Goal: Answer question/provide support: Share knowledge or assist other users

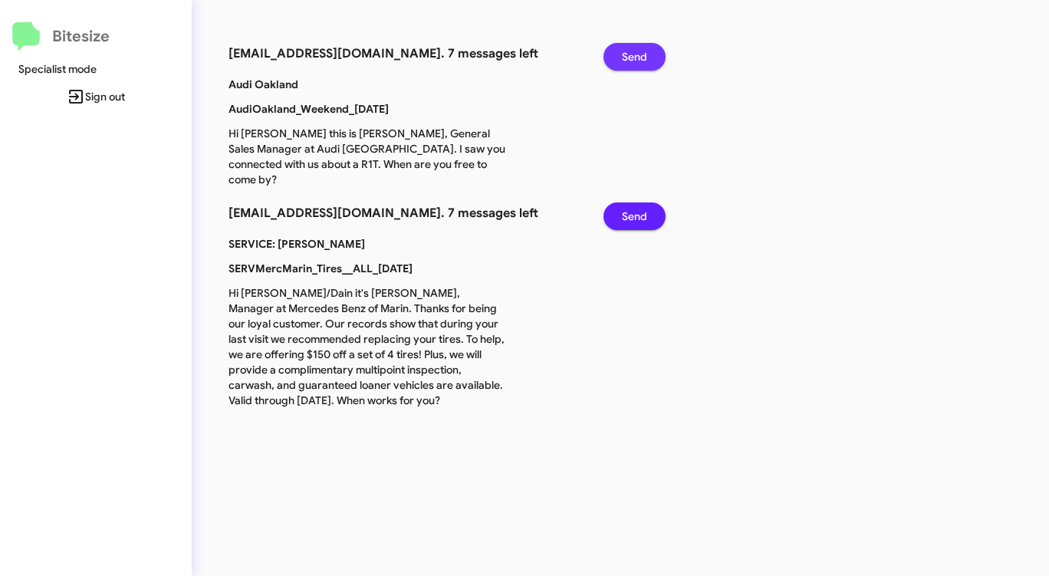
click at [633, 50] on span "Send" at bounding box center [634, 57] width 25 height 28
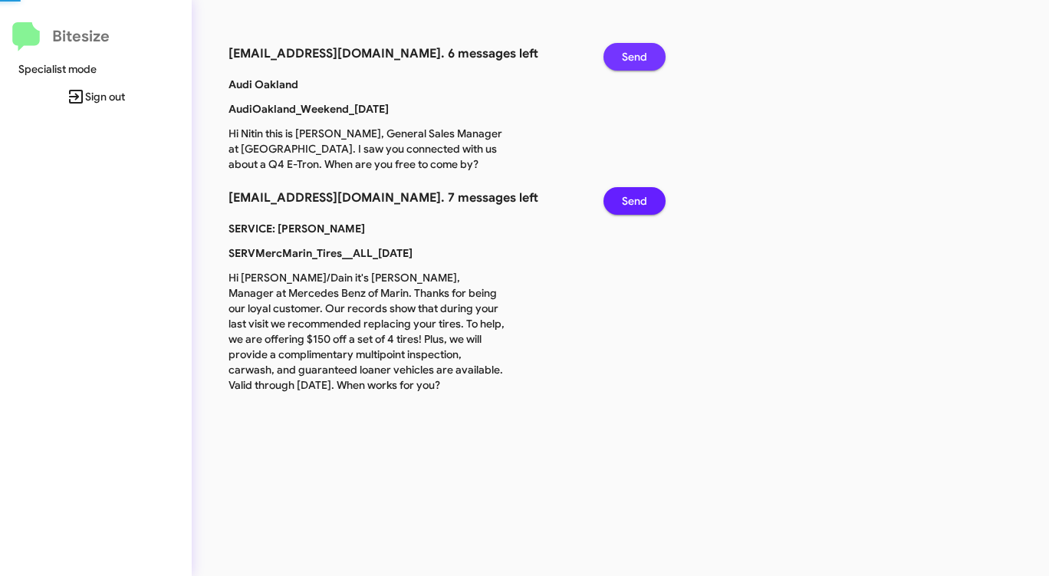
click at [633, 50] on span "Send" at bounding box center [634, 57] width 25 height 28
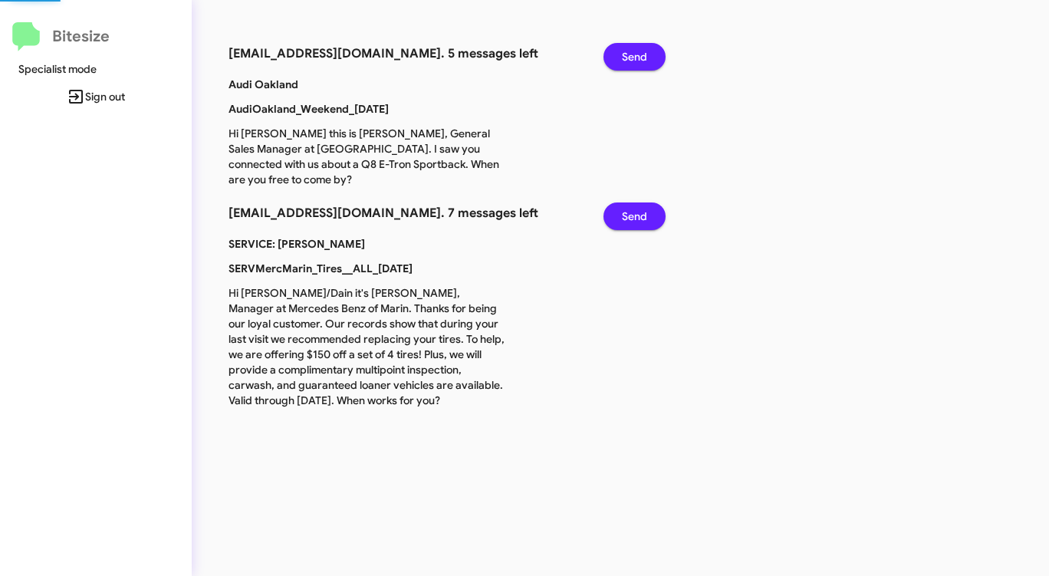
click at [633, 50] on span "Send" at bounding box center [634, 57] width 25 height 28
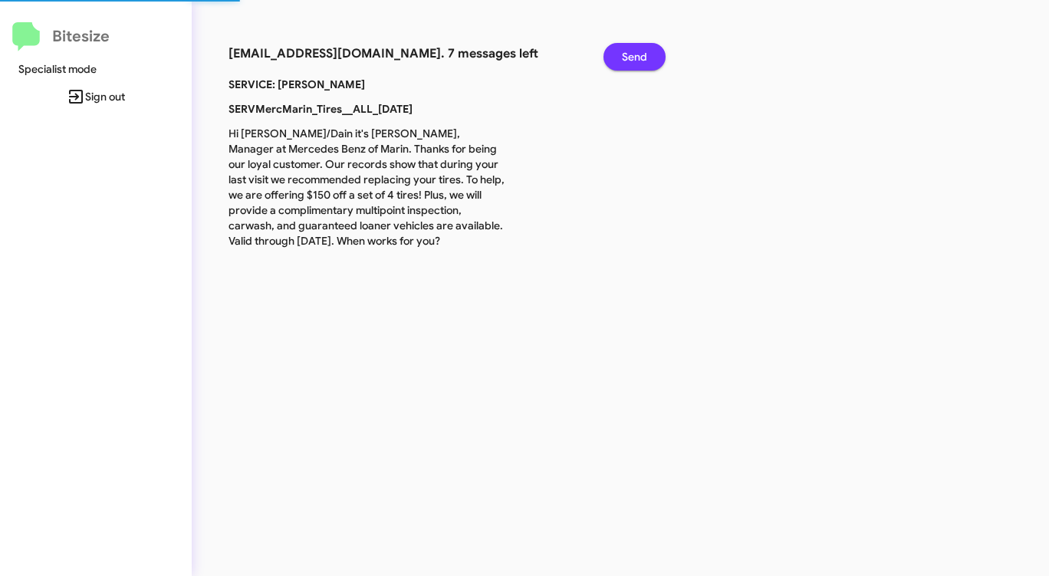
click at [633, 50] on span "Send" at bounding box center [634, 57] width 25 height 28
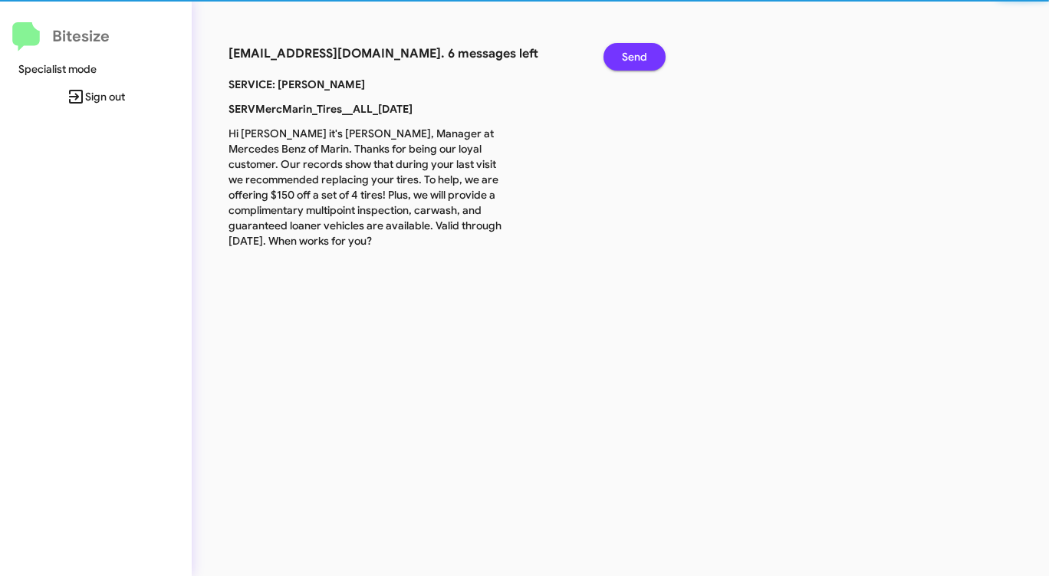
click at [633, 50] on span "Send" at bounding box center [634, 57] width 25 height 28
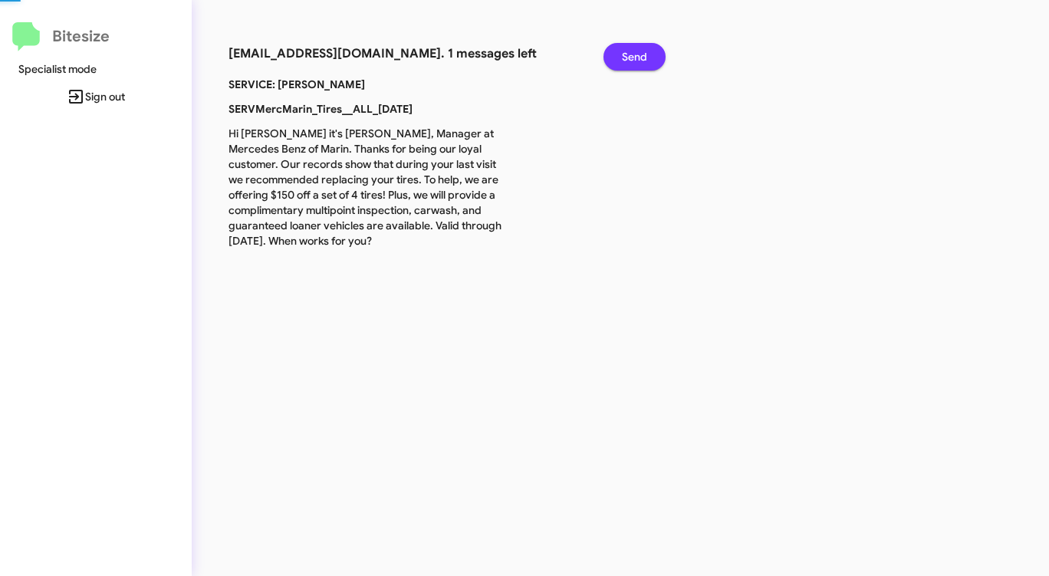
click at [633, 50] on span "Send" at bounding box center [634, 57] width 25 height 28
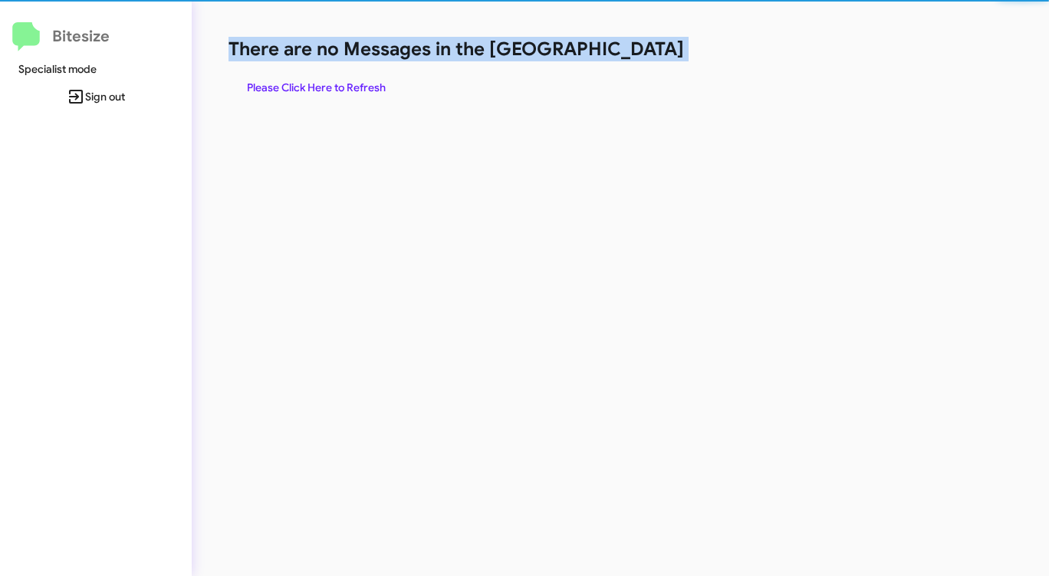
click at [633, 50] on h1 "There are no Messages in the [GEOGRAPHIC_DATA]" at bounding box center [548, 49] width 641 height 25
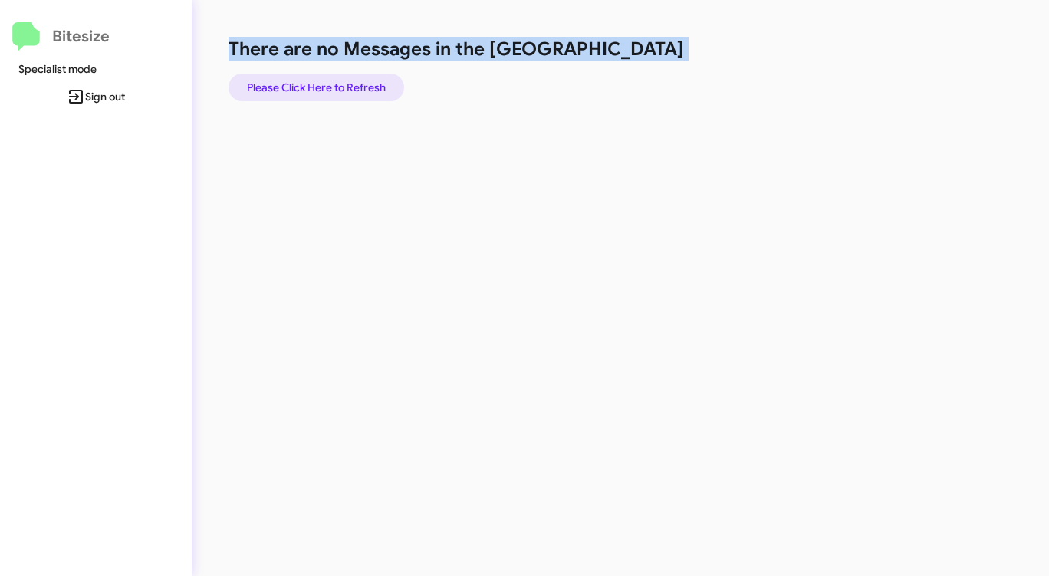
click at [334, 81] on span "Please Click Here to Refresh" at bounding box center [316, 88] width 139 height 28
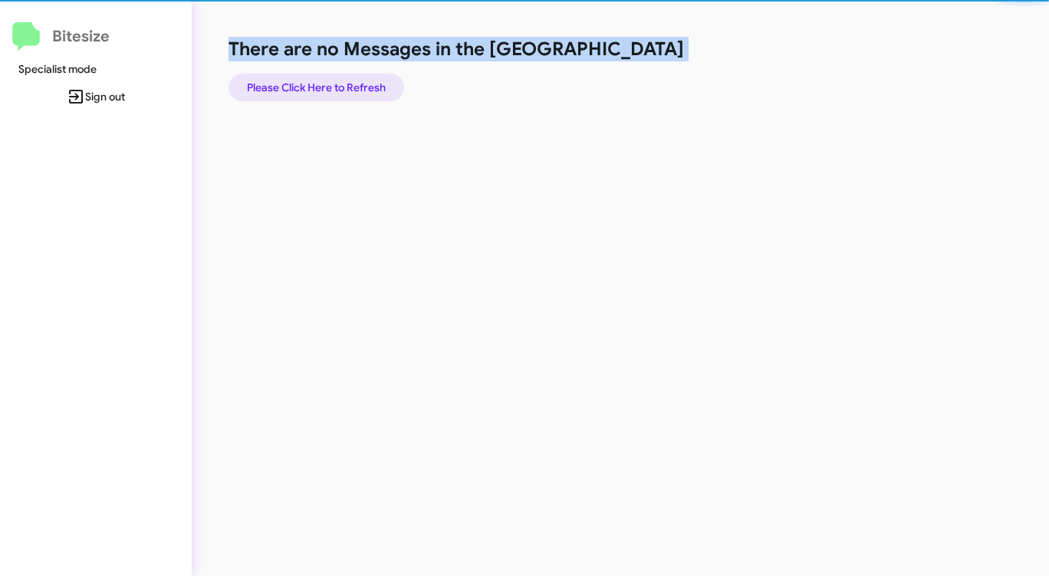
click at [334, 81] on span "Please Click Here to Refresh" at bounding box center [316, 88] width 139 height 28
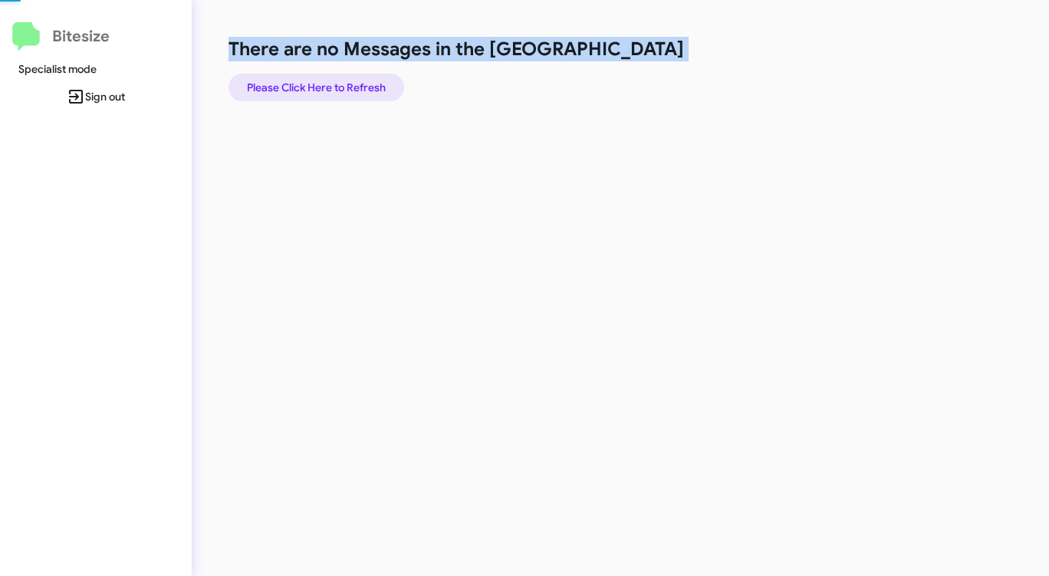
click at [334, 81] on span "Please Click Here to Refresh" at bounding box center [316, 88] width 139 height 28
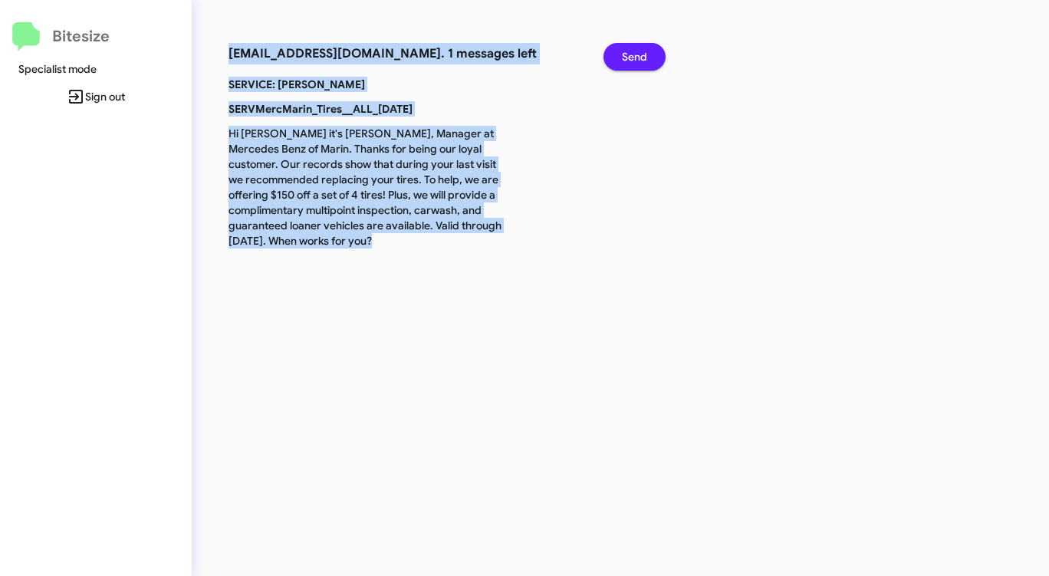
click at [631, 55] on span "Send" at bounding box center [634, 57] width 25 height 28
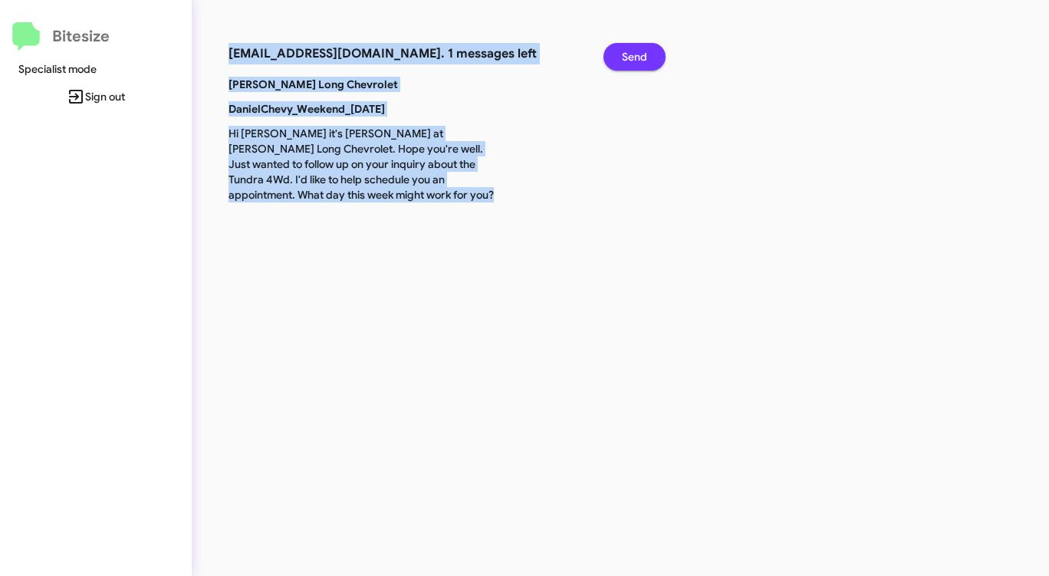
click at [619, 51] on button "Send" at bounding box center [634, 57] width 62 height 28
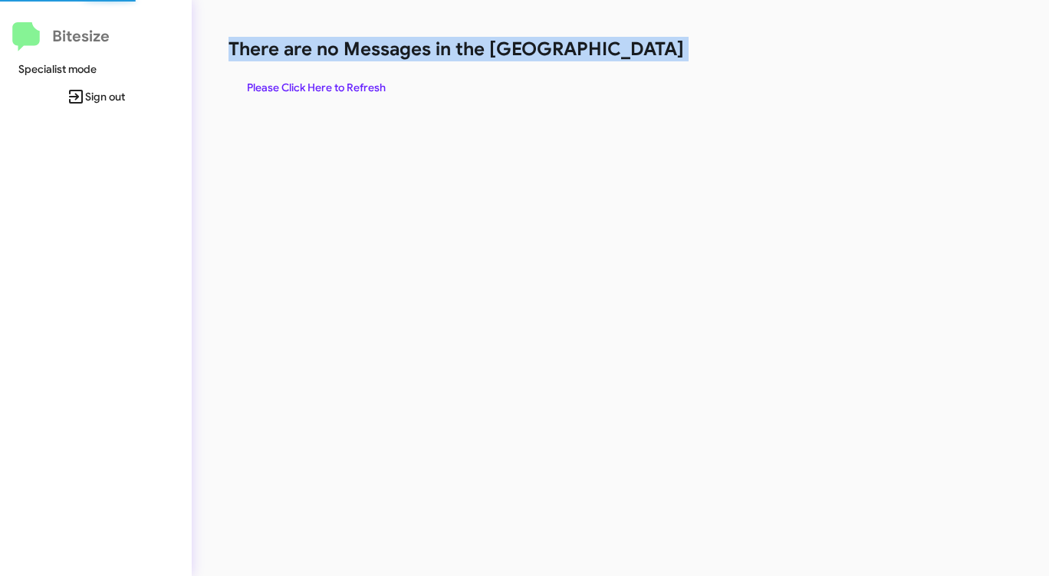
click at [619, 51] on h1 "There are no Messages in the [GEOGRAPHIC_DATA]" at bounding box center [548, 49] width 641 height 25
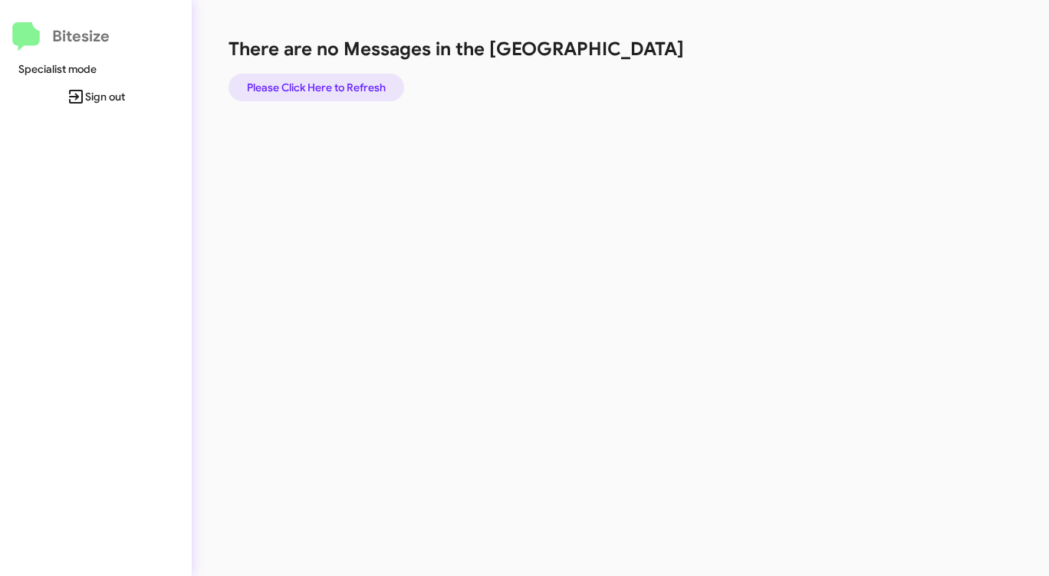
click at [307, 87] on span "Please Click Here to Refresh" at bounding box center [316, 88] width 139 height 28
click at [708, 75] on div "There are no Messages in the Queue Please Click Here to Refresh" at bounding box center [548, 69] width 641 height 64
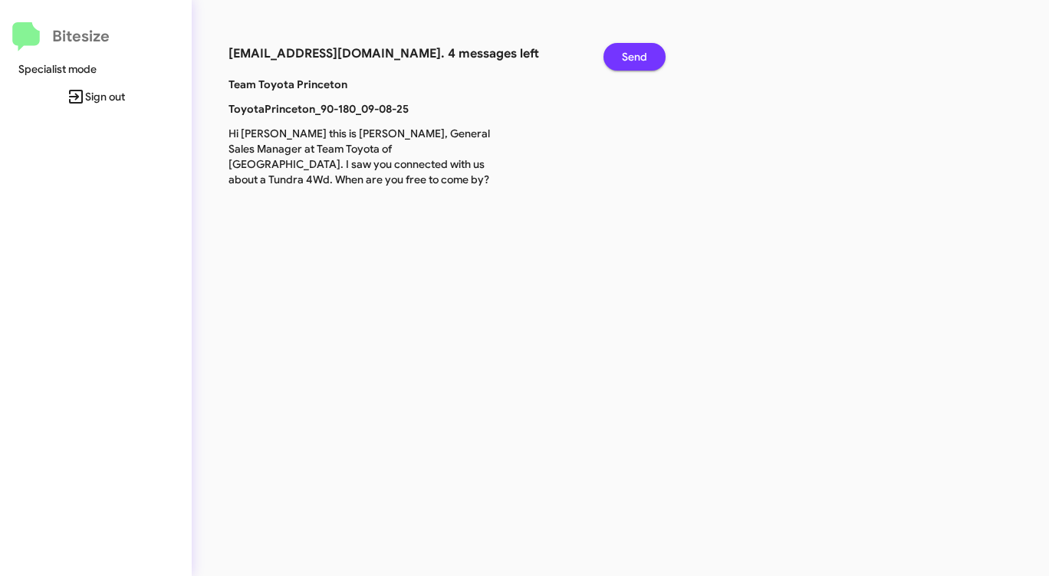
click at [623, 65] on span "Send" at bounding box center [634, 57] width 25 height 28
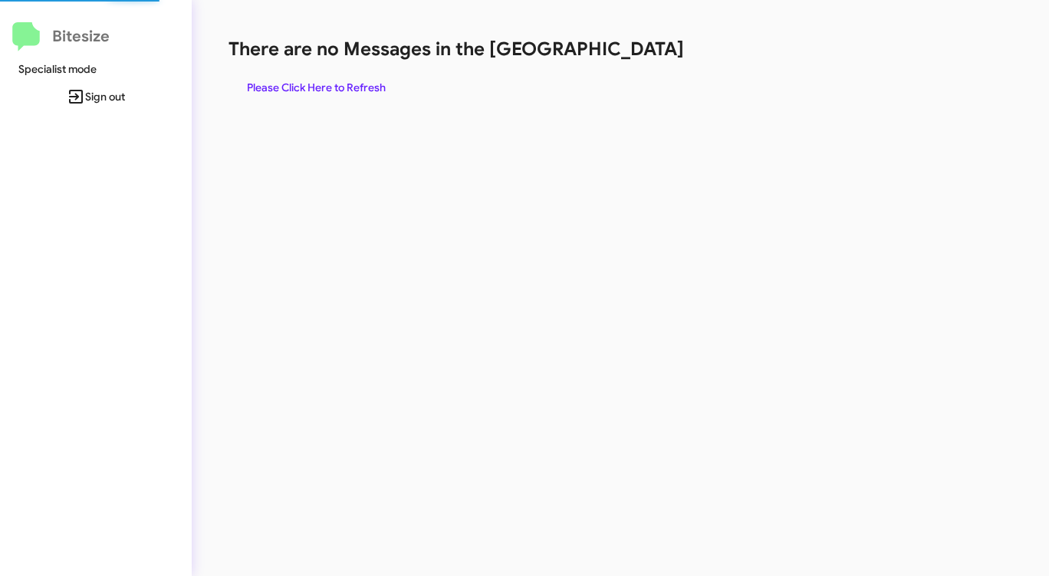
click at [623, 65] on div "There are no Messages in the Queue Please Click Here to Refresh" at bounding box center [548, 69] width 641 height 64
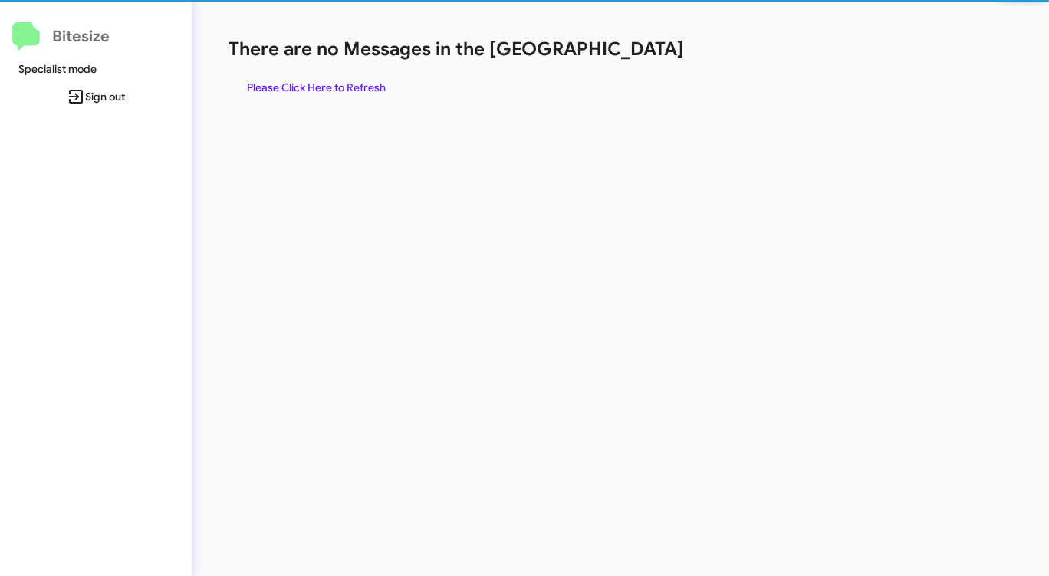
click at [623, 65] on div "There are no Messages in the Queue Please Click Here to Refresh" at bounding box center [548, 69] width 641 height 64
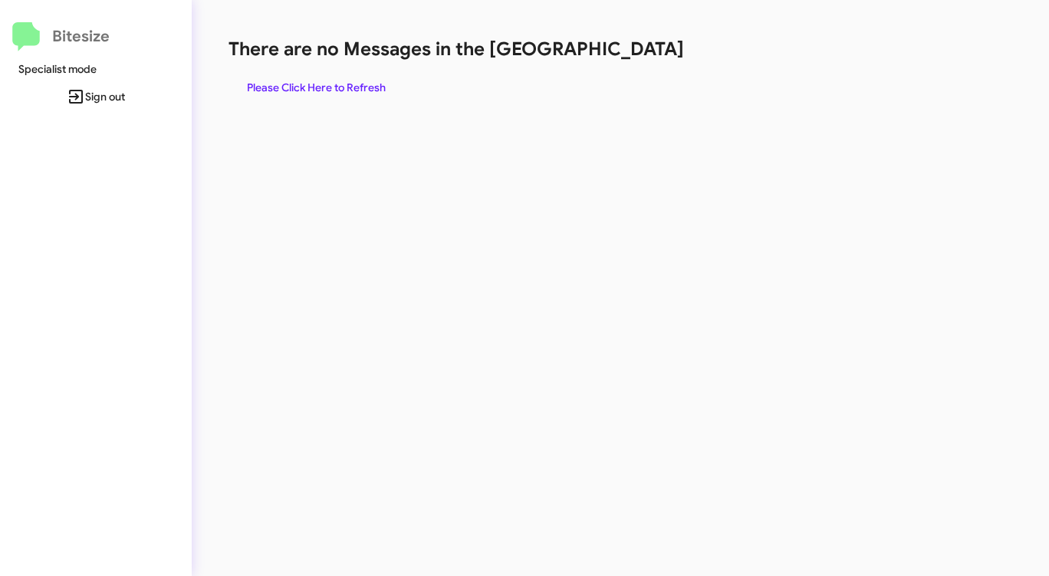
click at [358, 91] on span "Please Click Here to Refresh" at bounding box center [316, 88] width 139 height 28
click at [358, 90] on span "Please Click Here to Refresh" at bounding box center [316, 88] width 139 height 28
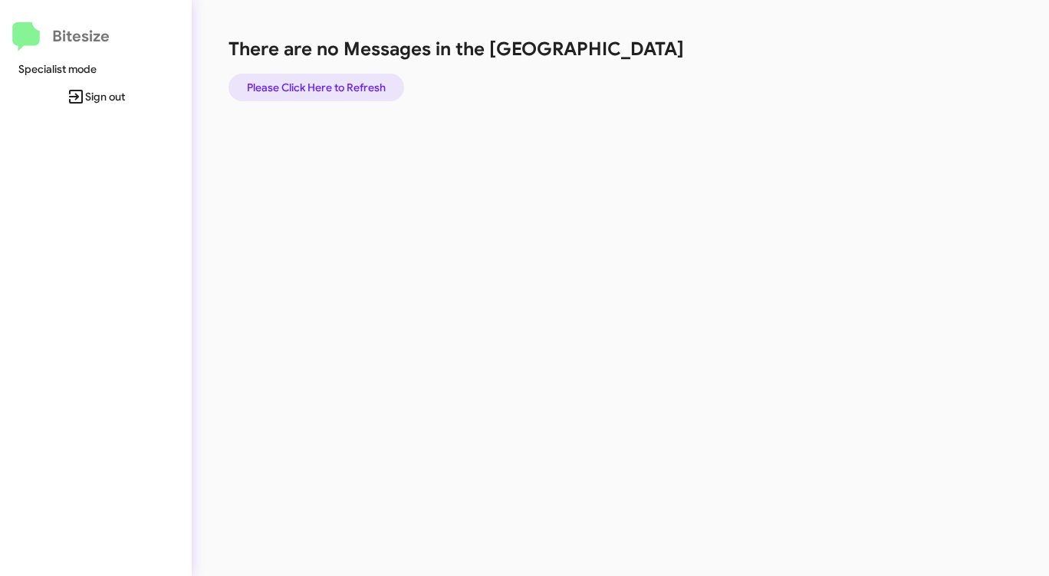
click at [359, 90] on span "Please Click Here to Refresh" at bounding box center [316, 88] width 139 height 28
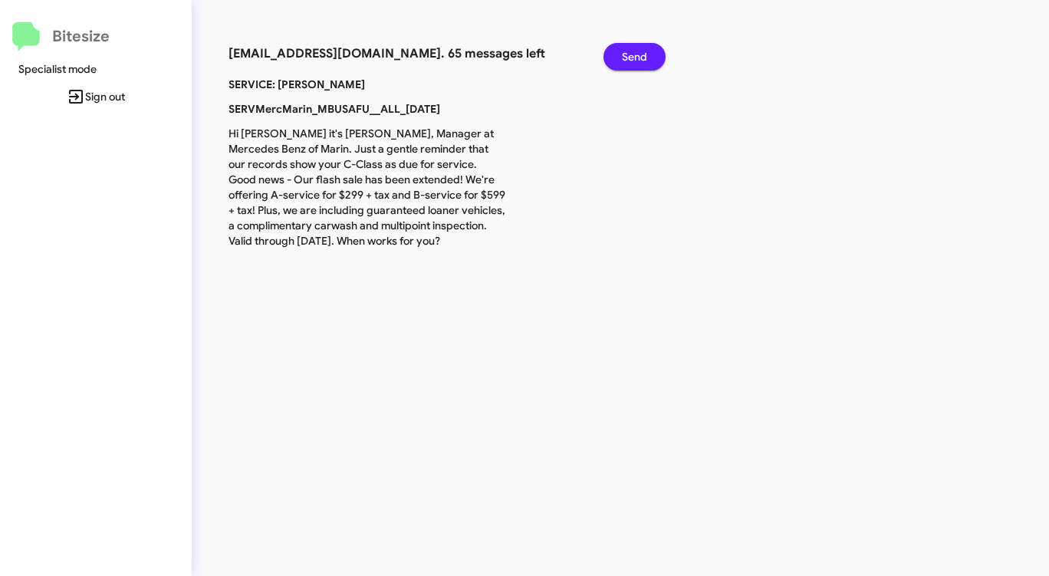
click at [639, 51] on span "Send" at bounding box center [634, 57] width 25 height 28
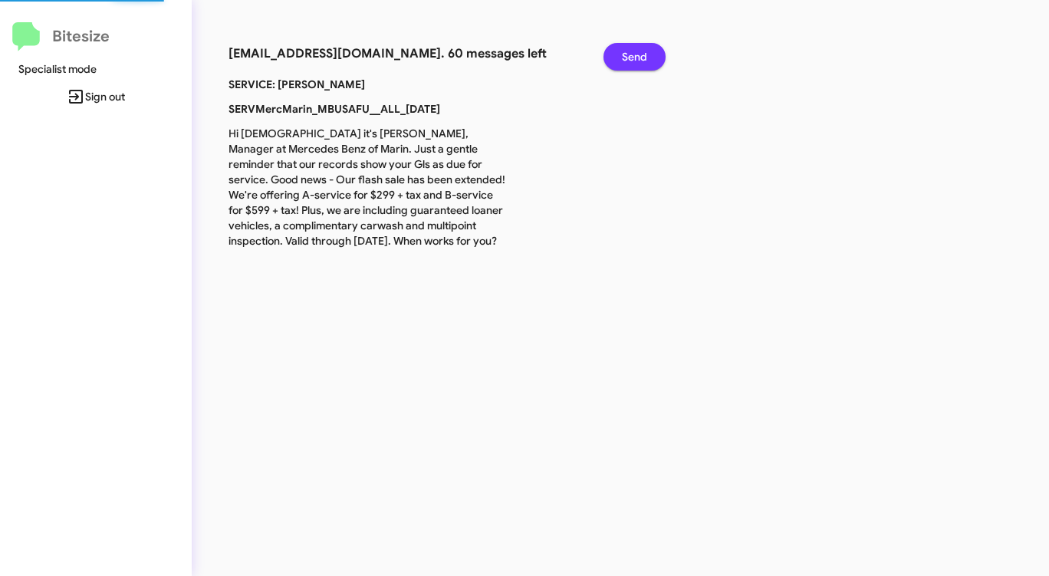
click at [639, 51] on span "Send" at bounding box center [634, 57] width 25 height 28
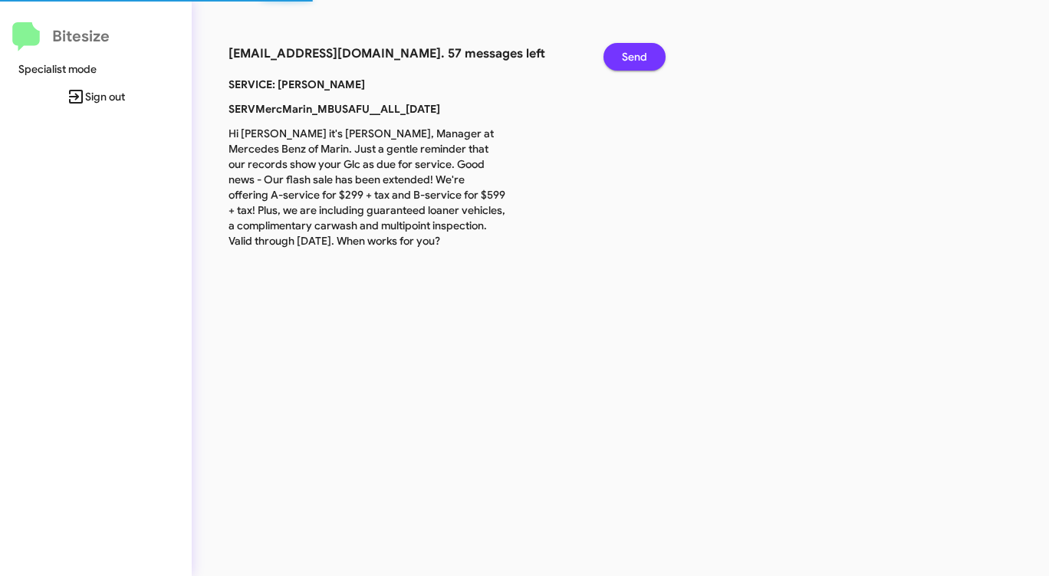
click at [639, 51] on span "Send" at bounding box center [634, 57] width 25 height 28
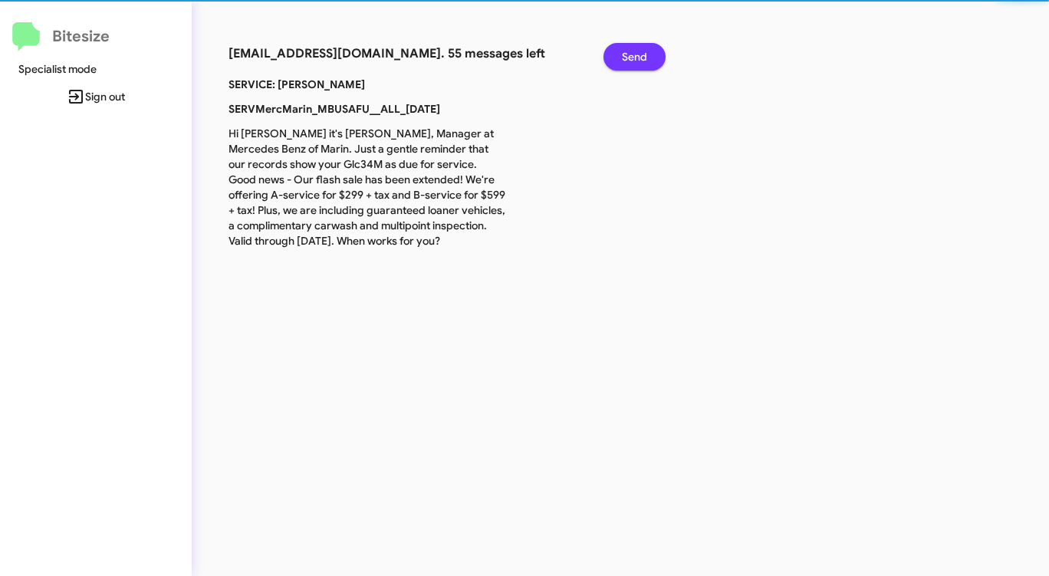
click at [639, 51] on span "Send" at bounding box center [634, 57] width 25 height 28
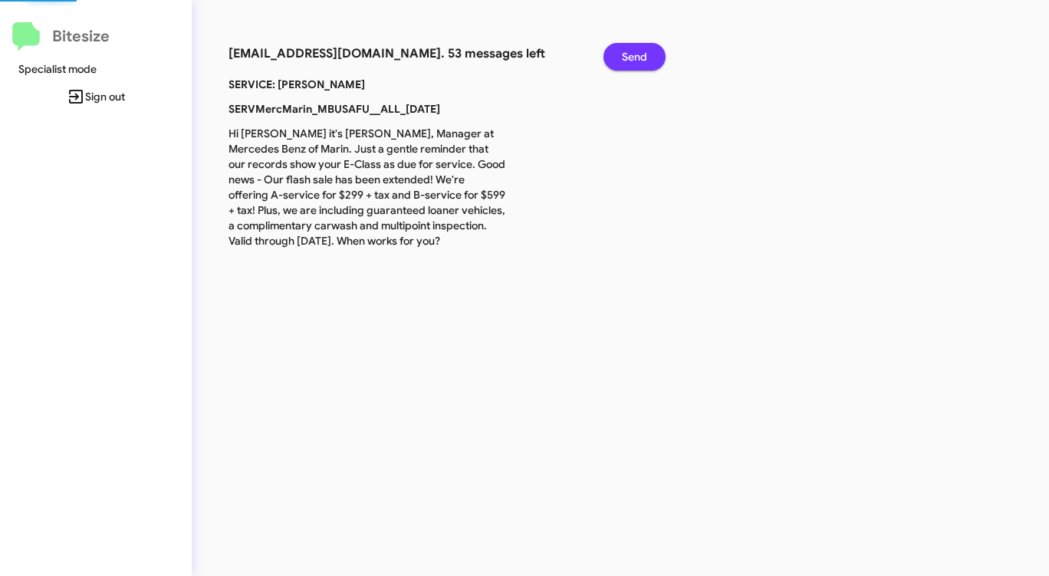
click at [639, 51] on span "Send" at bounding box center [634, 57] width 25 height 28
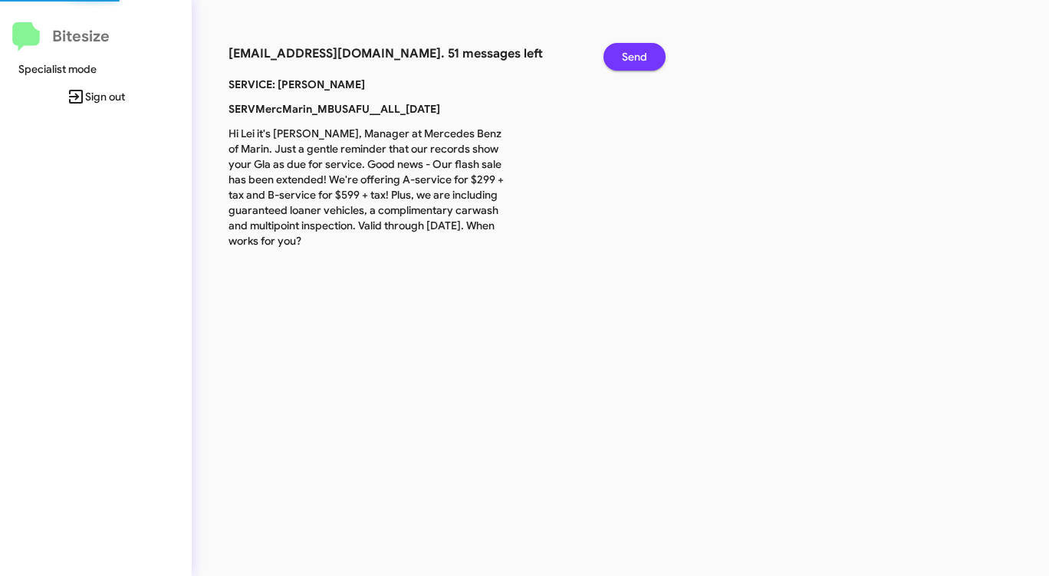
click at [639, 51] on span "Send" at bounding box center [634, 57] width 25 height 28
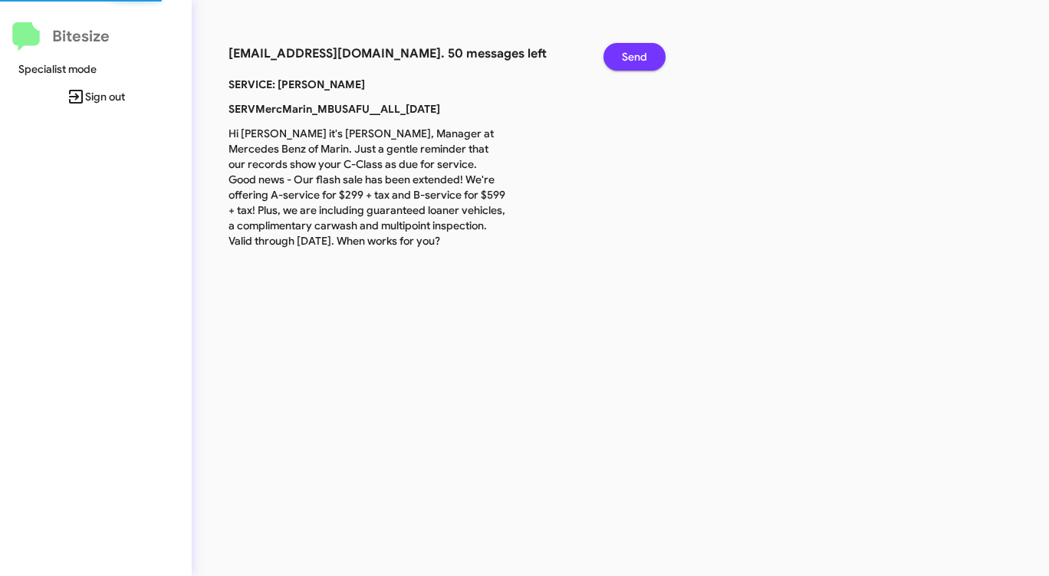
click at [639, 51] on span "Send" at bounding box center [634, 57] width 25 height 28
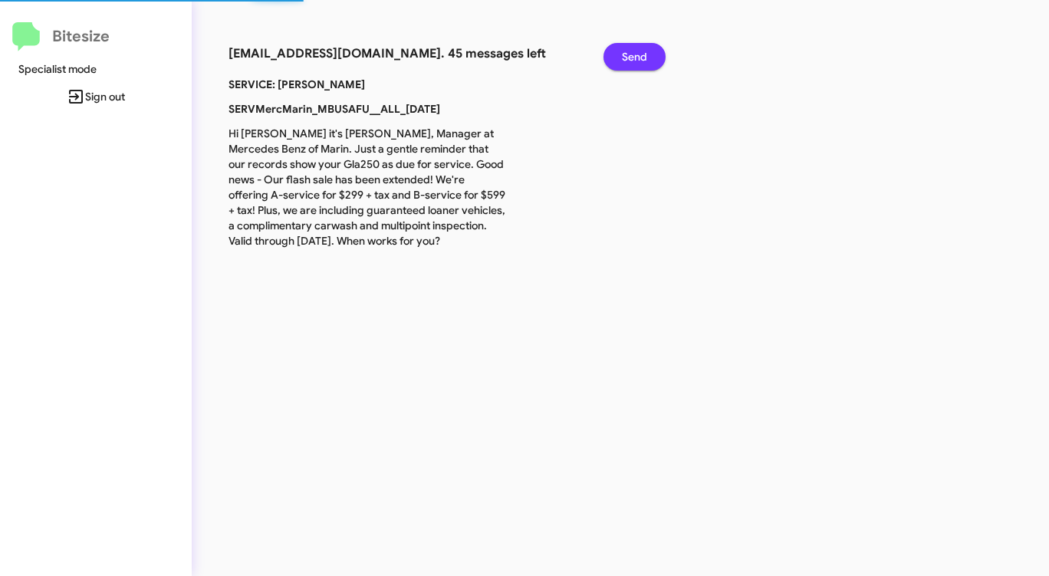
click at [639, 51] on span "Send" at bounding box center [634, 57] width 25 height 28
click at [638, 53] on span "Send" at bounding box center [634, 57] width 25 height 28
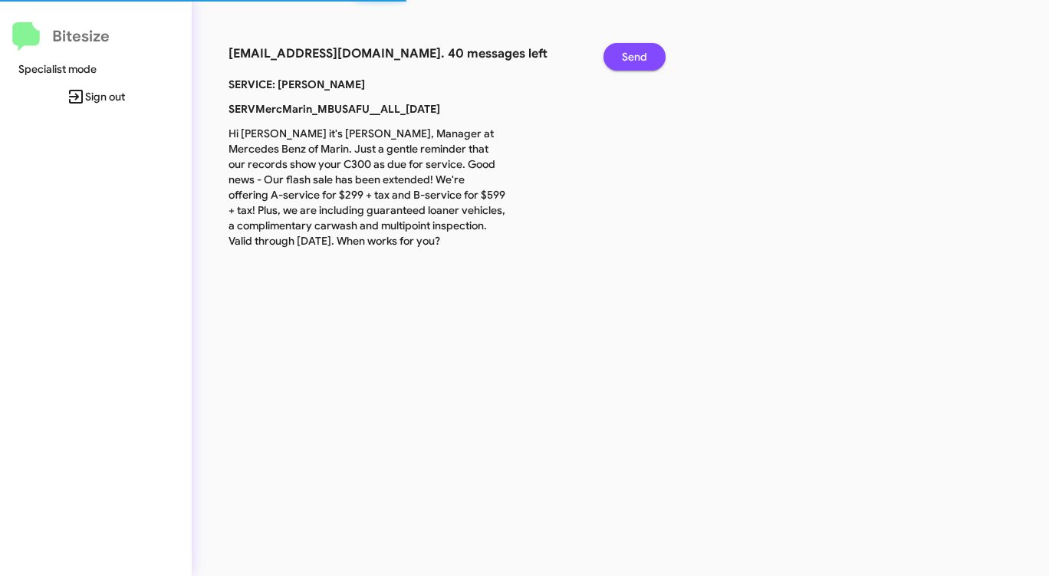
click at [638, 53] on span "Send" at bounding box center [634, 57] width 25 height 28
click at [638, 54] on span "Send" at bounding box center [634, 57] width 25 height 28
click at [637, 54] on span "Send" at bounding box center [634, 57] width 25 height 28
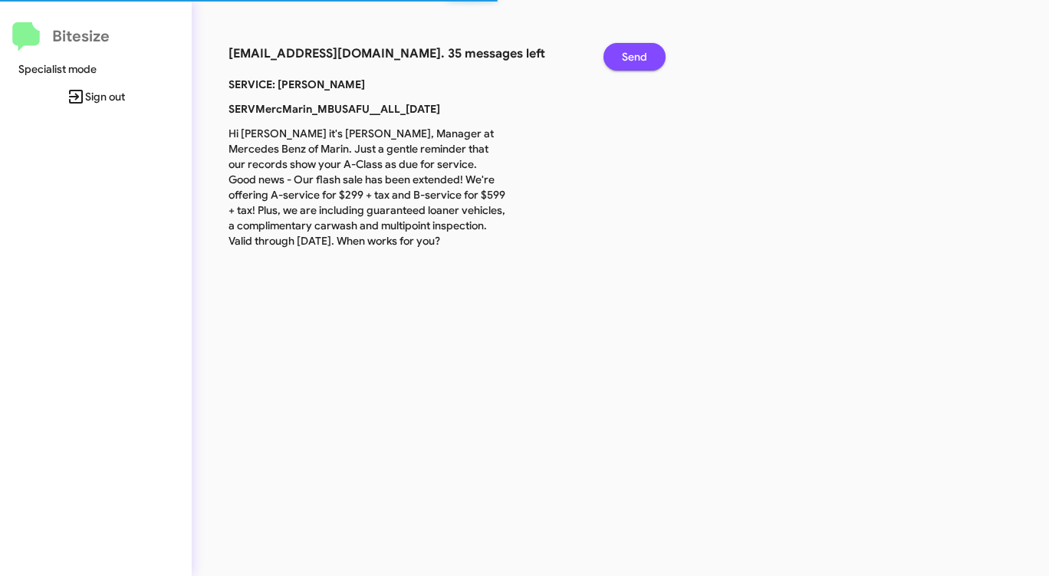
click at [636, 55] on span "Send" at bounding box center [634, 57] width 25 height 28
click at [635, 56] on span "Send" at bounding box center [634, 57] width 25 height 28
click at [633, 57] on span "Send" at bounding box center [634, 57] width 25 height 28
click at [633, 58] on span "Send" at bounding box center [634, 57] width 25 height 28
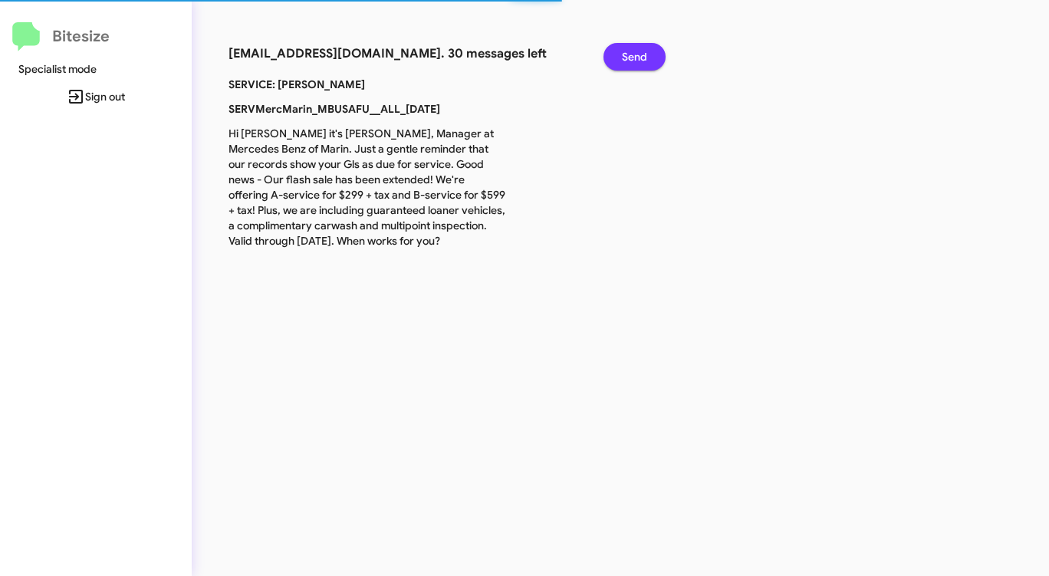
click at [633, 58] on span "Send" at bounding box center [634, 57] width 25 height 28
click at [632, 58] on span "Send" at bounding box center [634, 57] width 25 height 28
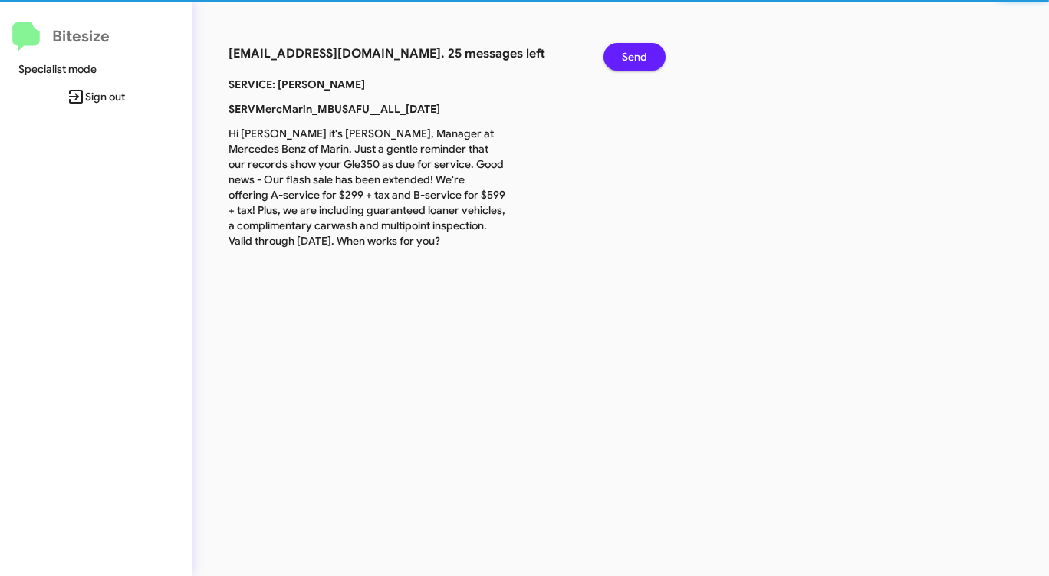
click at [632, 58] on span "Send" at bounding box center [634, 57] width 25 height 28
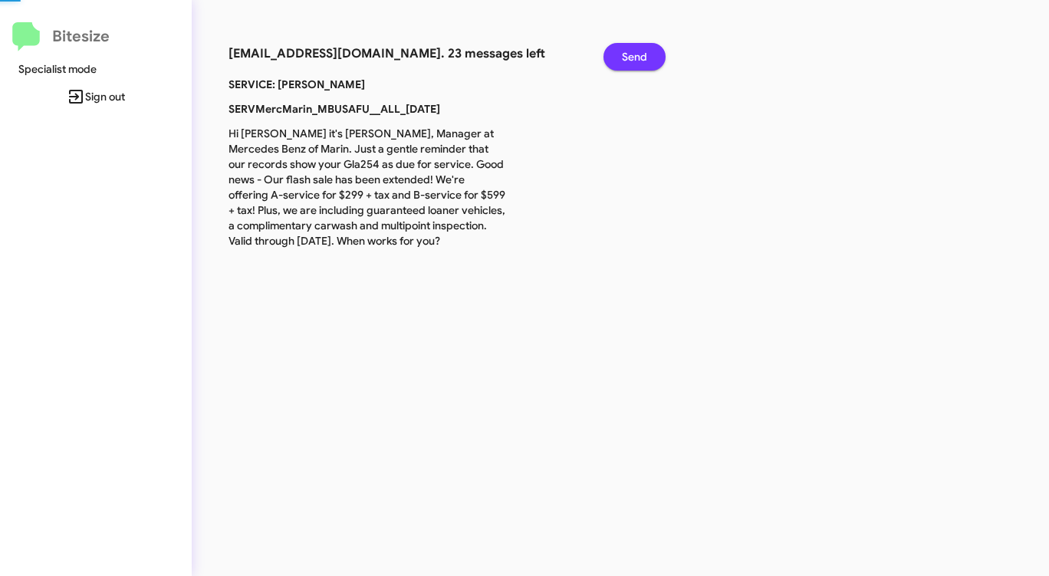
click at [632, 58] on span "Send" at bounding box center [634, 57] width 25 height 28
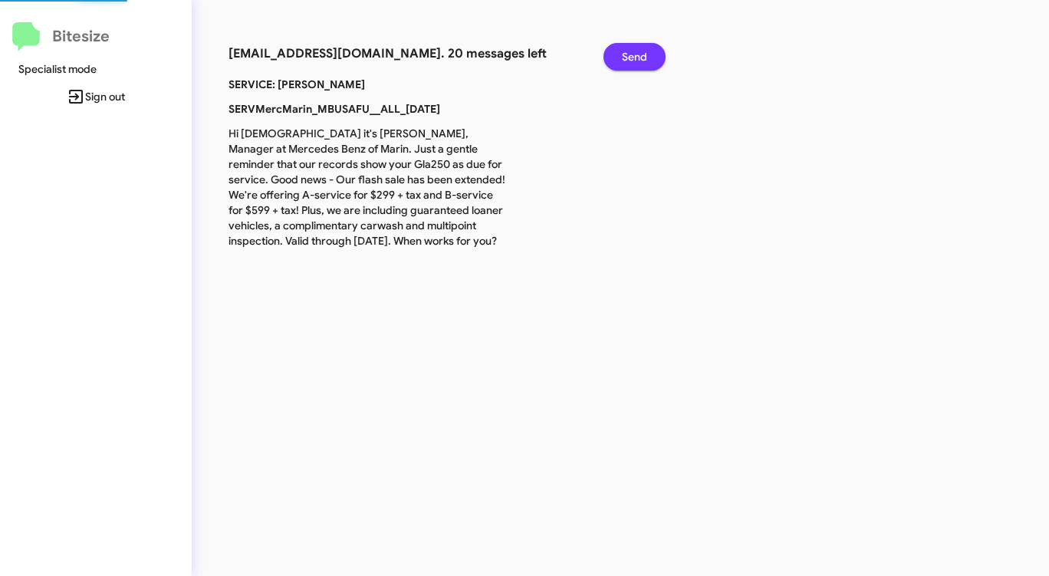
click at [632, 58] on span "Send" at bounding box center [634, 57] width 25 height 28
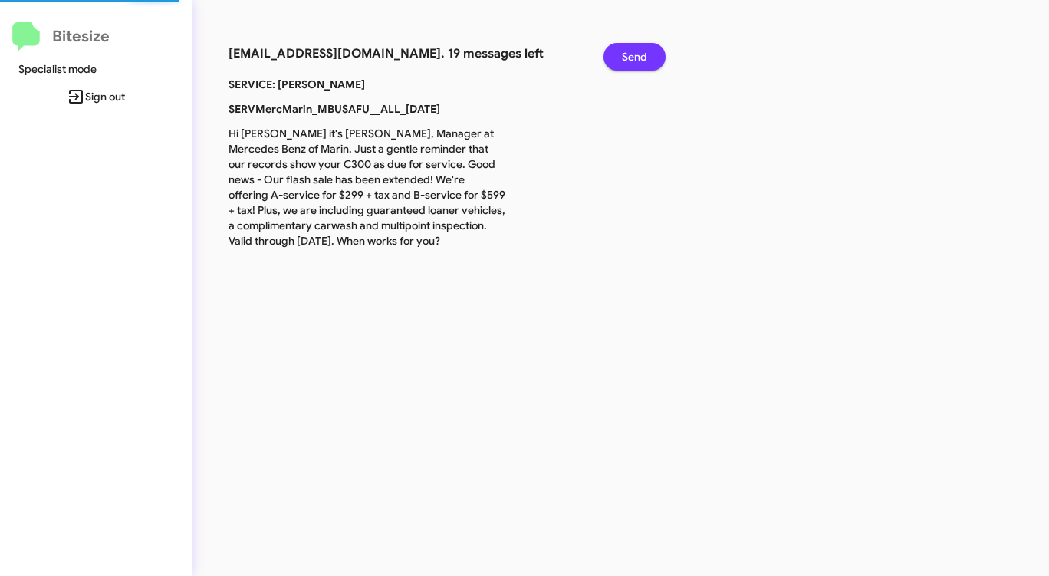
click at [632, 58] on span "Send" at bounding box center [634, 57] width 25 height 28
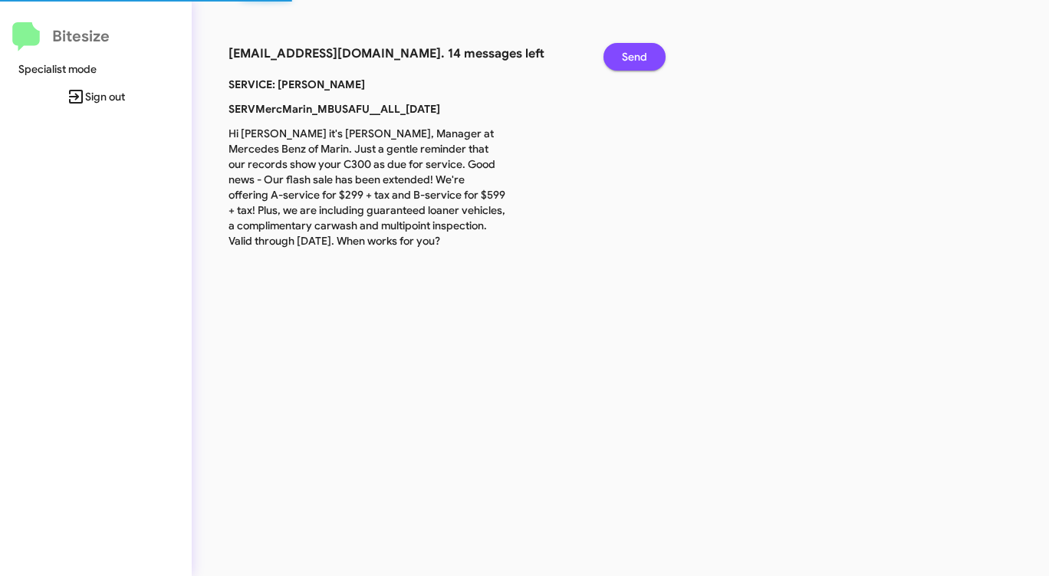
click at [632, 58] on span "Send" at bounding box center [634, 57] width 25 height 28
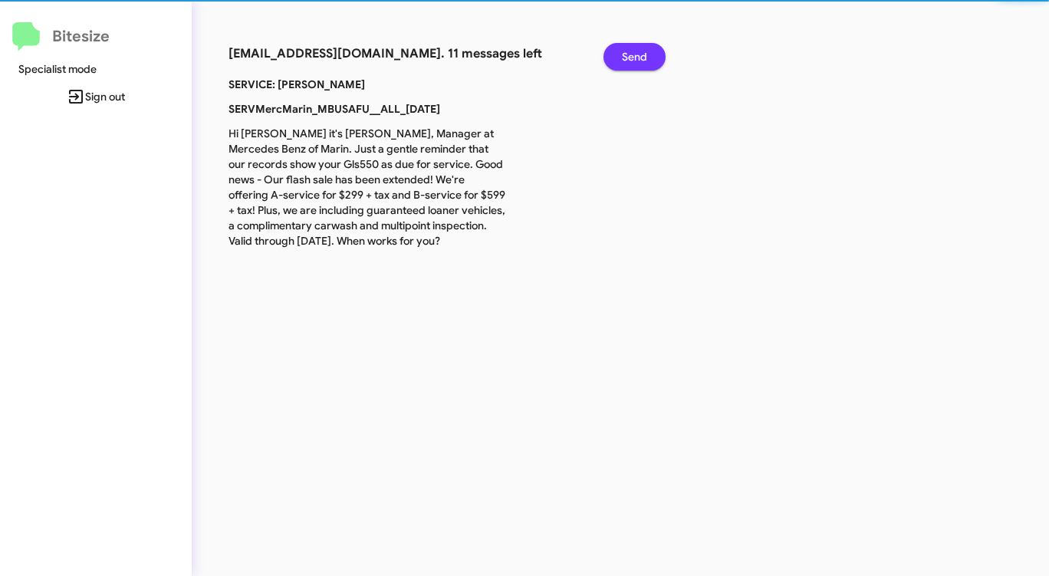
click at [632, 58] on span "Send" at bounding box center [634, 57] width 25 height 28
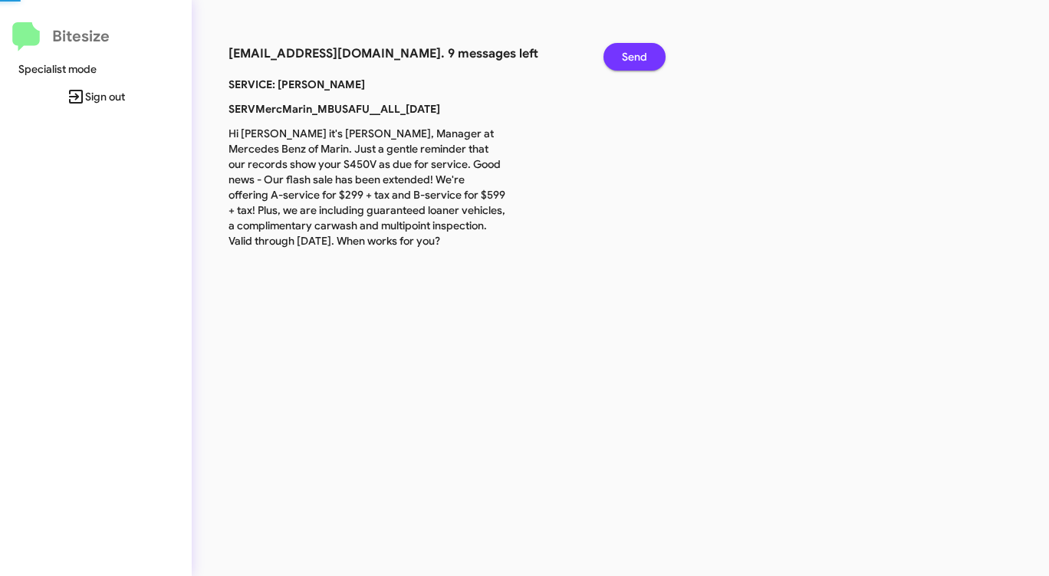
click at [632, 58] on span "Send" at bounding box center [634, 57] width 25 height 28
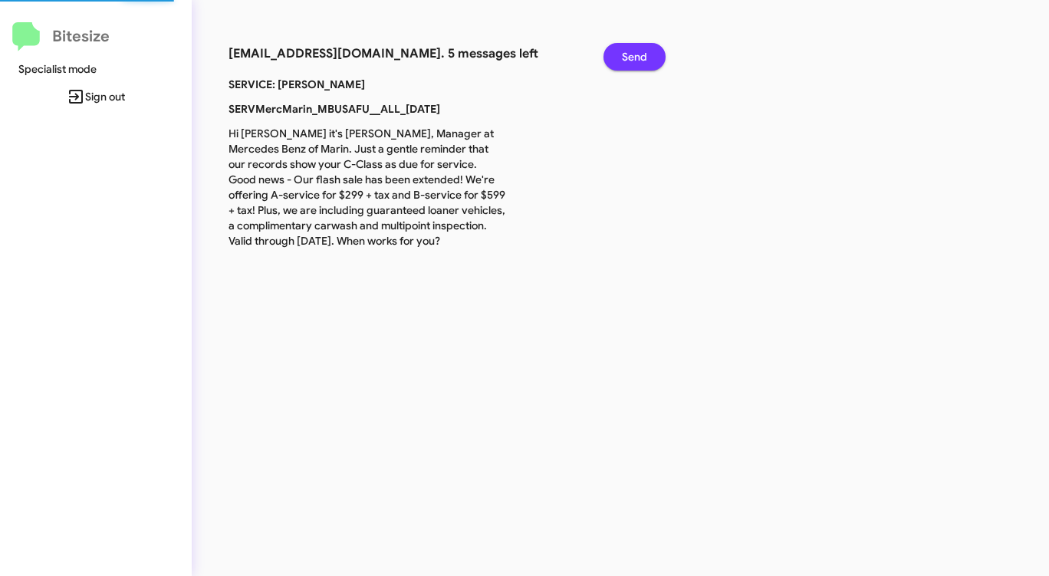
click at [632, 58] on span "Send" at bounding box center [634, 57] width 25 height 28
click at [631, 58] on span "Send" at bounding box center [634, 57] width 25 height 28
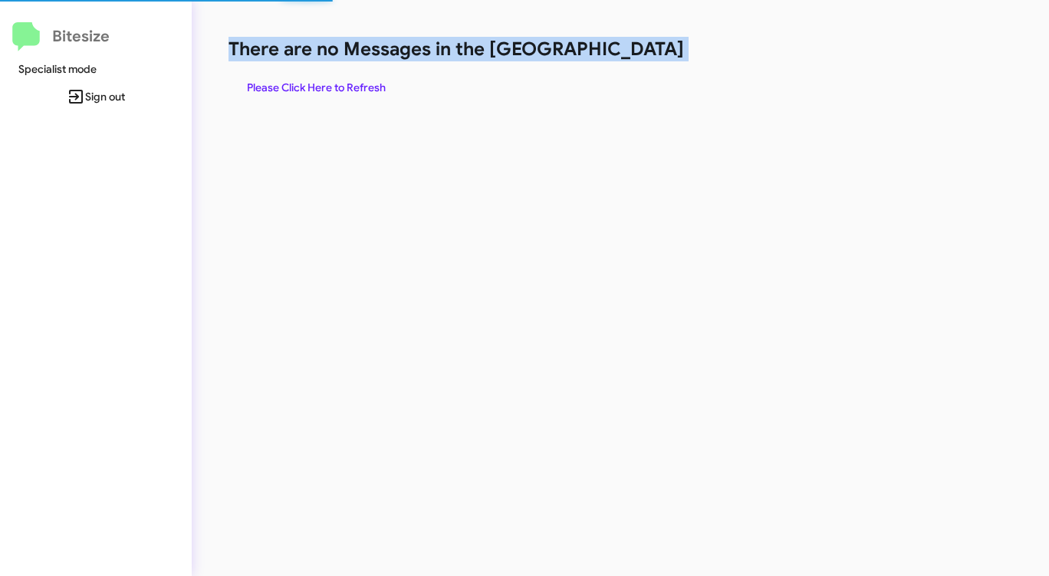
click at [631, 58] on h1 "There are no Messages in the [GEOGRAPHIC_DATA]" at bounding box center [548, 49] width 641 height 25
click at [325, 79] on span "Please Click Here to Refresh" at bounding box center [316, 88] width 139 height 28
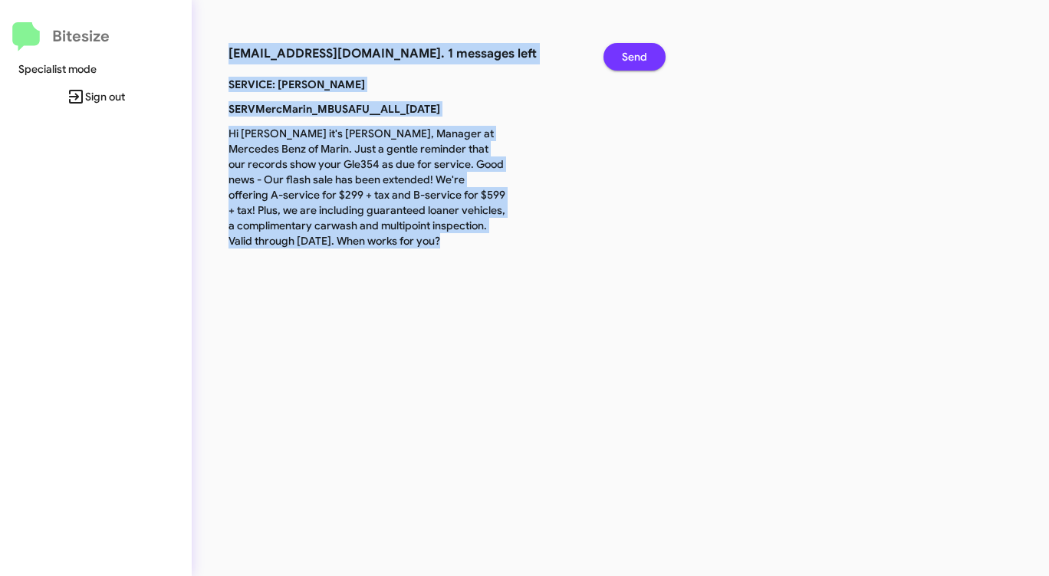
click at [627, 58] on span "Send" at bounding box center [634, 57] width 25 height 28
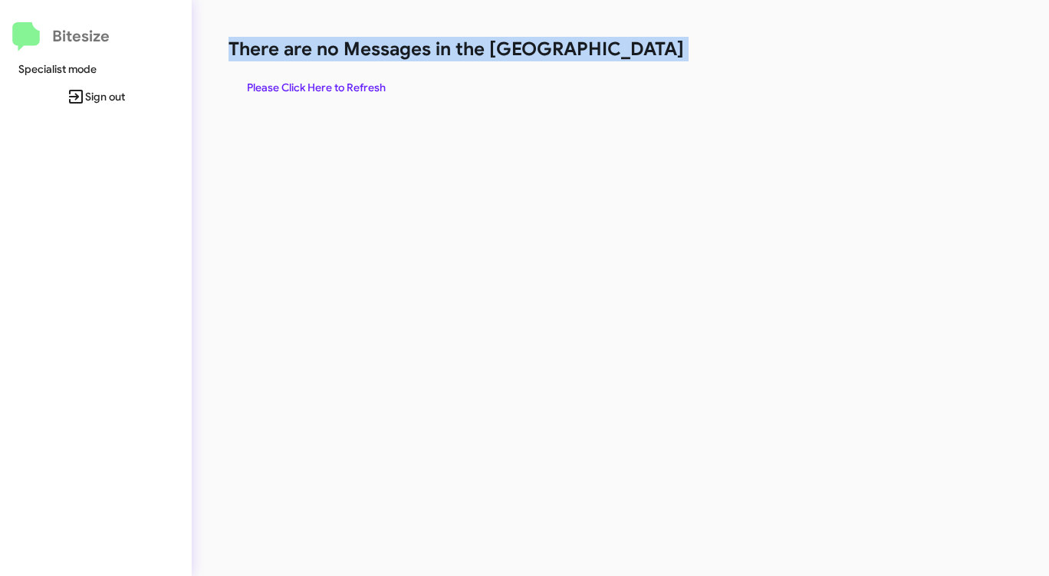
click at [296, 88] on span "Please Click Here to Refresh" at bounding box center [316, 88] width 139 height 28
click at [297, 88] on span "Please Click Here to Refresh" at bounding box center [316, 88] width 139 height 28
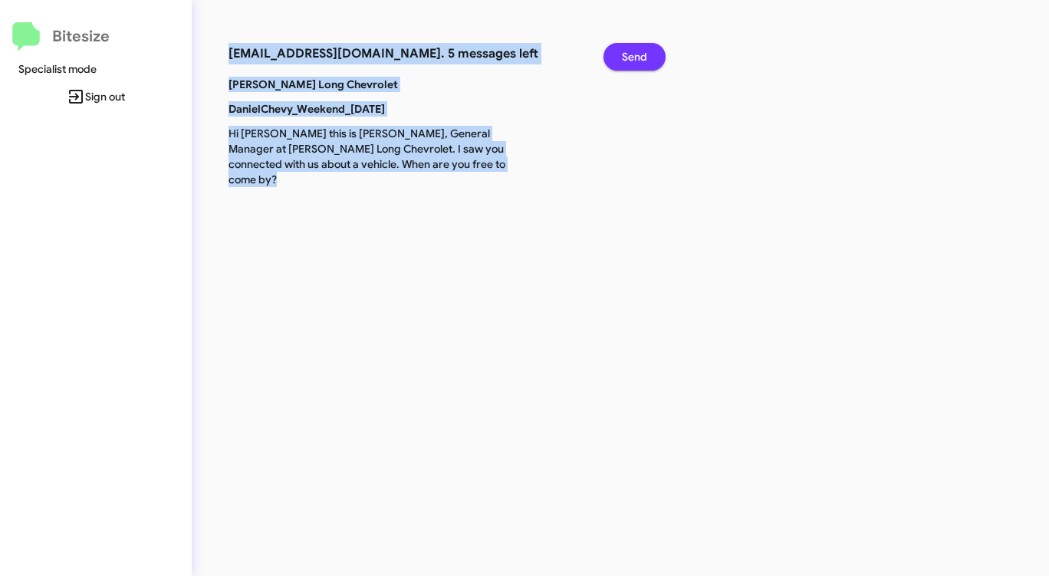
click at [643, 54] on span "Send" at bounding box center [634, 57] width 25 height 28
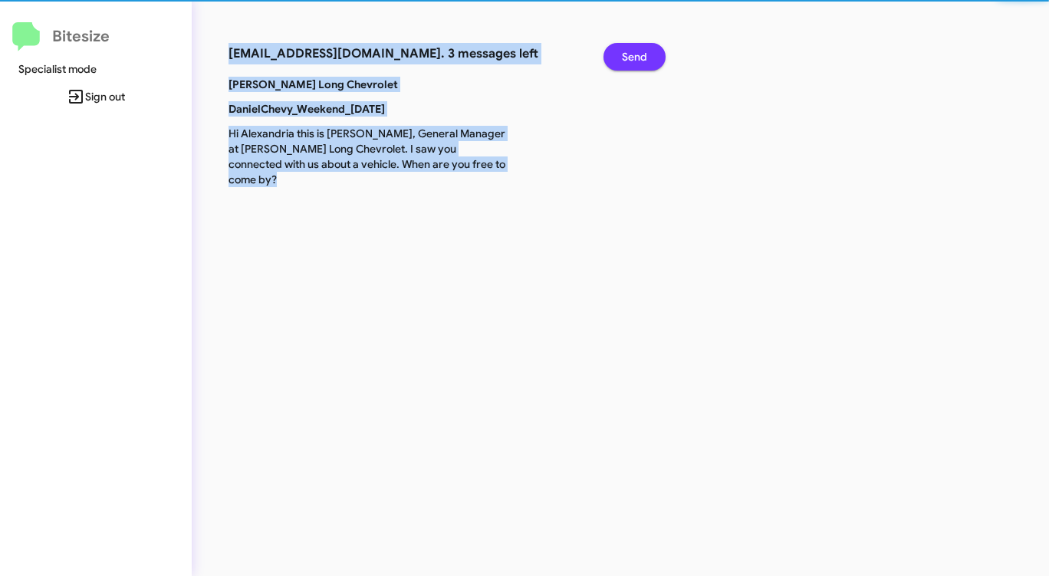
click at [643, 54] on span "Send" at bounding box center [634, 57] width 25 height 28
click at [642, 54] on span "Send" at bounding box center [634, 57] width 25 height 28
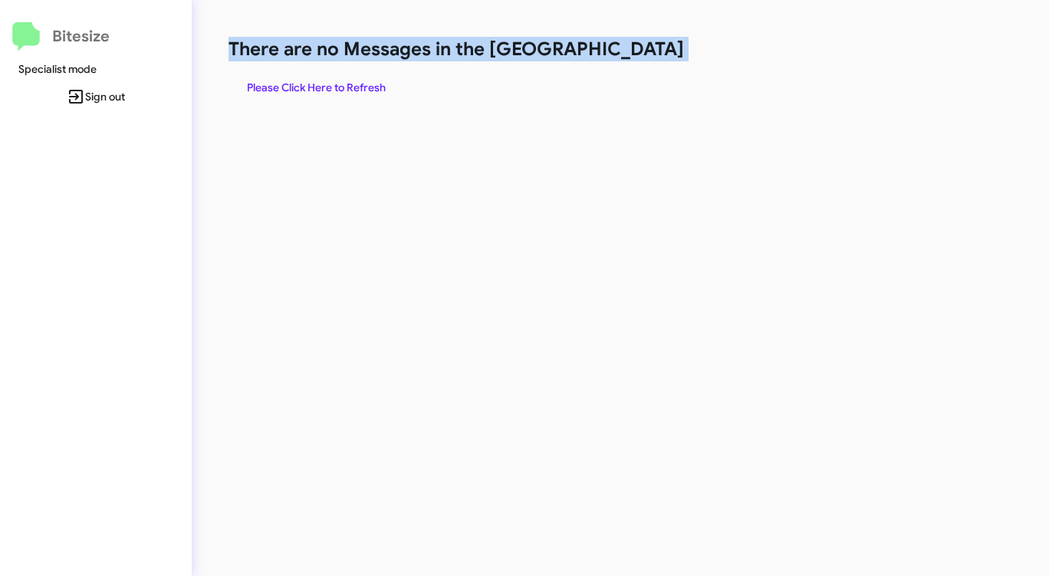
click at [641, 54] on h1 "There are no Messages in the [GEOGRAPHIC_DATA]" at bounding box center [548, 49] width 641 height 25
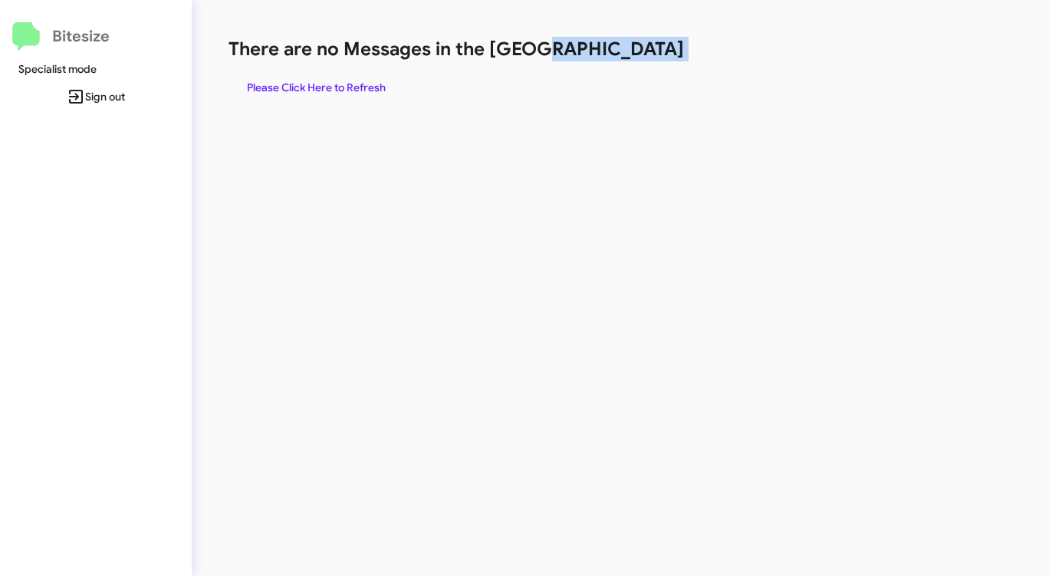
click at [641, 54] on h1 "There are no Messages in the [GEOGRAPHIC_DATA]" at bounding box center [548, 49] width 641 height 25
click at [340, 84] on span "Please Click Here to Refresh" at bounding box center [316, 88] width 139 height 28
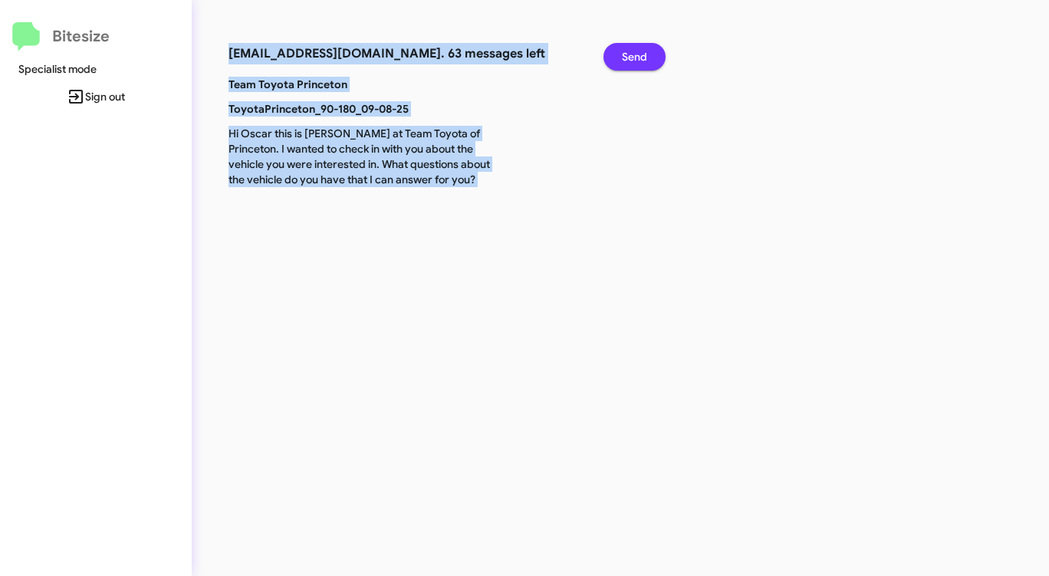
click at [637, 57] on span "Send" at bounding box center [634, 57] width 25 height 28
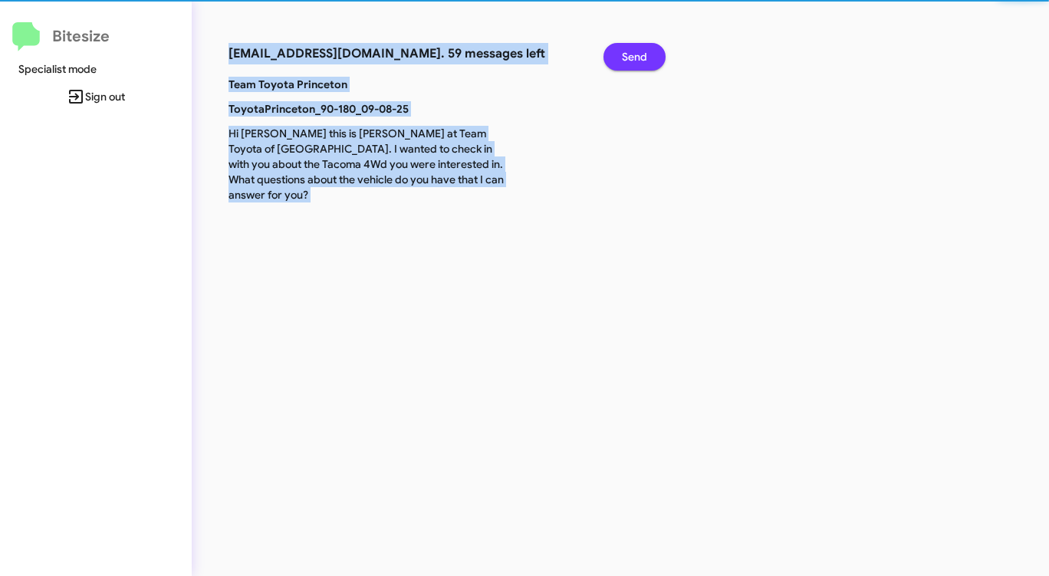
click at [637, 57] on span "Send" at bounding box center [634, 57] width 25 height 28
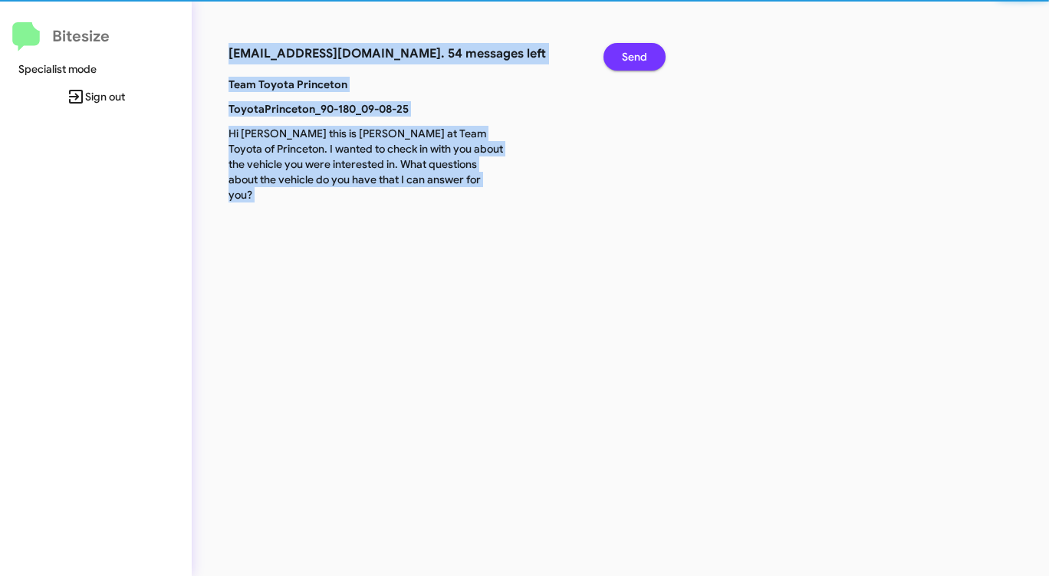
click at [637, 57] on span "Send" at bounding box center [634, 57] width 25 height 28
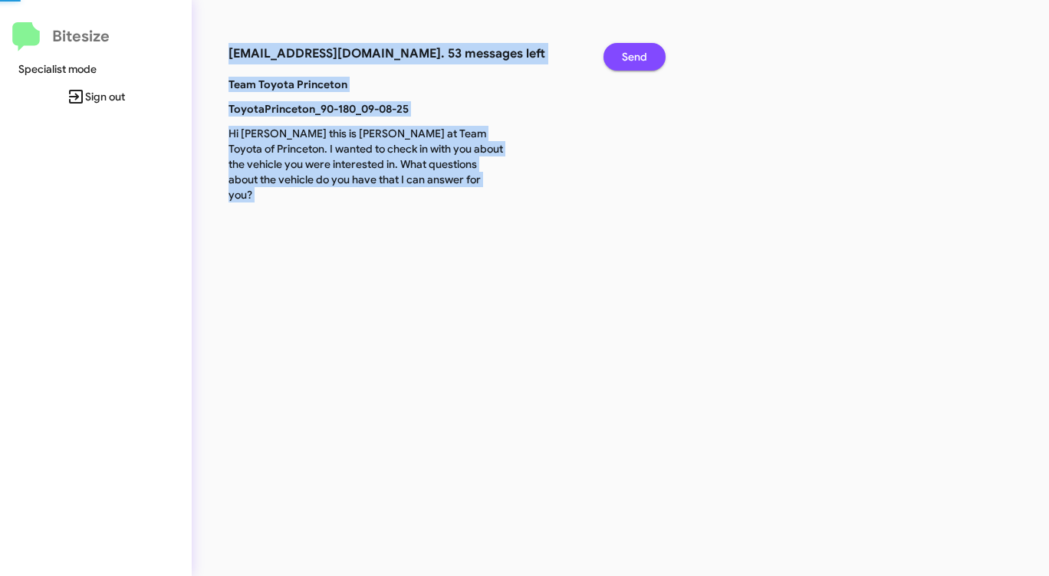
click at [637, 57] on span "Send" at bounding box center [634, 57] width 25 height 28
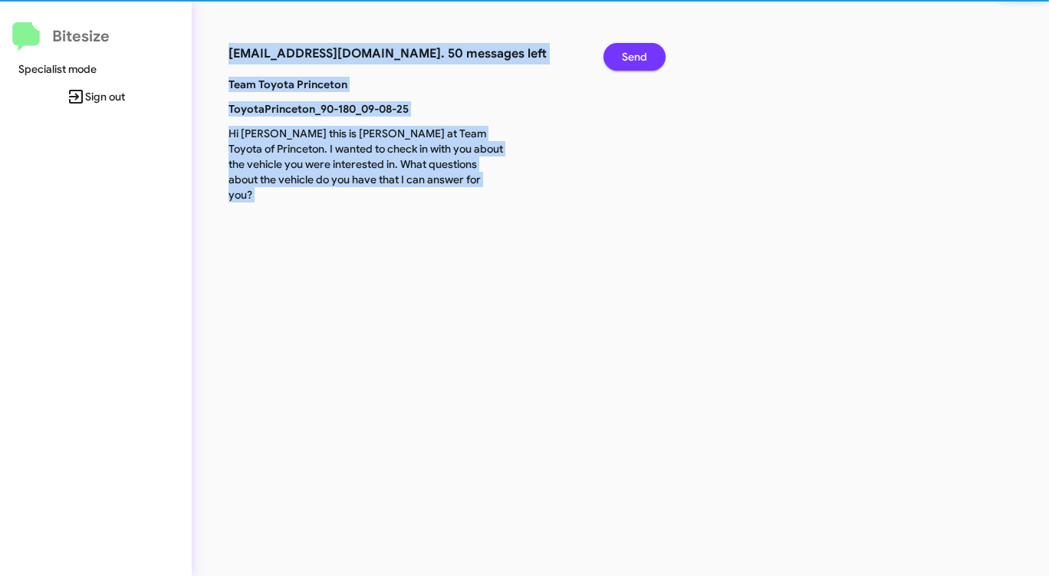
click at [637, 57] on span "Send" at bounding box center [634, 57] width 25 height 28
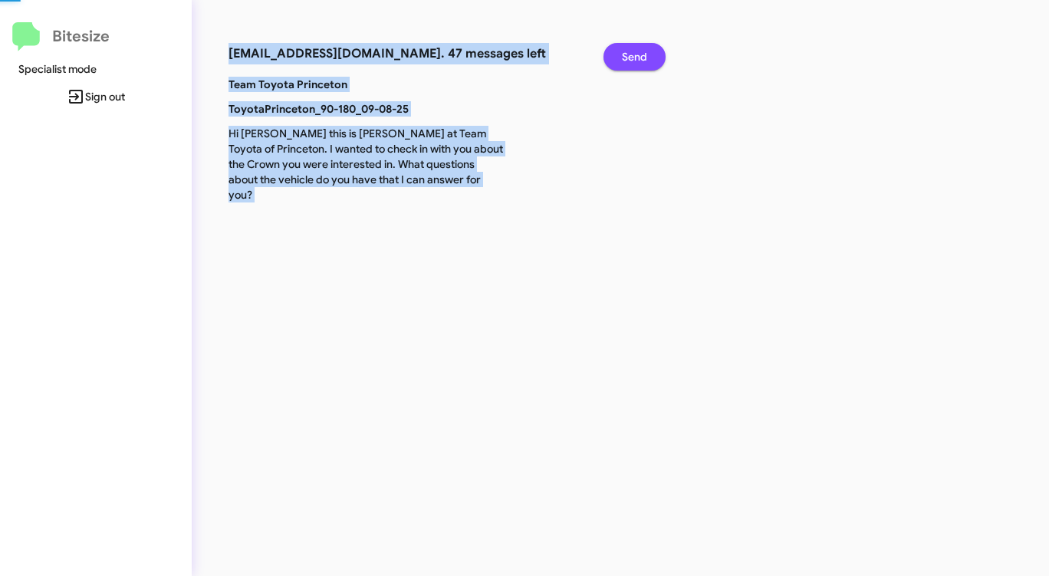
click at [637, 57] on span "Send" at bounding box center [634, 57] width 25 height 28
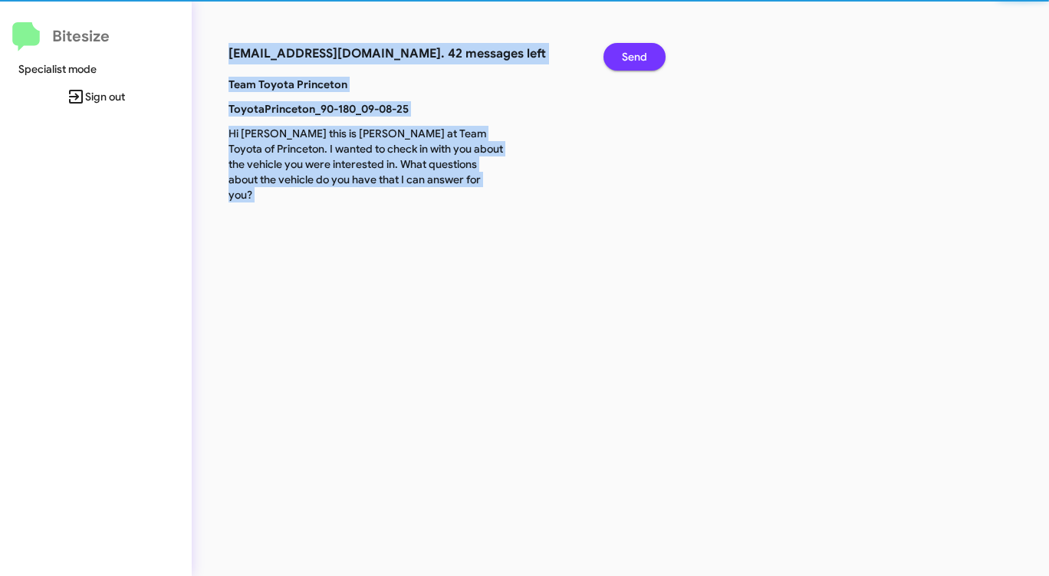
click at [637, 57] on span "Send" at bounding box center [634, 57] width 25 height 28
click at [636, 57] on span "Send" at bounding box center [634, 57] width 25 height 28
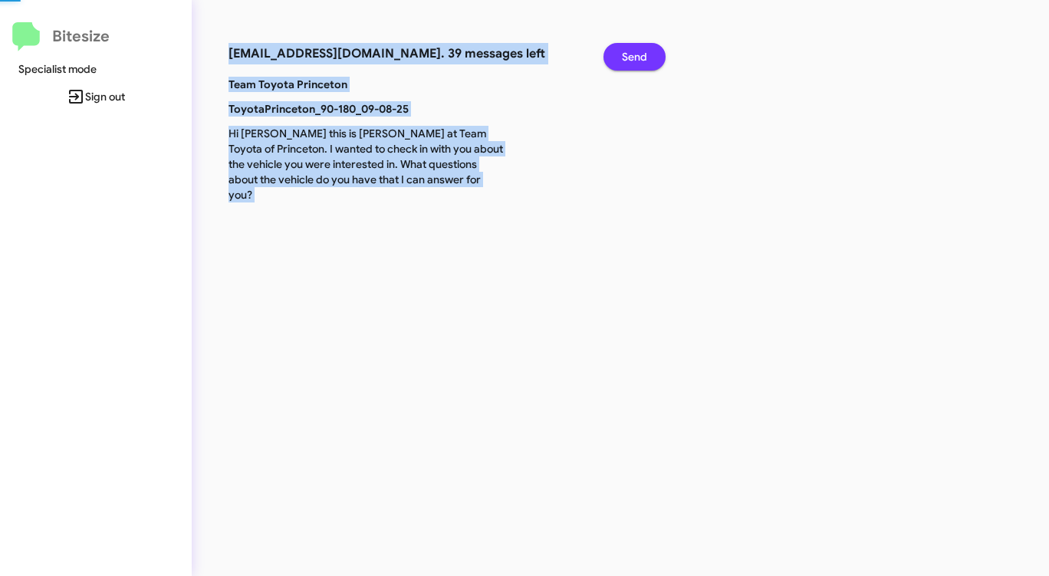
click at [636, 57] on span "Send" at bounding box center [634, 57] width 25 height 28
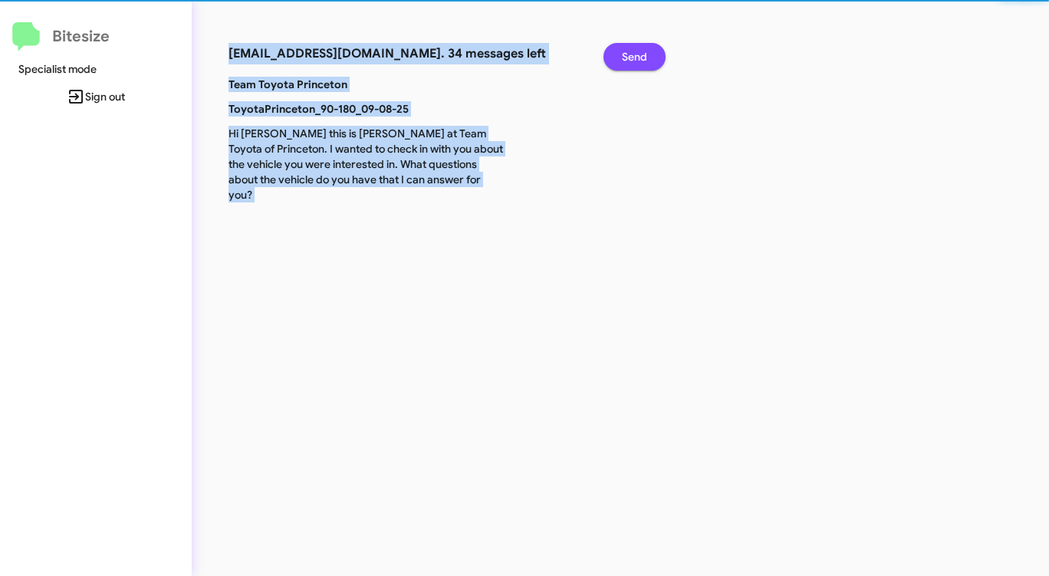
click at [636, 57] on span "Send" at bounding box center [634, 57] width 25 height 28
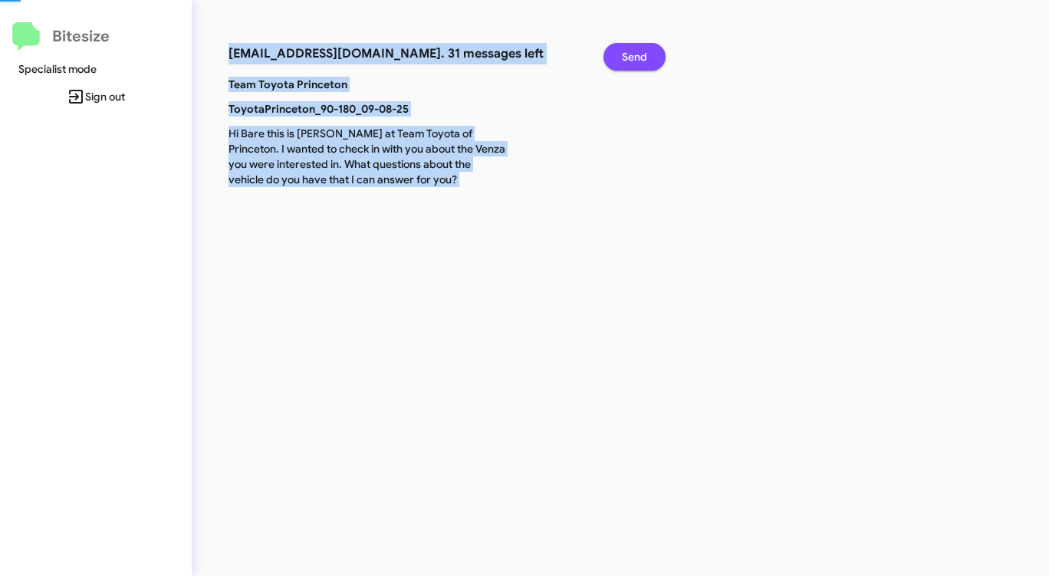
click at [636, 57] on span "Send" at bounding box center [634, 57] width 25 height 28
click at [635, 57] on span "Send" at bounding box center [634, 57] width 25 height 28
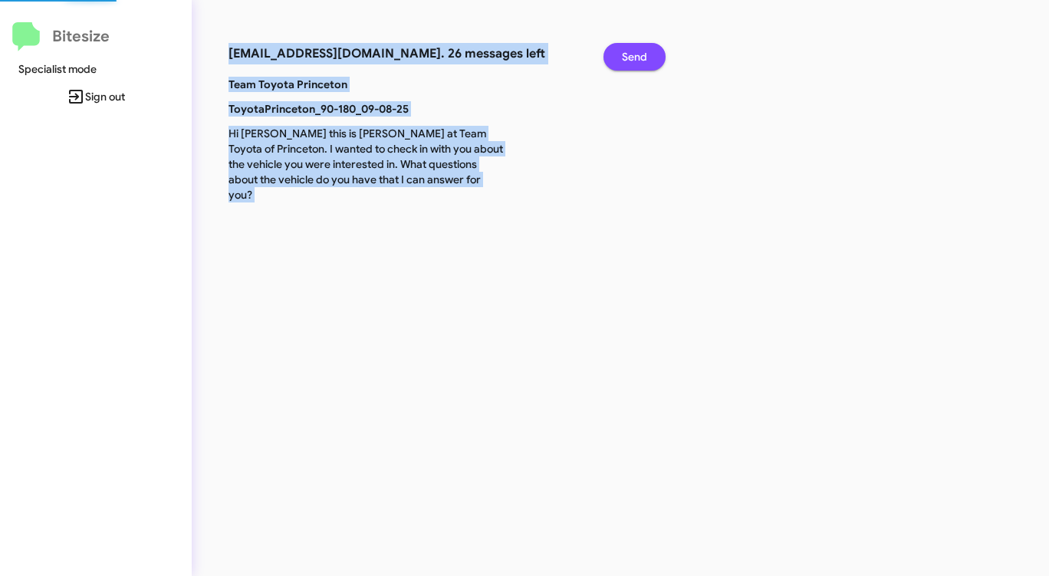
click at [635, 57] on span "Send" at bounding box center [634, 57] width 25 height 28
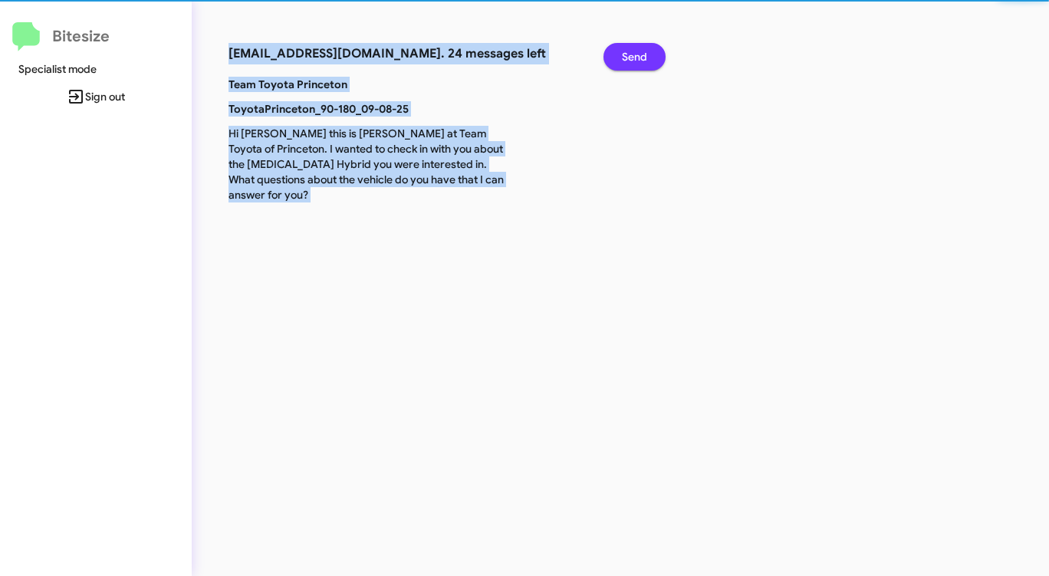
click at [635, 57] on span "Send" at bounding box center [634, 57] width 25 height 28
click at [634, 57] on span "Send" at bounding box center [634, 57] width 25 height 28
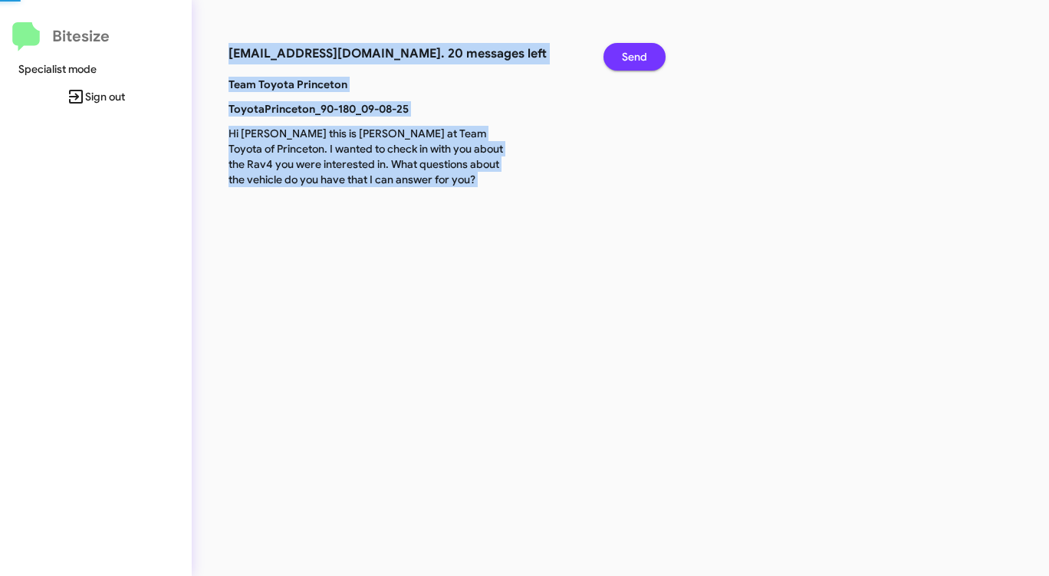
click at [634, 57] on span "Send" at bounding box center [634, 57] width 25 height 28
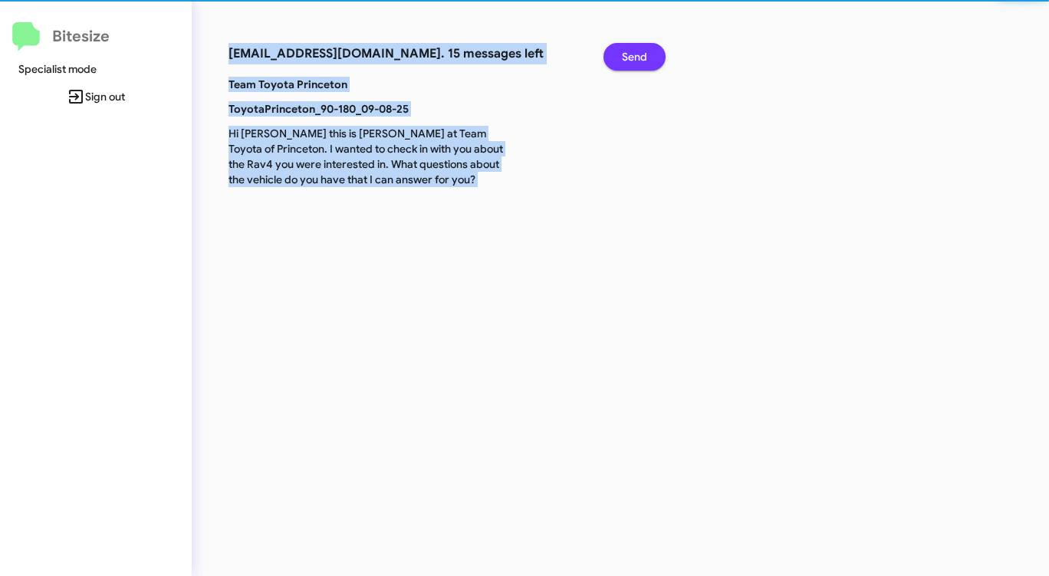
click at [633, 57] on span "Send" at bounding box center [634, 57] width 25 height 28
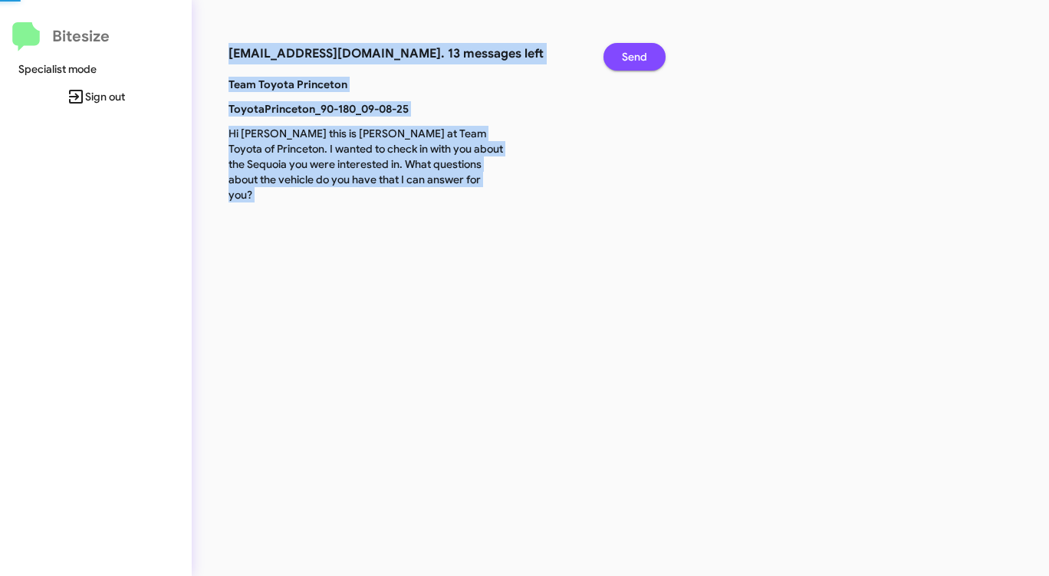
click at [633, 57] on span "Send" at bounding box center [634, 57] width 25 height 28
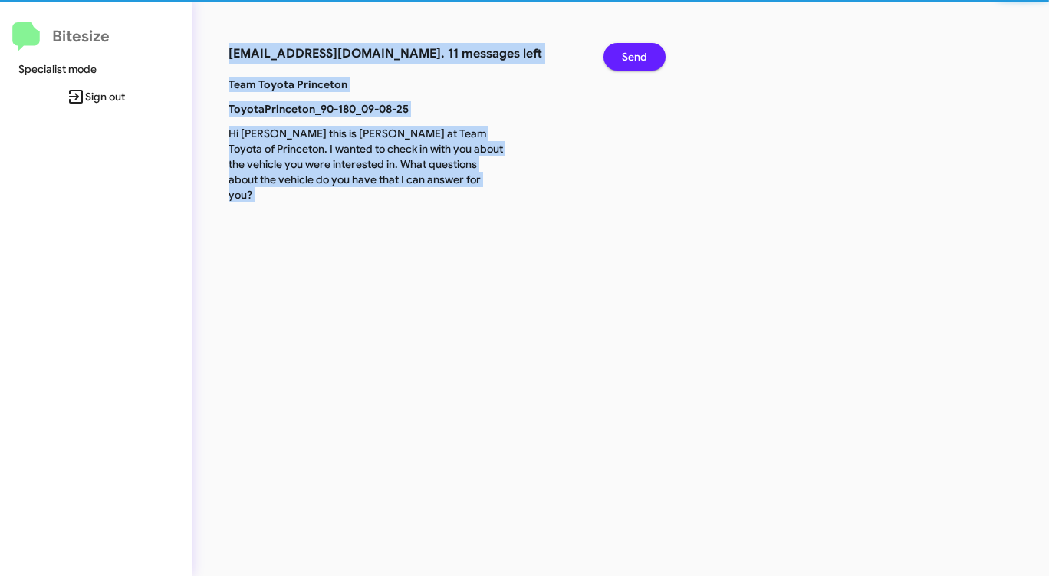
click at [633, 57] on span "Send" at bounding box center [634, 57] width 25 height 28
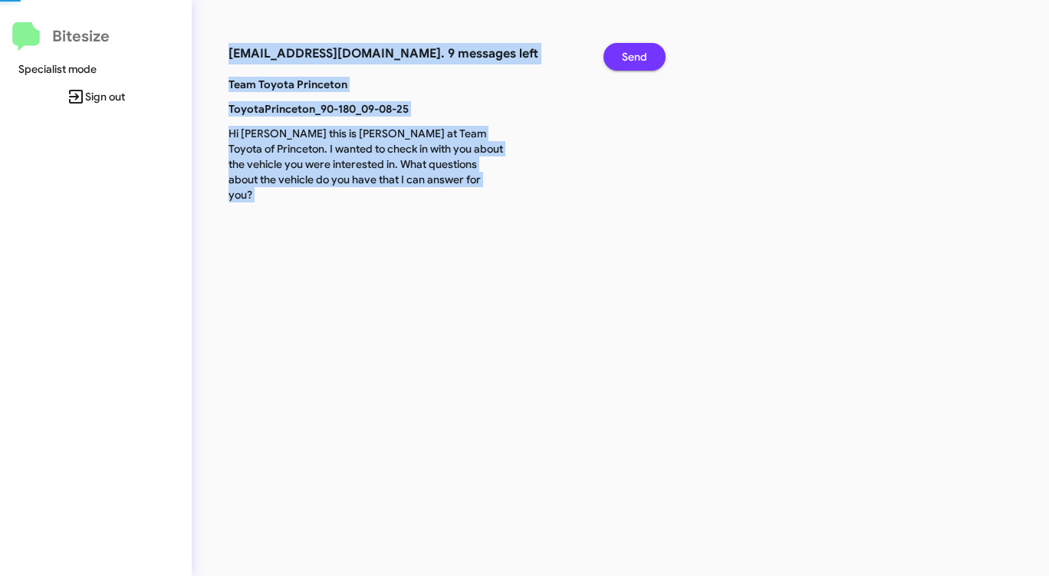
click at [633, 57] on span "Send" at bounding box center [634, 57] width 25 height 28
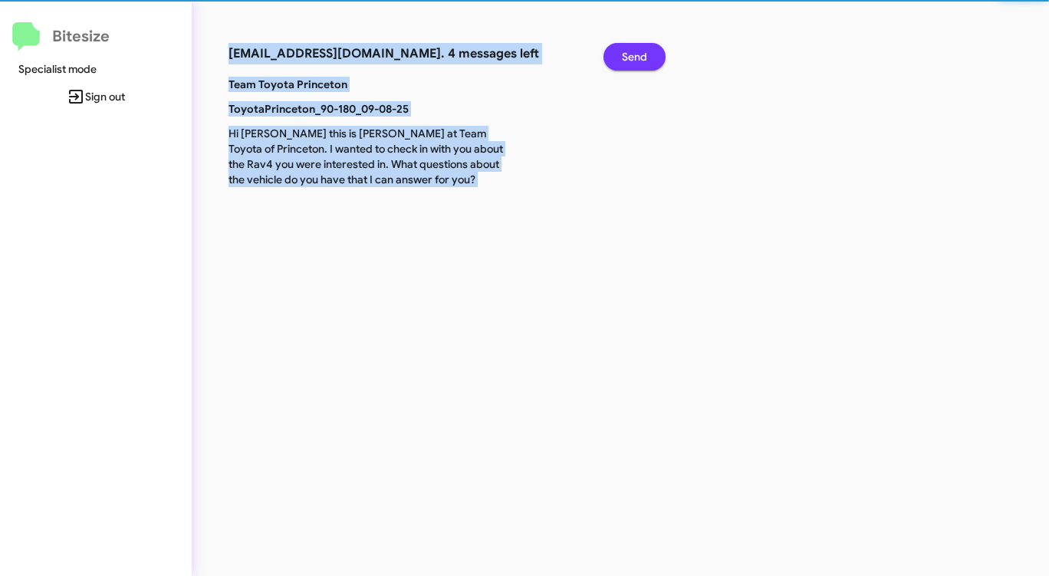
click at [633, 57] on span "Send" at bounding box center [634, 57] width 25 height 28
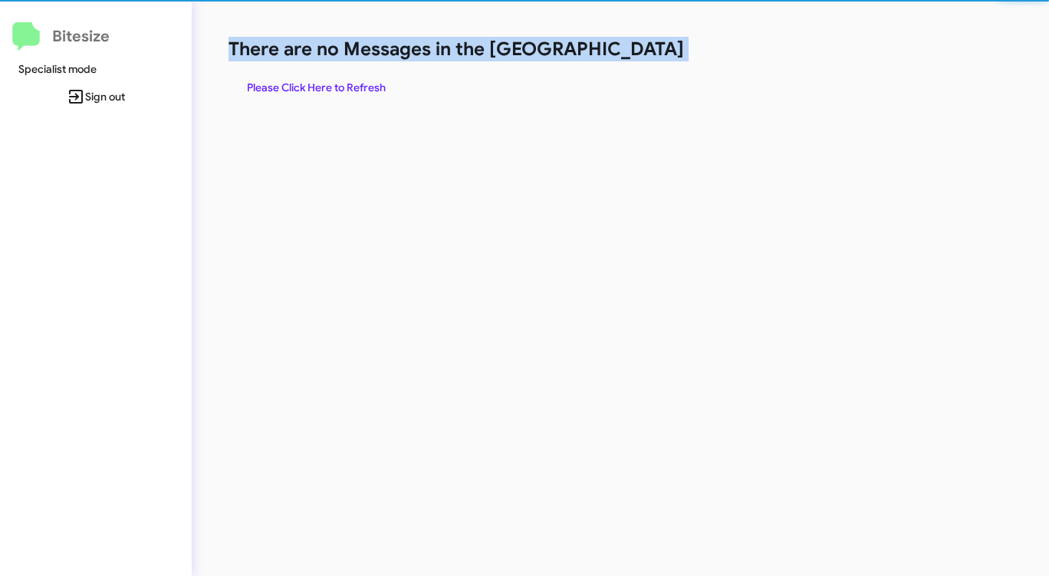
click at [633, 57] on h1 "There are no Messages in the [GEOGRAPHIC_DATA]" at bounding box center [548, 49] width 641 height 25
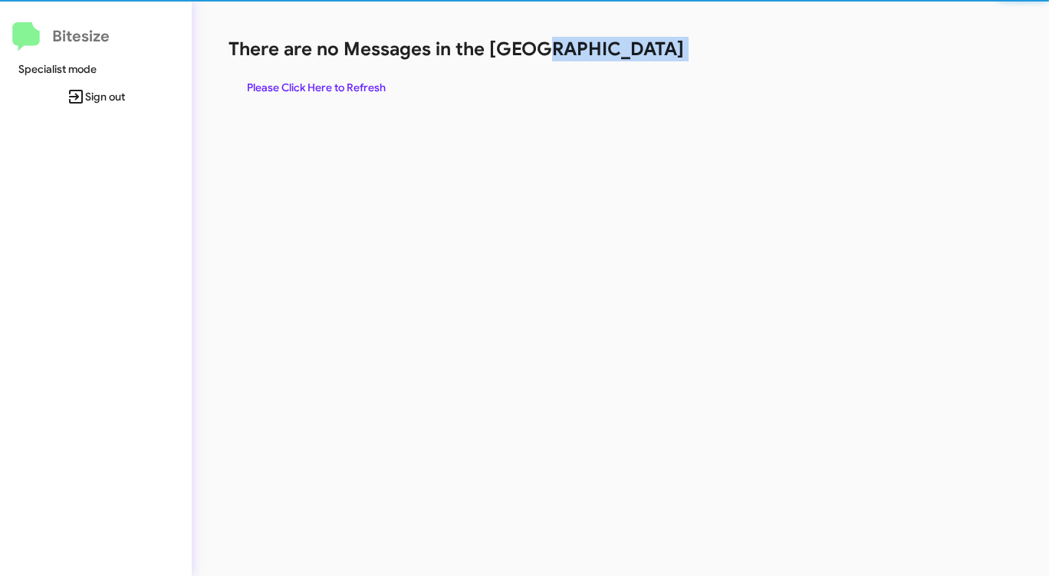
click at [633, 57] on h1 "There are no Messages in the [GEOGRAPHIC_DATA]" at bounding box center [548, 49] width 641 height 25
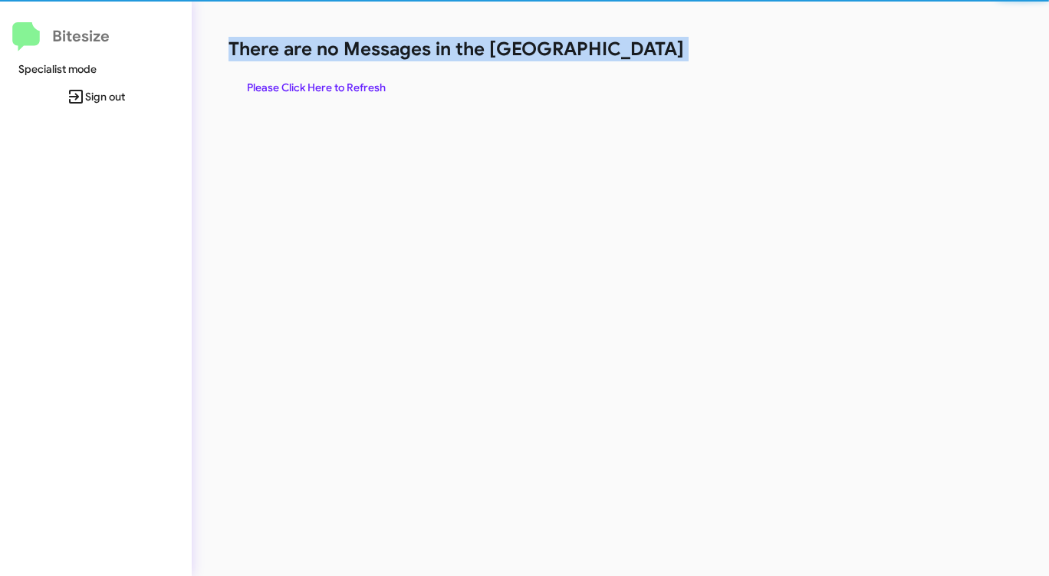
click at [631, 57] on h1 "There are no Messages in the [GEOGRAPHIC_DATA]" at bounding box center [548, 49] width 641 height 25
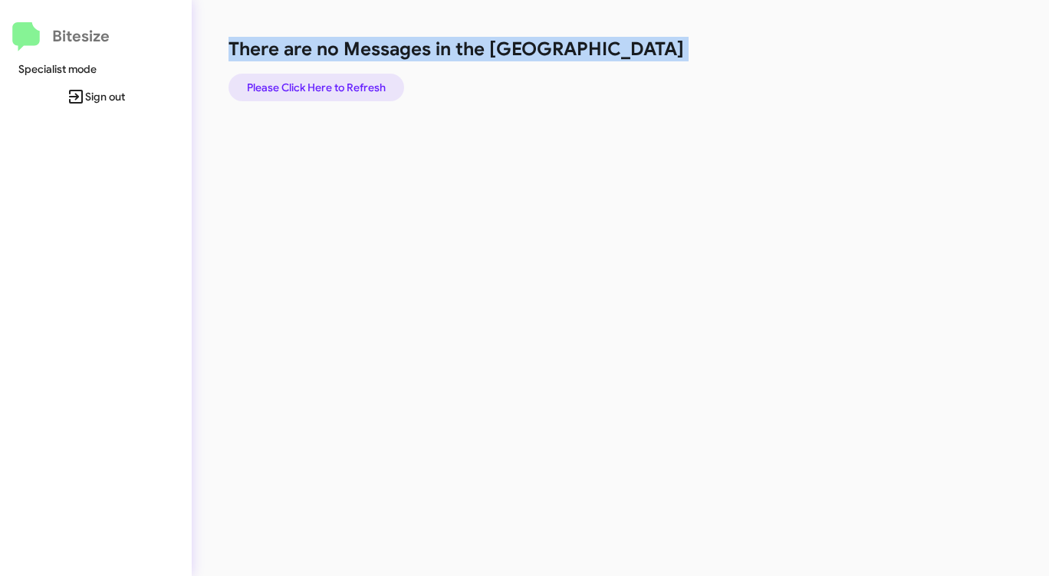
click at [359, 82] on span "Please Click Here to Refresh" at bounding box center [316, 88] width 139 height 28
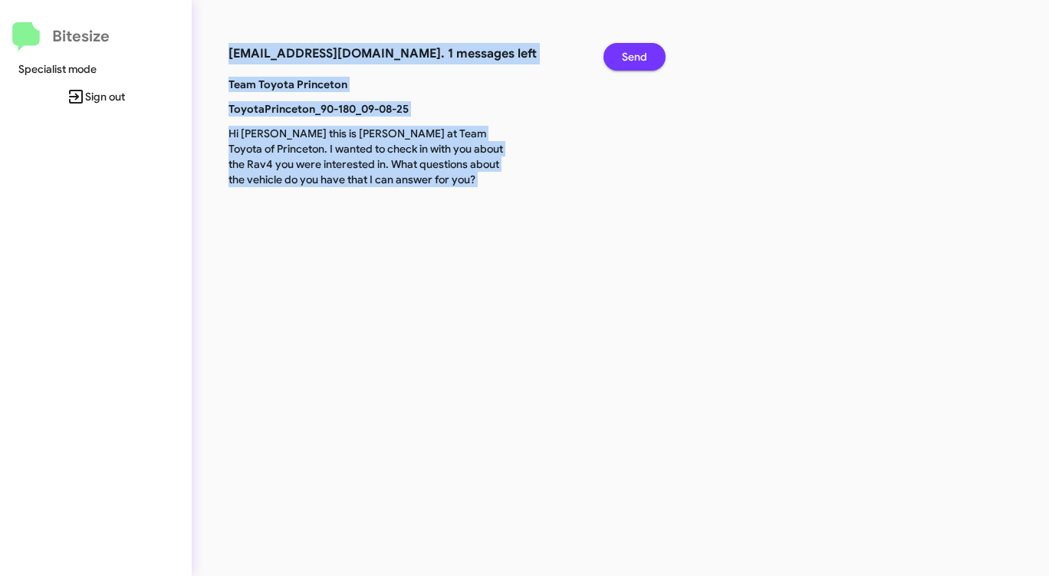
click at [649, 61] on button "Send" at bounding box center [634, 57] width 62 height 28
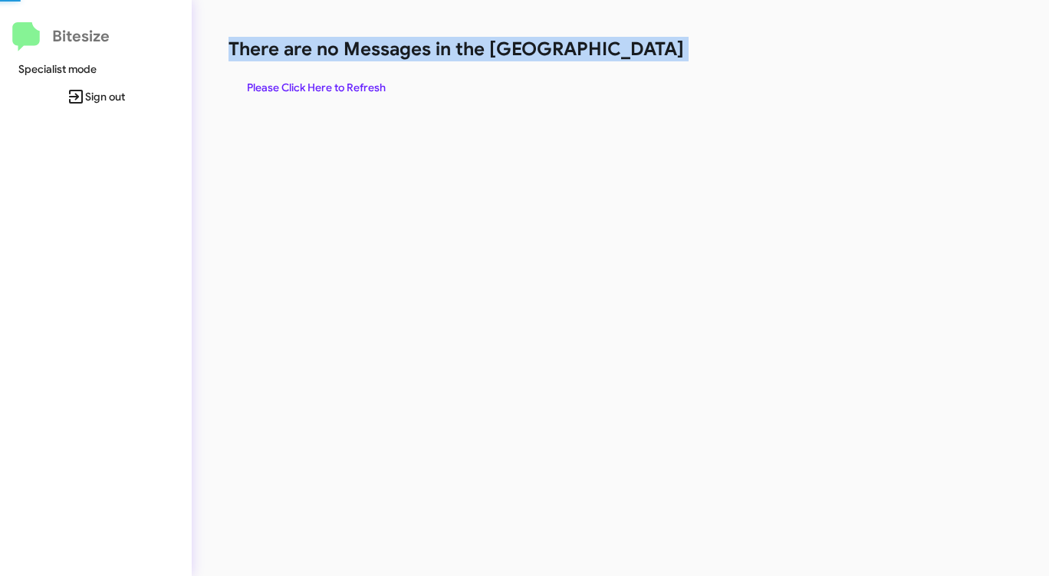
click at [649, 61] on h1 "There are no Messages in the [GEOGRAPHIC_DATA]" at bounding box center [548, 49] width 641 height 25
click at [339, 83] on span "Please Click Here to Refresh" at bounding box center [316, 88] width 139 height 28
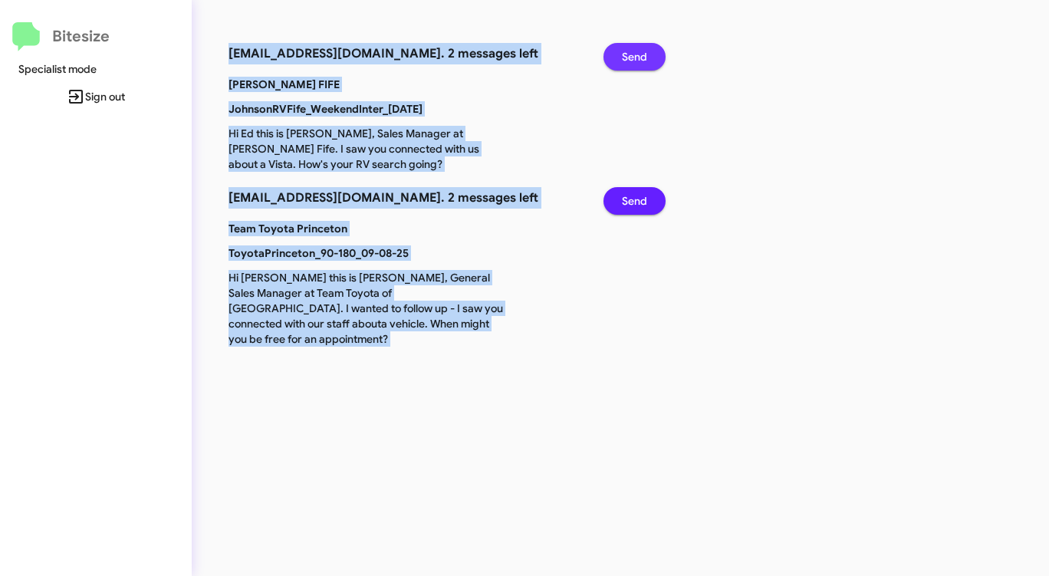
click at [628, 58] on span "Send" at bounding box center [634, 57] width 25 height 28
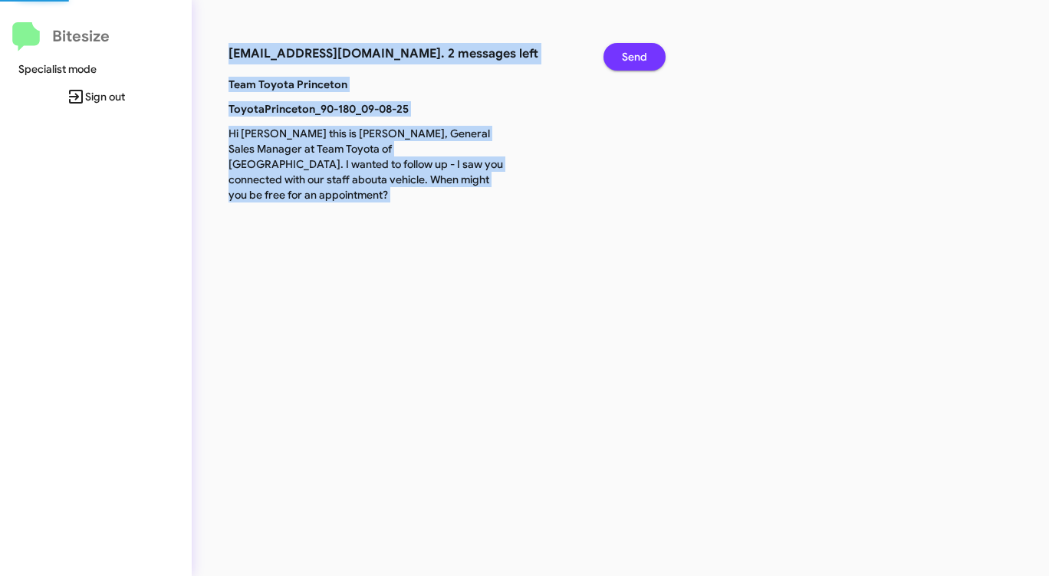
click at [628, 58] on span "Send" at bounding box center [634, 57] width 25 height 28
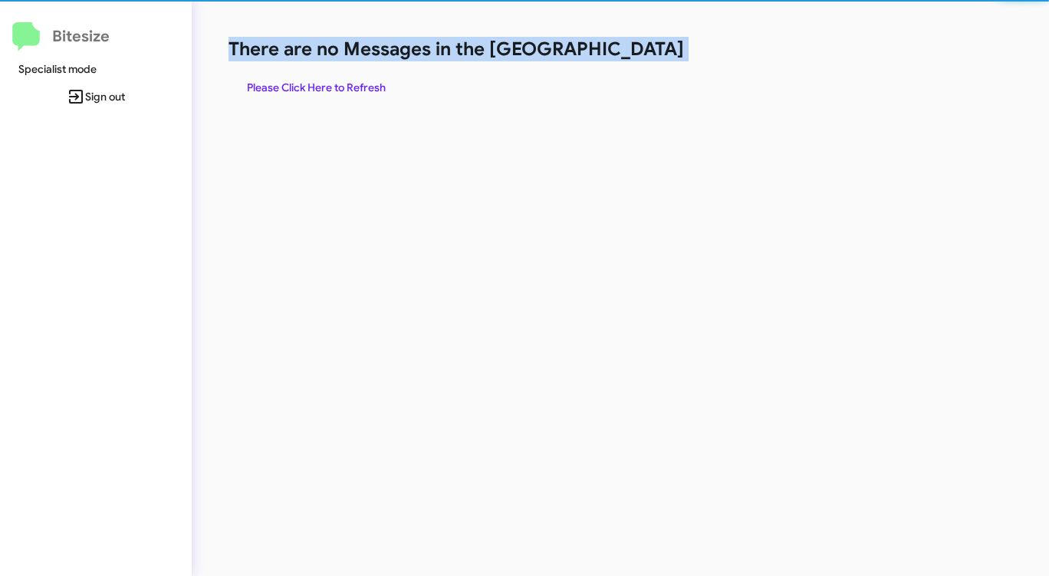
click at [628, 58] on h1 "There are no Messages in the [GEOGRAPHIC_DATA]" at bounding box center [548, 49] width 641 height 25
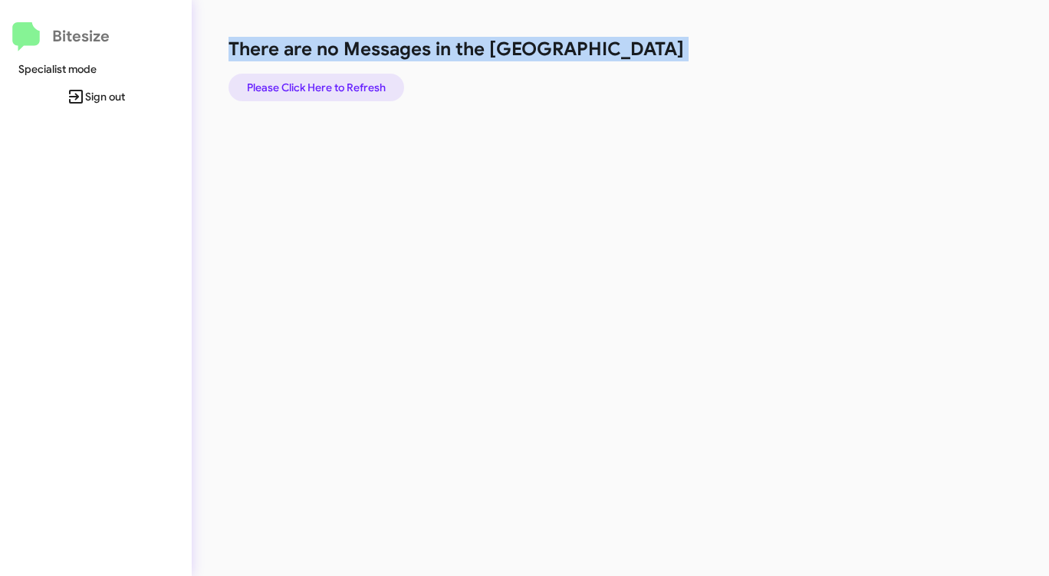
click at [345, 84] on span "Please Click Here to Refresh" at bounding box center [316, 88] width 139 height 28
click at [346, 84] on span "Please Click Here to Refresh" at bounding box center [316, 88] width 139 height 28
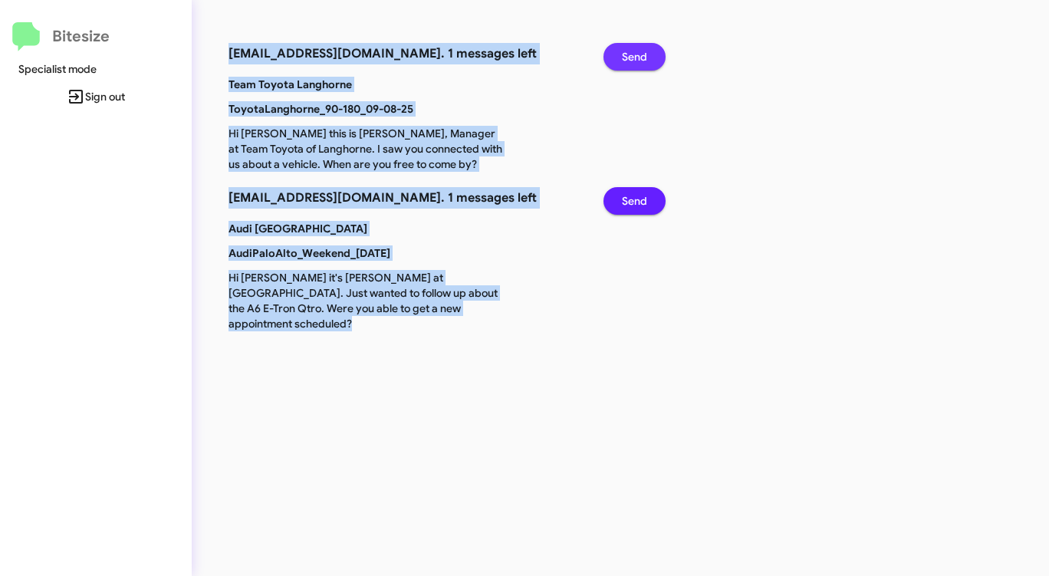
click at [630, 50] on span "Send" at bounding box center [634, 57] width 25 height 28
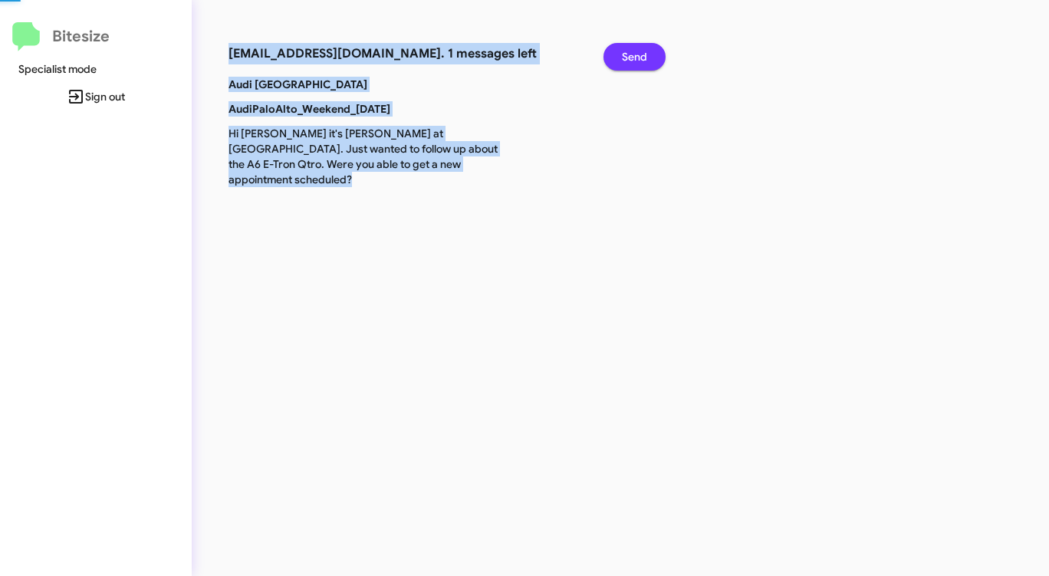
click at [630, 50] on span "Send" at bounding box center [634, 57] width 25 height 28
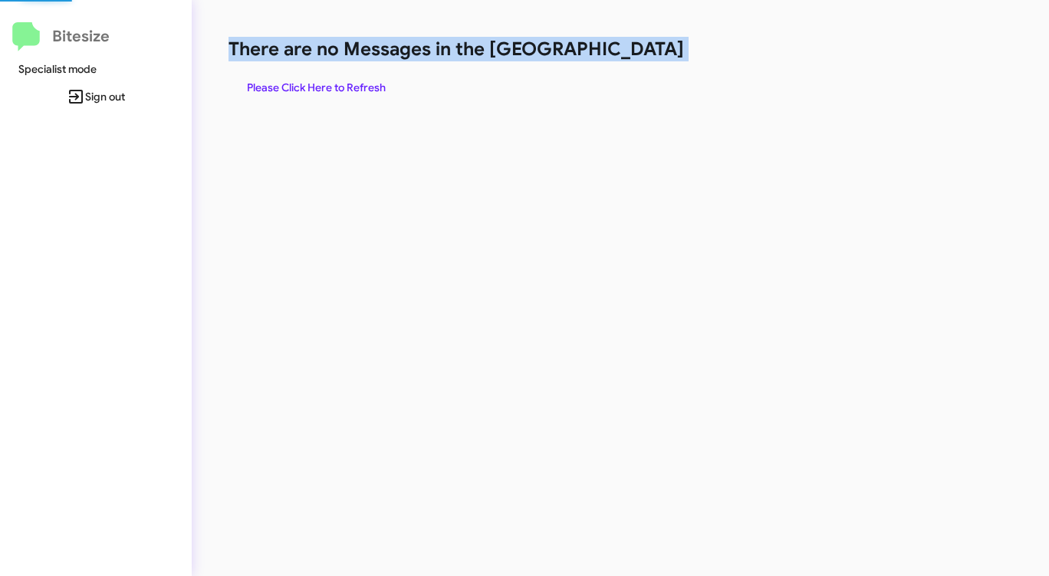
click at [630, 50] on h1 "There are no Messages in the [GEOGRAPHIC_DATA]" at bounding box center [548, 49] width 641 height 25
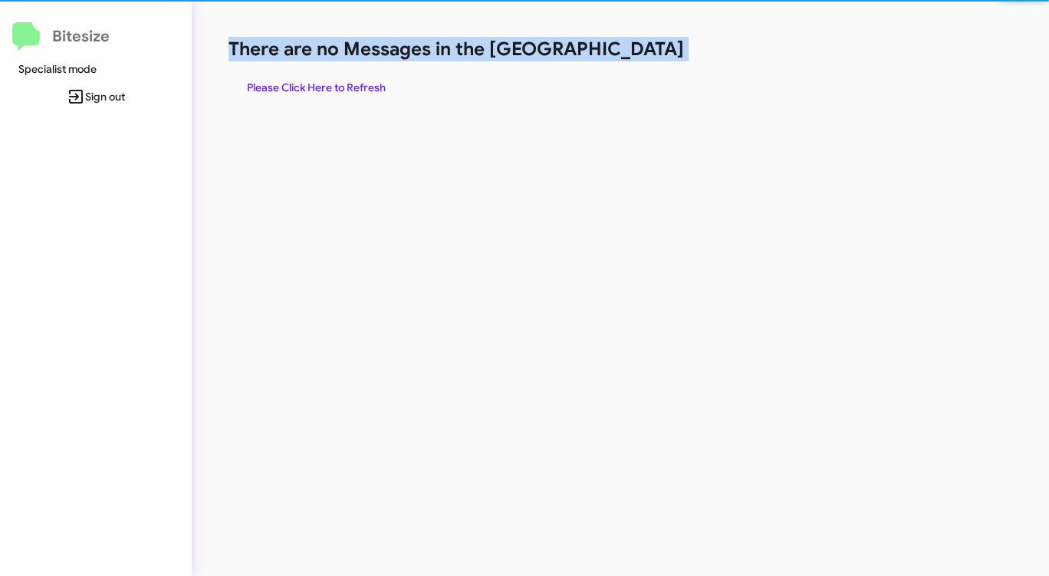
click at [630, 50] on h1 "There are no Messages in the [GEOGRAPHIC_DATA]" at bounding box center [548, 49] width 641 height 25
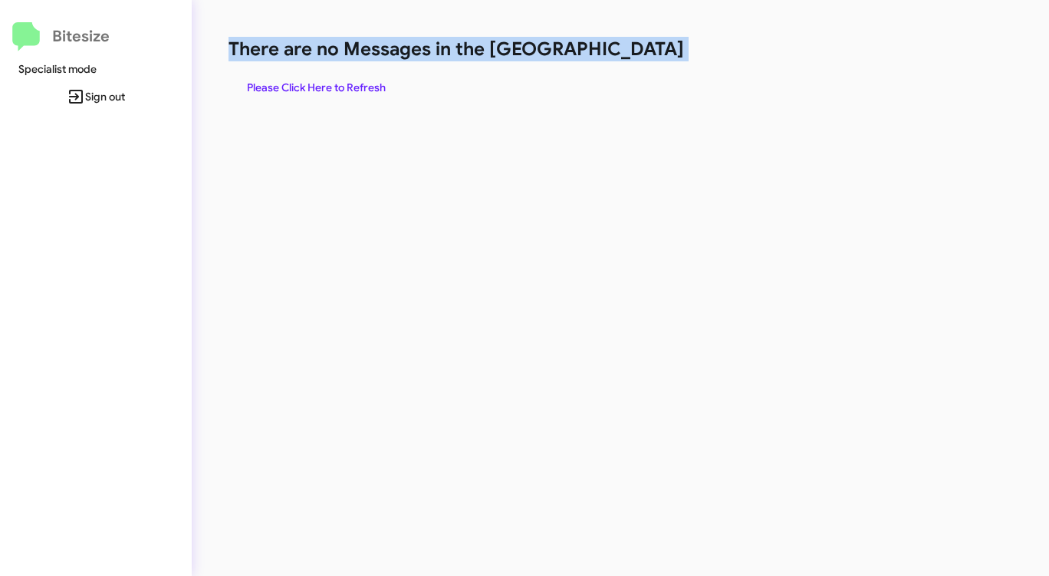
click at [630, 50] on h1 "There are no Messages in the [GEOGRAPHIC_DATA]" at bounding box center [548, 49] width 641 height 25
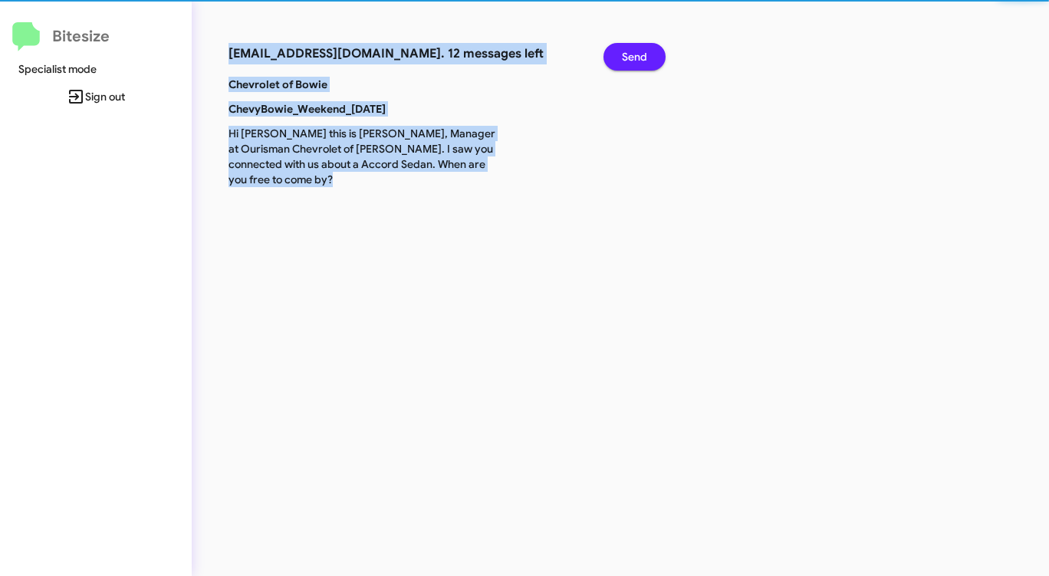
click at [630, 50] on div "[EMAIL_ADDRESS][DOMAIN_NAME]. 12 messages left Send Chevrolet of Bowie ChevyBow…" at bounding box center [549, 288] width 715 height 576
click at [630, 50] on span "Send" at bounding box center [634, 57] width 25 height 28
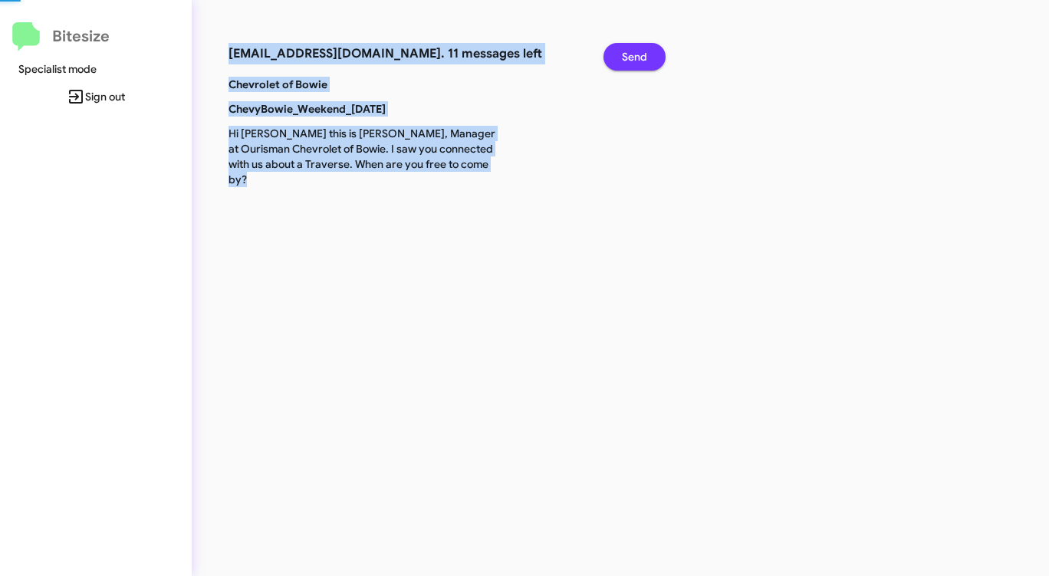
click at [632, 51] on span "Send" at bounding box center [634, 57] width 25 height 28
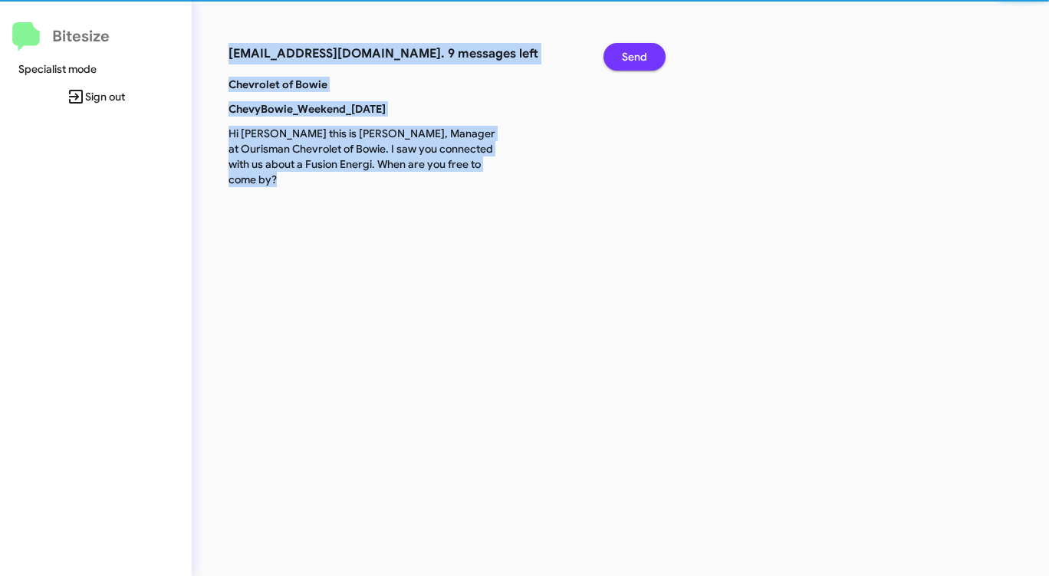
click at [632, 51] on span "Send" at bounding box center [634, 57] width 25 height 28
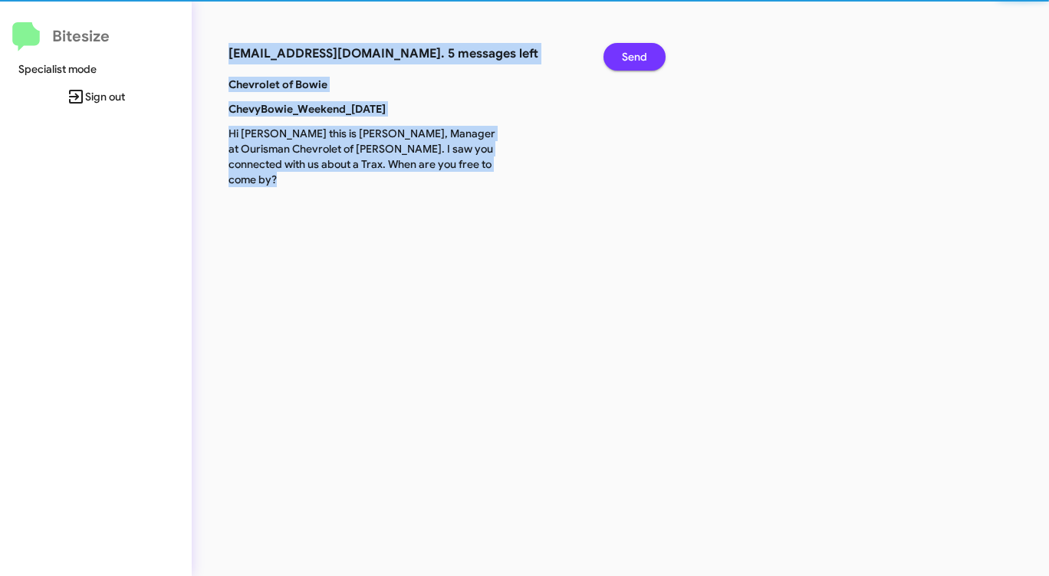
click at [632, 51] on span "Send" at bounding box center [634, 57] width 25 height 28
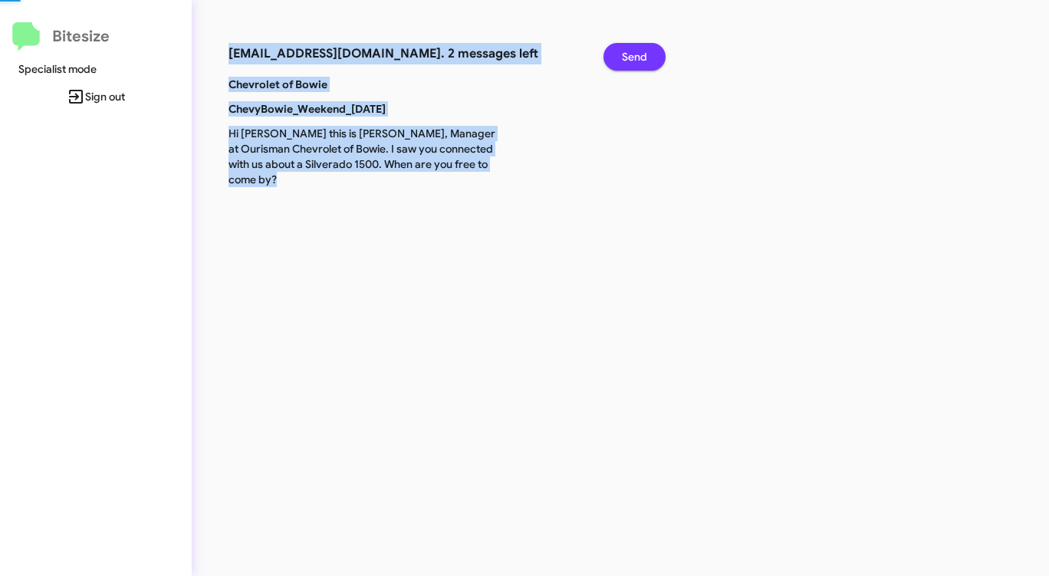
click at [632, 51] on span "Send" at bounding box center [634, 57] width 25 height 28
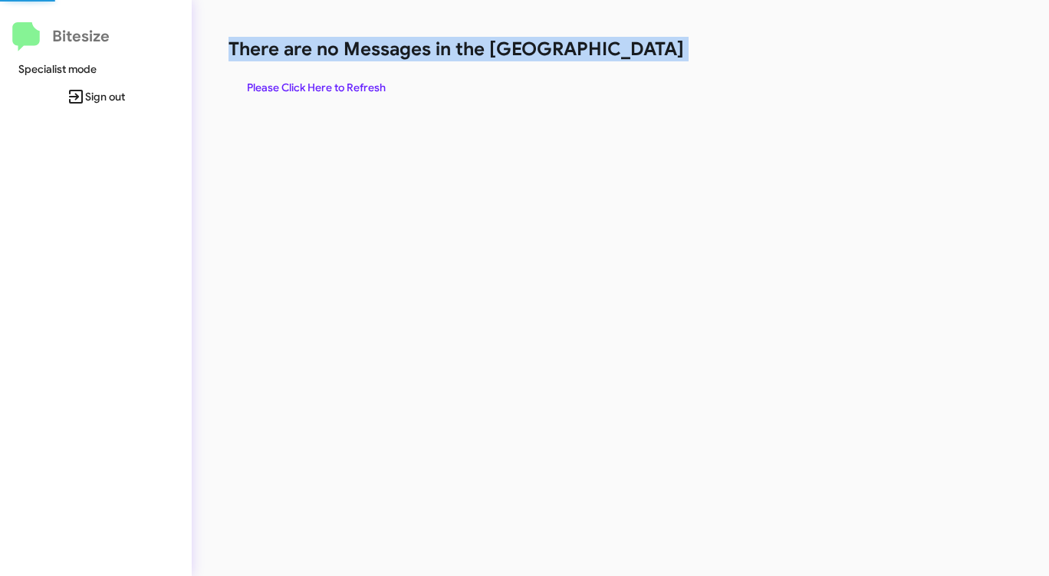
click at [632, 51] on h1 "There are no Messages in the [GEOGRAPHIC_DATA]" at bounding box center [548, 49] width 641 height 25
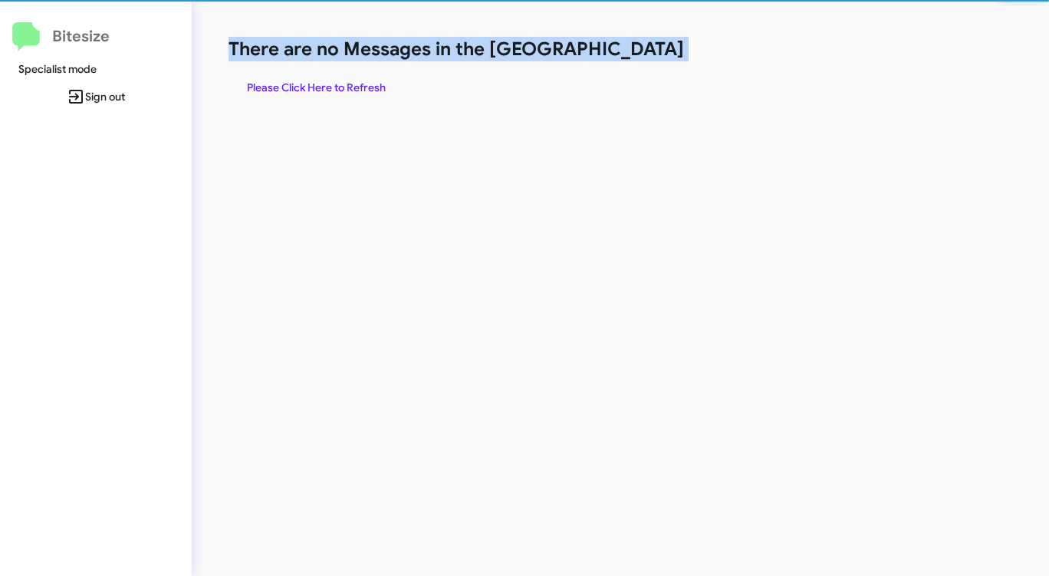
click at [632, 51] on h1 "There are no Messages in the [GEOGRAPHIC_DATA]" at bounding box center [548, 49] width 641 height 25
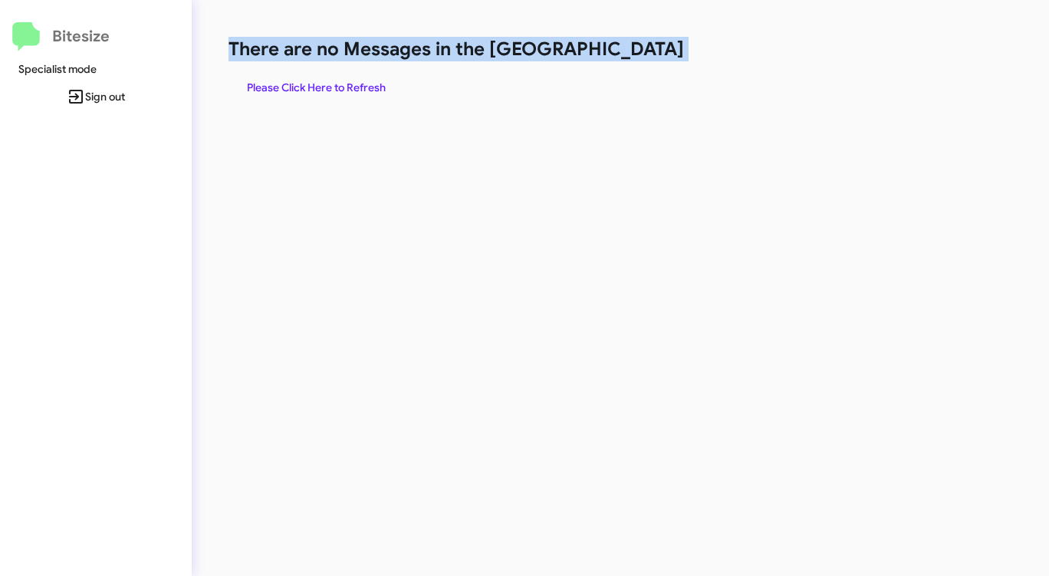
click at [632, 51] on h1 "There are no Messages in the [GEOGRAPHIC_DATA]" at bounding box center [548, 49] width 641 height 25
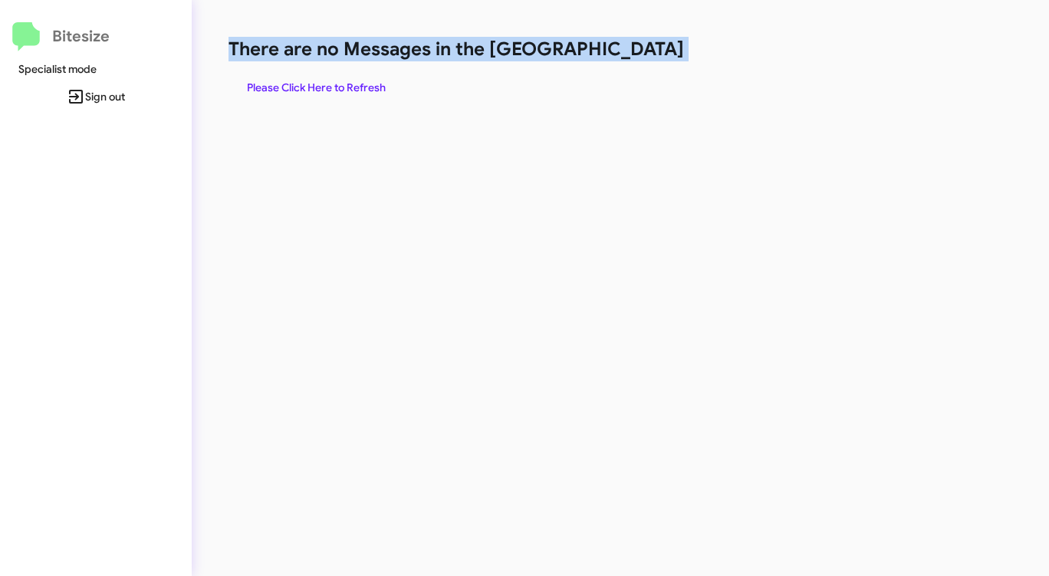
click at [632, 51] on h1 "There are no Messages in the [GEOGRAPHIC_DATA]" at bounding box center [548, 49] width 641 height 25
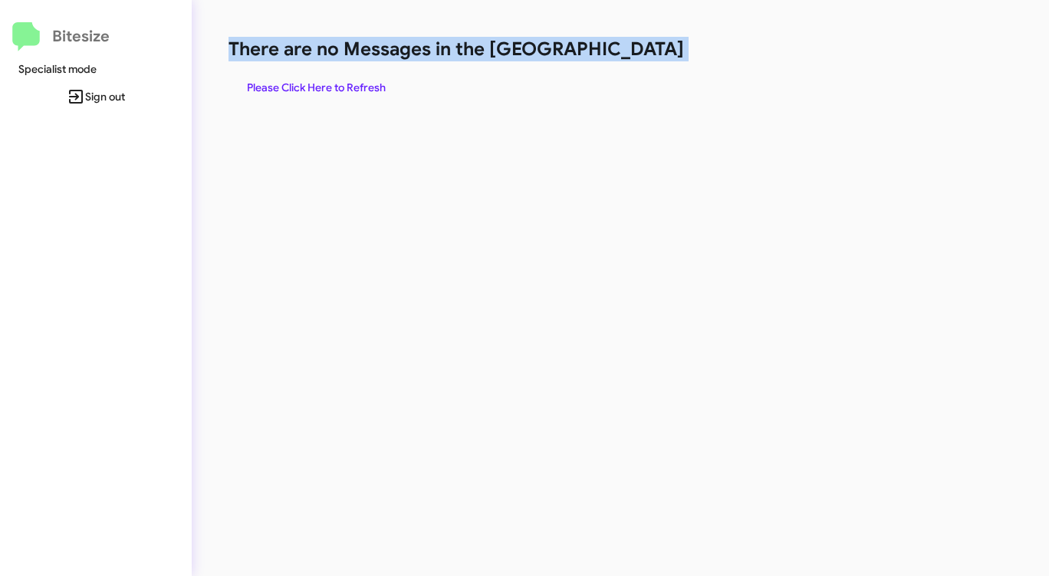
click at [632, 51] on h1 "There are no Messages in the [GEOGRAPHIC_DATA]" at bounding box center [548, 49] width 641 height 25
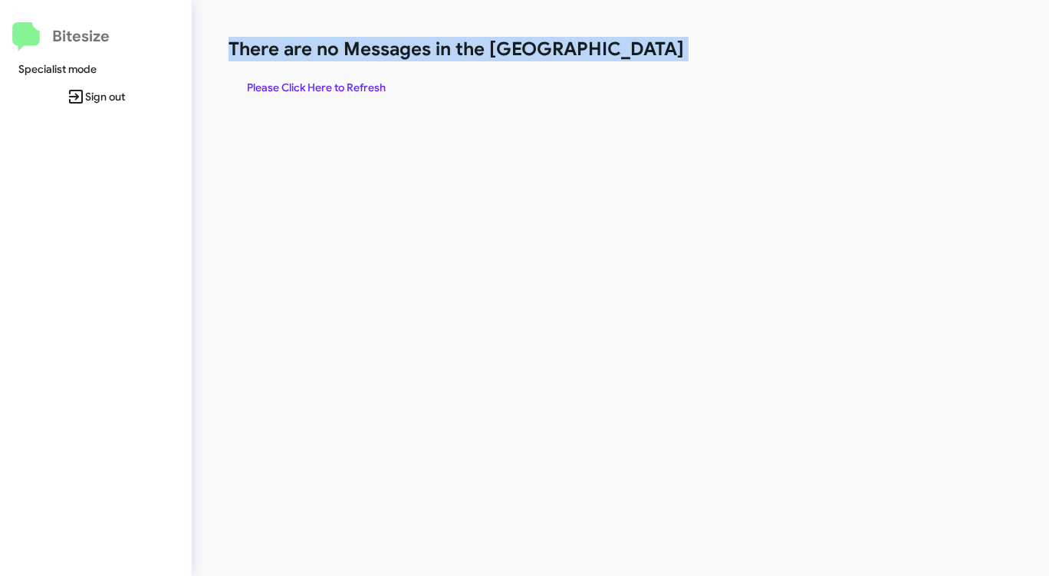
click at [632, 51] on h1 "There are no Messages in the [GEOGRAPHIC_DATA]" at bounding box center [548, 49] width 641 height 25
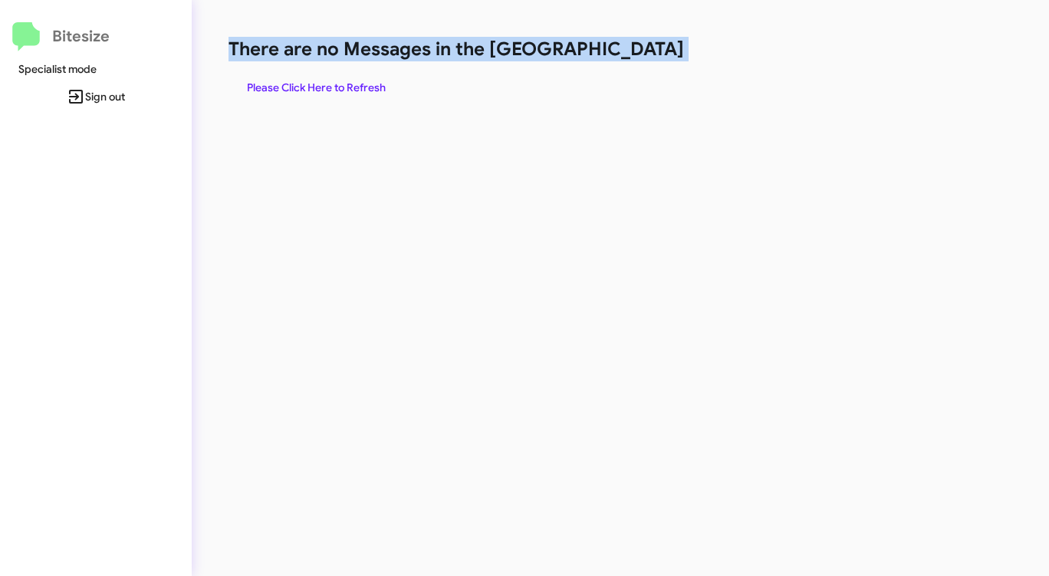
click at [632, 51] on h1 "There are no Messages in the [GEOGRAPHIC_DATA]" at bounding box center [548, 49] width 641 height 25
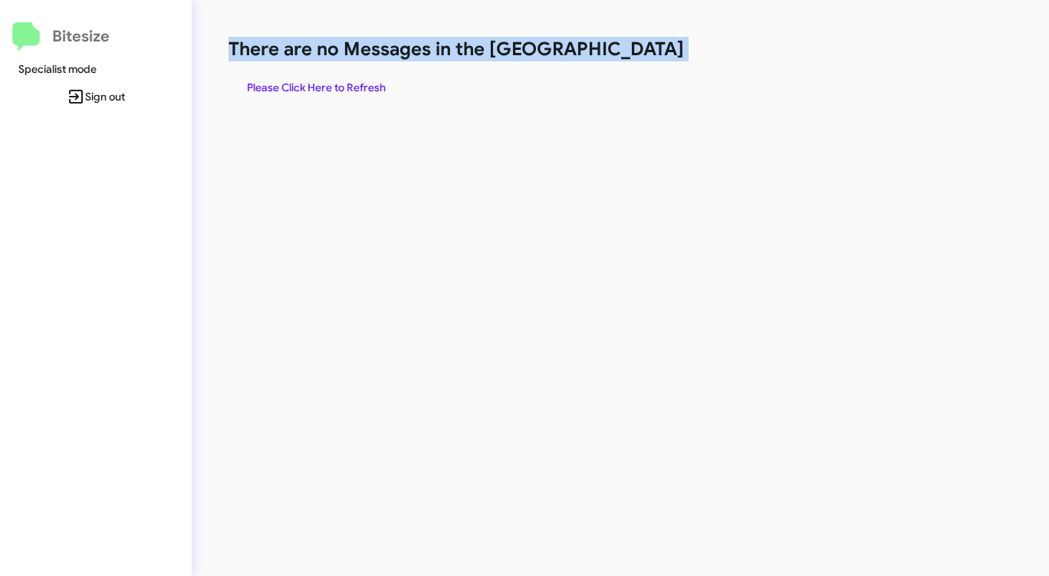
click at [632, 51] on h1 "There are no Messages in the [GEOGRAPHIC_DATA]" at bounding box center [548, 49] width 641 height 25
click at [325, 90] on span "Please Click Here to Refresh" at bounding box center [316, 88] width 139 height 28
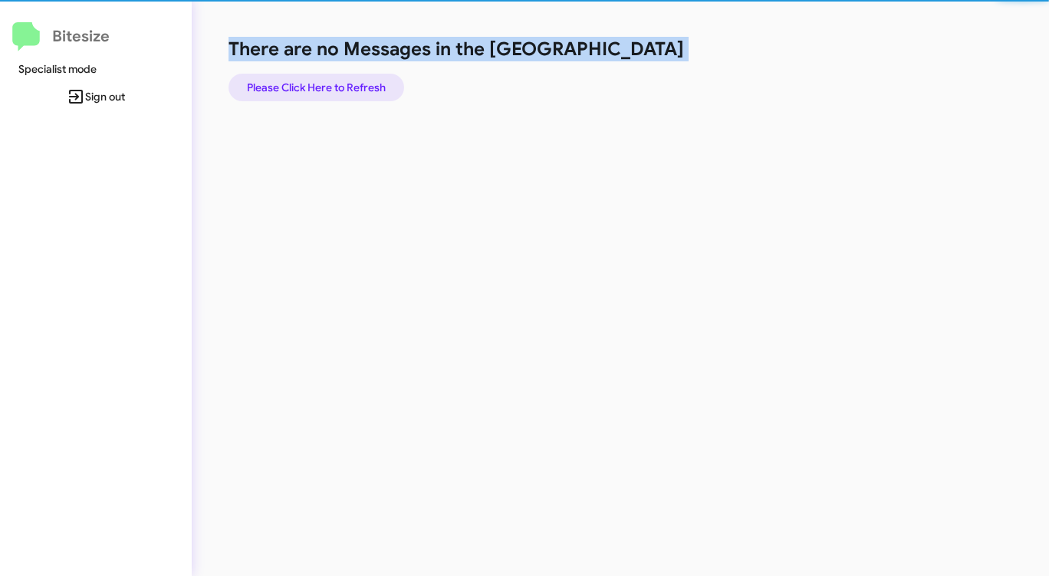
click at [325, 90] on span "Please Click Here to Refresh" at bounding box center [316, 88] width 139 height 28
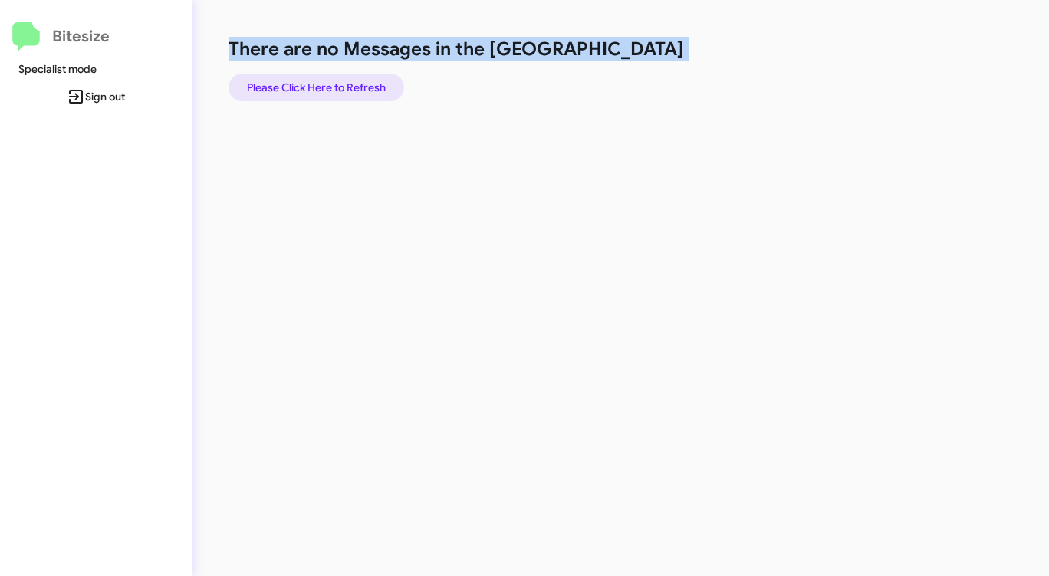
click at [325, 90] on span "Please Click Here to Refresh" at bounding box center [316, 88] width 139 height 28
click at [325, 89] on span "Please Click Here to Refresh" at bounding box center [316, 88] width 139 height 28
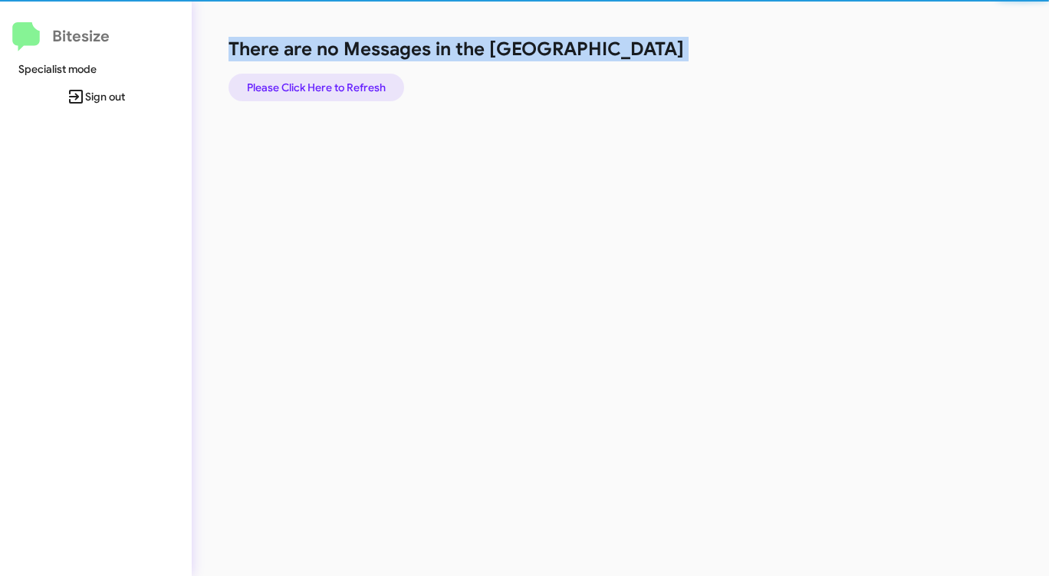
click at [329, 87] on span "Please Click Here to Refresh" at bounding box center [316, 88] width 139 height 28
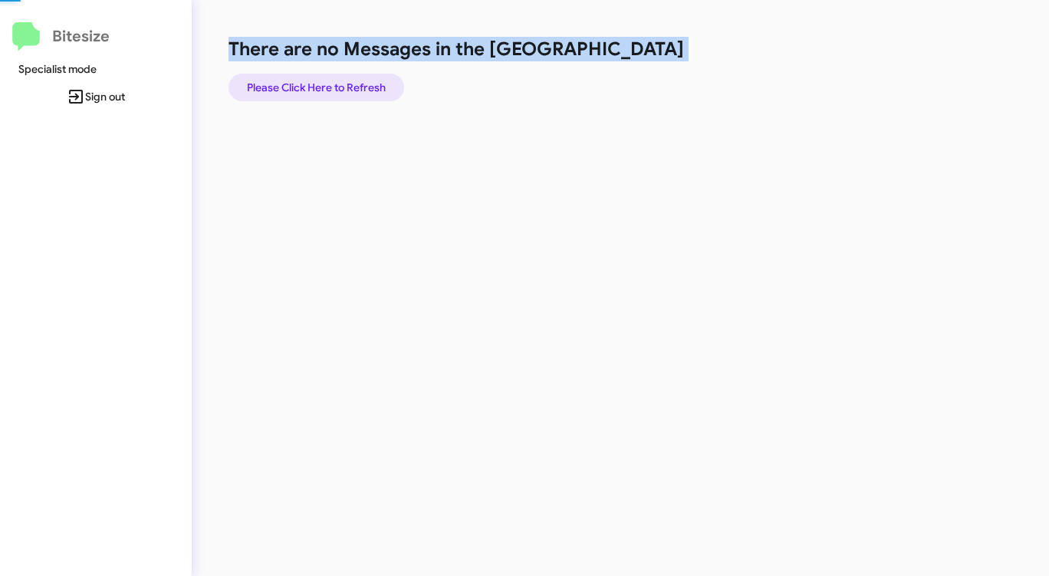
click at [329, 87] on span "Please Click Here to Refresh" at bounding box center [316, 88] width 139 height 28
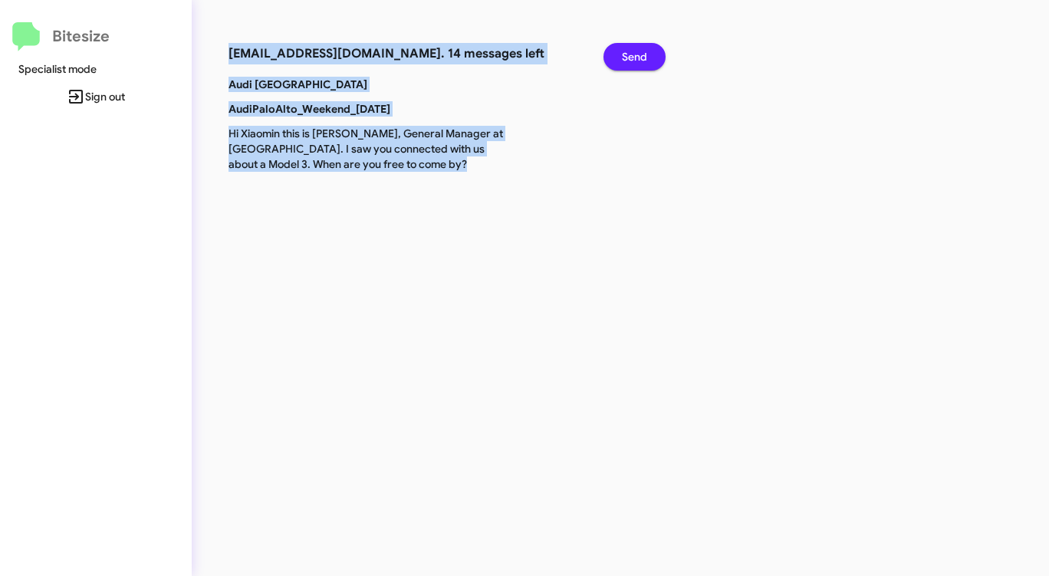
click at [632, 53] on span "Send" at bounding box center [634, 57] width 25 height 28
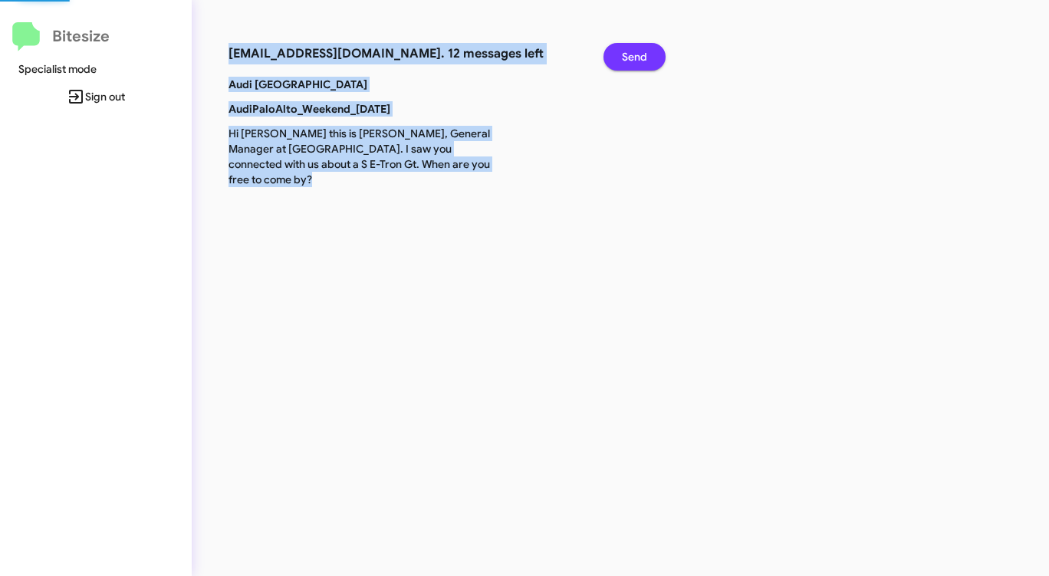
click at [632, 53] on span "Send" at bounding box center [634, 57] width 25 height 28
click at [633, 53] on span "Send" at bounding box center [634, 57] width 25 height 28
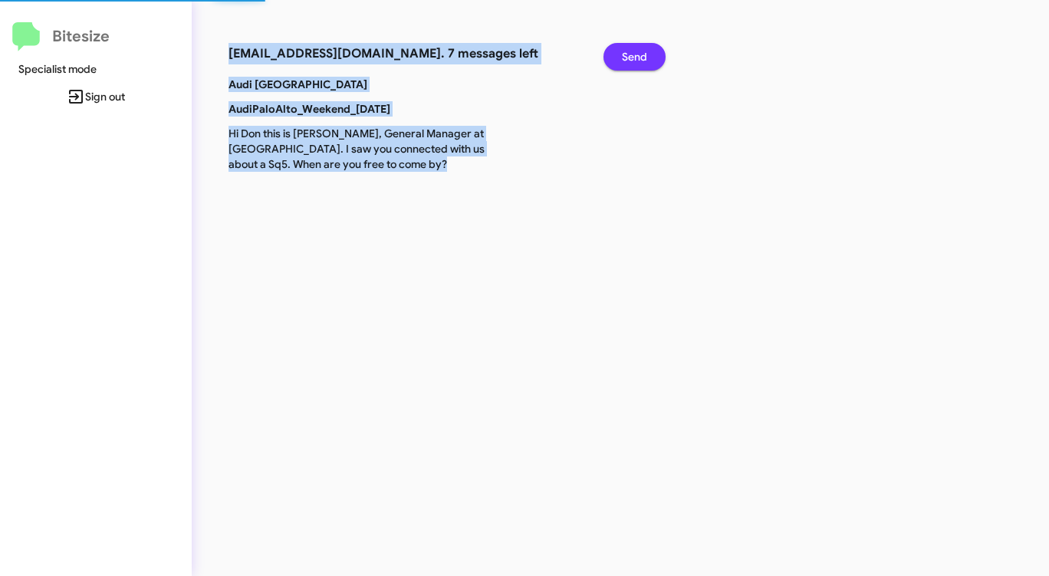
click at [633, 53] on span "Send" at bounding box center [634, 57] width 25 height 28
click at [633, 54] on span "Send" at bounding box center [634, 57] width 25 height 28
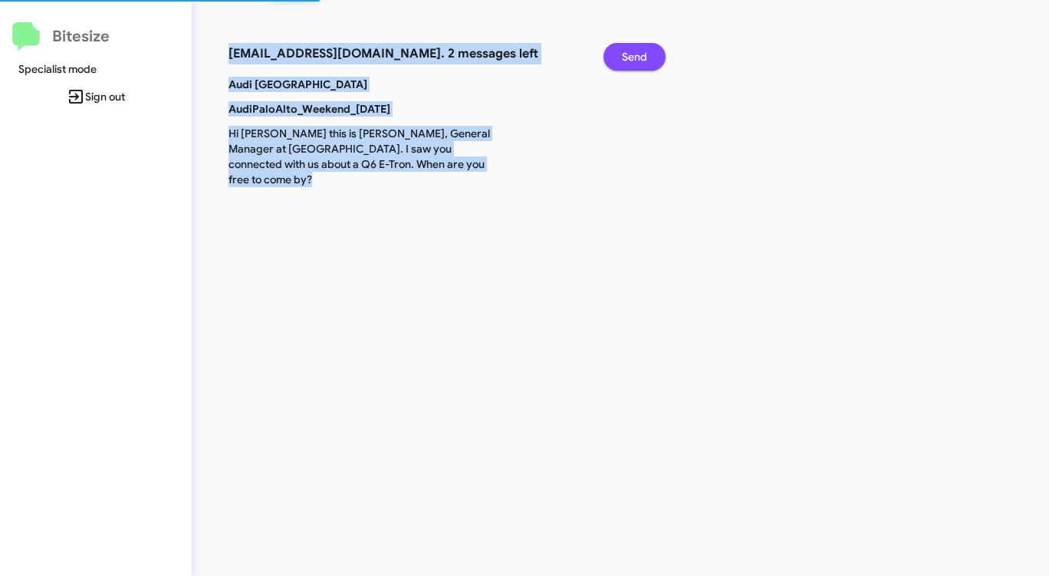
click at [633, 54] on span "Send" at bounding box center [634, 57] width 25 height 28
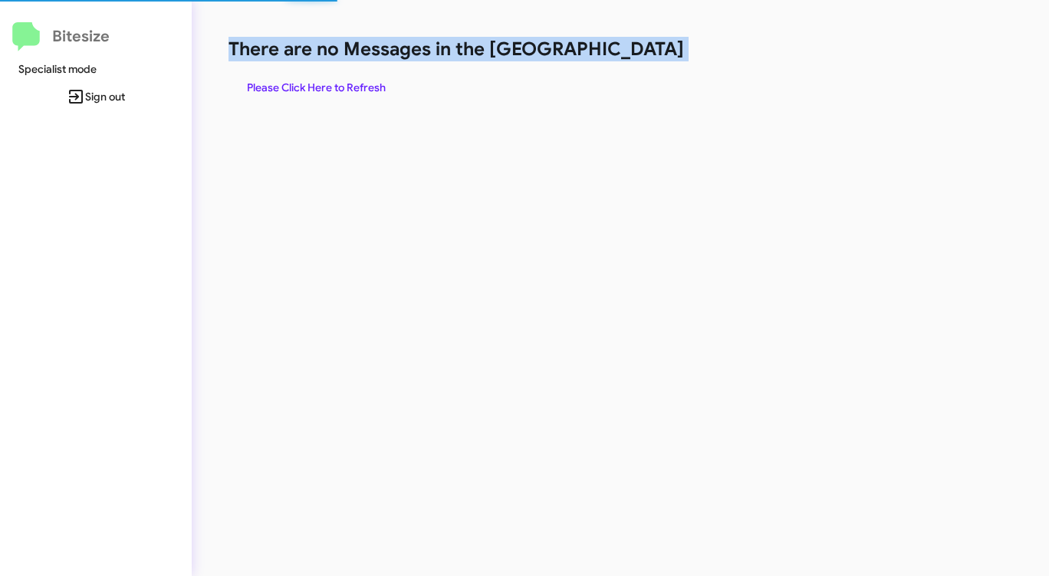
click at [633, 54] on h1 "There are no Messages in the [GEOGRAPHIC_DATA]" at bounding box center [548, 49] width 641 height 25
click at [350, 81] on span "Please Click Here to Refresh" at bounding box center [316, 88] width 139 height 28
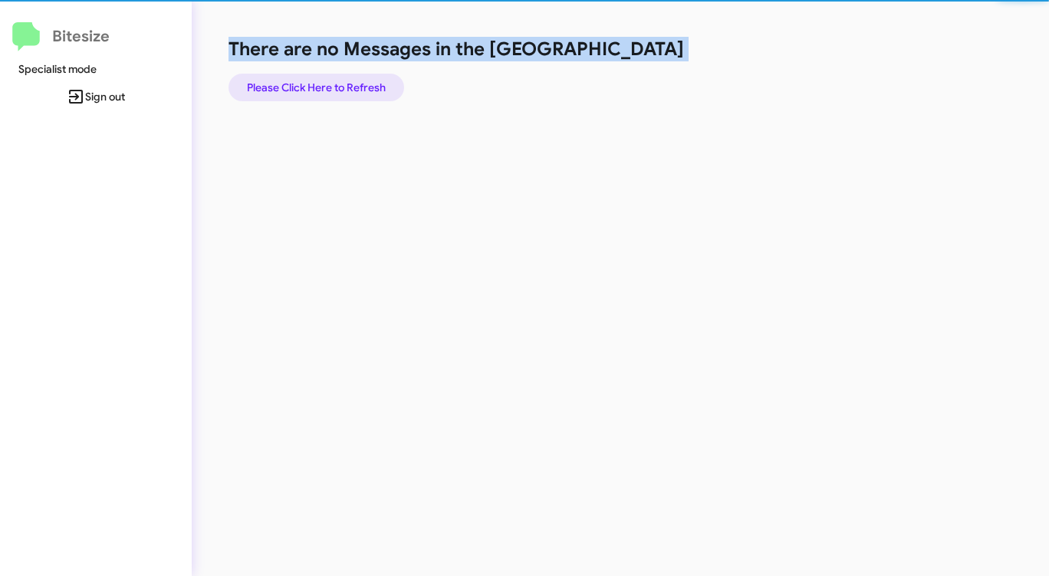
click at [350, 81] on span "Please Click Here to Refresh" at bounding box center [316, 88] width 139 height 28
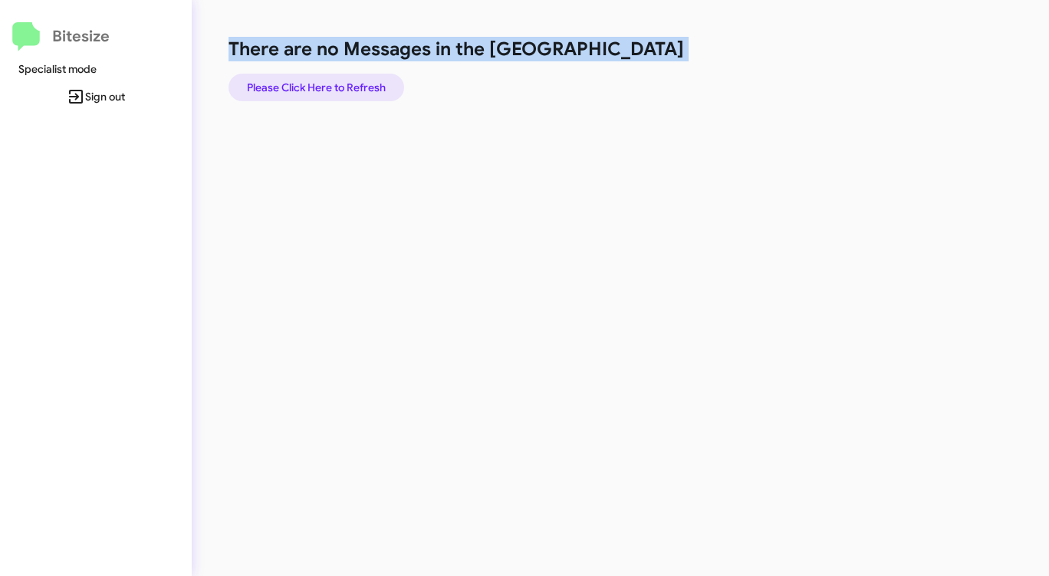
click at [350, 81] on span "Please Click Here to Refresh" at bounding box center [316, 88] width 139 height 28
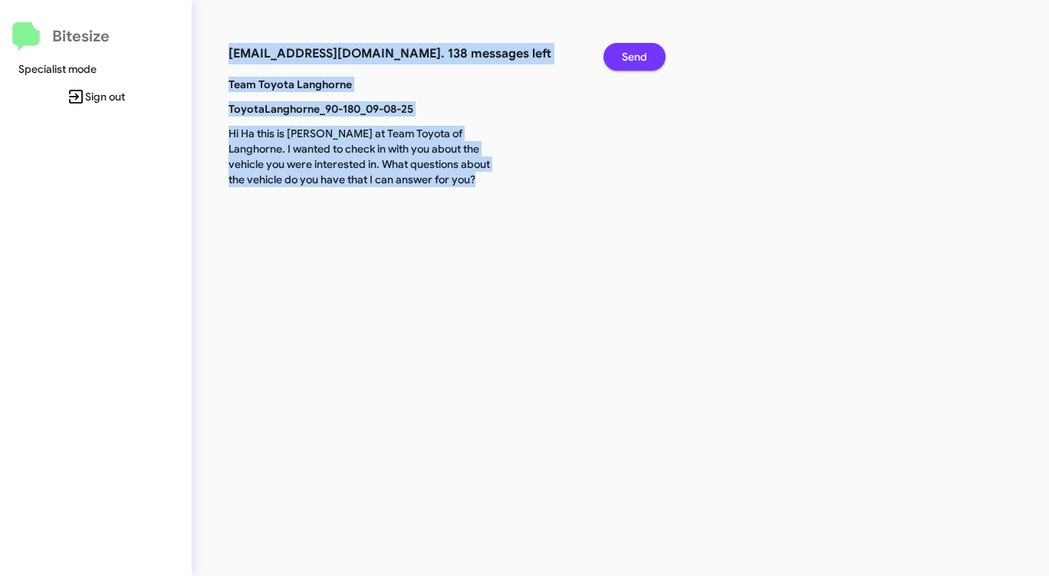
click at [630, 56] on span "Send" at bounding box center [634, 57] width 25 height 28
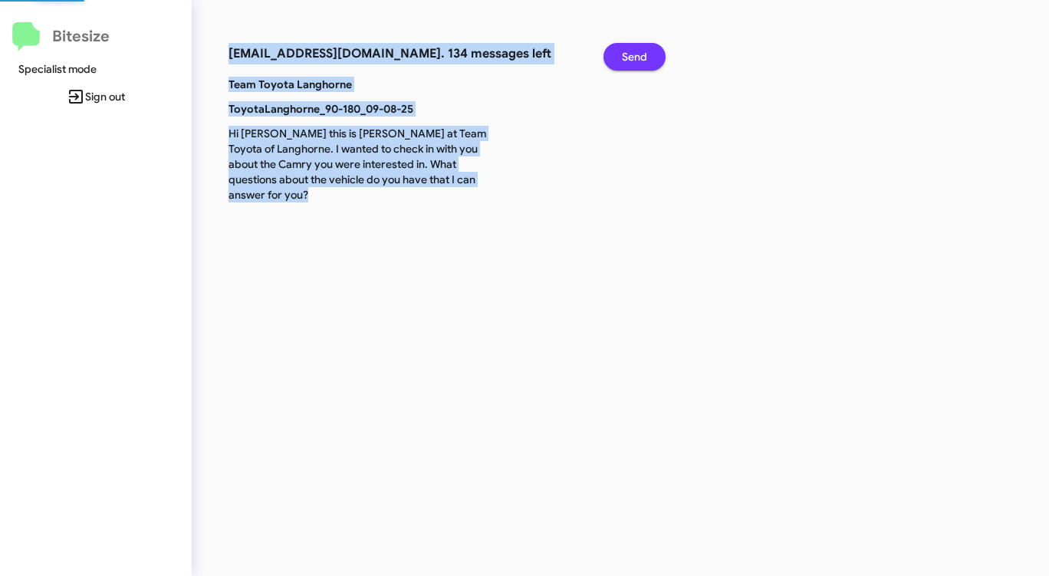
click at [630, 56] on span "Send" at bounding box center [634, 57] width 25 height 28
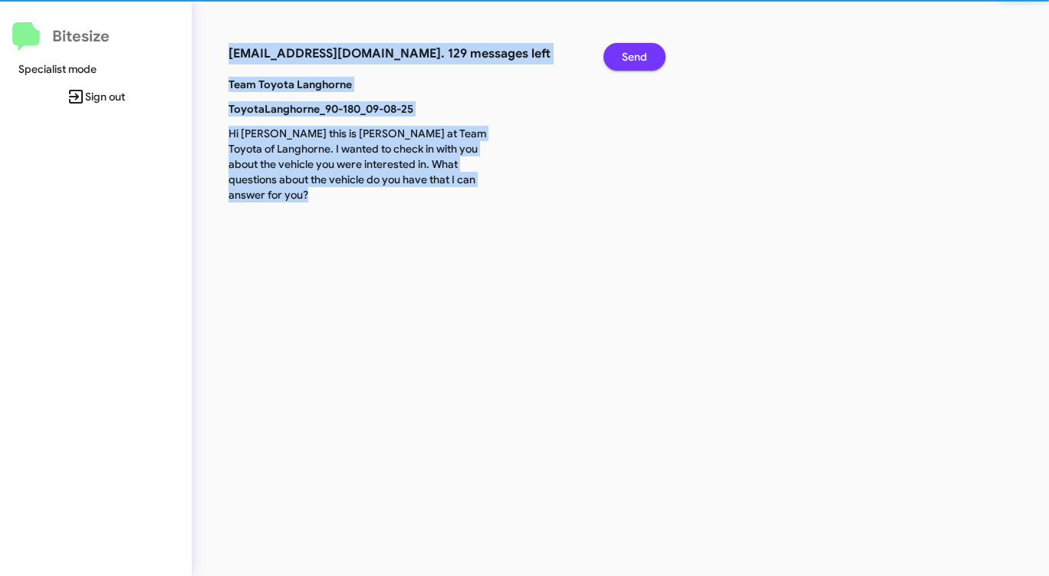
click at [630, 56] on span "Send" at bounding box center [634, 57] width 25 height 28
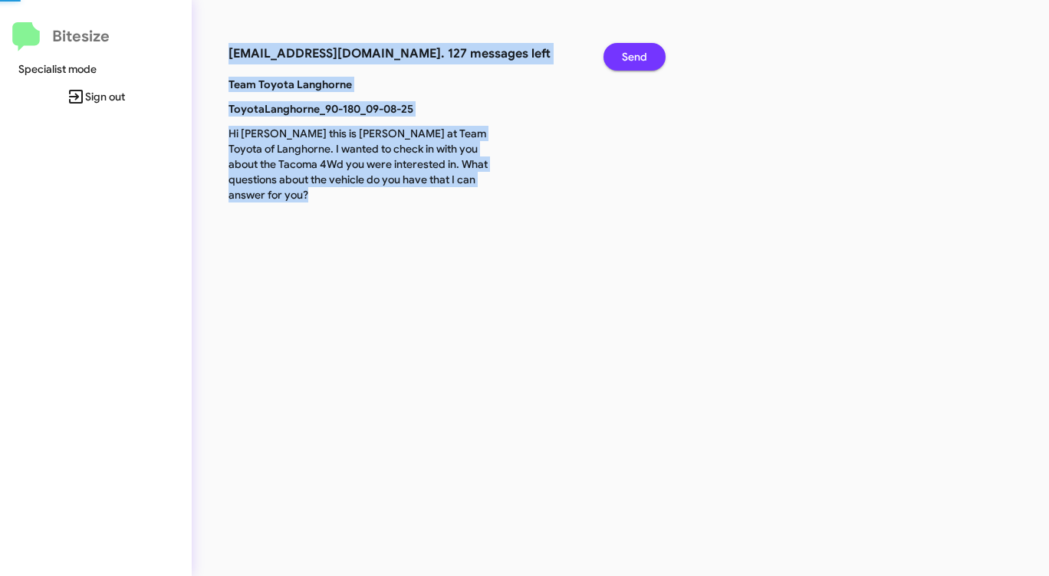
click at [630, 56] on span "Send" at bounding box center [634, 57] width 25 height 28
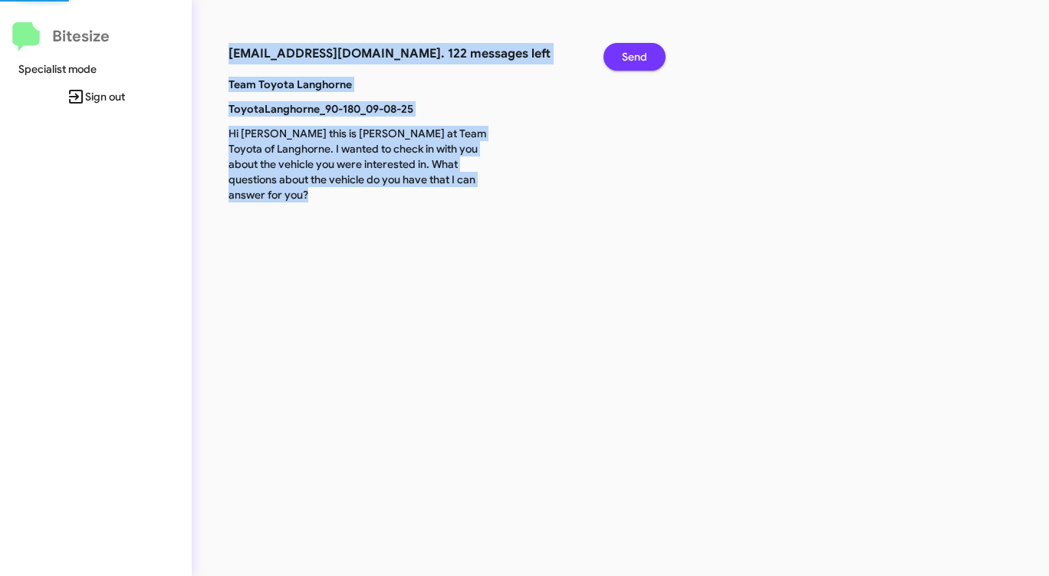
click at [630, 56] on span "Send" at bounding box center [634, 57] width 25 height 28
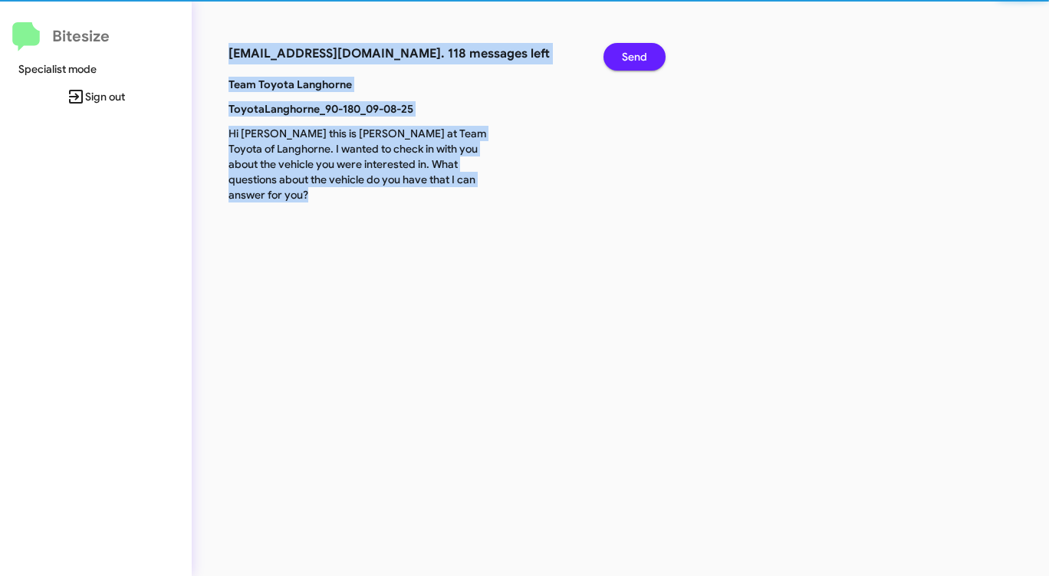
click at [630, 56] on span "Send" at bounding box center [634, 57] width 25 height 28
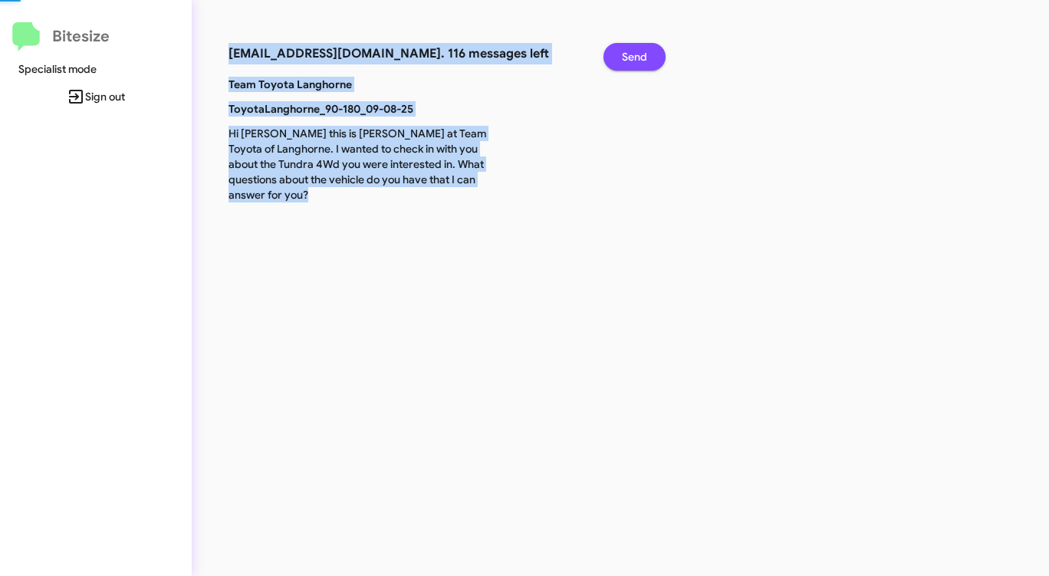
click at [630, 56] on span "Send" at bounding box center [634, 57] width 25 height 28
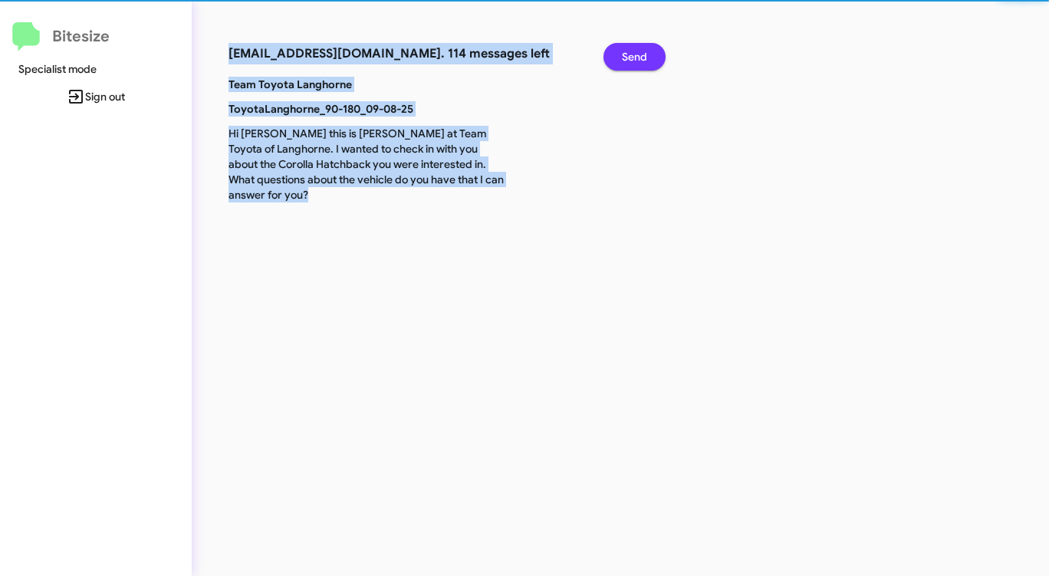
click at [630, 56] on span "Send" at bounding box center [634, 57] width 25 height 28
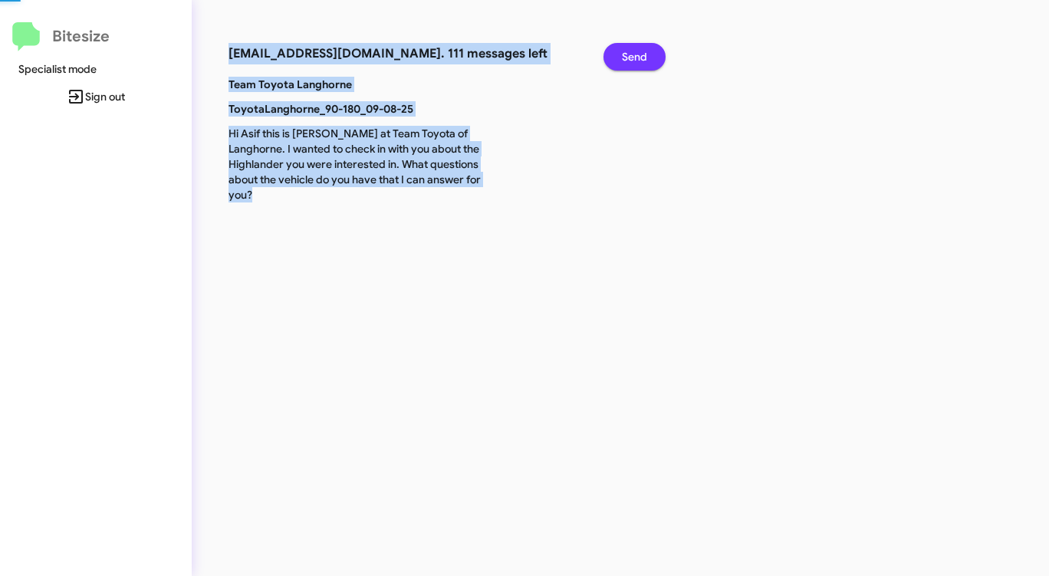
click at [630, 56] on span "Send" at bounding box center [634, 57] width 25 height 28
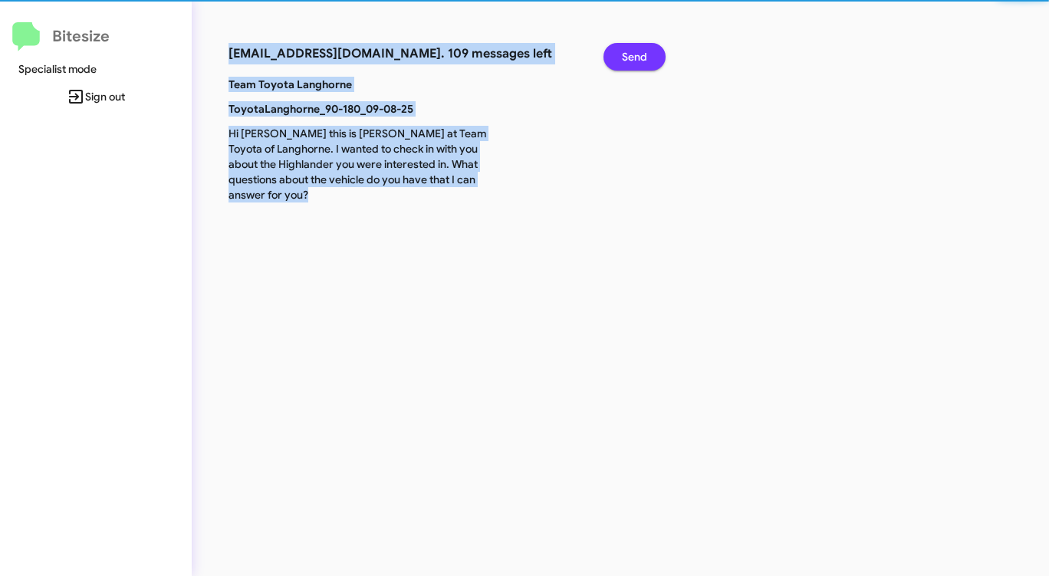
click at [630, 56] on span "Send" at bounding box center [634, 57] width 25 height 28
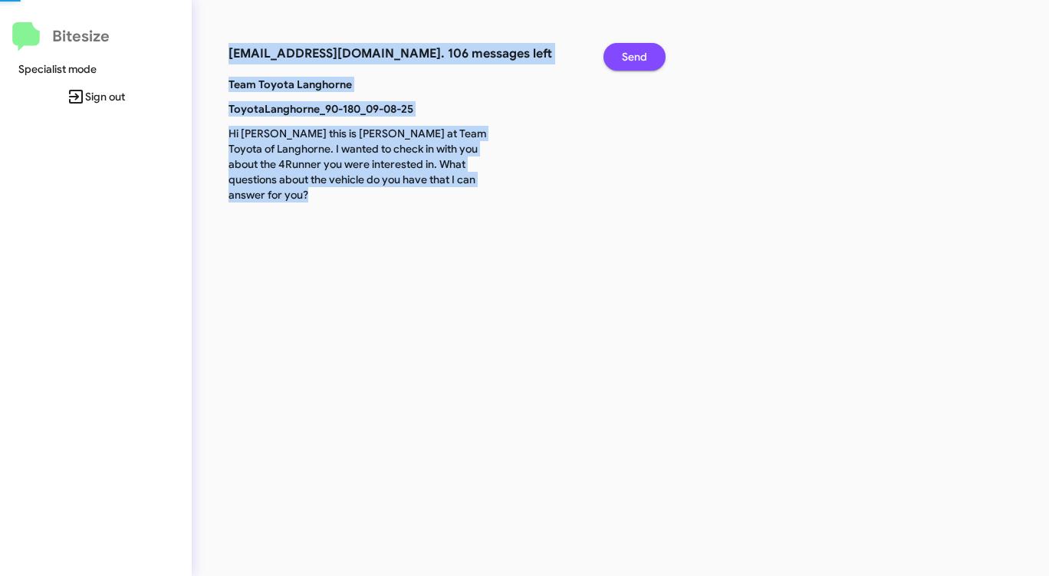
click at [630, 56] on span "Send" at bounding box center [634, 57] width 25 height 28
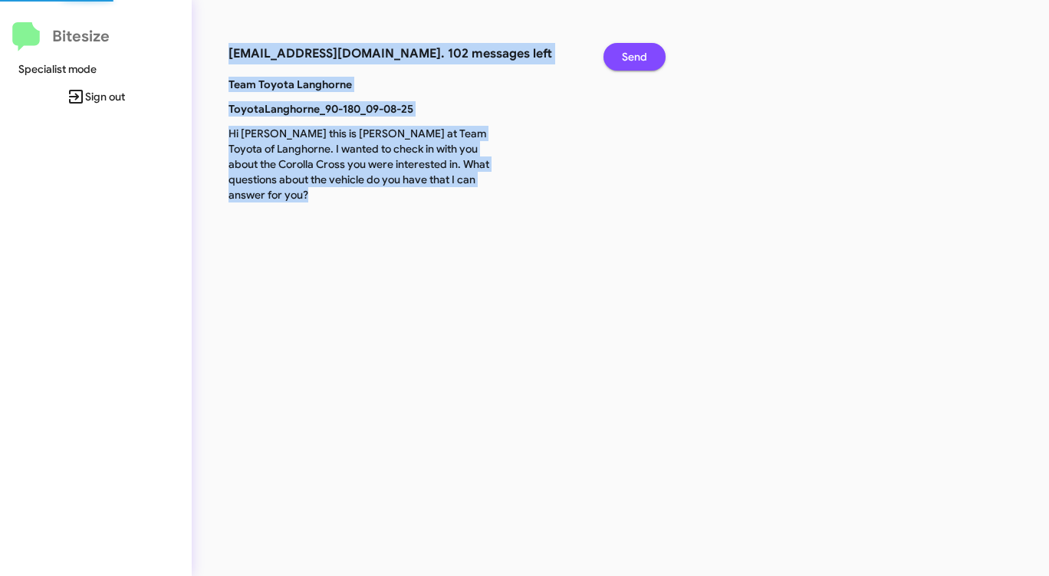
click at [630, 56] on span "Send" at bounding box center [634, 57] width 25 height 28
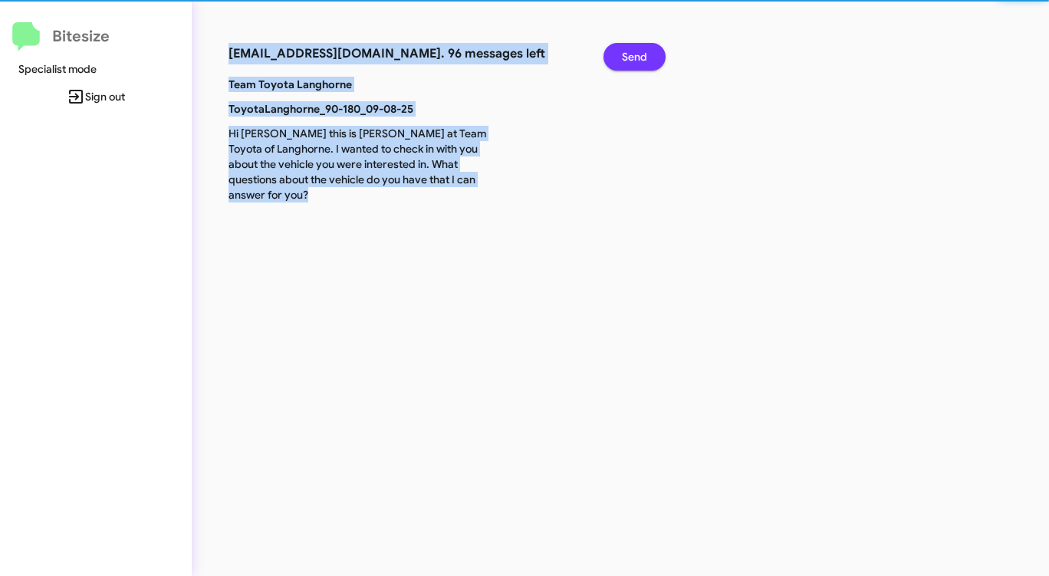
click at [630, 56] on span "Send" at bounding box center [634, 57] width 25 height 28
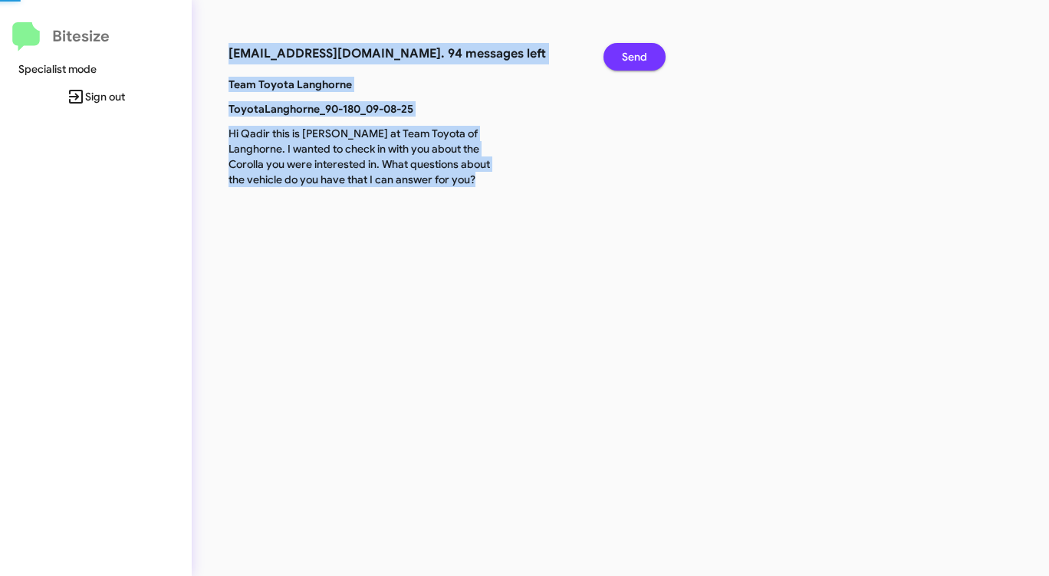
click at [630, 56] on span "Send" at bounding box center [634, 57] width 25 height 28
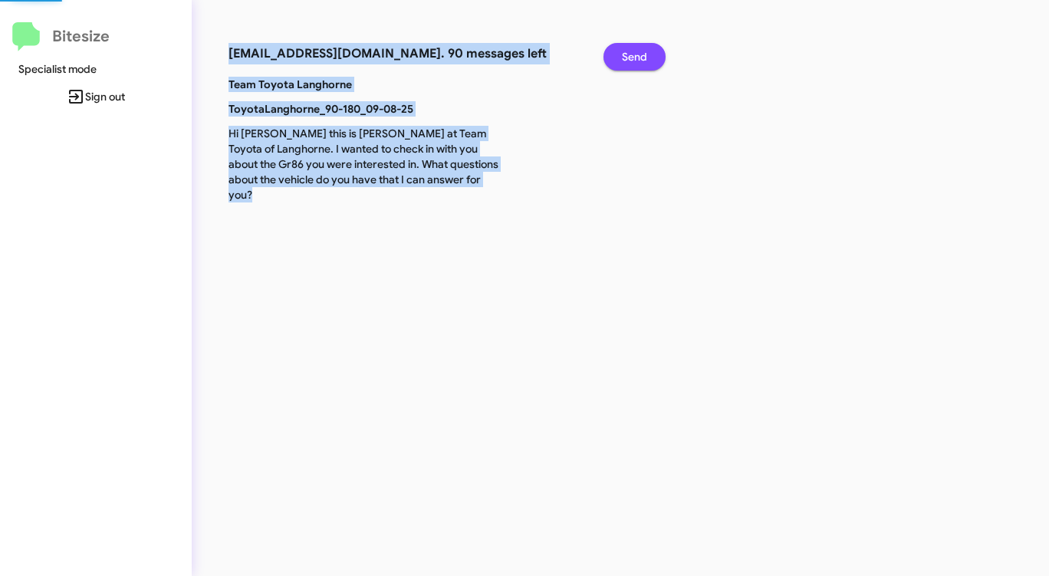
click at [630, 56] on span "Send" at bounding box center [634, 57] width 25 height 28
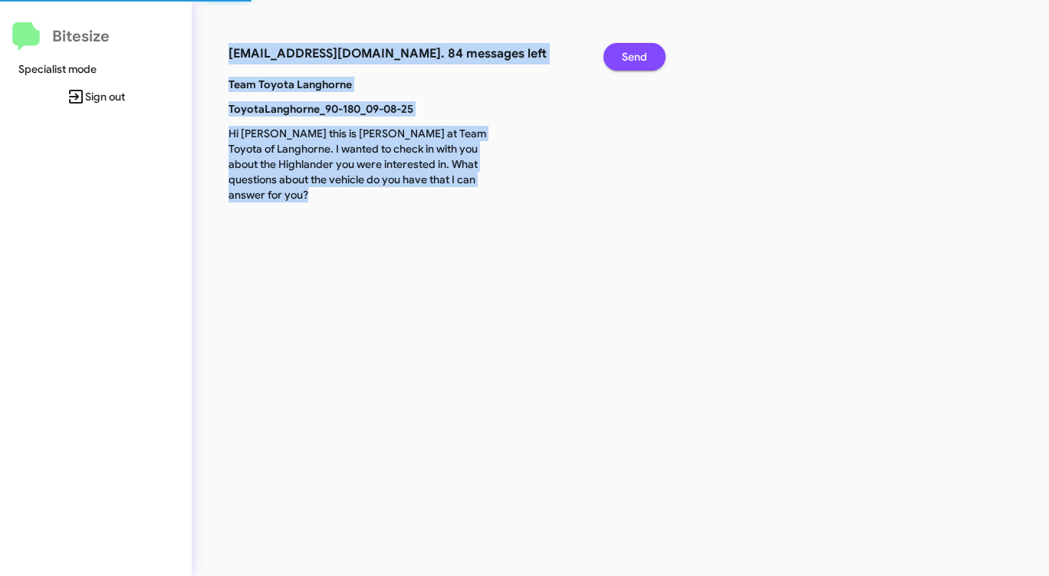
click at [630, 56] on span "Send" at bounding box center [634, 57] width 25 height 28
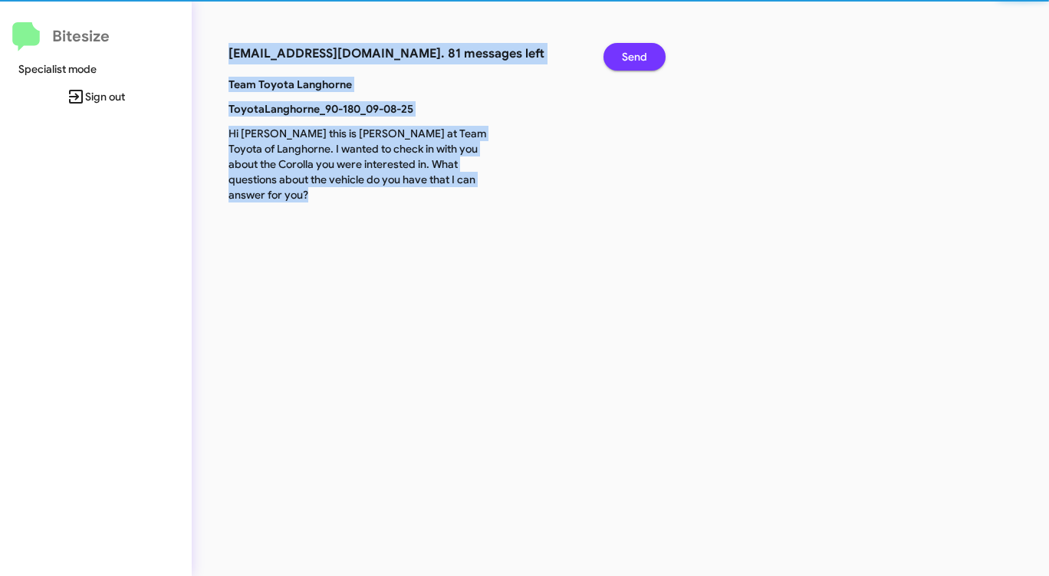
click at [630, 56] on span "Send" at bounding box center [634, 57] width 25 height 28
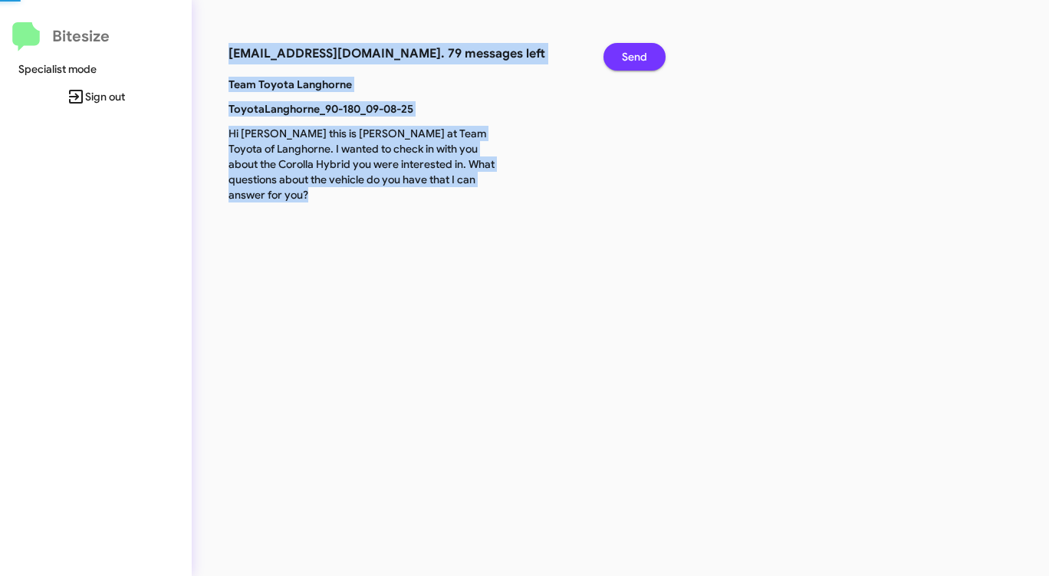
click at [630, 56] on span "Send" at bounding box center [634, 57] width 25 height 28
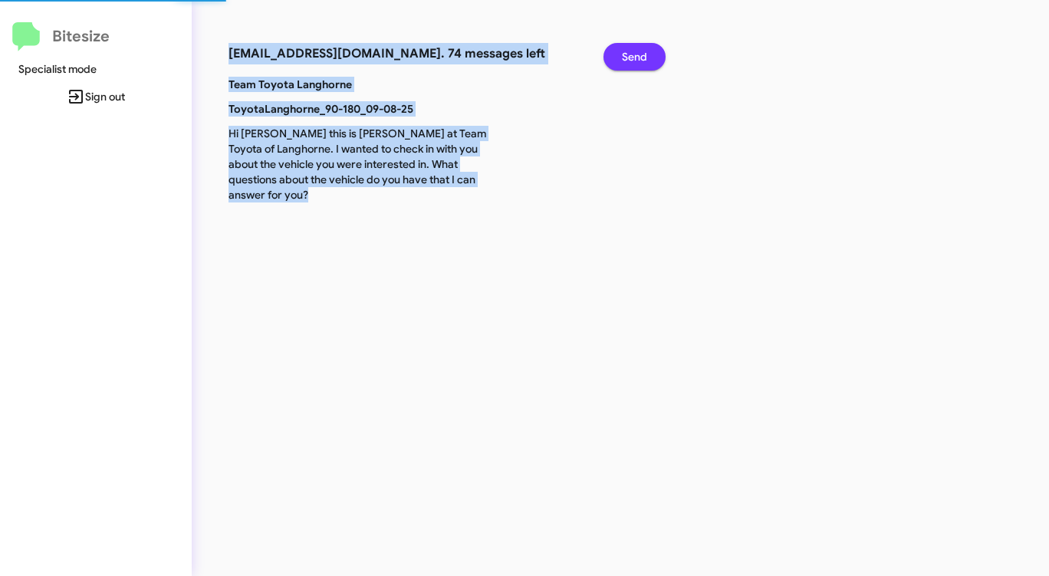
click at [630, 56] on span "Send" at bounding box center [634, 57] width 25 height 28
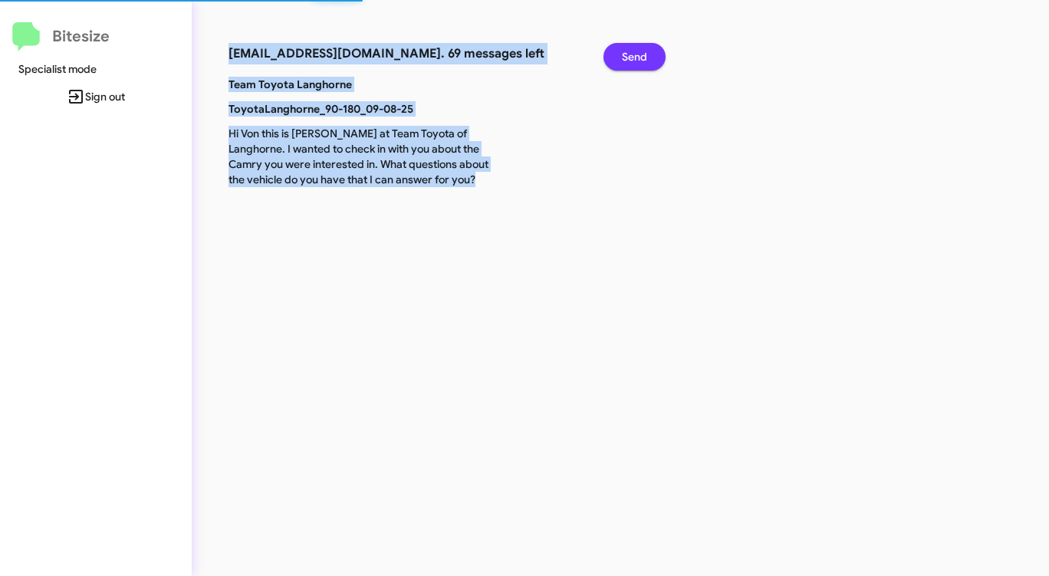
click at [630, 56] on span "Send" at bounding box center [634, 57] width 25 height 28
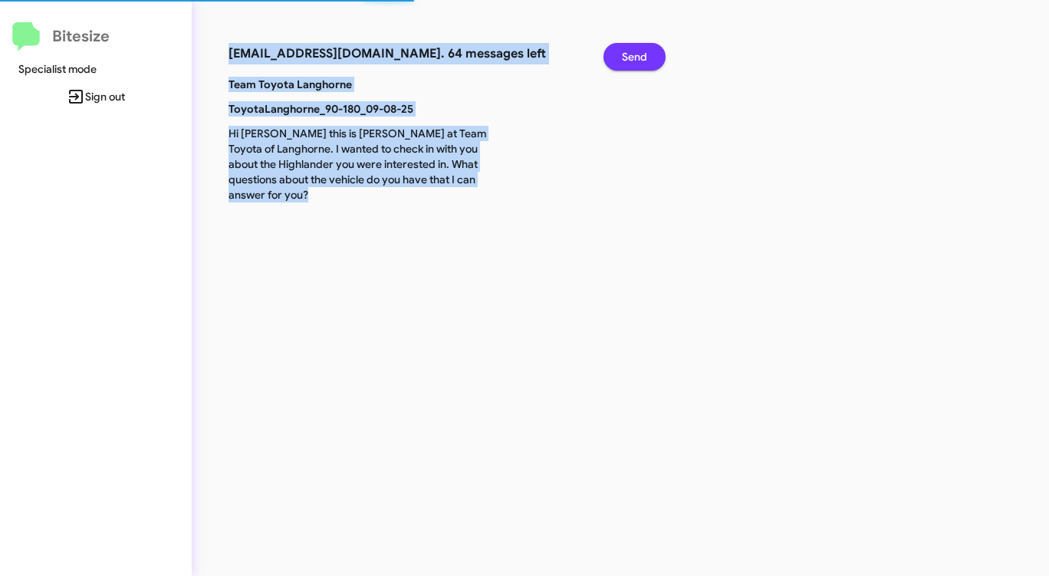
click at [630, 56] on span "Send" at bounding box center [634, 57] width 25 height 28
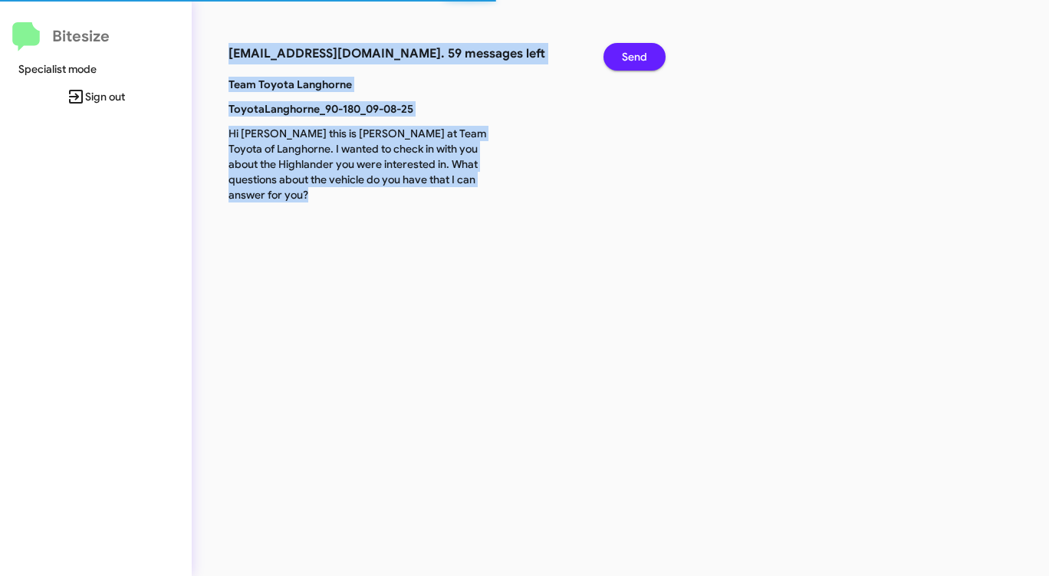
click at [630, 56] on span "Send" at bounding box center [634, 57] width 25 height 28
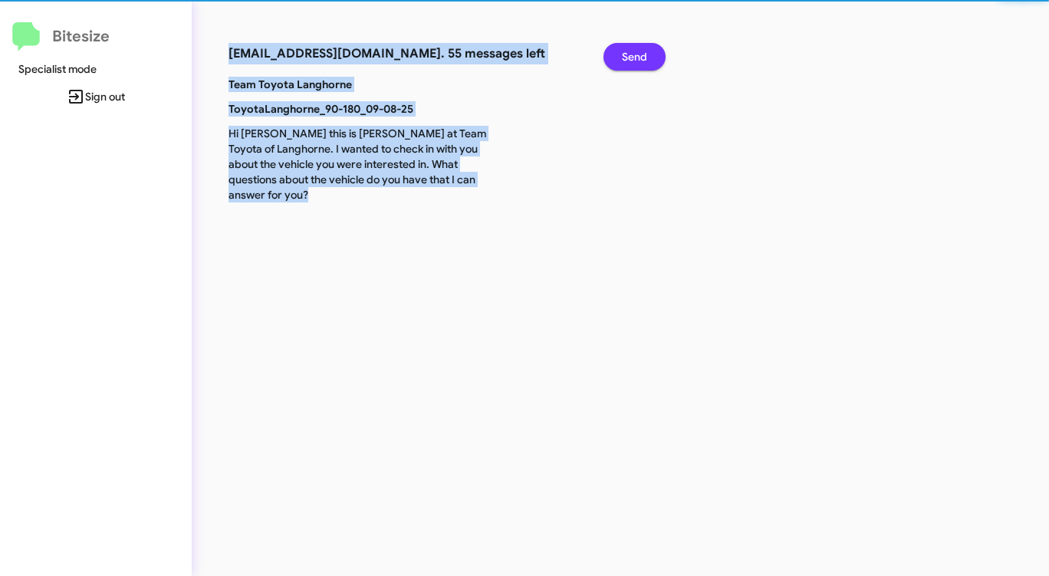
click at [630, 56] on span "Send" at bounding box center [634, 57] width 25 height 28
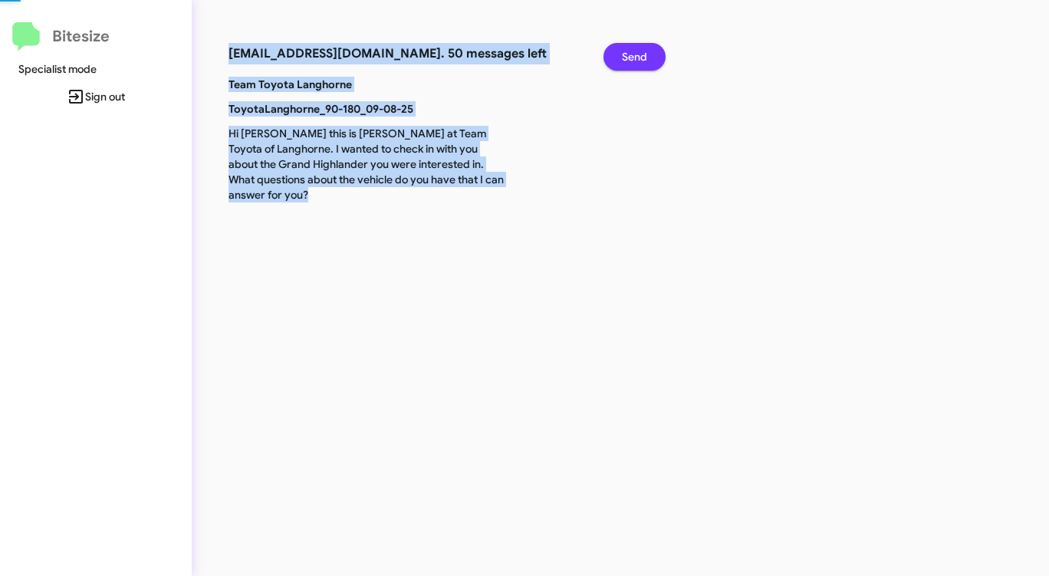
click at [630, 56] on span "Send" at bounding box center [634, 57] width 25 height 28
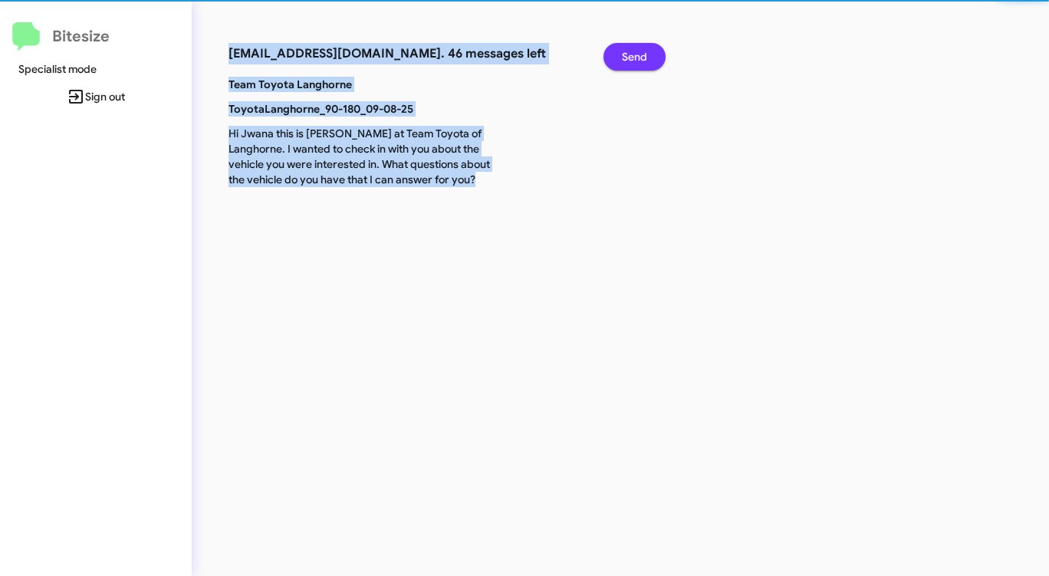
click at [630, 56] on span "Send" at bounding box center [634, 57] width 25 height 28
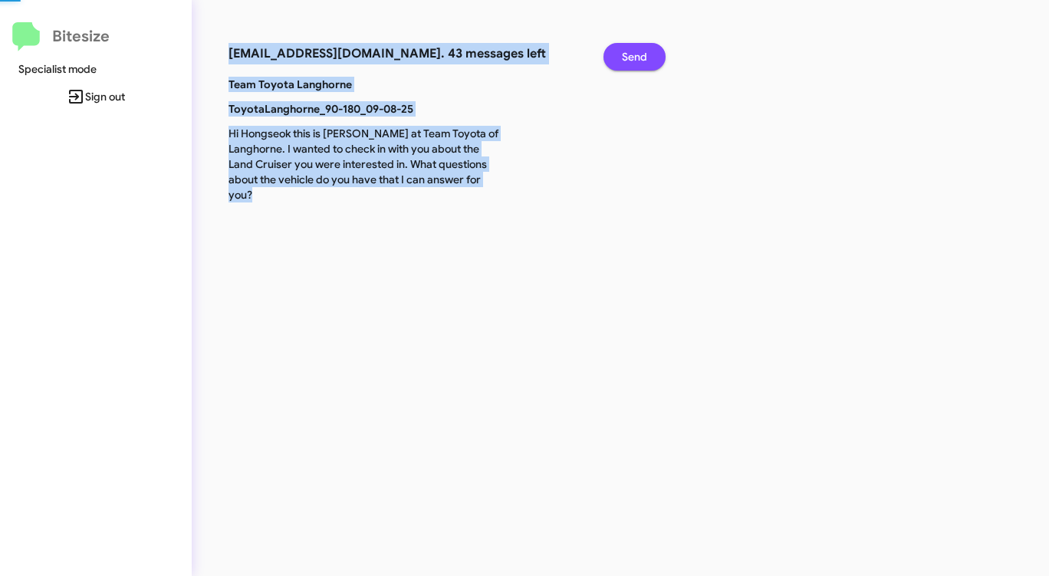
click at [630, 56] on span "Send" at bounding box center [634, 57] width 25 height 28
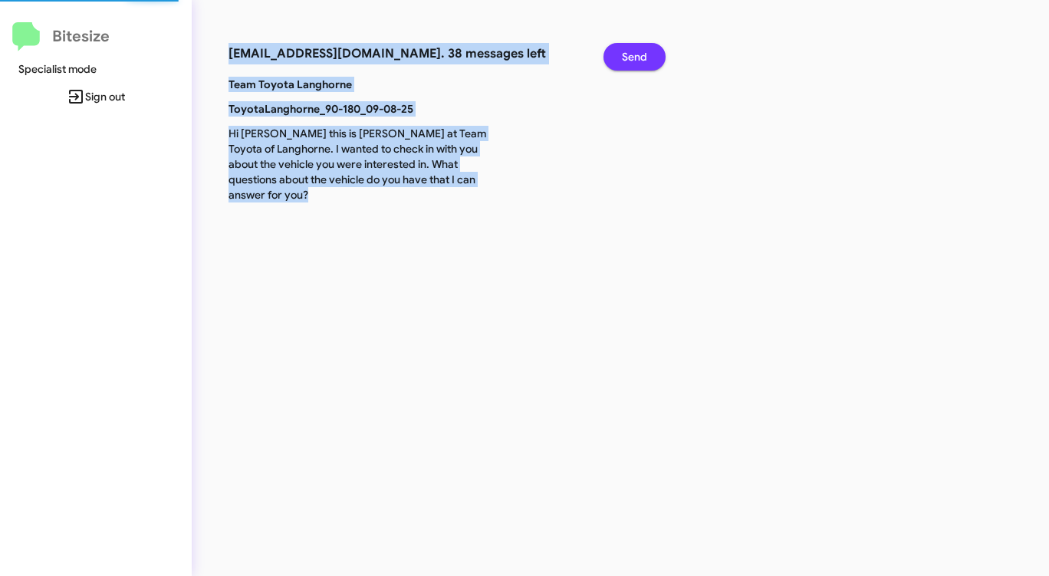
click at [630, 56] on span "Send" at bounding box center [634, 57] width 25 height 28
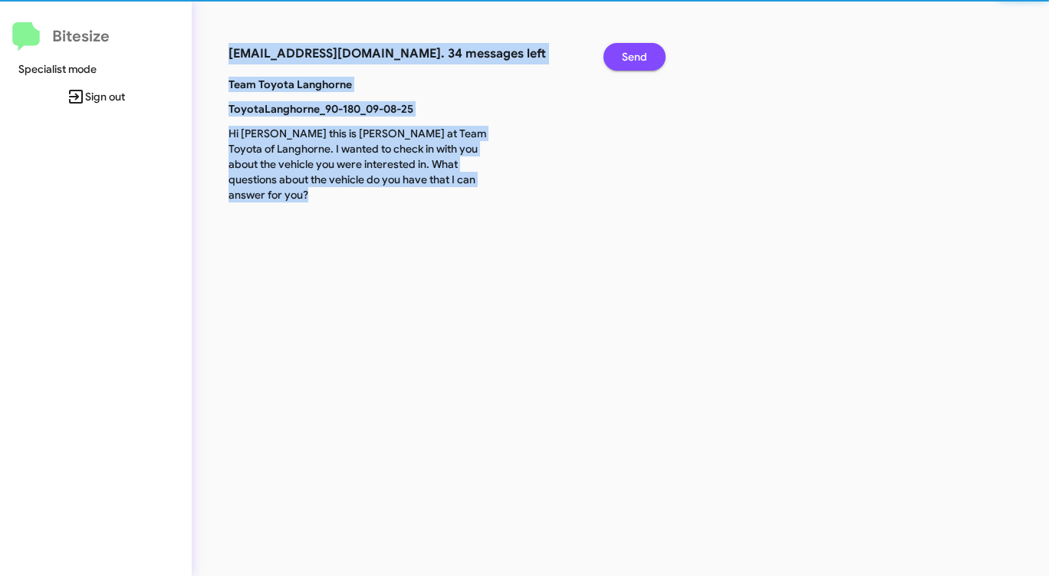
click at [630, 56] on span "Send" at bounding box center [634, 57] width 25 height 28
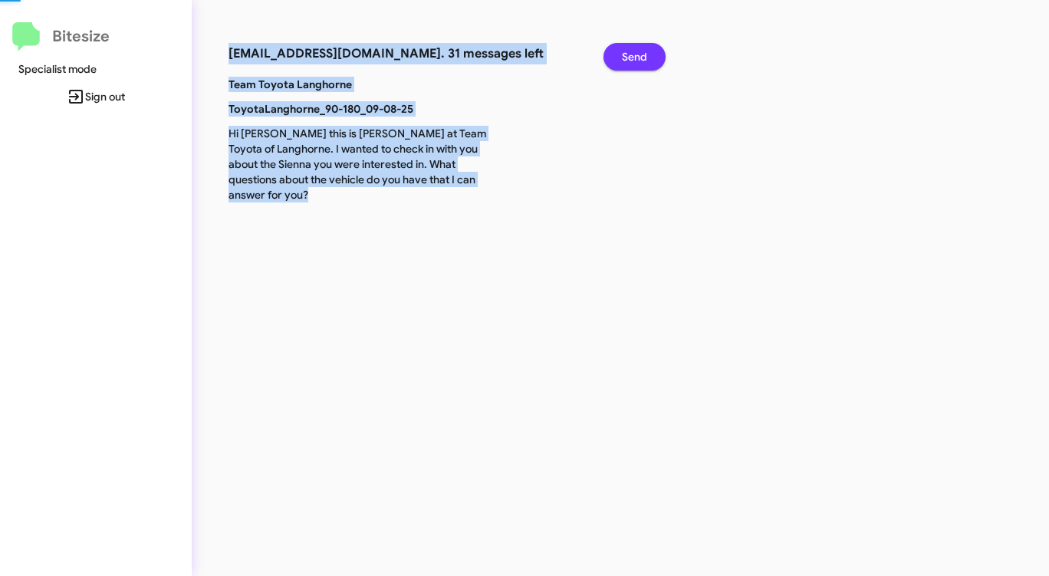
click at [630, 56] on span "Send" at bounding box center [634, 57] width 25 height 28
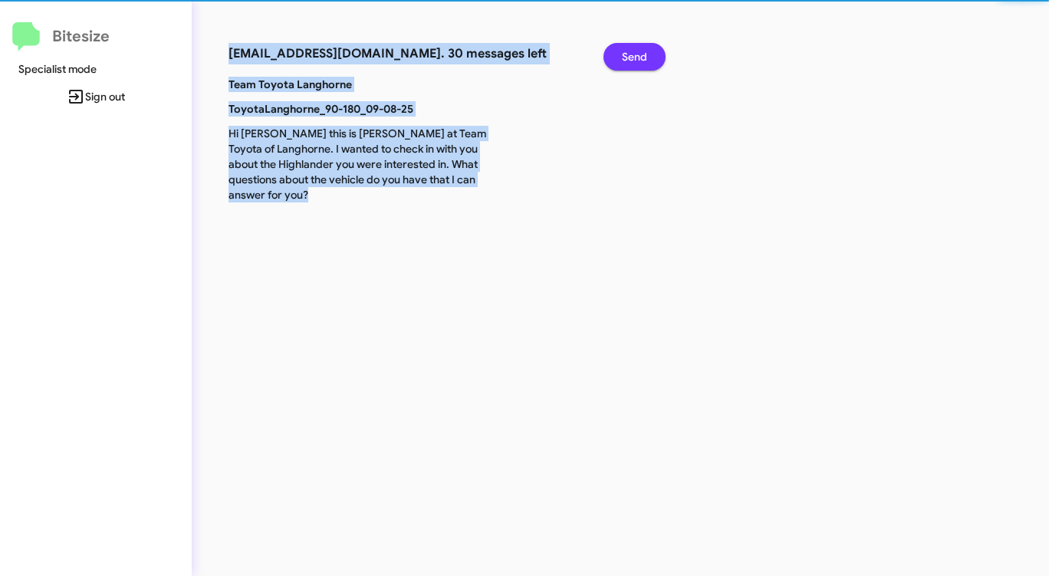
click at [630, 56] on span "Send" at bounding box center [634, 57] width 25 height 28
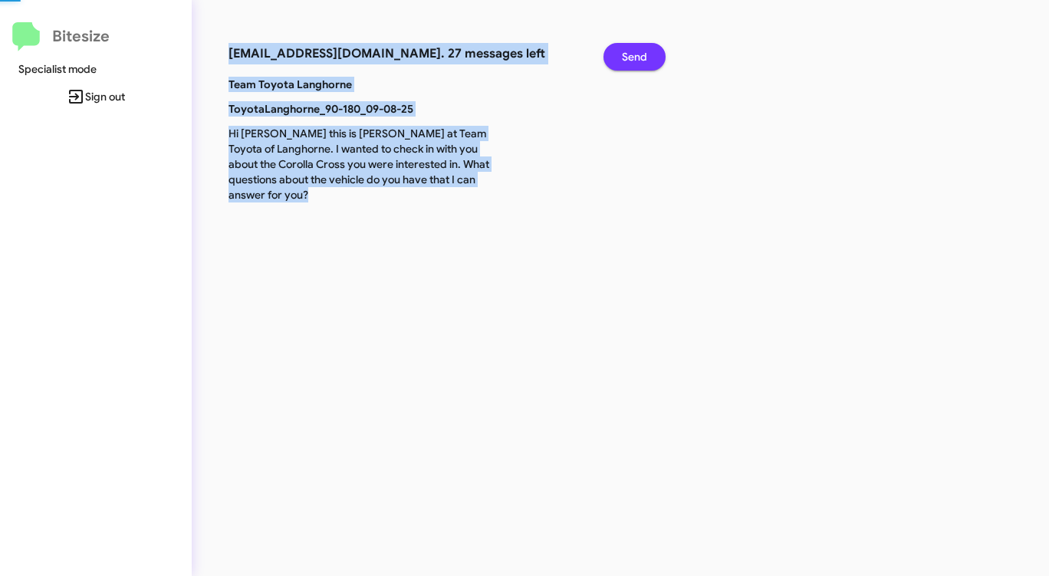
click at [630, 56] on span "Send" at bounding box center [634, 57] width 25 height 28
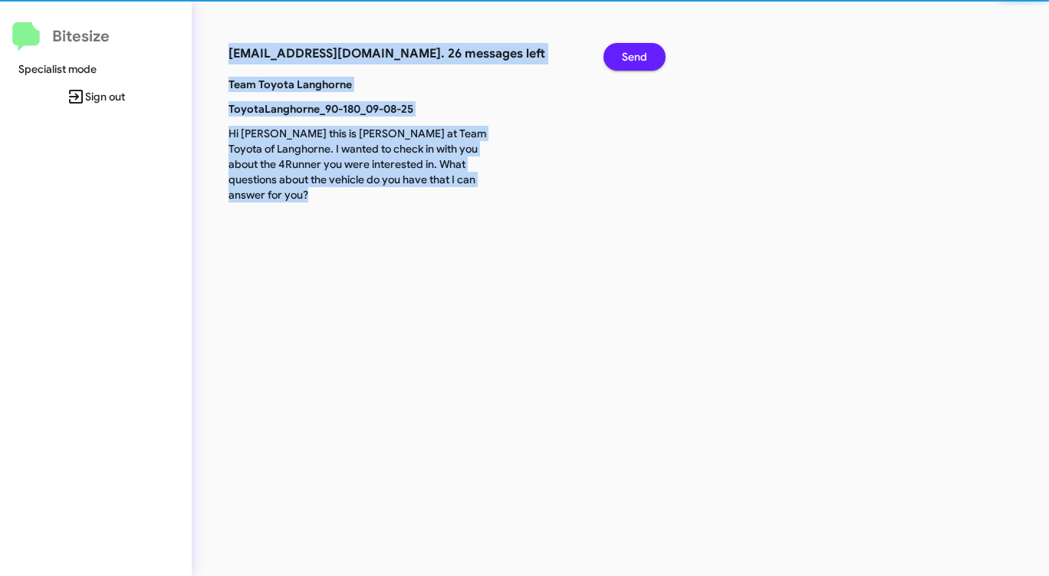
click at [630, 56] on span "Send" at bounding box center [634, 57] width 25 height 28
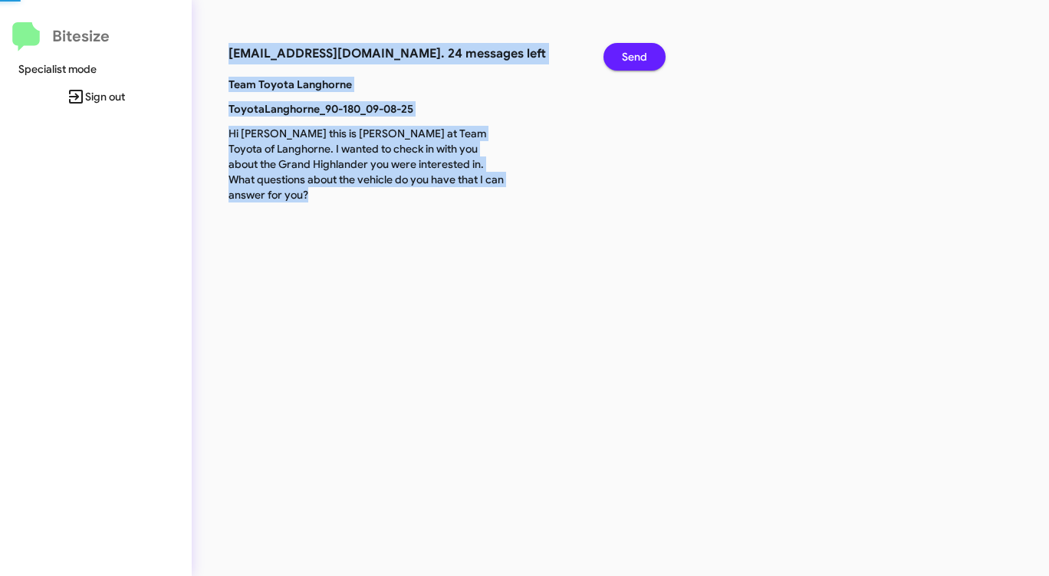
click at [630, 56] on span "Send" at bounding box center [634, 57] width 25 height 28
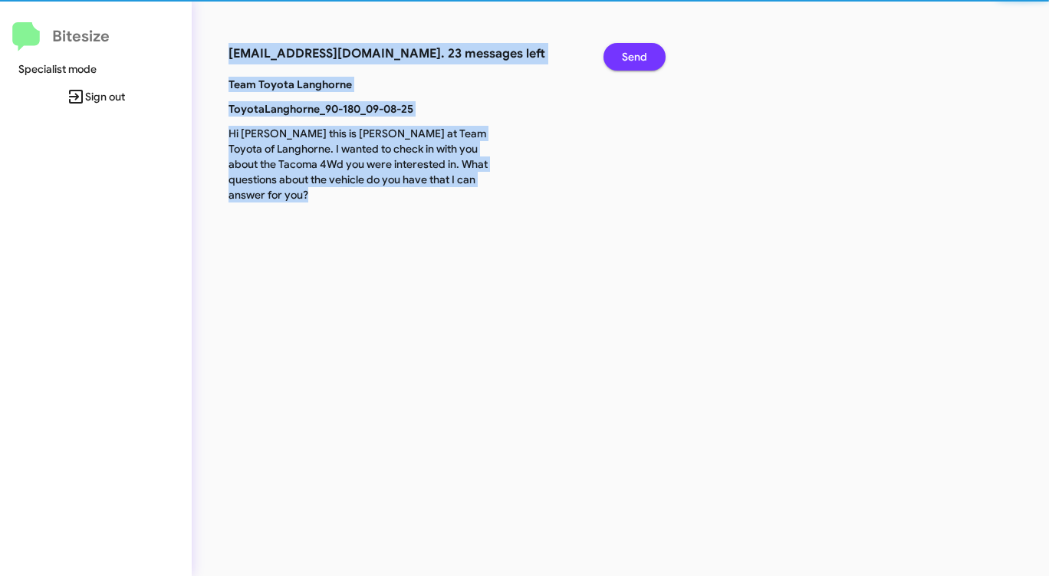
click at [630, 56] on span "Send" at bounding box center [634, 57] width 25 height 28
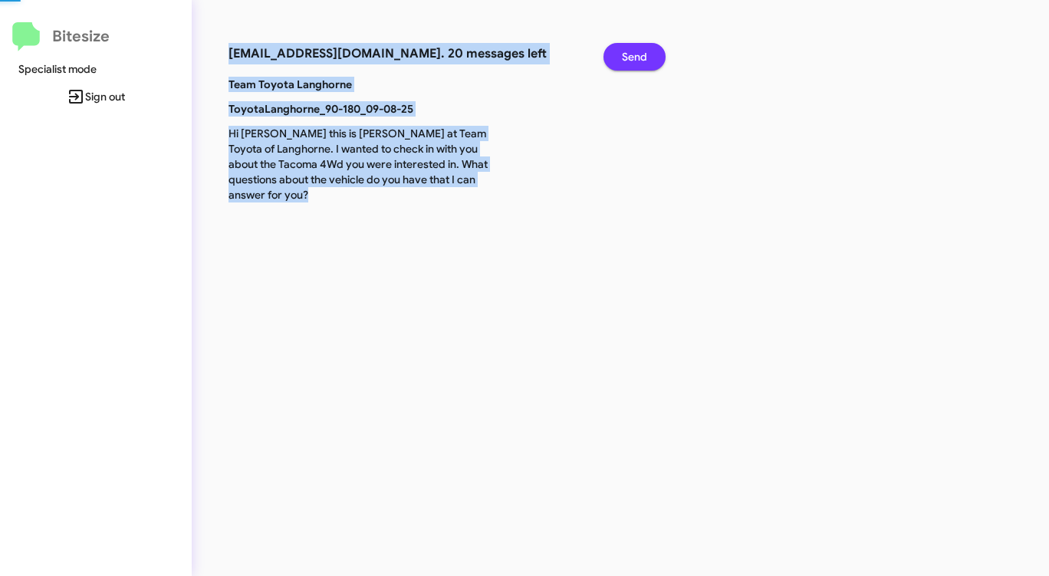
click at [630, 56] on span "Send" at bounding box center [634, 57] width 25 height 28
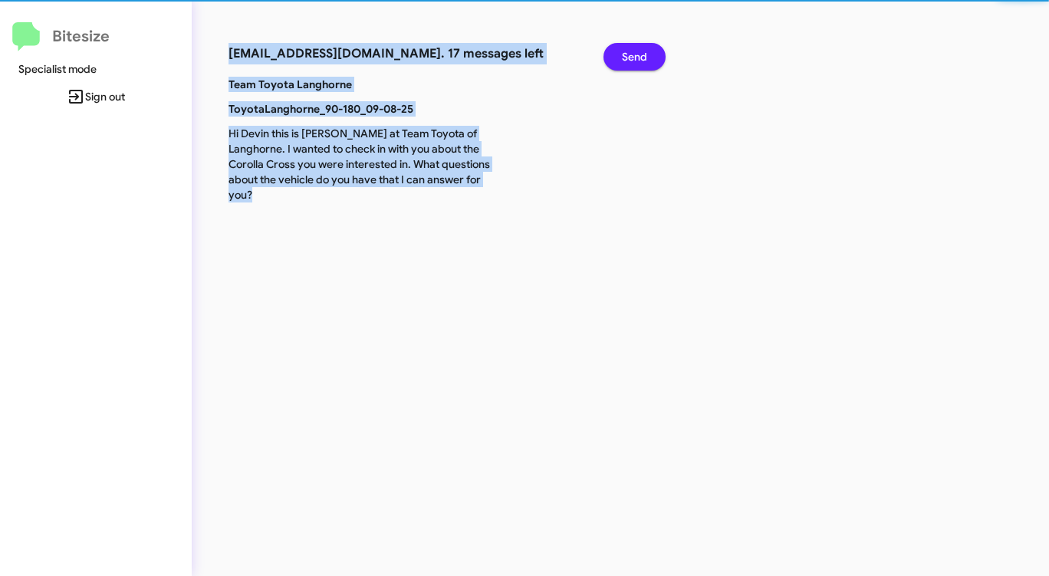
click at [630, 56] on span "Send" at bounding box center [634, 57] width 25 height 28
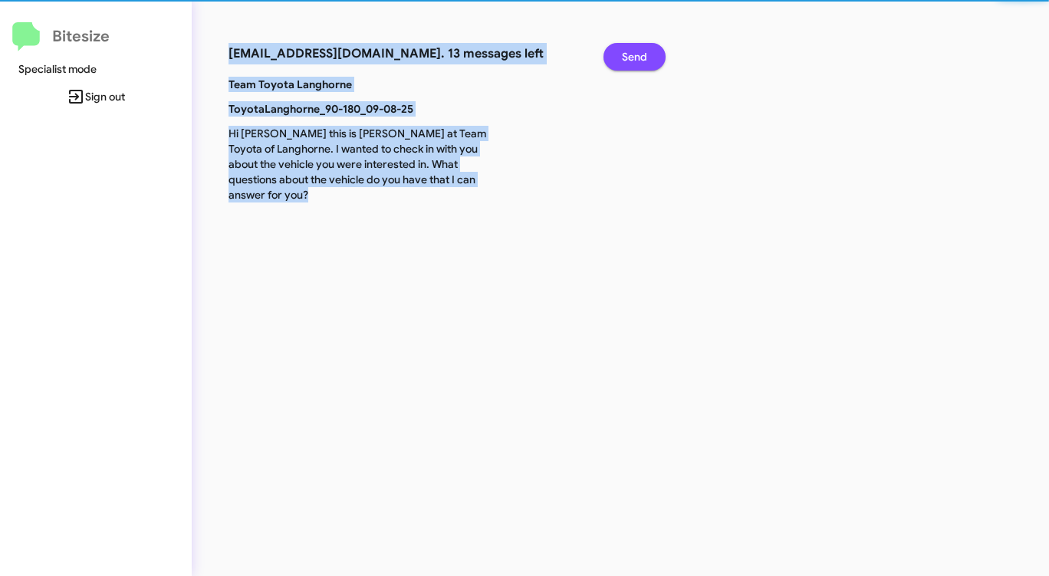
click at [630, 56] on span "Send" at bounding box center [634, 57] width 25 height 28
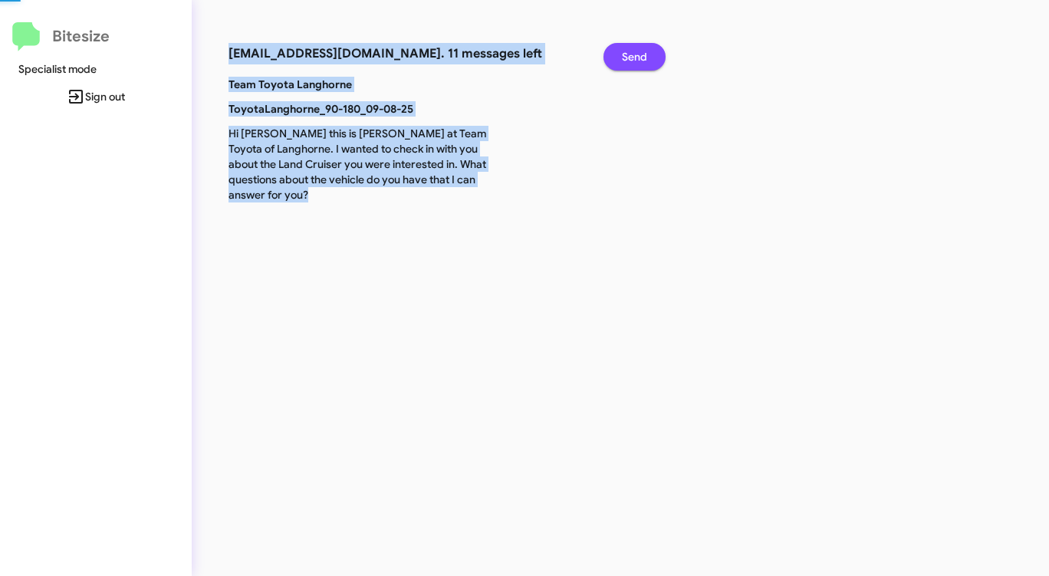
click at [630, 56] on span "Send" at bounding box center [634, 57] width 25 height 28
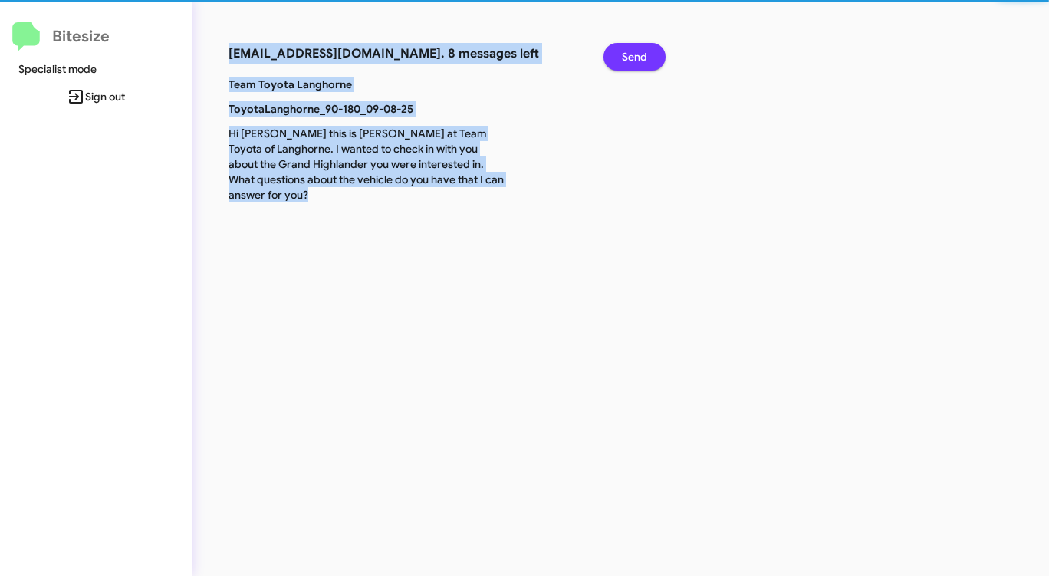
click at [630, 56] on span "Send" at bounding box center [634, 57] width 25 height 28
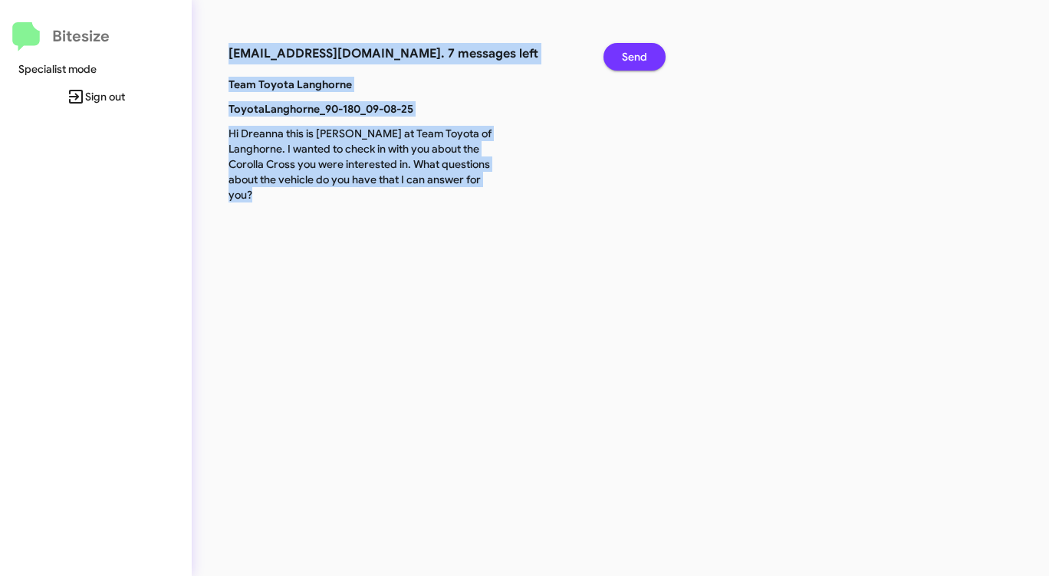
click at [630, 56] on span "Send" at bounding box center [634, 57] width 25 height 28
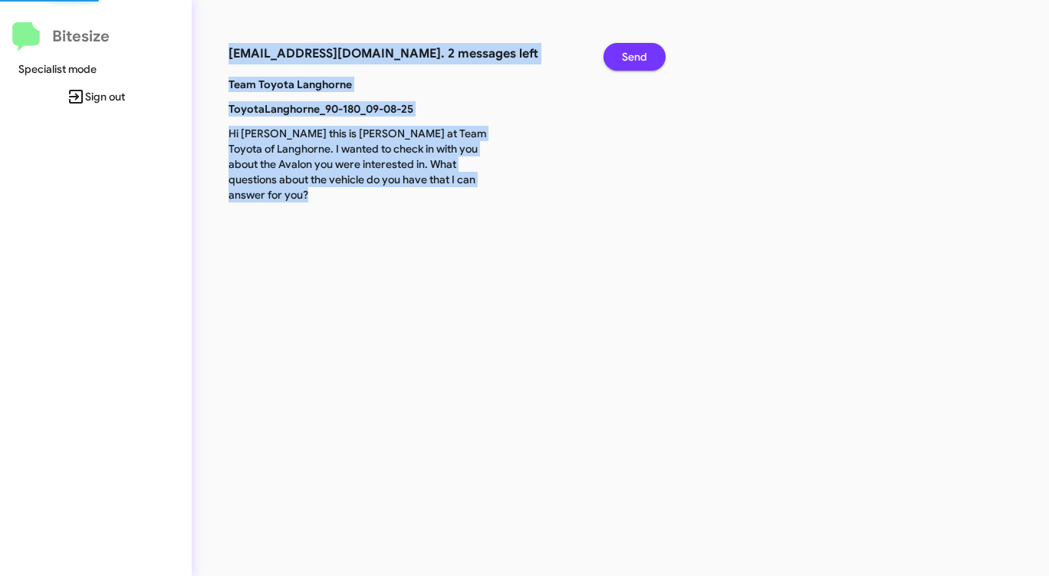
click at [630, 56] on span "Send" at bounding box center [634, 57] width 25 height 28
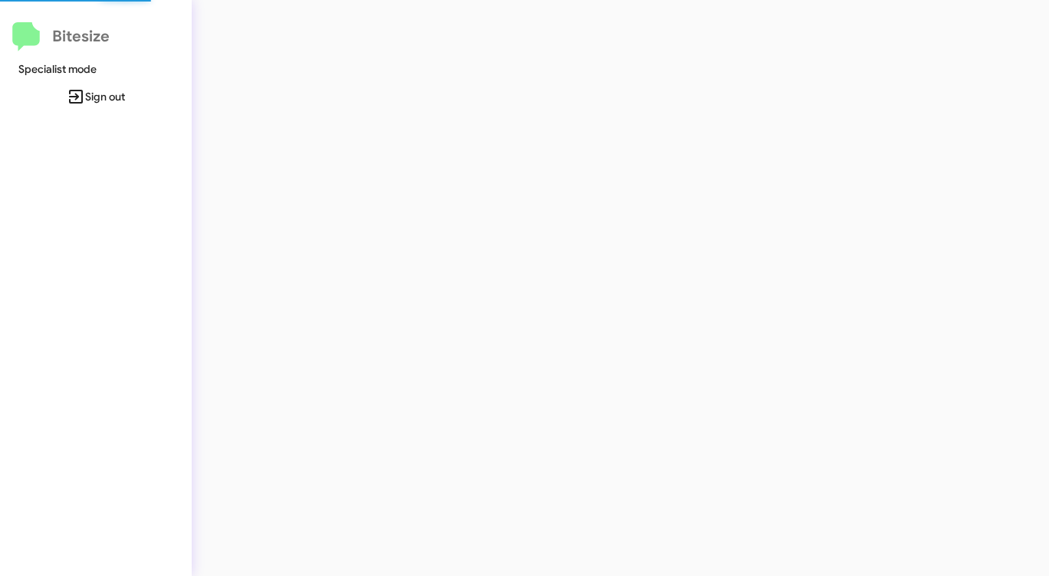
click at [630, 56] on div at bounding box center [549, 288] width 715 height 576
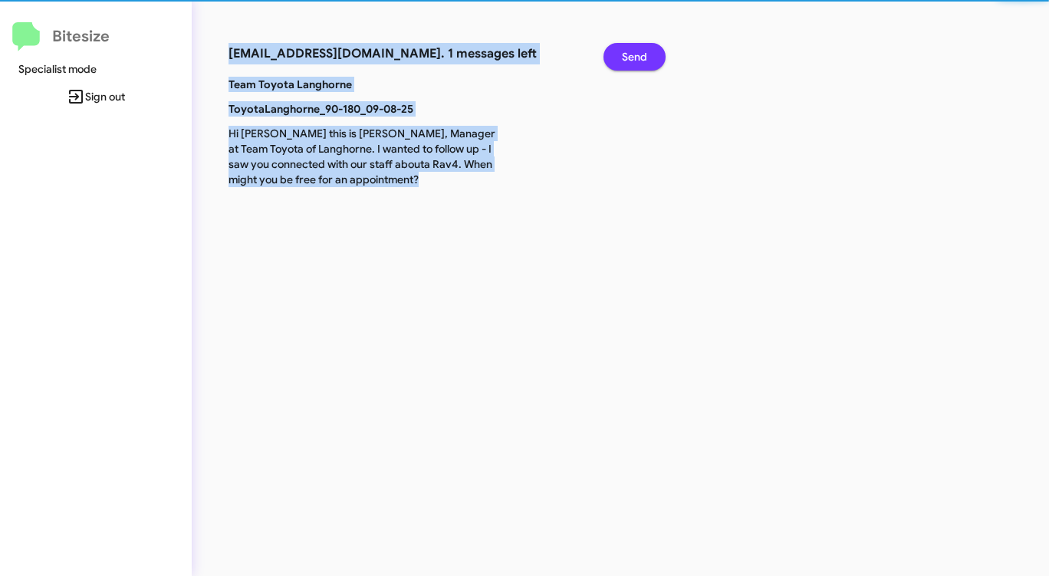
click at [630, 56] on span "Send" at bounding box center [634, 57] width 25 height 28
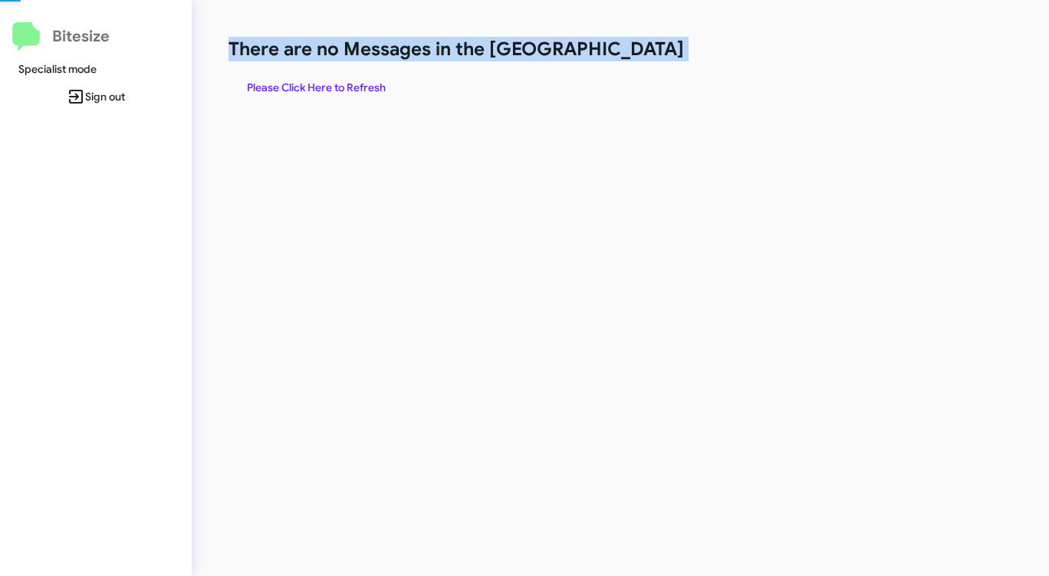
click at [630, 56] on h1 "There are no Messages in the [GEOGRAPHIC_DATA]" at bounding box center [548, 49] width 641 height 25
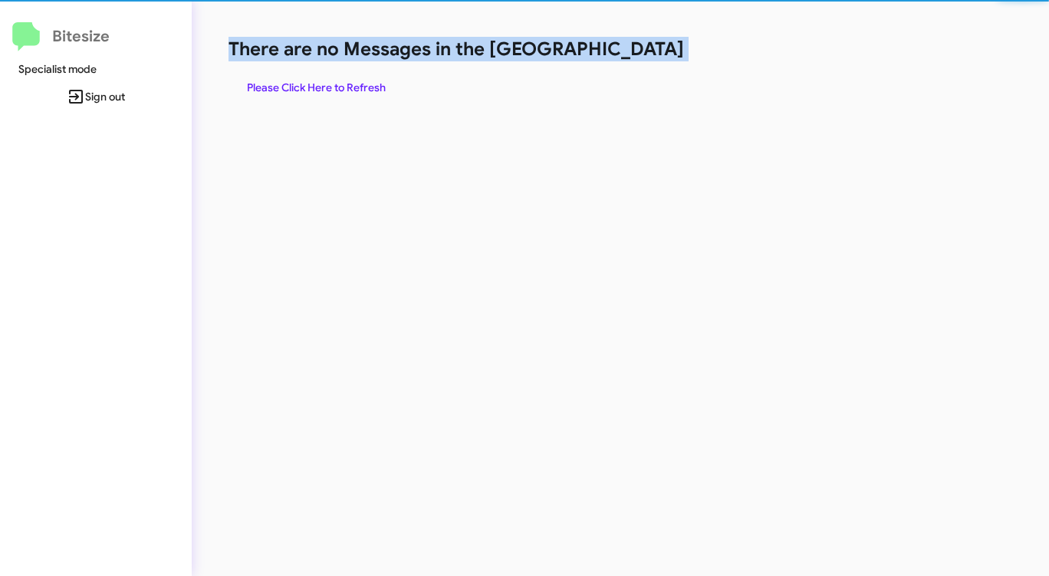
click at [630, 56] on h1 "There are no Messages in the [GEOGRAPHIC_DATA]" at bounding box center [548, 49] width 641 height 25
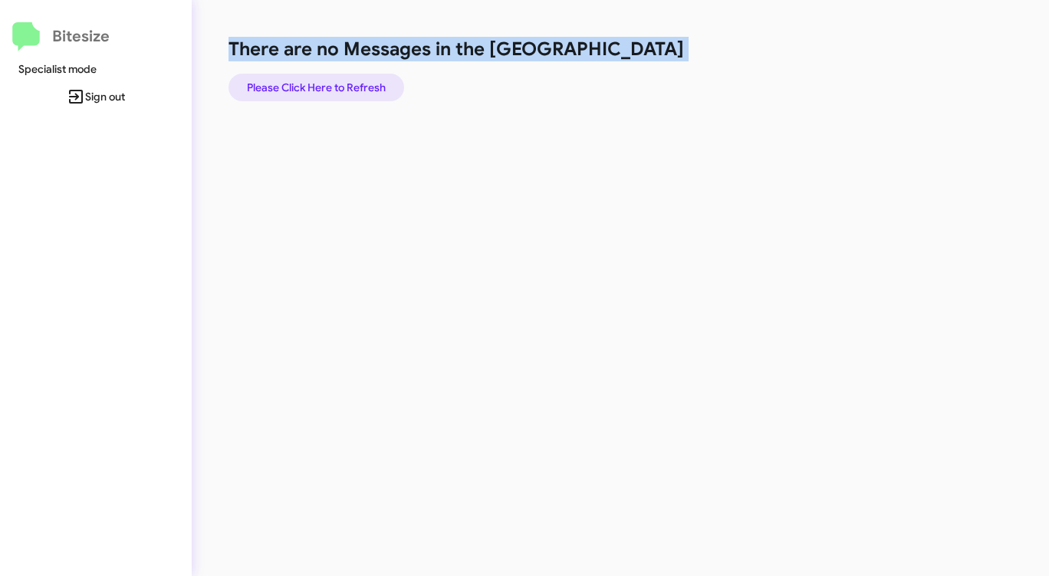
click at [371, 85] on span "Please Click Here to Refresh" at bounding box center [316, 88] width 139 height 28
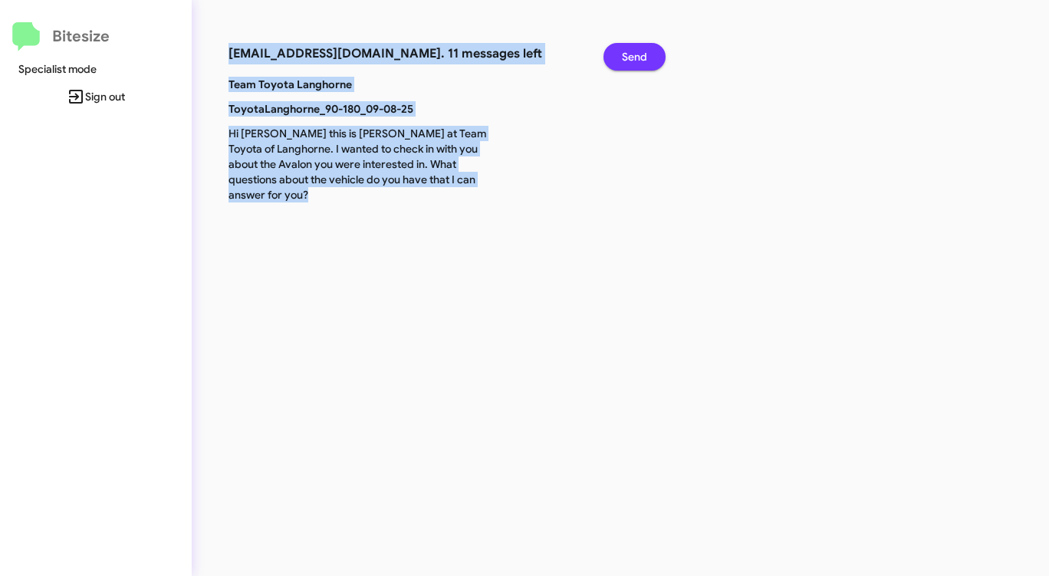
click at [625, 54] on span "Send" at bounding box center [634, 57] width 25 height 28
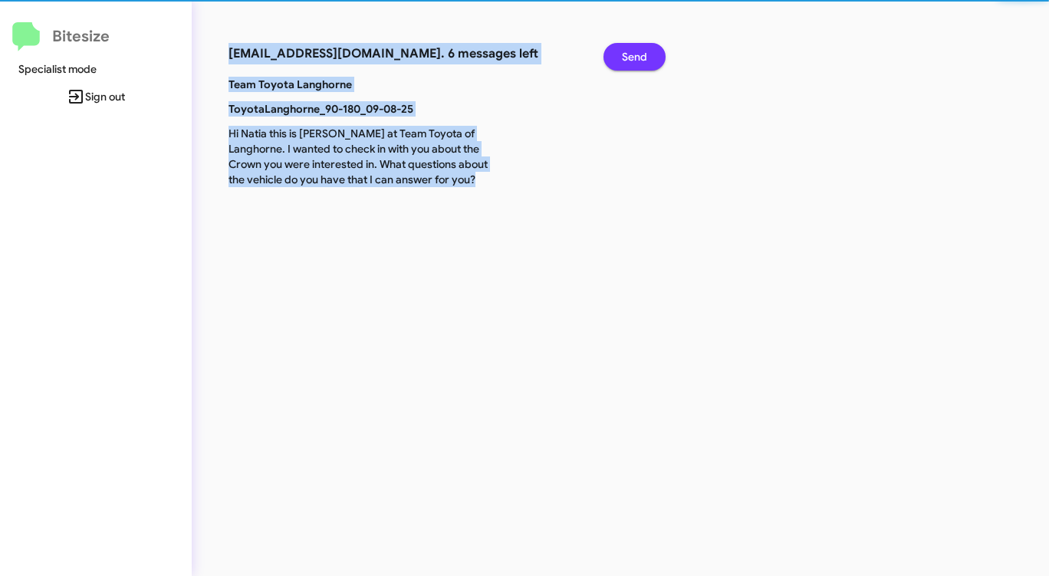
click at [625, 54] on span "Send" at bounding box center [634, 57] width 25 height 28
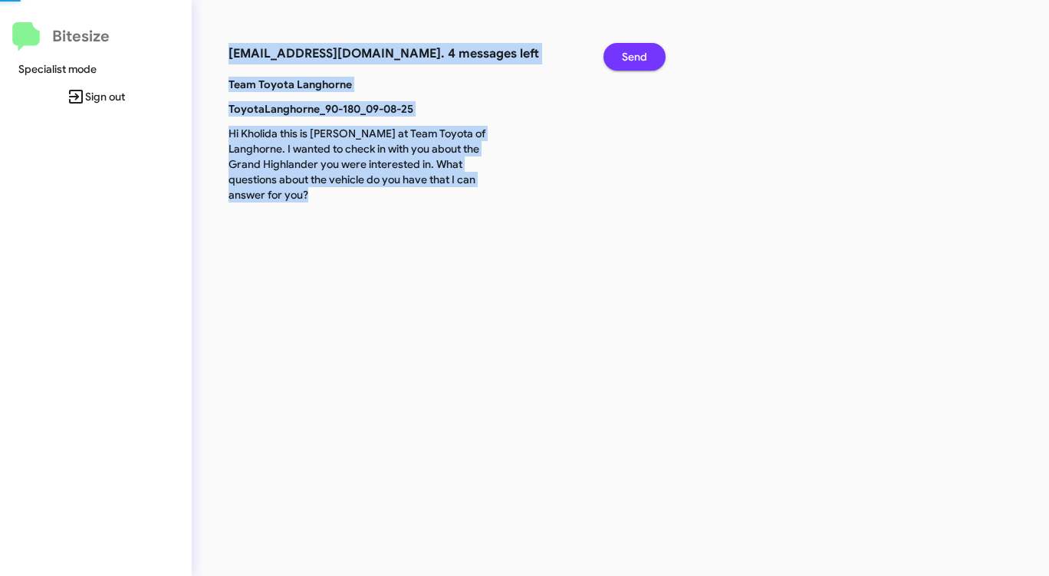
click at [625, 54] on span "Send" at bounding box center [634, 57] width 25 height 28
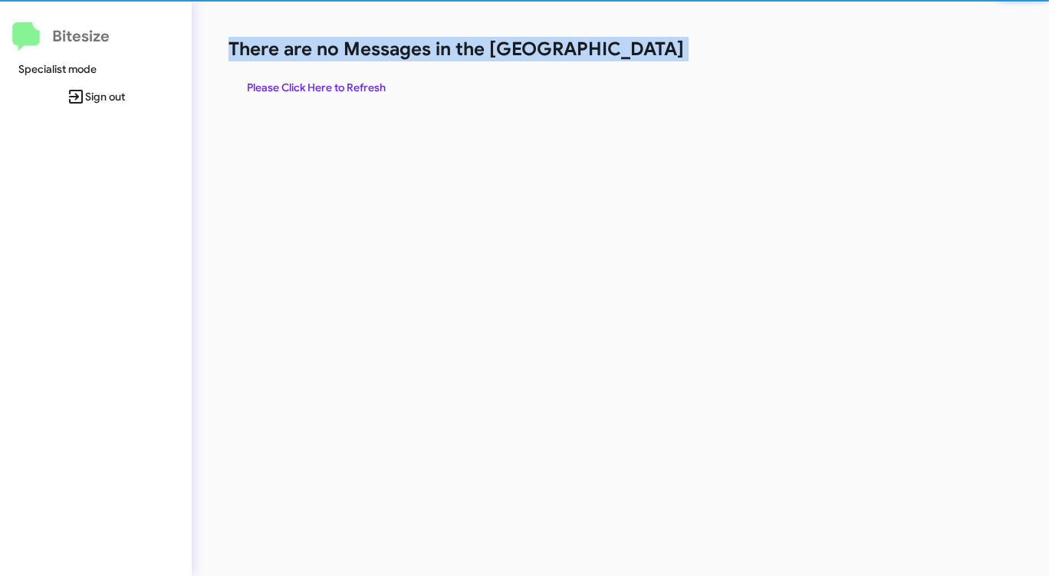
click at [625, 54] on h1 "There are no Messages in the [GEOGRAPHIC_DATA]" at bounding box center [548, 49] width 641 height 25
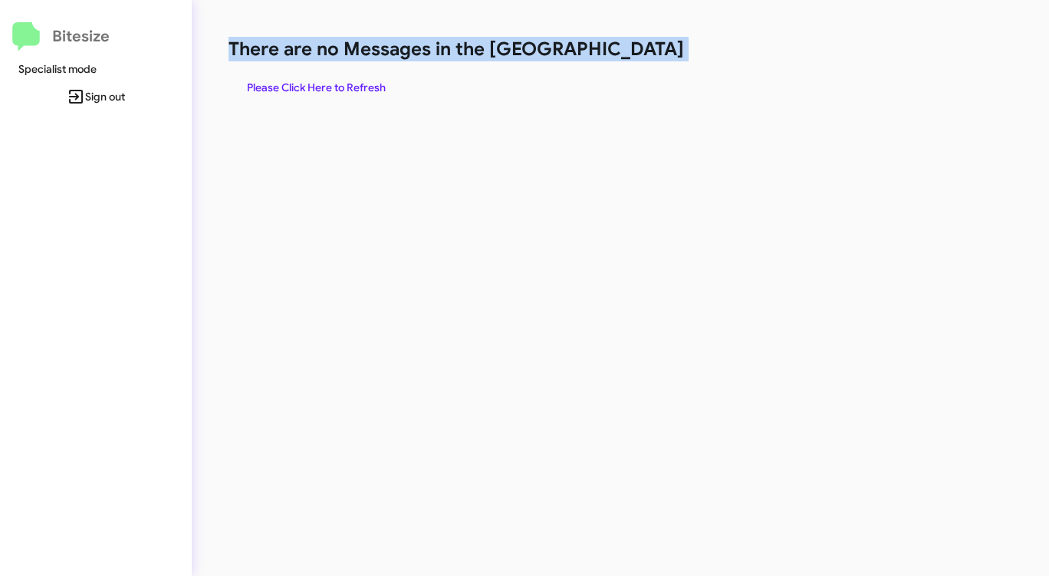
click at [625, 54] on h1 "There are no Messages in the [GEOGRAPHIC_DATA]" at bounding box center [548, 49] width 641 height 25
click at [353, 89] on span "Please Click Here to Refresh" at bounding box center [316, 88] width 139 height 28
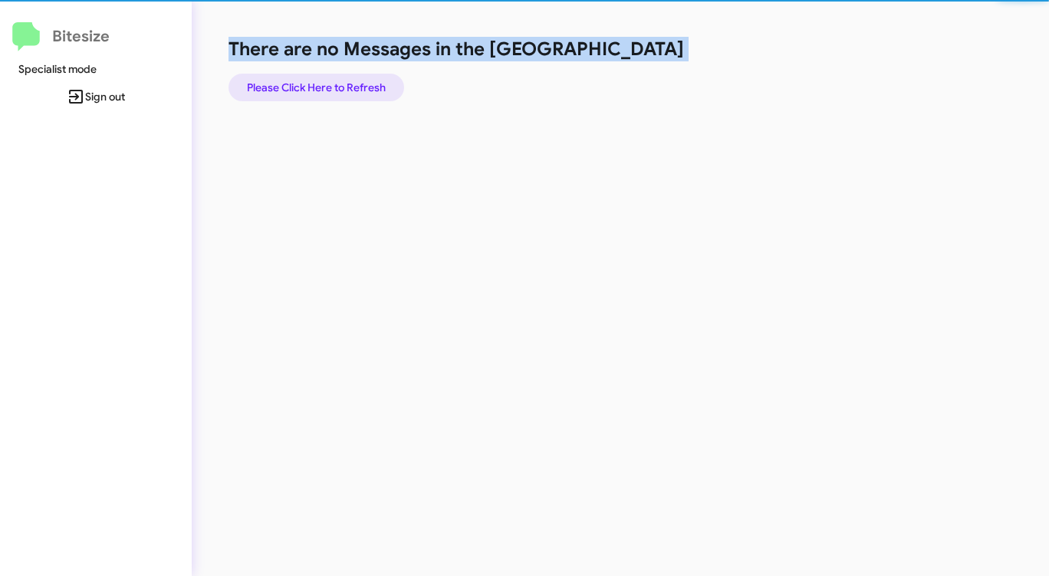
click at [353, 89] on span "Please Click Here to Refresh" at bounding box center [316, 88] width 139 height 28
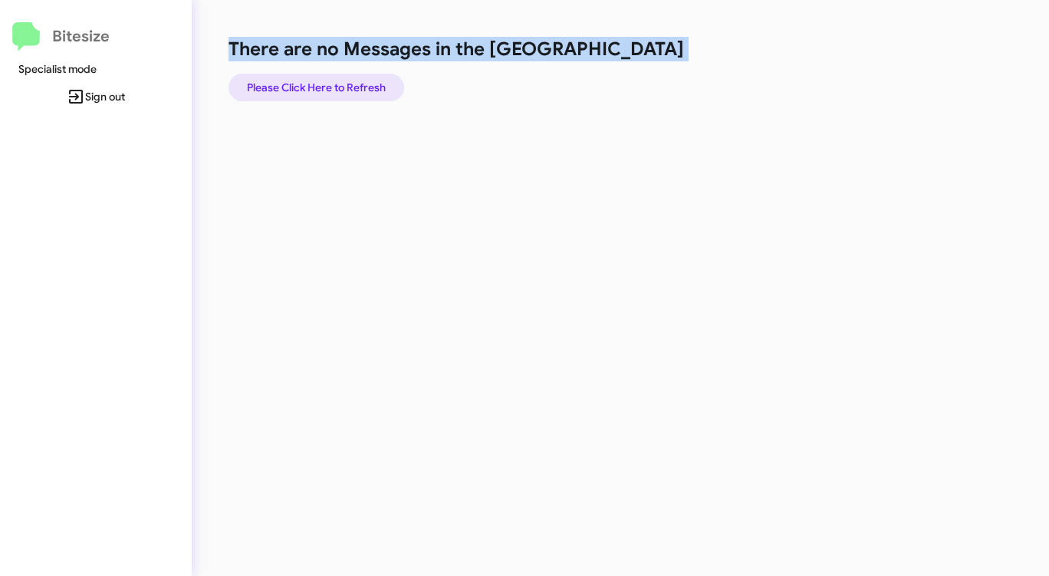
click at [357, 88] on span "Please Click Here to Refresh" at bounding box center [316, 88] width 139 height 28
click at [358, 89] on span "Please Click Here to Refresh" at bounding box center [316, 88] width 139 height 28
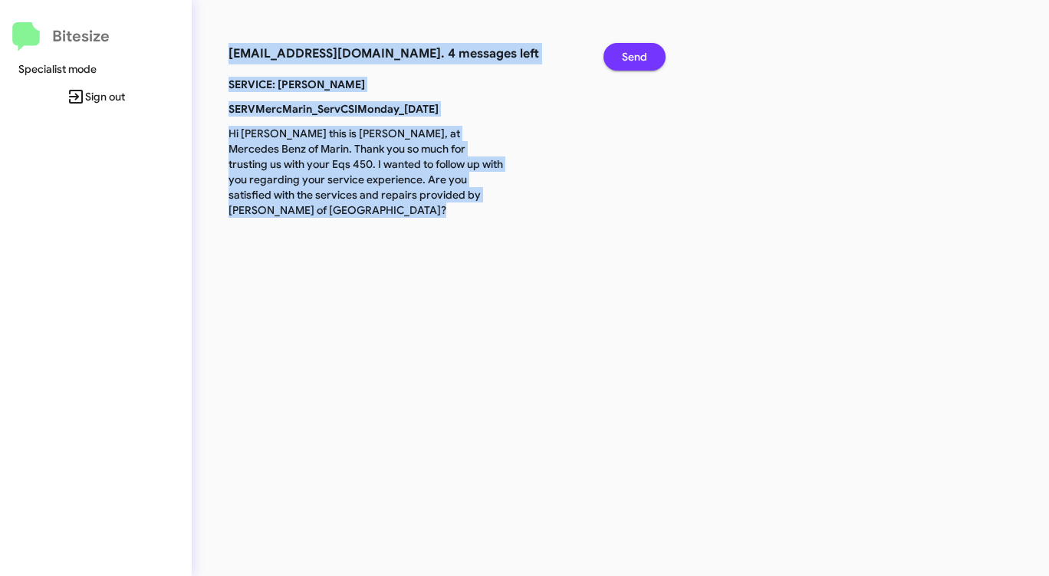
click at [637, 51] on span "Send" at bounding box center [634, 57] width 25 height 28
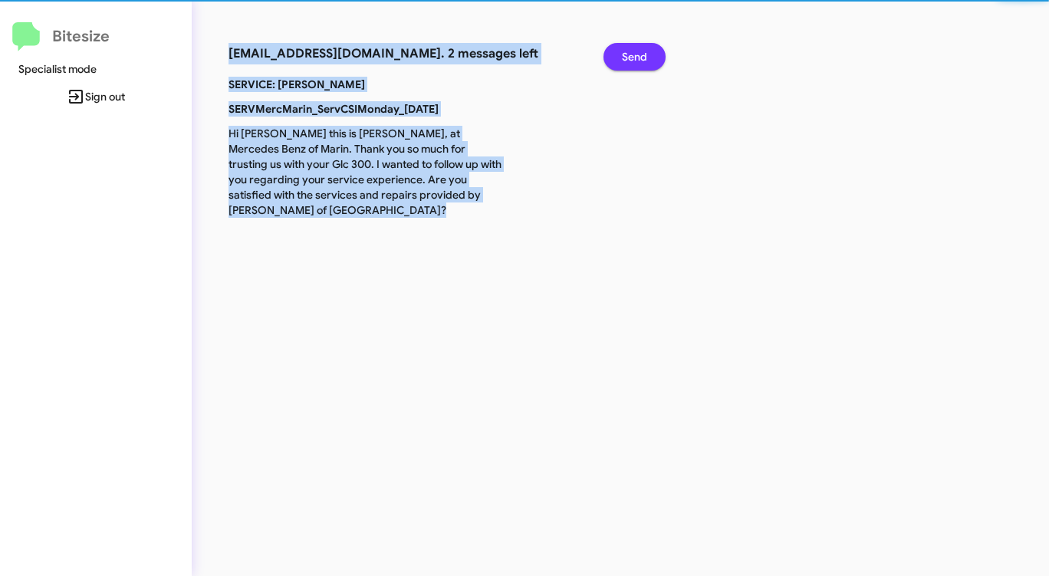
click at [637, 51] on span "Send" at bounding box center [634, 57] width 25 height 28
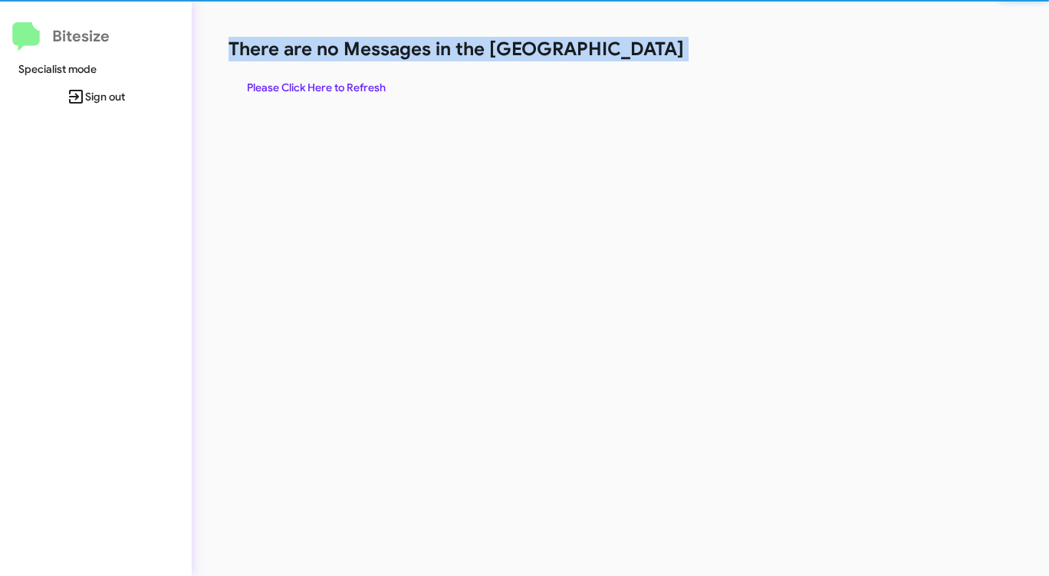
click at [637, 51] on h1 "There are no Messages in the [GEOGRAPHIC_DATA]" at bounding box center [548, 49] width 641 height 25
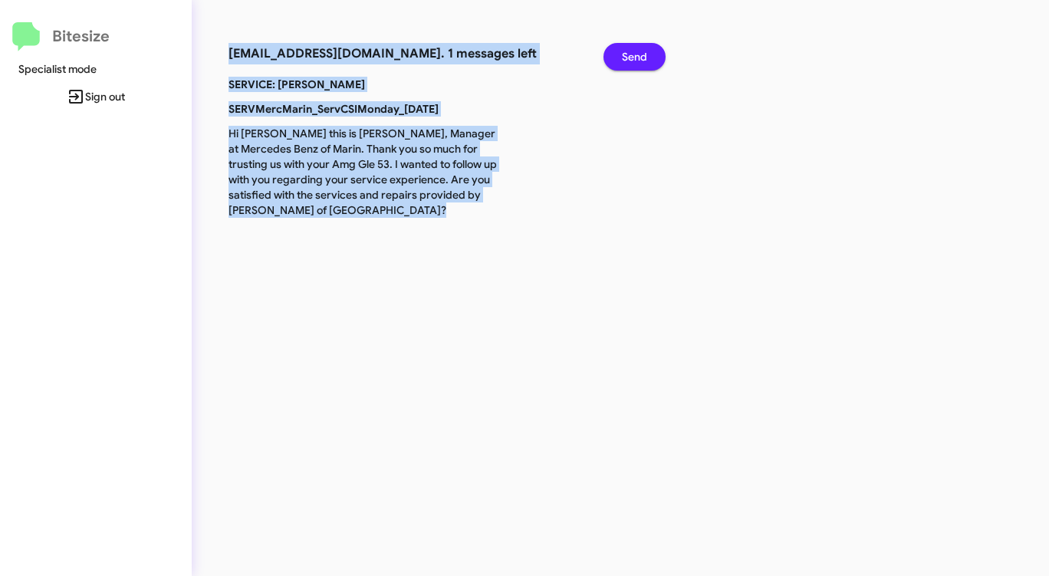
click at [646, 49] on span "Send" at bounding box center [634, 57] width 25 height 28
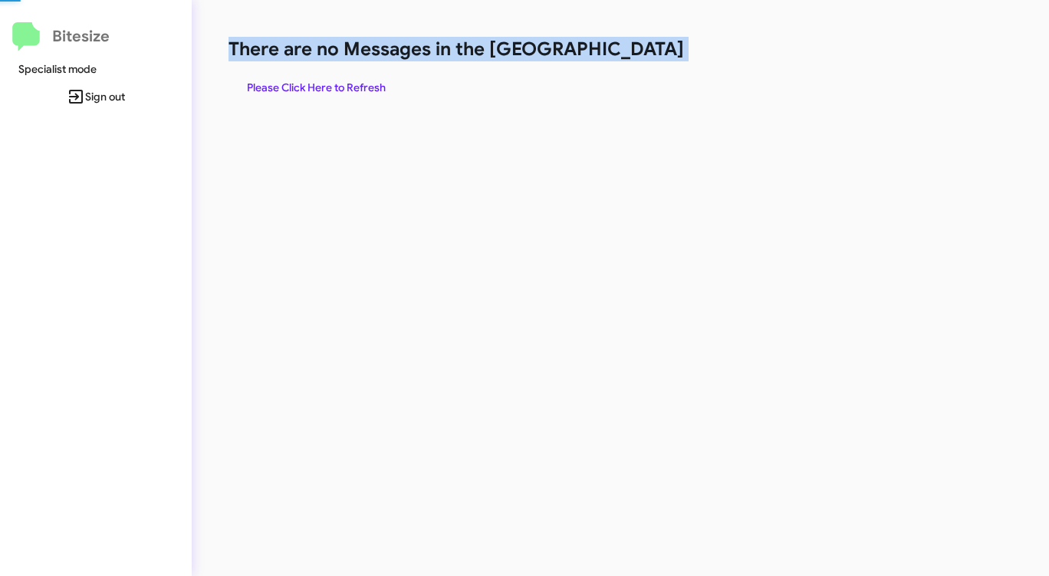
click at [646, 49] on h1 "There are no Messages in the [GEOGRAPHIC_DATA]" at bounding box center [548, 49] width 641 height 25
click at [584, 114] on div "There are no Messages in the Queue Please Click Here to Refresh" at bounding box center [549, 288] width 715 height 576
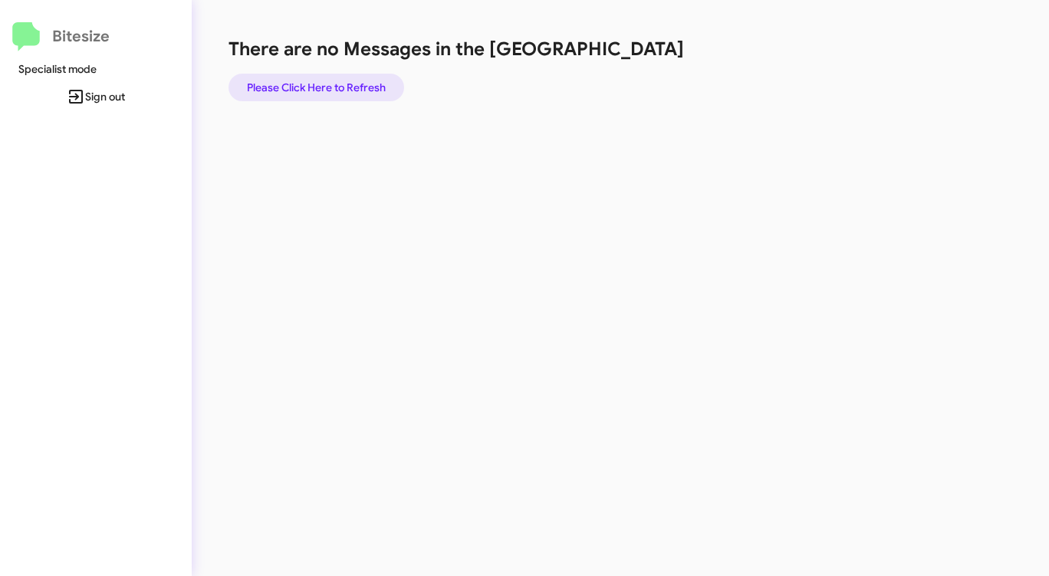
click at [354, 81] on span "Please Click Here to Refresh" at bounding box center [316, 88] width 139 height 28
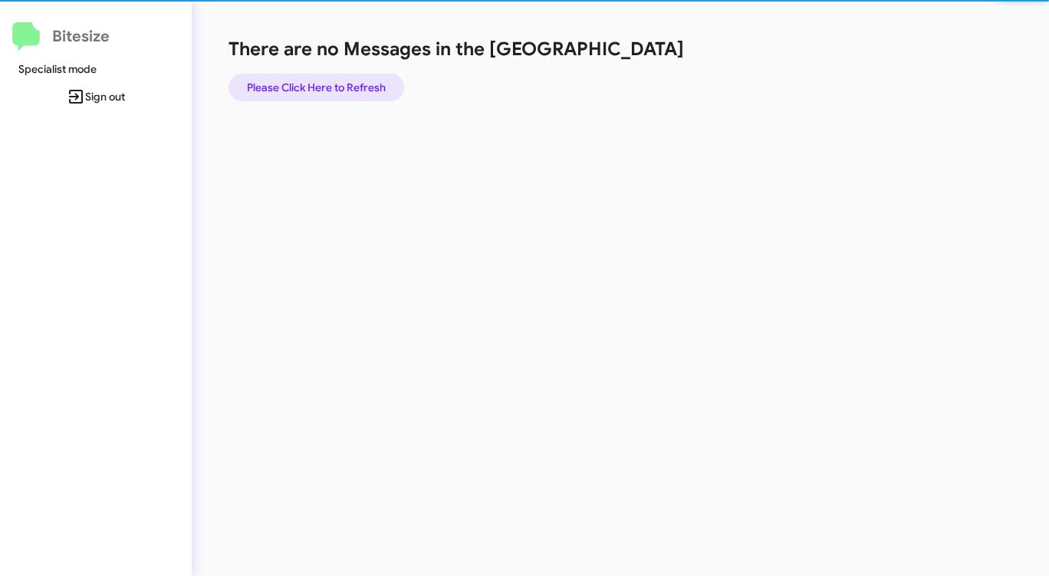
click at [354, 81] on span "Please Click Here to Refresh" at bounding box center [316, 88] width 139 height 28
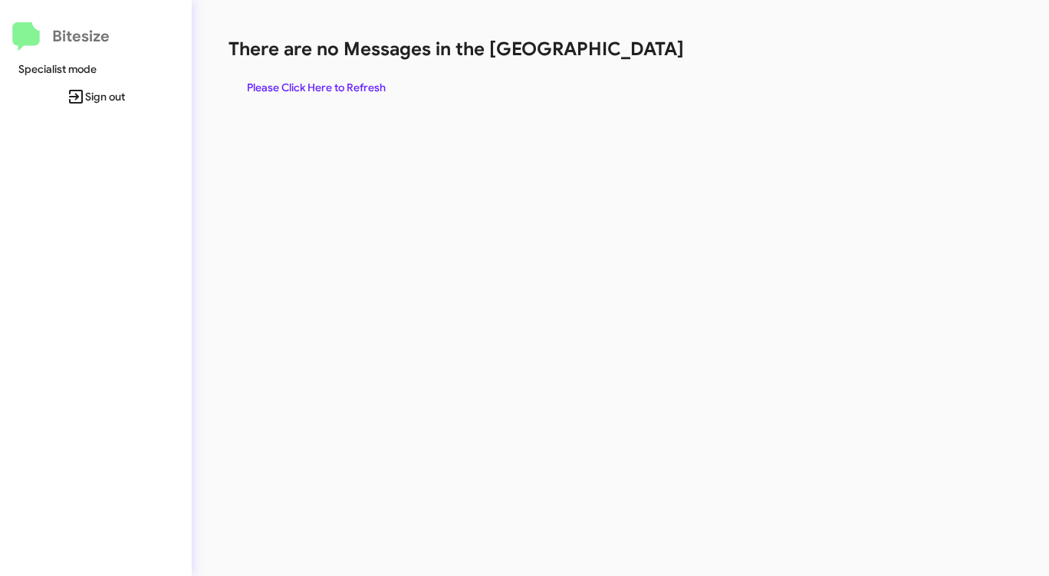
click at [354, 81] on span "Please Click Here to Refresh" at bounding box center [316, 88] width 139 height 28
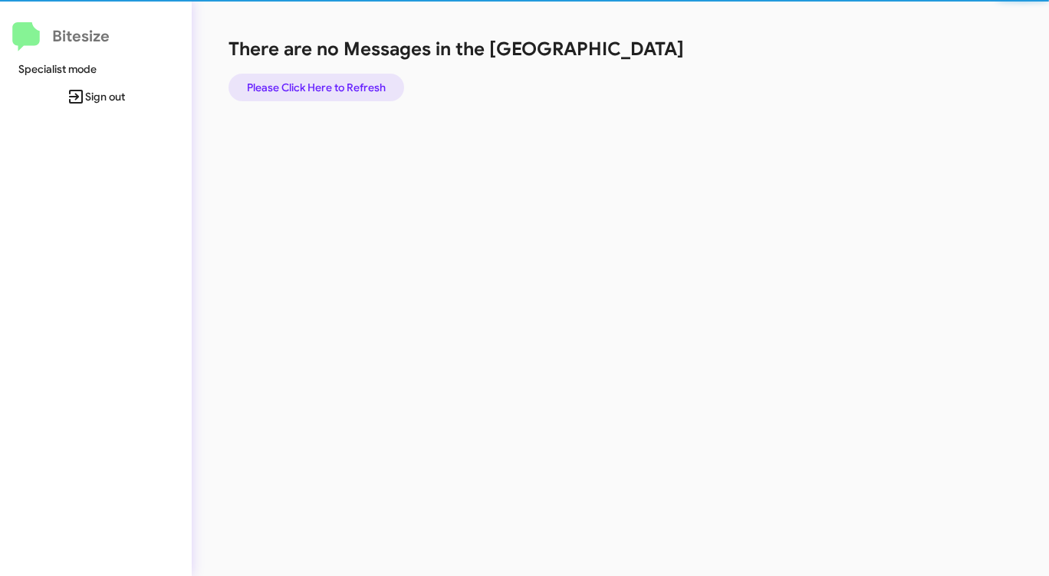
click at [350, 83] on span "Please Click Here to Refresh" at bounding box center [316, 88] width 139 height 28
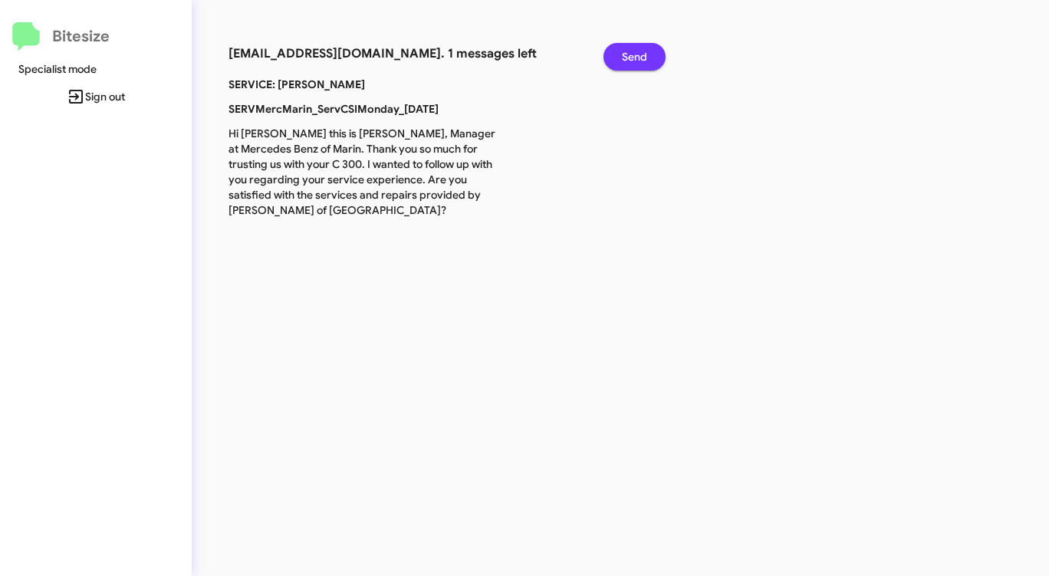
click at [629, 53] on span "Send" at bounding box center [634, 57] width 25 height 28
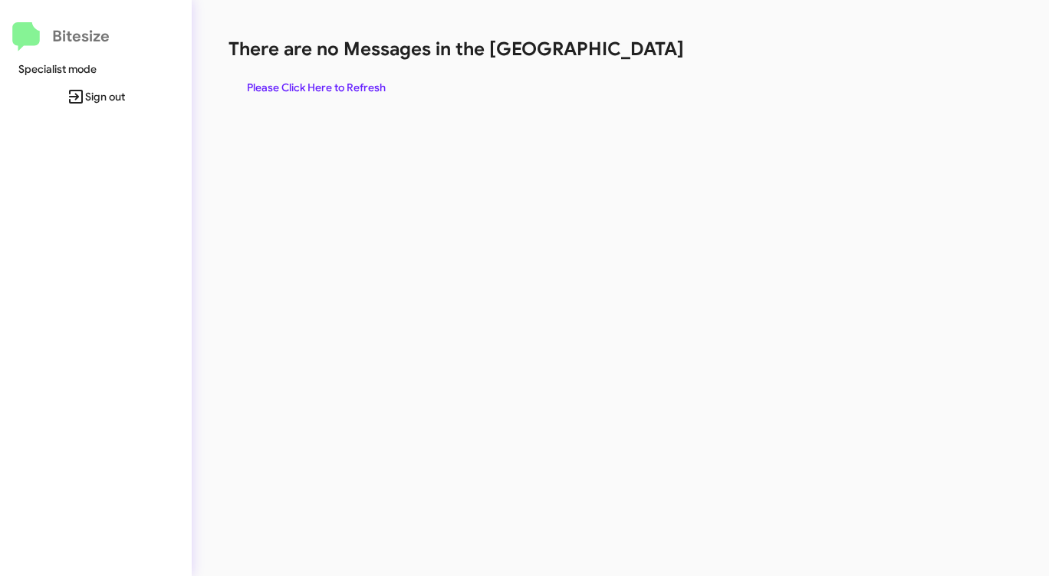
click at [348, 87] on span "Please Click Here to Refresh" at bounding box center [316, 88] width 139 height 28
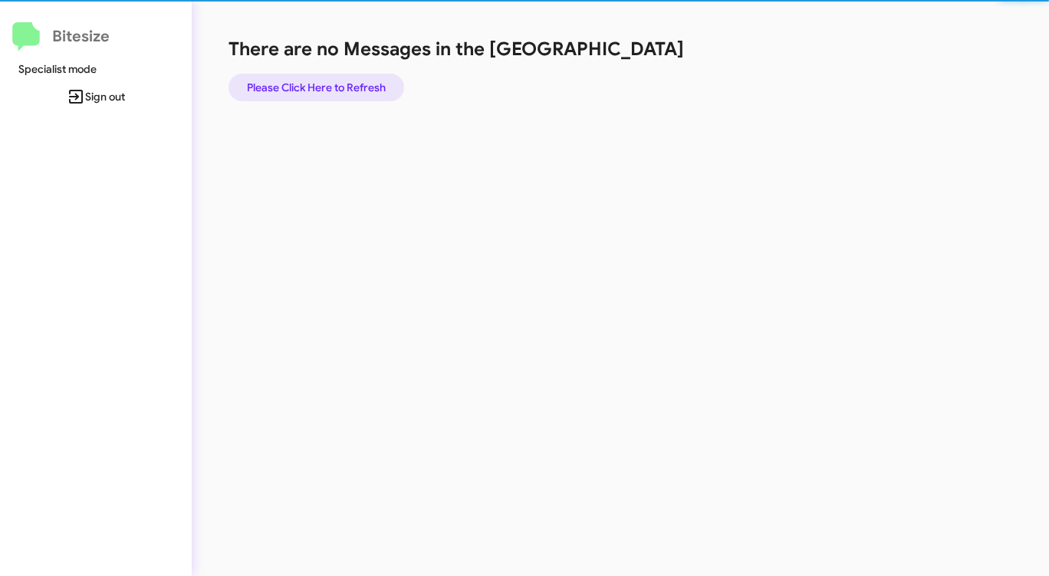
click at [348, 87] on span "Please Click Here to Refresh" at bounding box center [316, 88] width 139 height 28
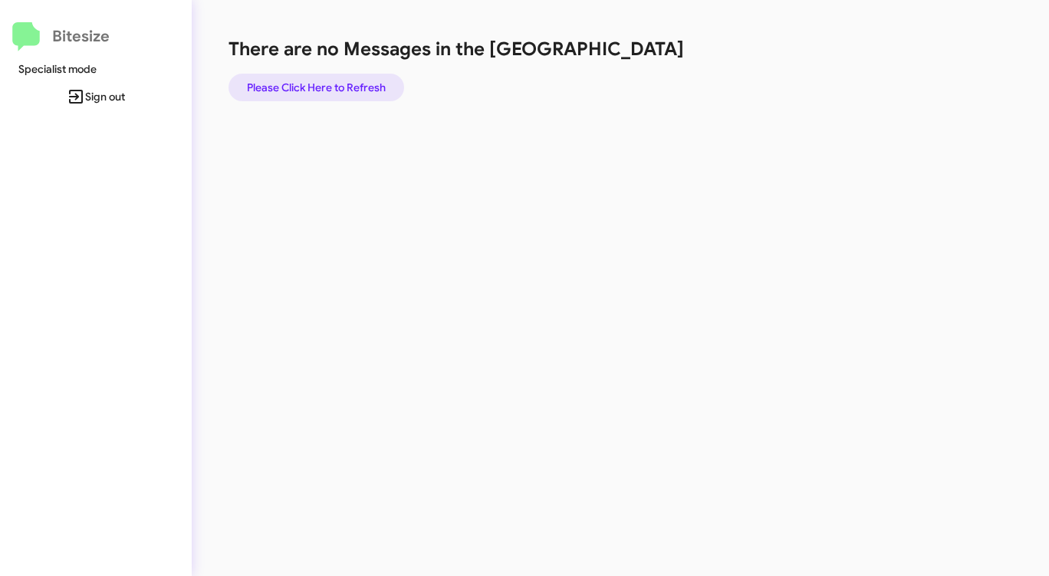
click at [360, 86] on span "Please Click Here to Refresh" at bounding box center [316, 88] width 139 height 28
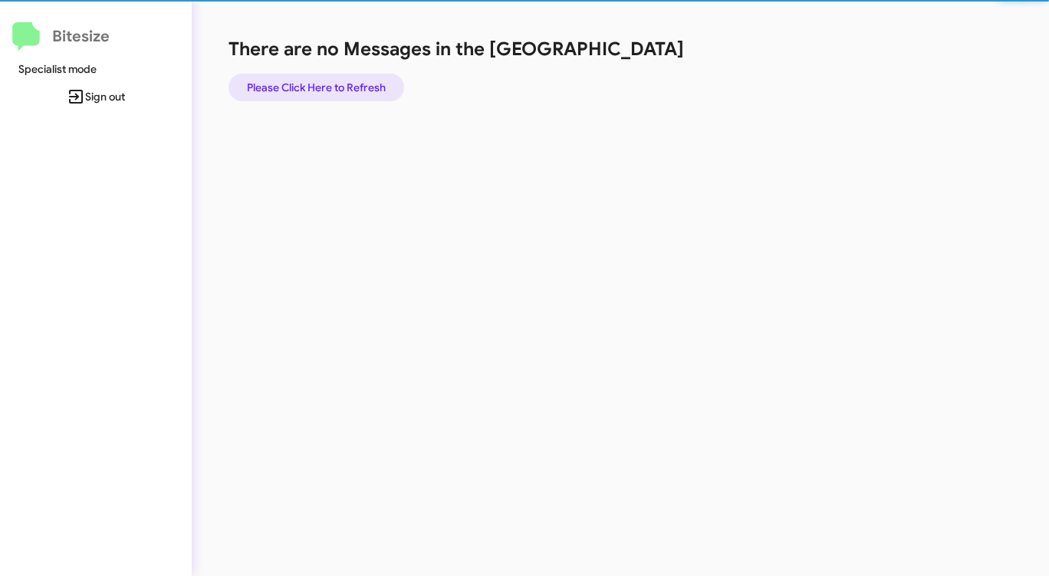
click at [360, 86] on span "Please Click Here to Refresh" at bounding box center [316, 88] width 139 height 28
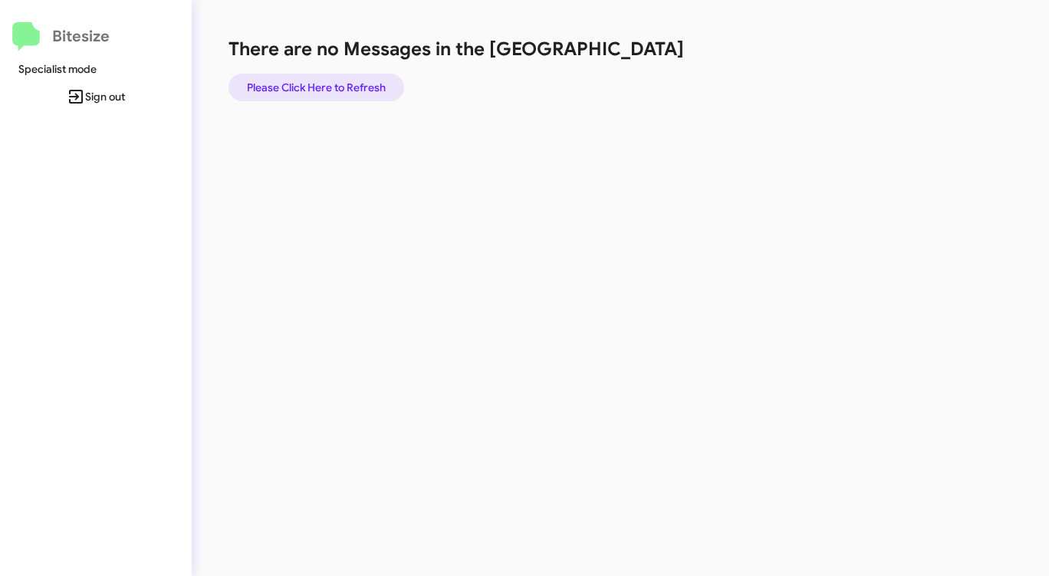
click at [360, 86] on span "Please Click Here to Refresh" at bounding box center [316, 88] width 139 height 28
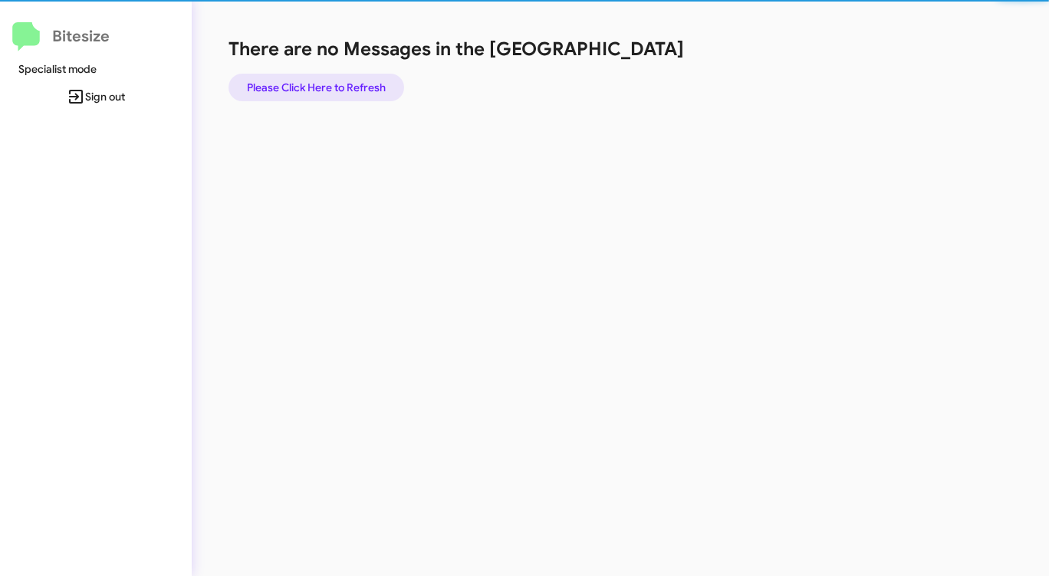
click at [360, 85] on span "Please Click Here to Refresh" at bounding box center [316, 88] width 139 height 28
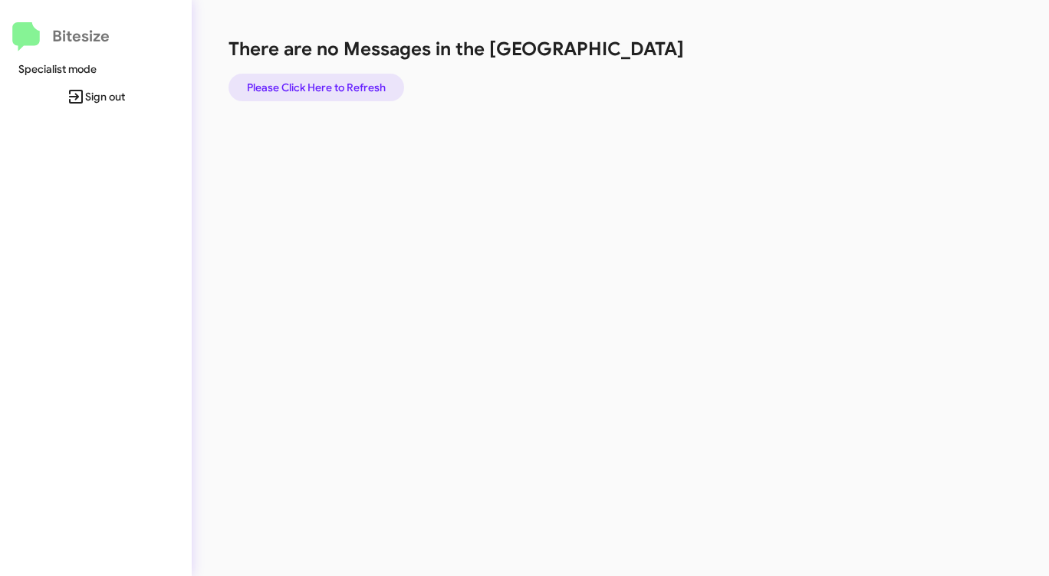
click at [360, 85] on span "Please Click Here to Refresh" at bounding box center [316, 88] width 139 height 28
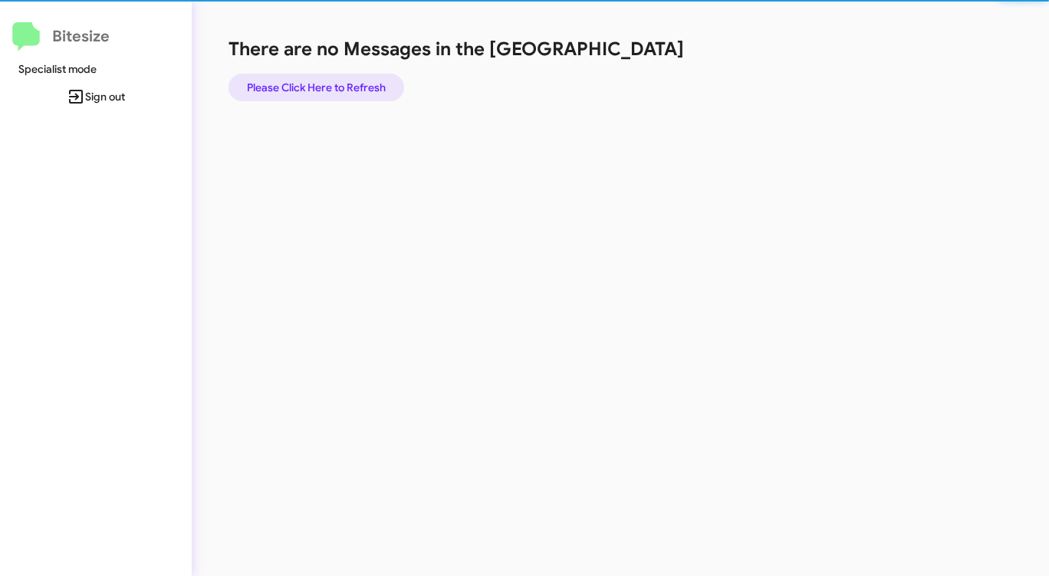
click at [360, 85] on span "Please Click Here to Refresh" at bounding box center [316, 88] width 139 height 28
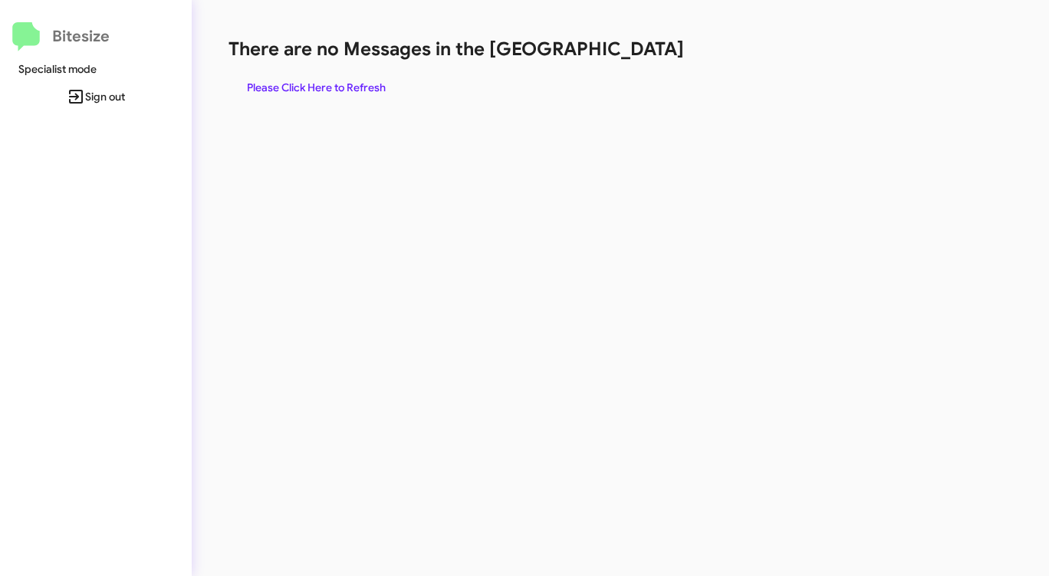
click at [656, 104] on div "There are no Messages in the Queue Please Click Here to Refresh" at bounding box center [549, 288] width 715 height 576
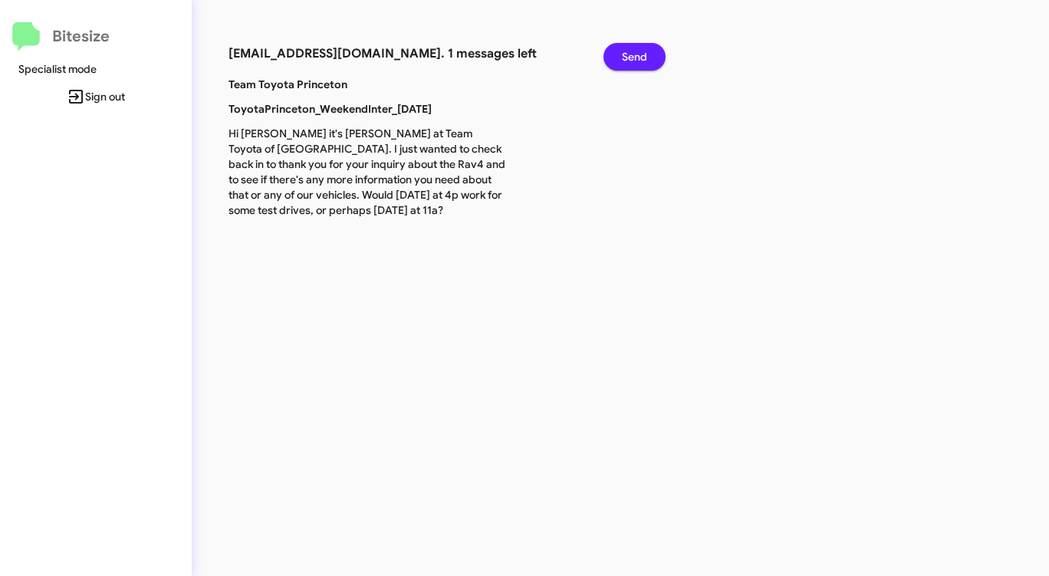
click at [638, 49] on span "Send" at bounding box center [634, 57] width 25 height 28
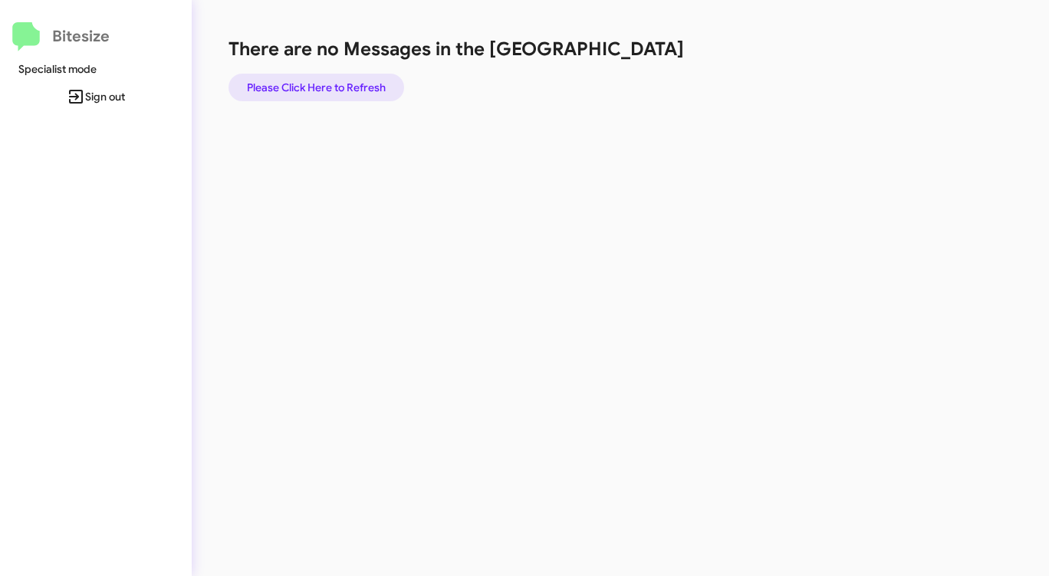
click at [356, 91] on span "Please Click Here to Refresh" at bounding box center [316, 88] width 139 height 28
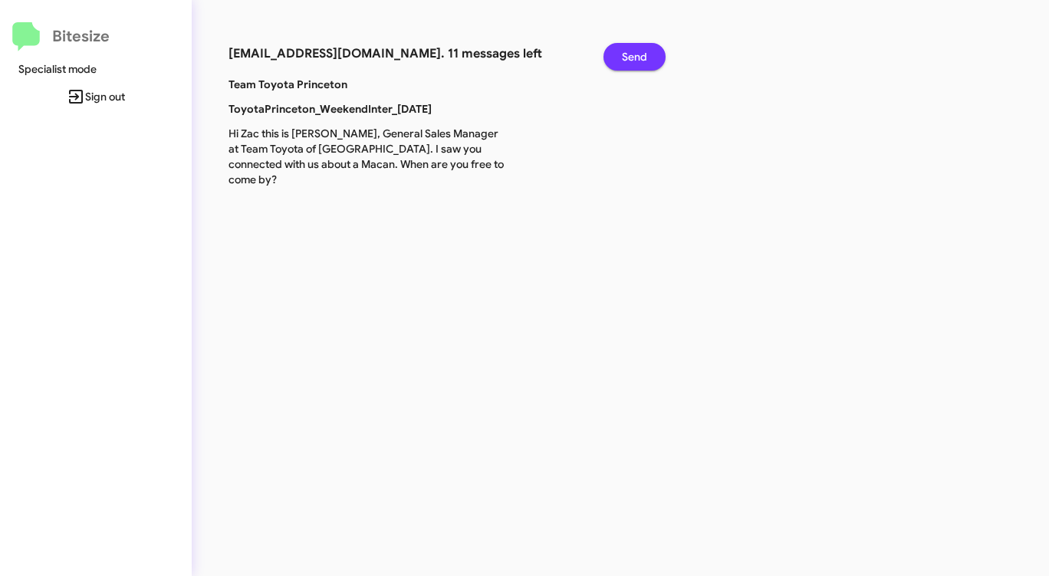
click at [628, 52] on span "Send" at bounding box center [634, 57] width 25 height 28
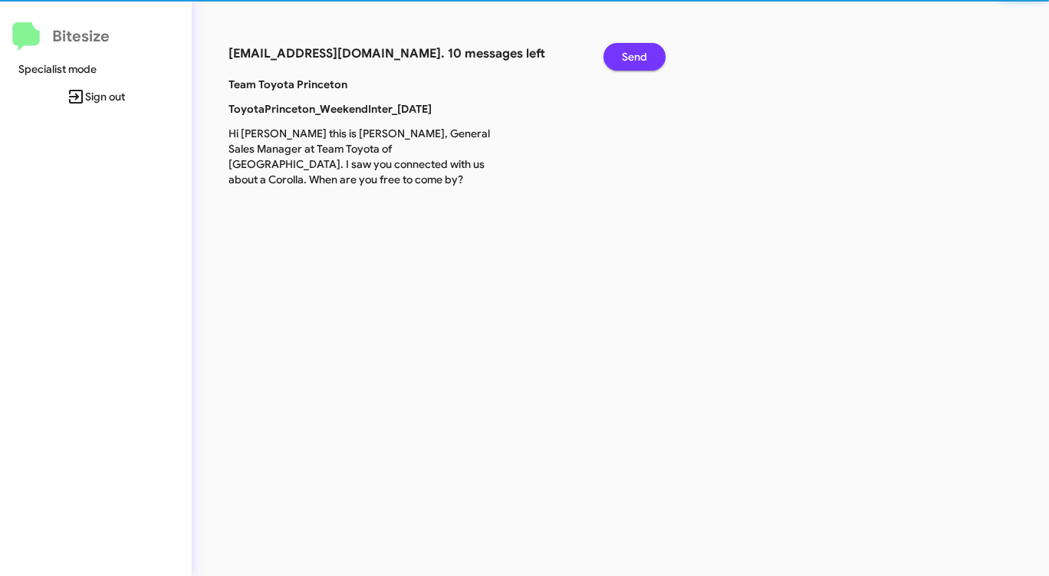
click at [628, 52] on span "Send" at bounding box center [634, 57] width 25 height 28
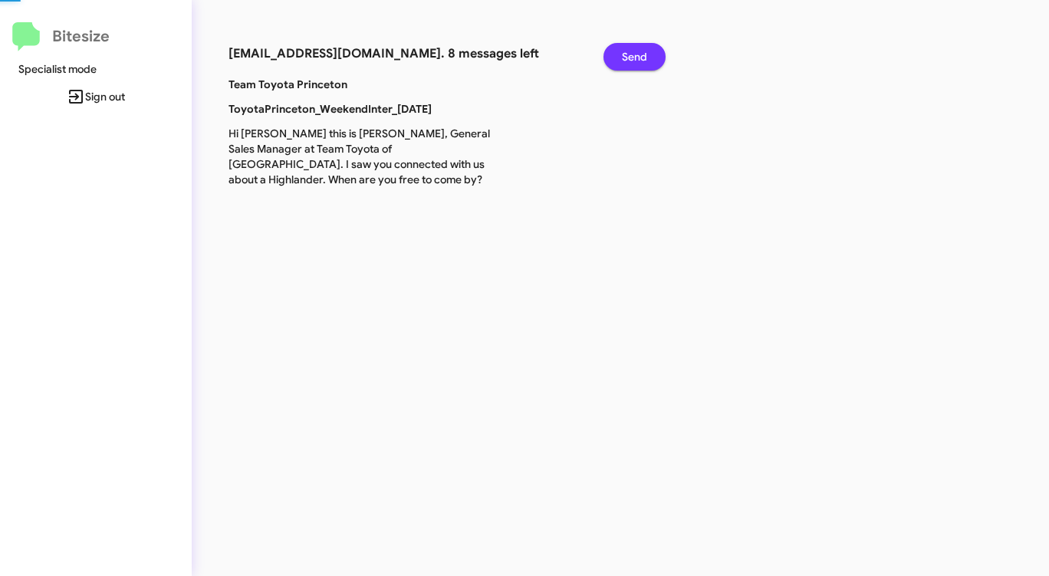
click at [628, 52] on span "Send" at bounding box center [634, 57] width 25 height 28
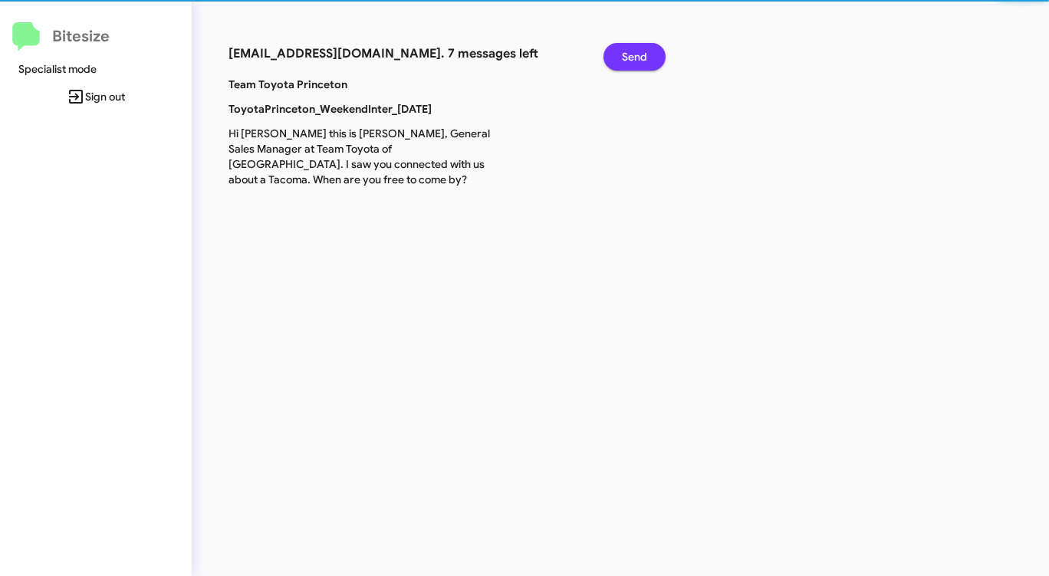
click at [628, 52] on span "Send" at bounding box center [634, 57] width 25 height 28
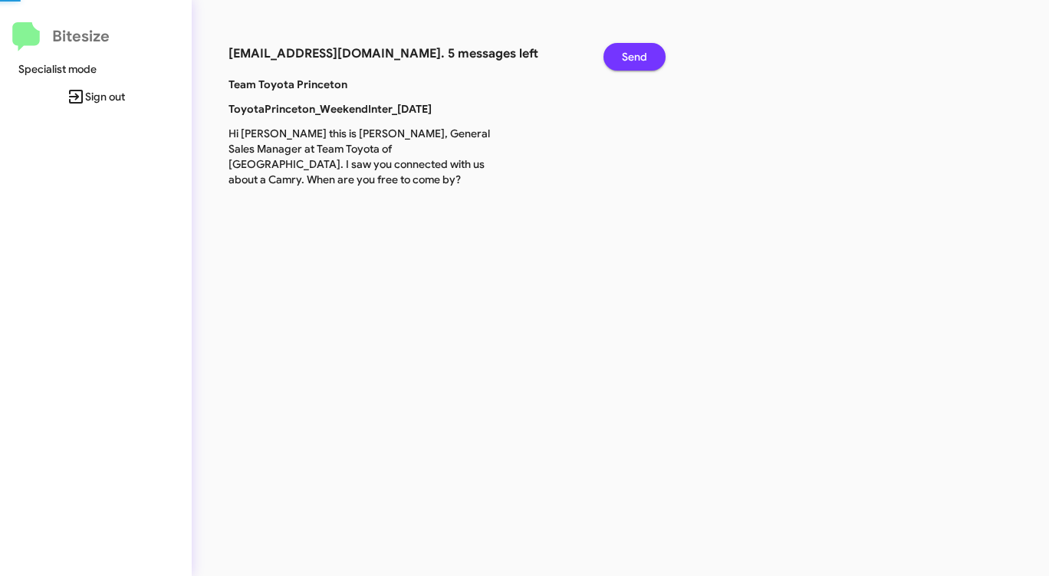
click at [628, 52] on span "Send" at bounding box center [634, 57] width 25 height 28
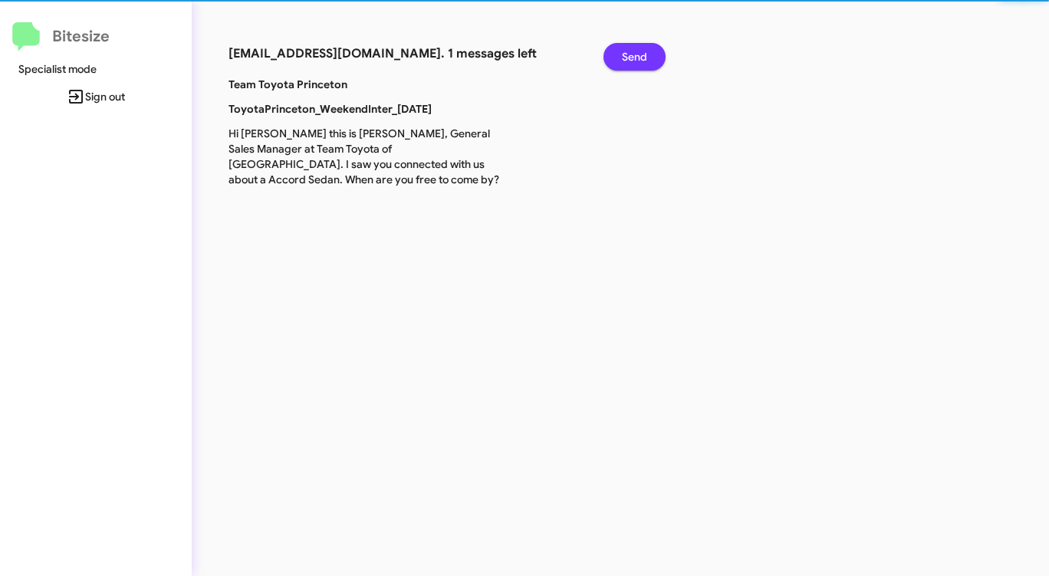
click at [628, 52] on span "Send" at bounding box center [634, 57] width 25 height 28
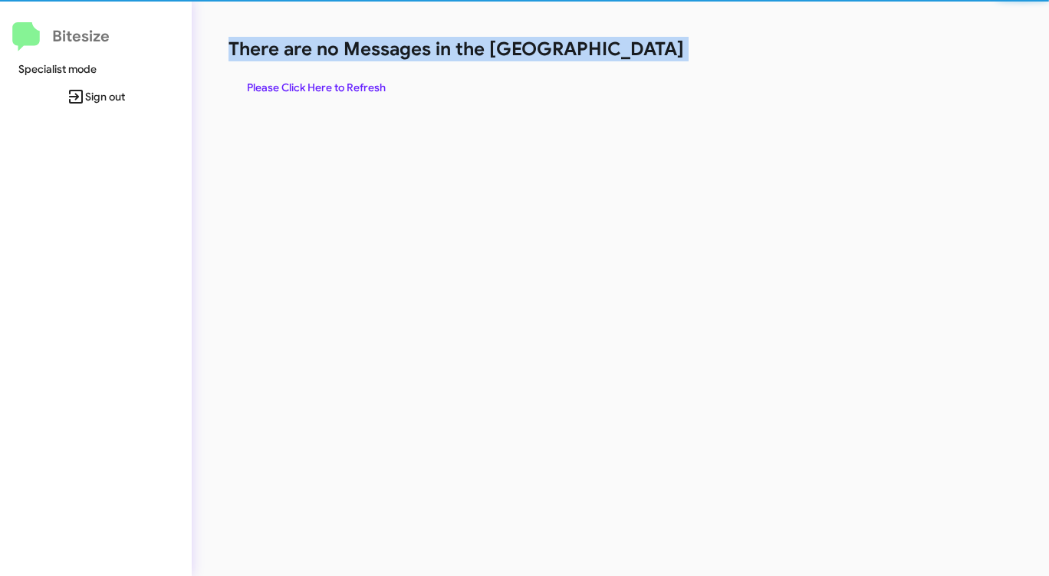
click at [628, 52] on h1 "There are no Messages in the [GEOGRAPHIC_DATA]" at bounding box center [548, 49] width 641 height 25
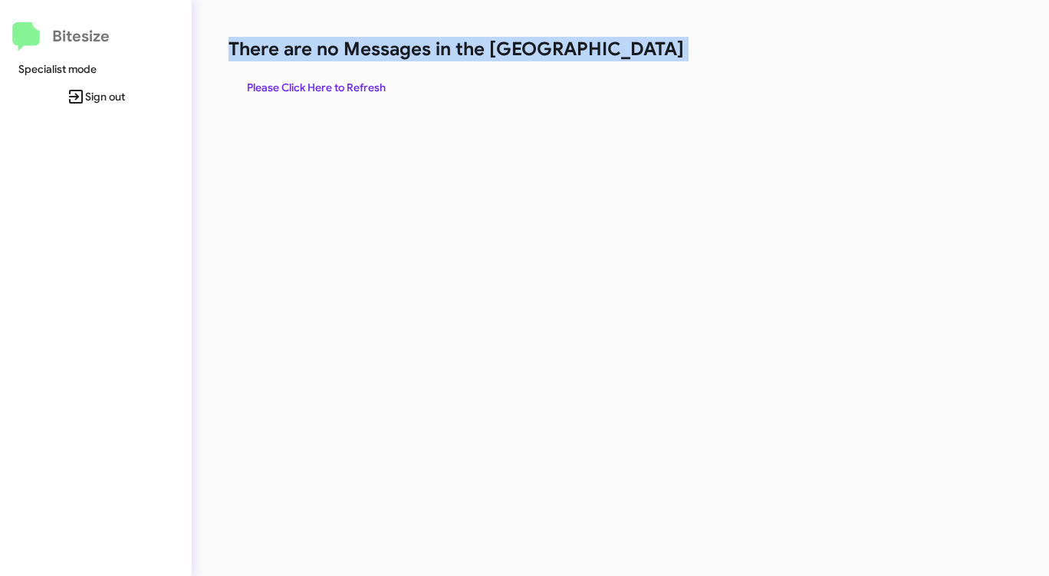
click at [628, 52] on h1 "There are no Messages in the [GEOGRAPHIC_DATA]" at bounding box center [548, 49] width 641 height 25
click at [363, 89] on span "Please Click Here to Refresh" at bounding box center [316, 88] width 139 height 28
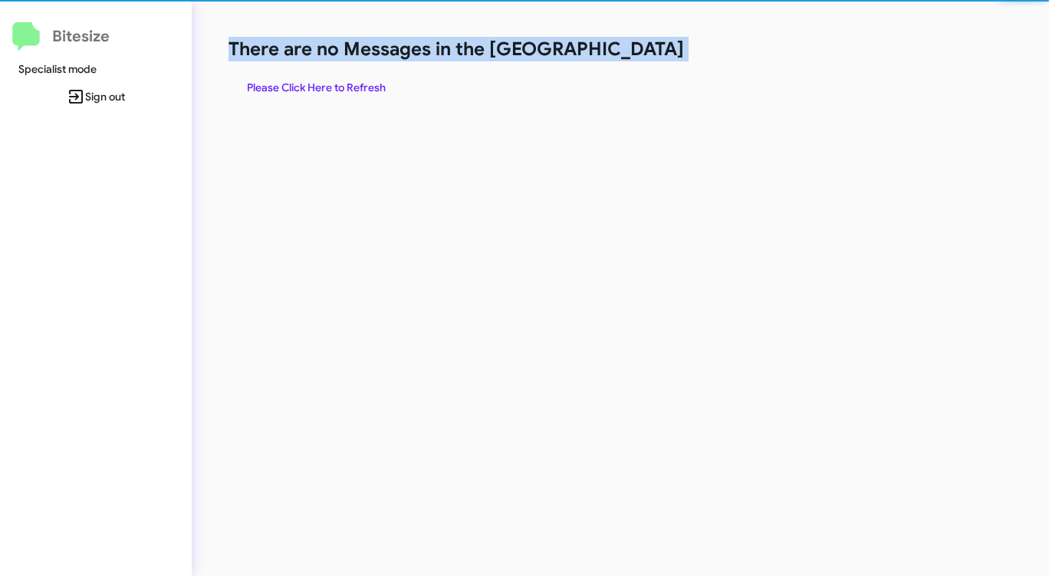
click at [363, 89] on span "Please Click Here to Refresh" at bounding box center [316, 88] width 139 height 28
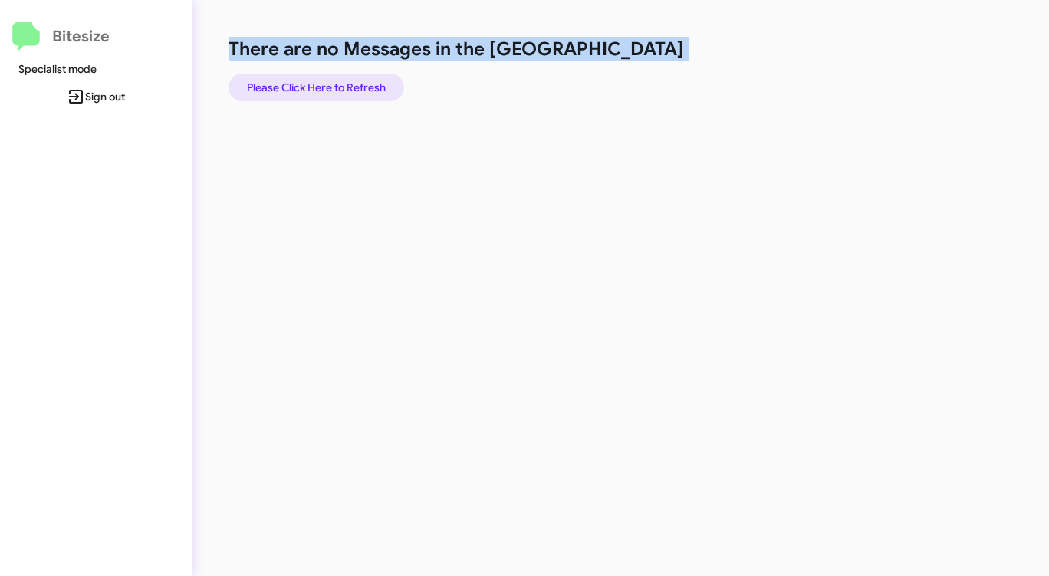
click at [365, 89] on span "Please Click Here to Refresh" at bounding box center [316, 88] width 139 height 28
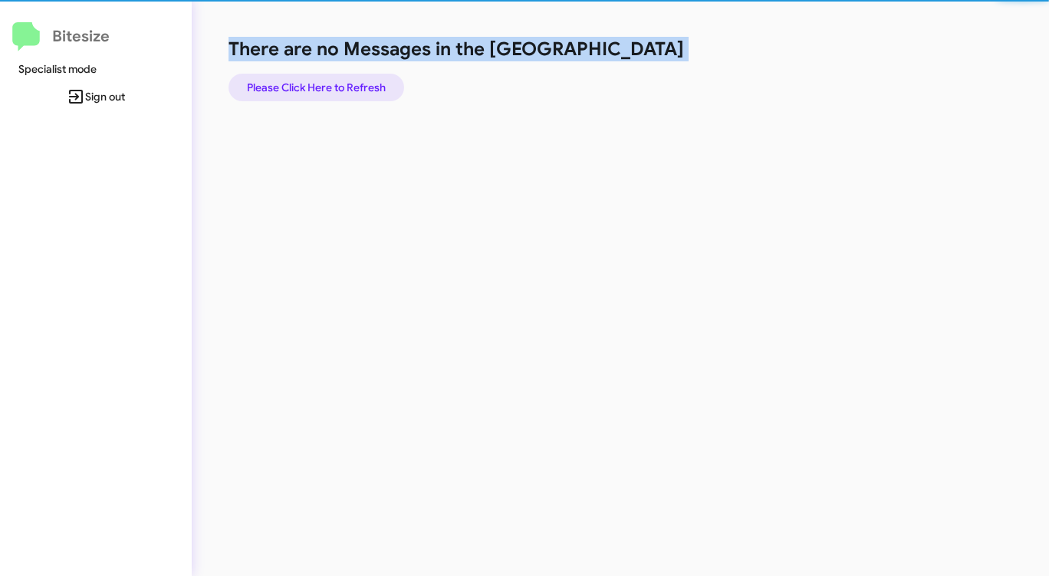
click at [365, 89] on span "Please Click Here to Refresh" at bounding box center [316, 88] width 139 height 28
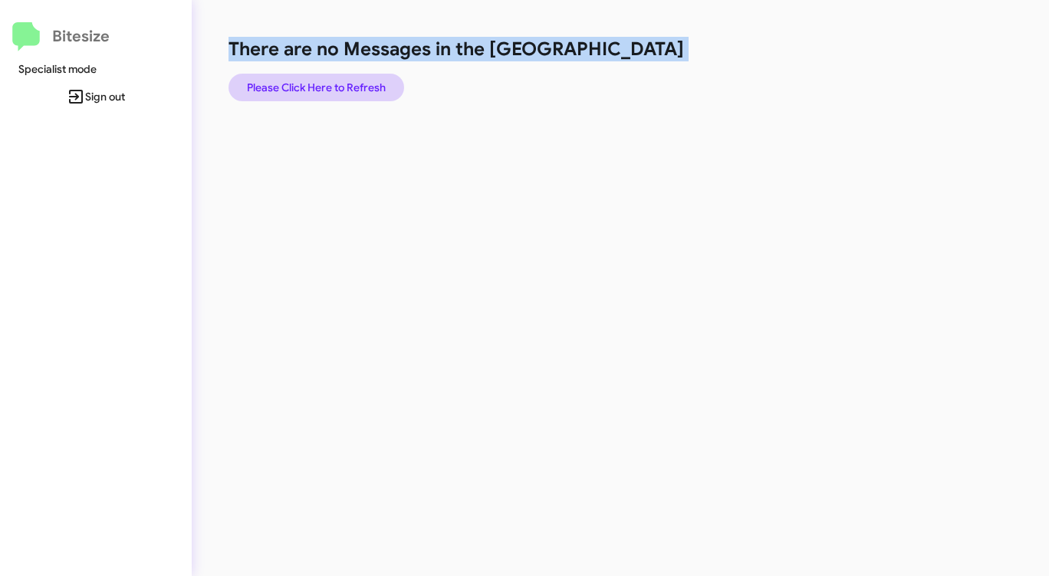
click at [362, 90] on span "Please Click Here to Refresh" at bounding box center [316, 88] width 139 height 28
click at [361, 90] on span "Please Click Here to Refresh" at bounding box center [316, 88] width 139 height 28
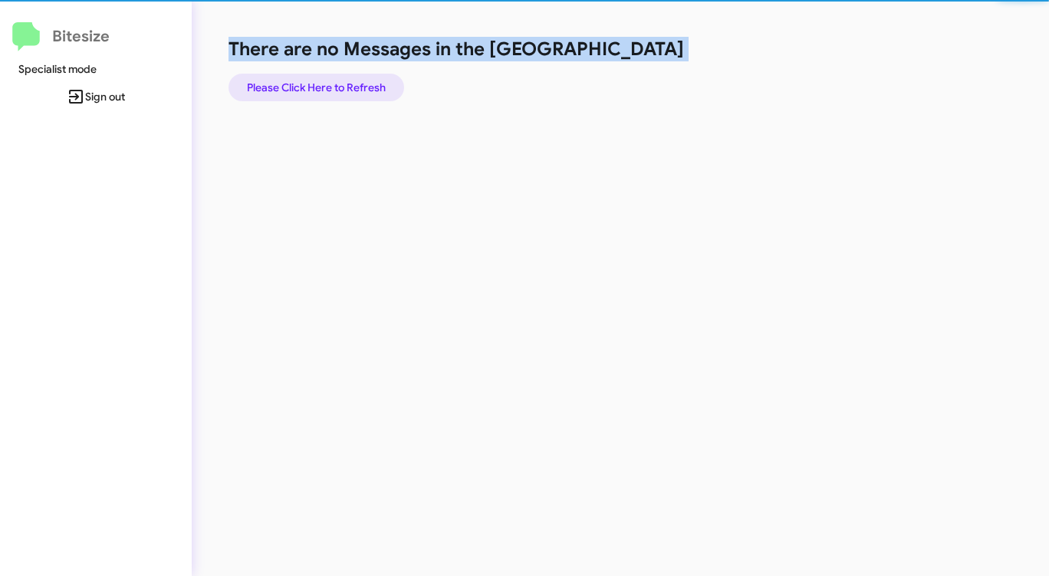
click at [358, 91] on span "Please Click Here to Refresh" at bounding box center [316, 88] width 139 height 28
click at [356, 92] on span "Please Click Here to Refresh" at bounding box center [316, 88] width 139 height 28
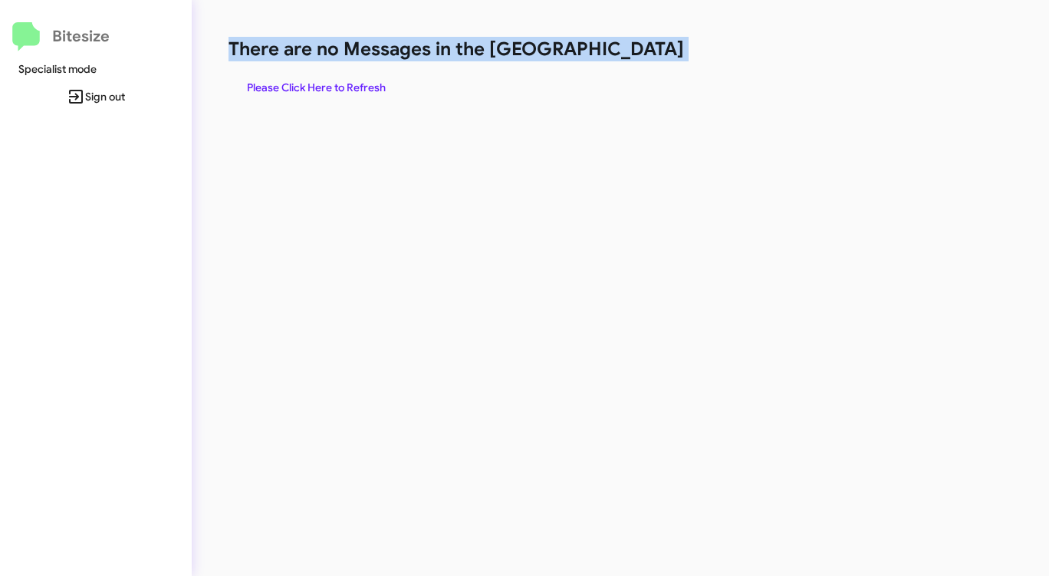
click at [356, 92] on span "Please Click Here to Refresh" at bounding box center [316, 88] width 139 height 28
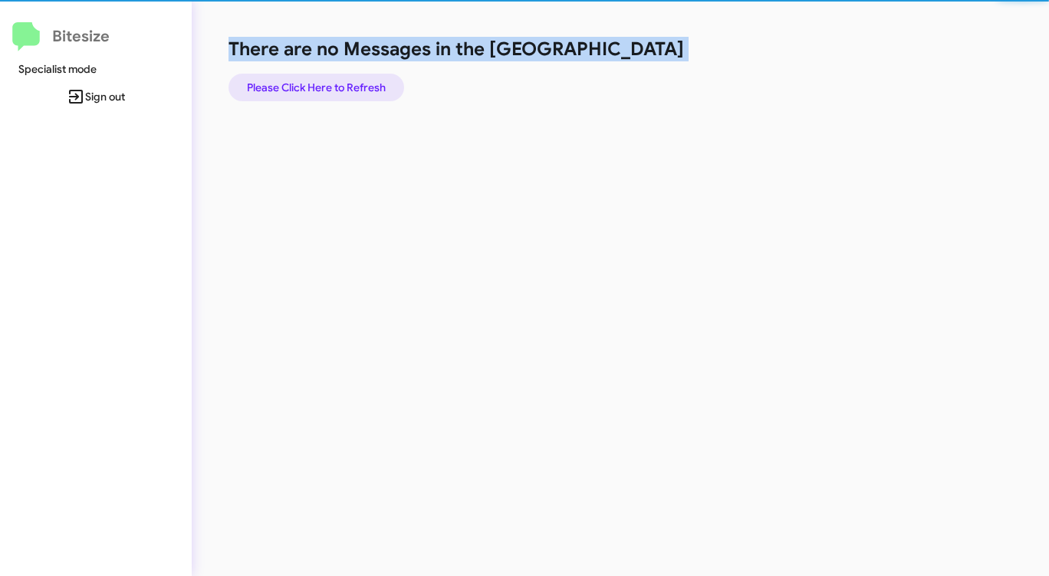
click at [356, 92] on span "Please Click Here to Refresh" at bounding box center [316, 88] width 139 height 28
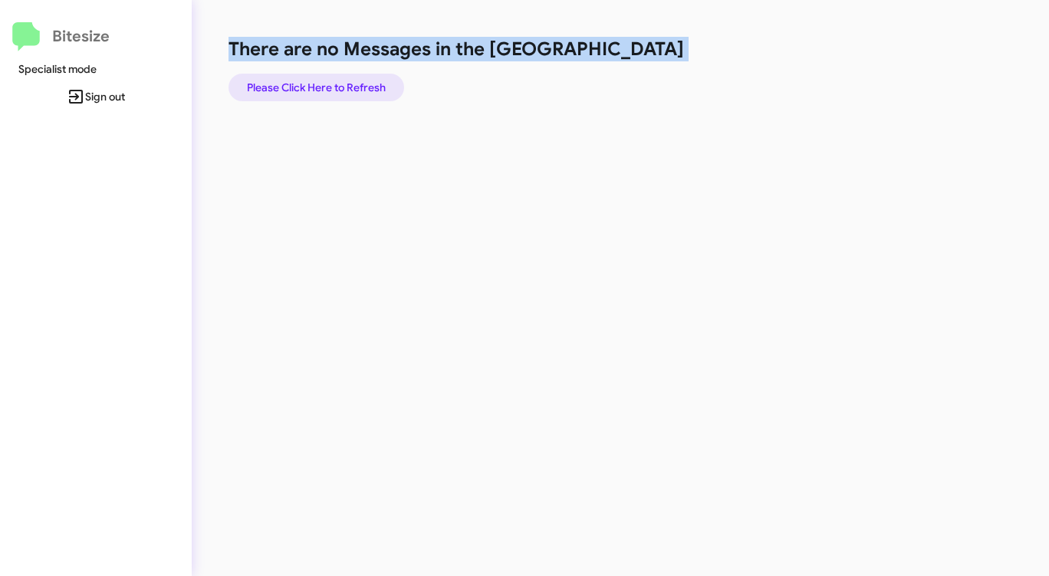
click at [354, 92] on span "Please Click Here to Refresh" at bounding box center [316, 88] width 139 height 28
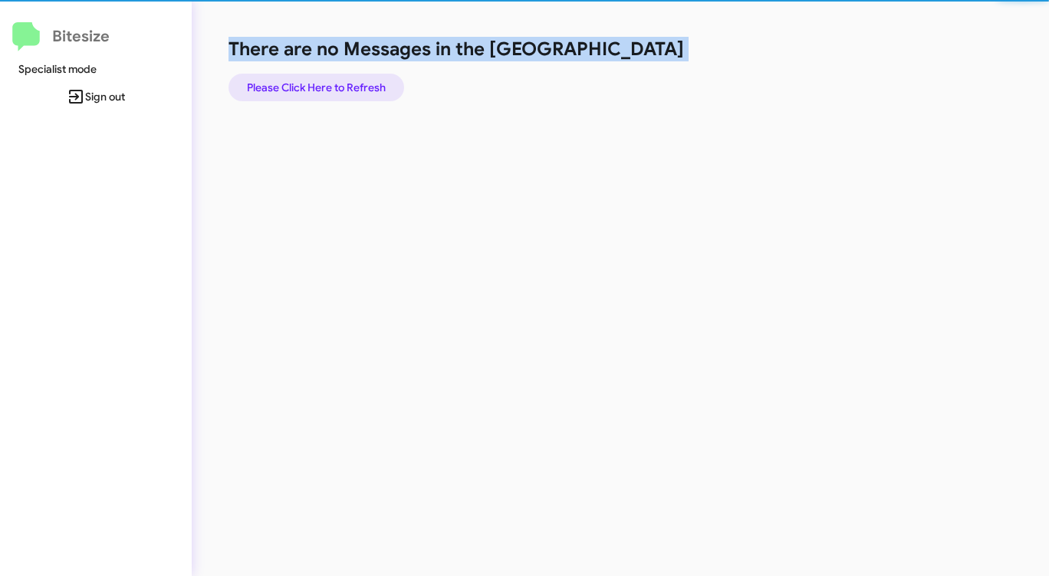
click at [353, 92] on span "Please Click Here to Refresh" at bounding box center [316, 88] width 139 height 28
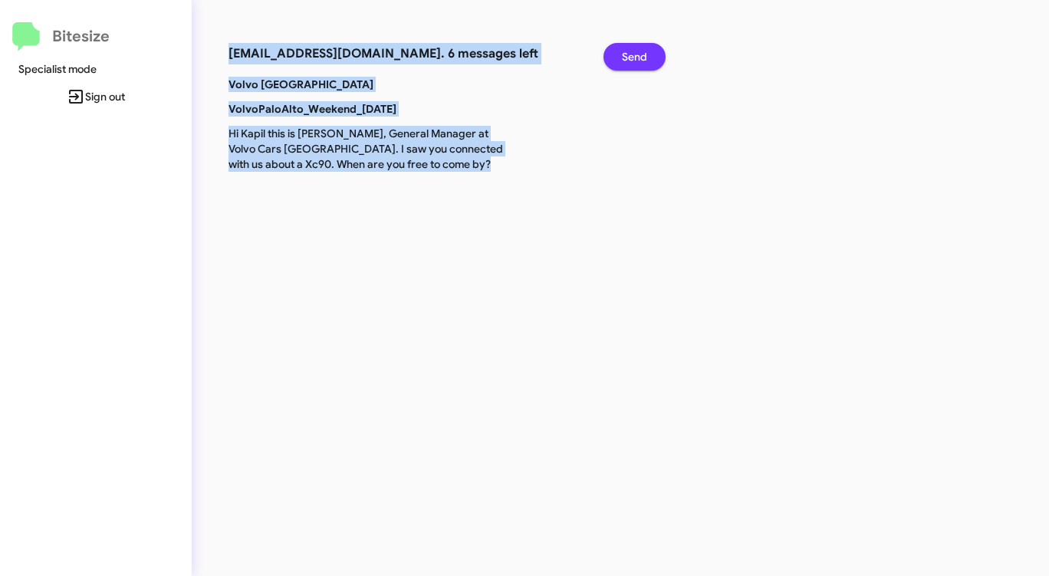
click at [648, 55] on button "Send" at bounding box center [634, 57] width 62 height 28
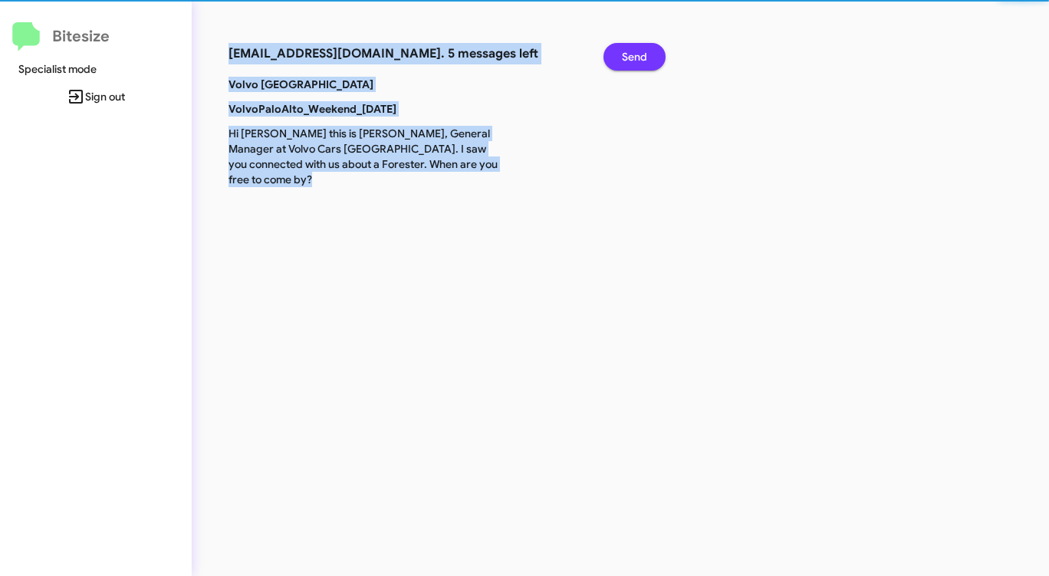
click at [647, 55] on button "Send" at bounding box center [634, 57] width 62 height 28
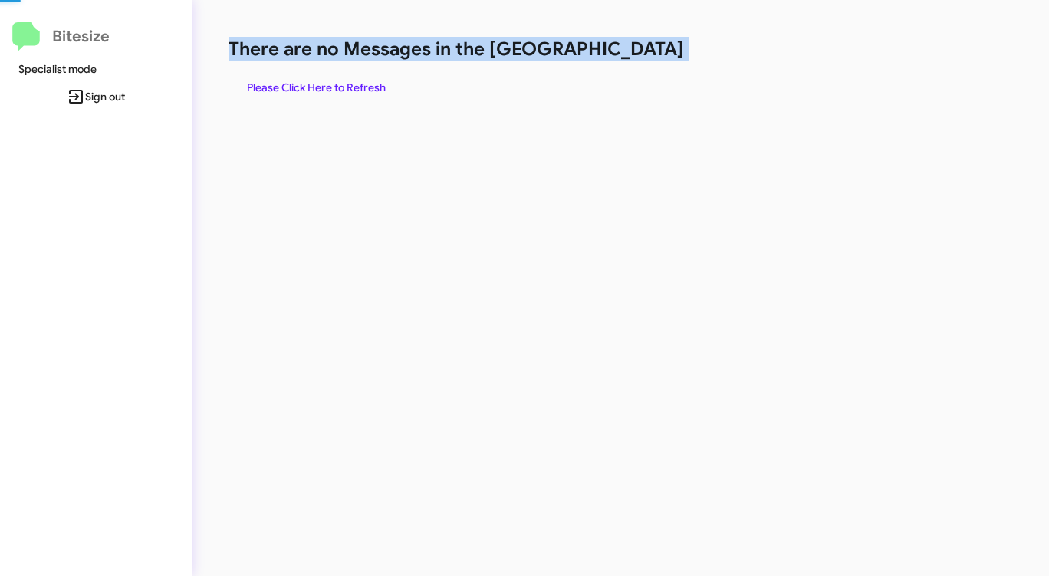
click at [646, 55] on h1 "There are no Messages in the [GEOGRAPHIC_DATA]" at bounding box center [548, 49] width 641 height 25
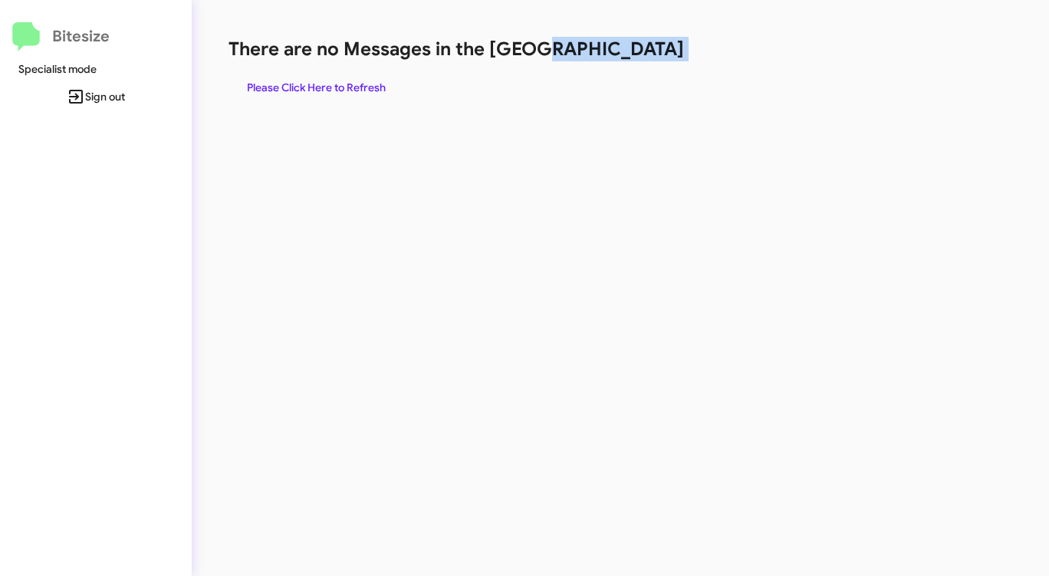
click at [645, 55] on h1 "There are no Messages in the [GEOGRAPHIC_DATA]" at bounding box center [548, 49] width 641 height 25
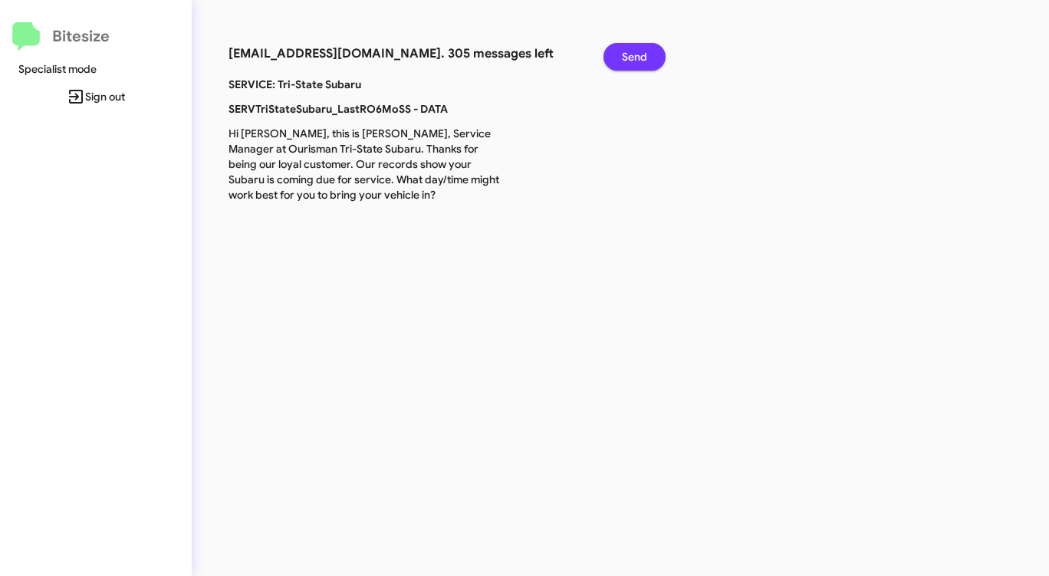
click at [630, 55] on span "Send" at bounding box center [634, 57] width 25 height 28
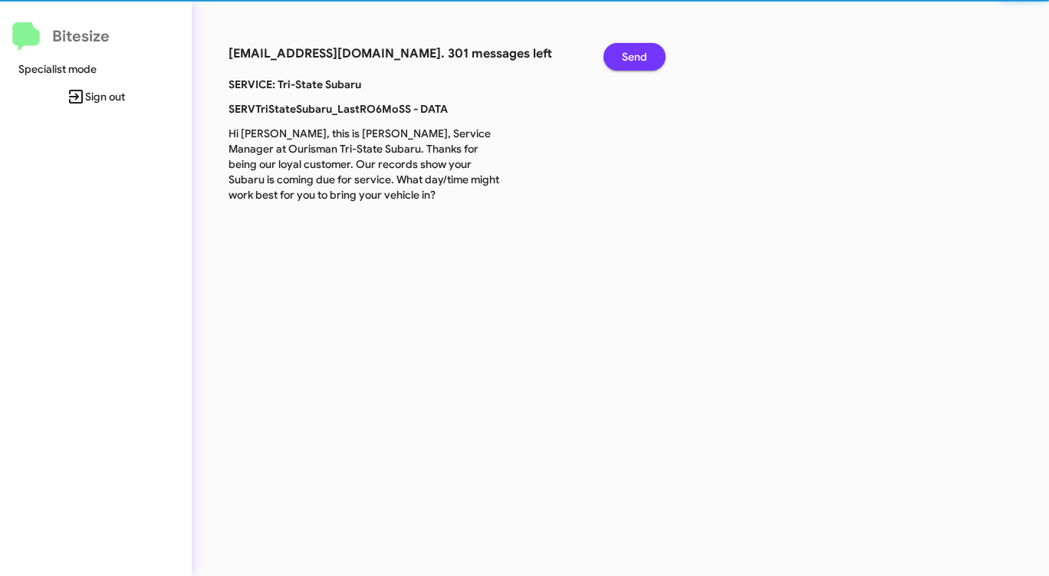
click at [630, 55] on span "Send" at bounding box center [634, 57] width 25 height 28
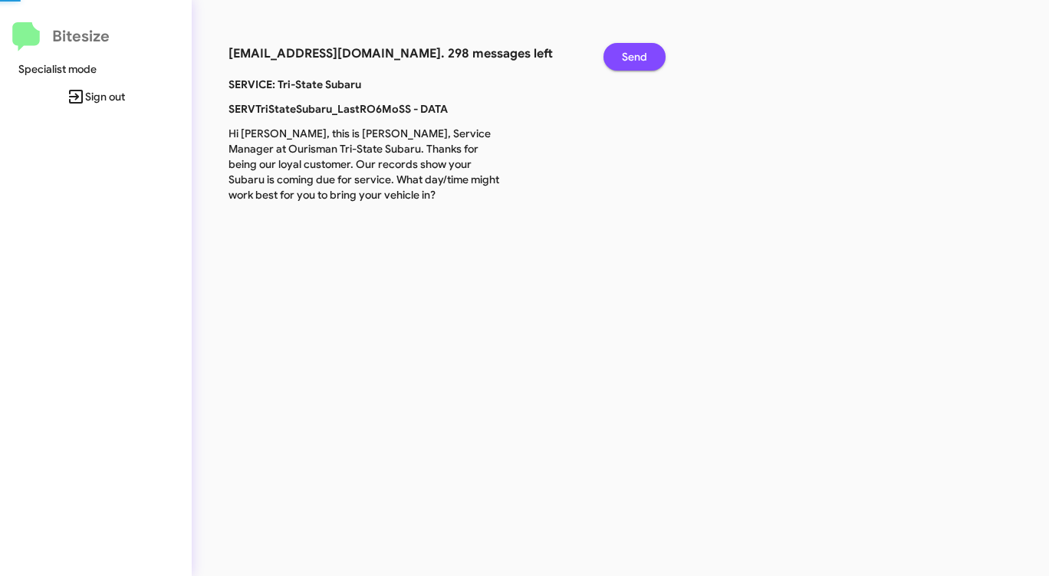
click at [630, 55] on span "Send" at bounding box center [634, 57] width 25 height 28
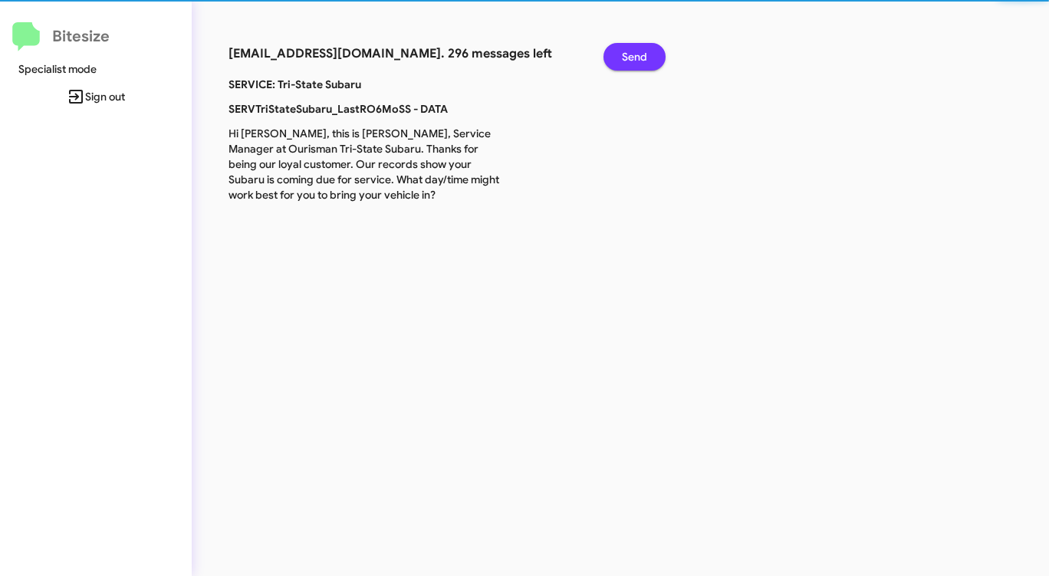
click at [630, 55] on span "Send" at bounding box center [634, 57] width 25 height 28
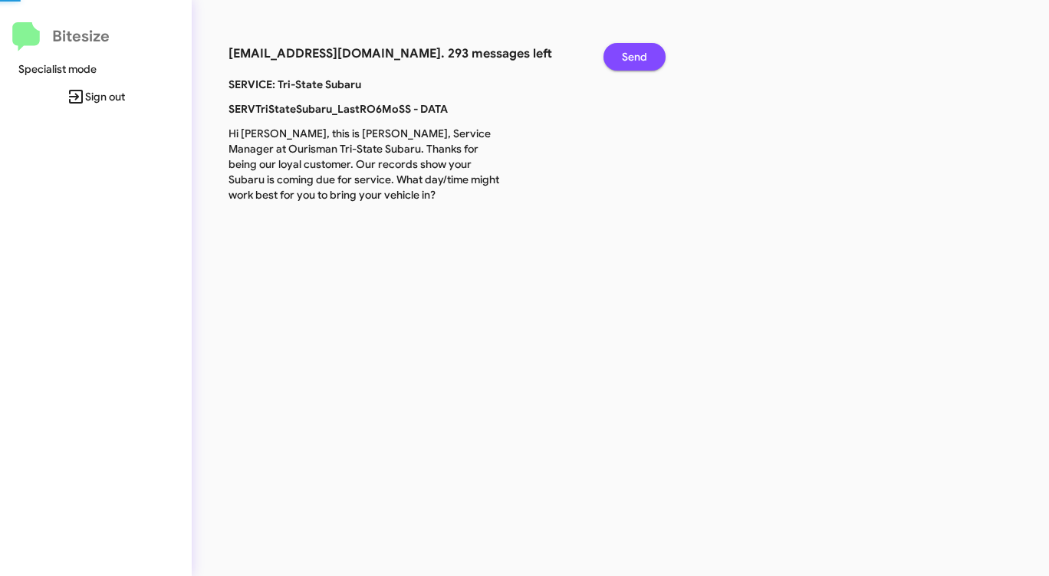
click at [630, 55] on span "Send" at bounding box center [634, 57] width 25 height 28
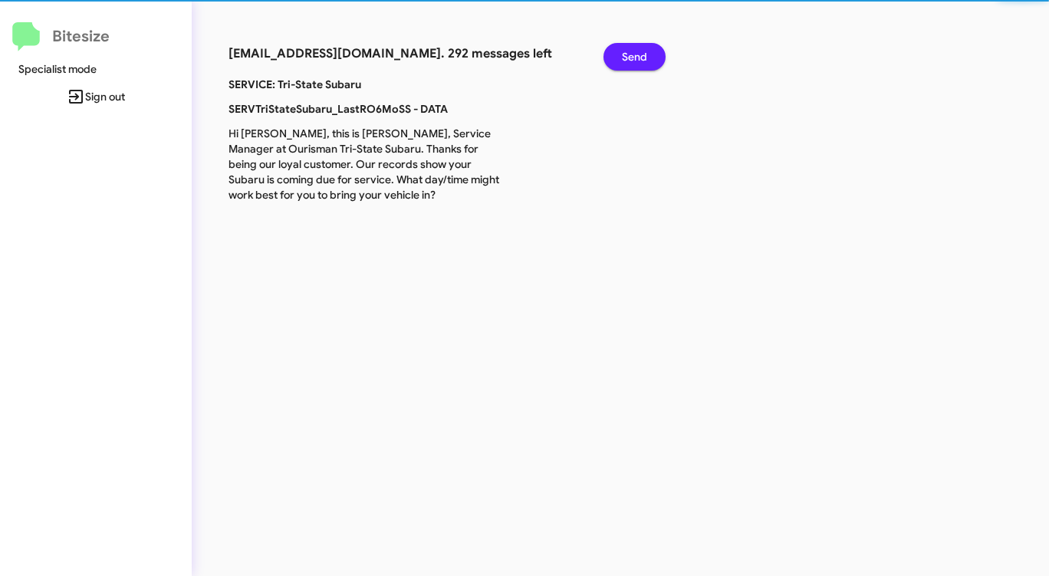
click at [630, 55] on span "Send" at bounding box center [634, 57] width 25 height 28
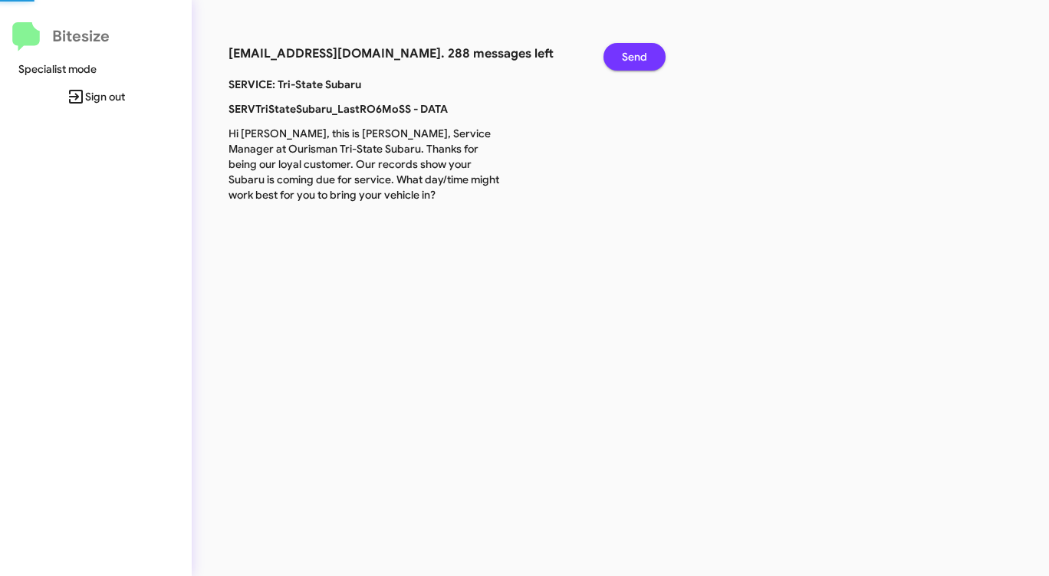
click at [630, 55] on span "Send" at bounding box center [634, 57] width 25 height 28
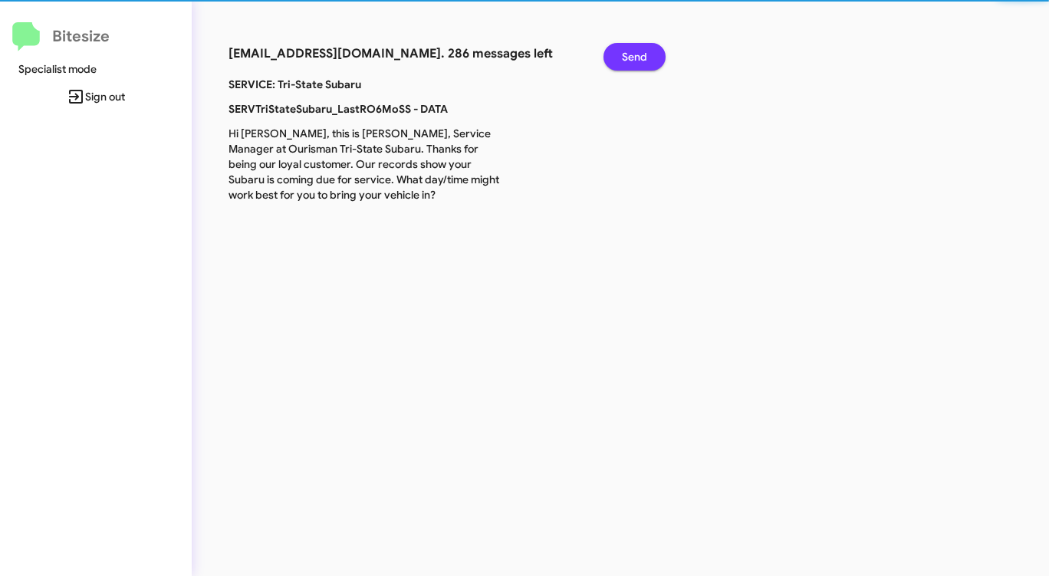
click at [630, 55] on span "Send" at bounding box center [634, 57] width 25 height 28
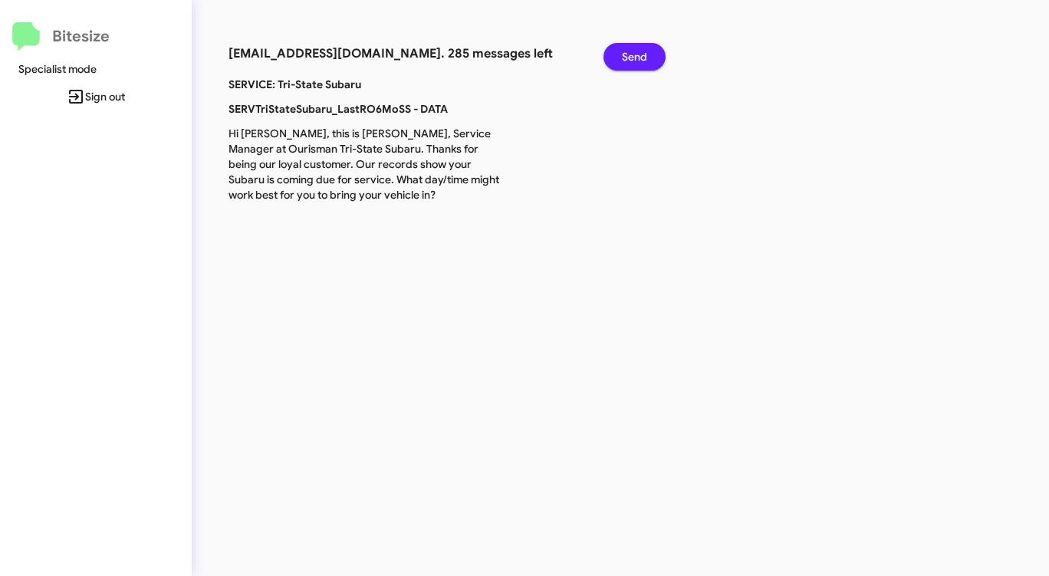
click at [630, 55] on span "Send" at bounding box center [634, 57] width 25 height 28
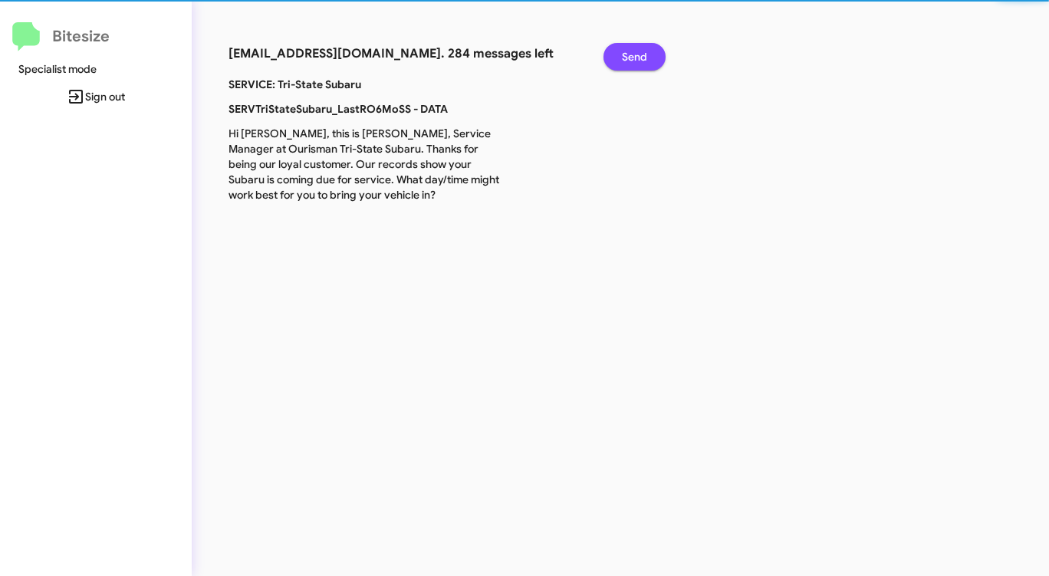
click at [630, 55] on span "Send" at bounding box center [634, 57] width 25 height 28
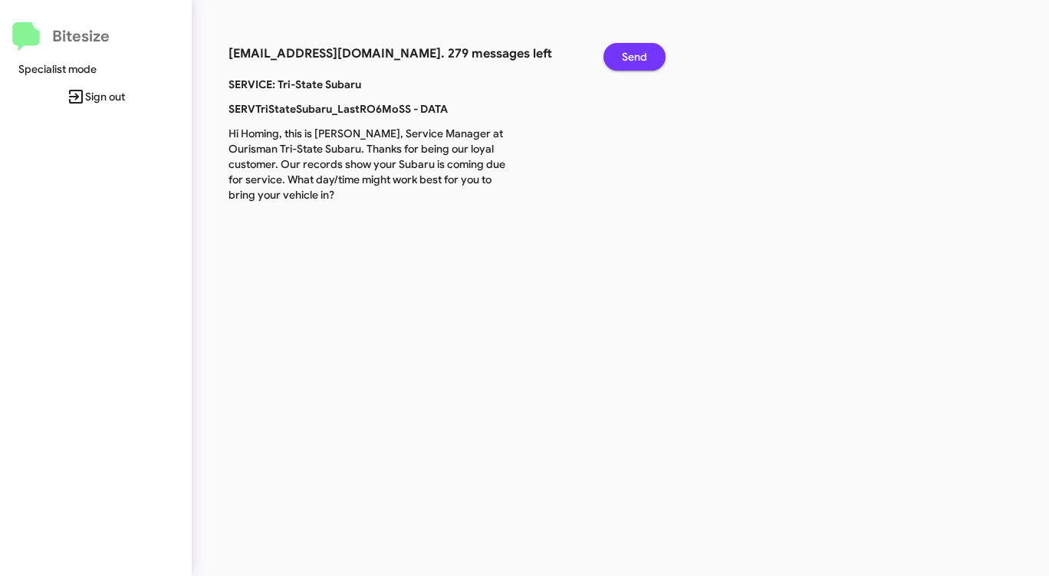
click at [630, 55] on span "Send" at bounding box center [634, 57] width 25 height 28
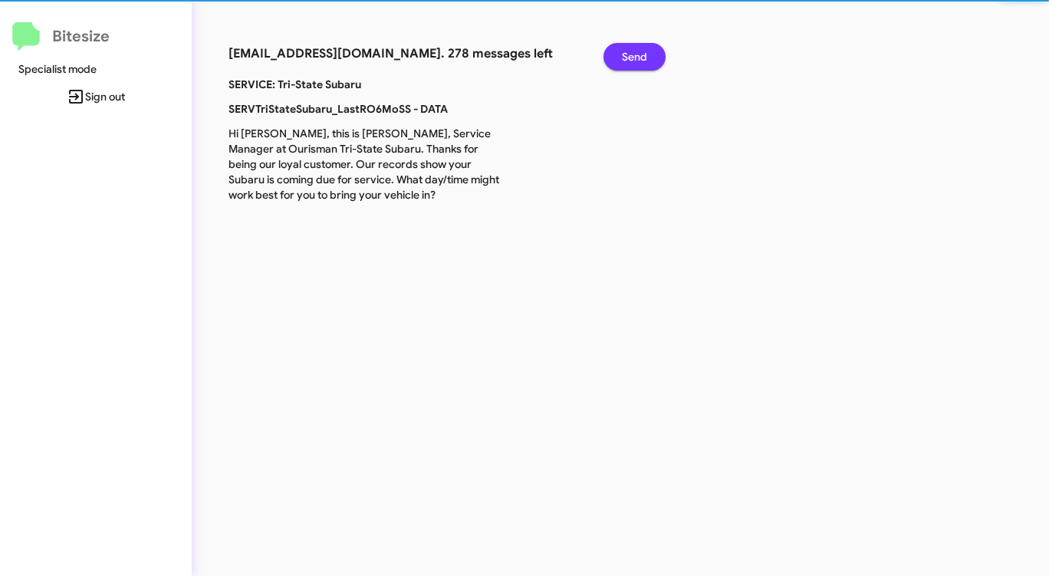
click at [630, 55] on span "Send" at bounding box center [634, 57] width 25 height 28
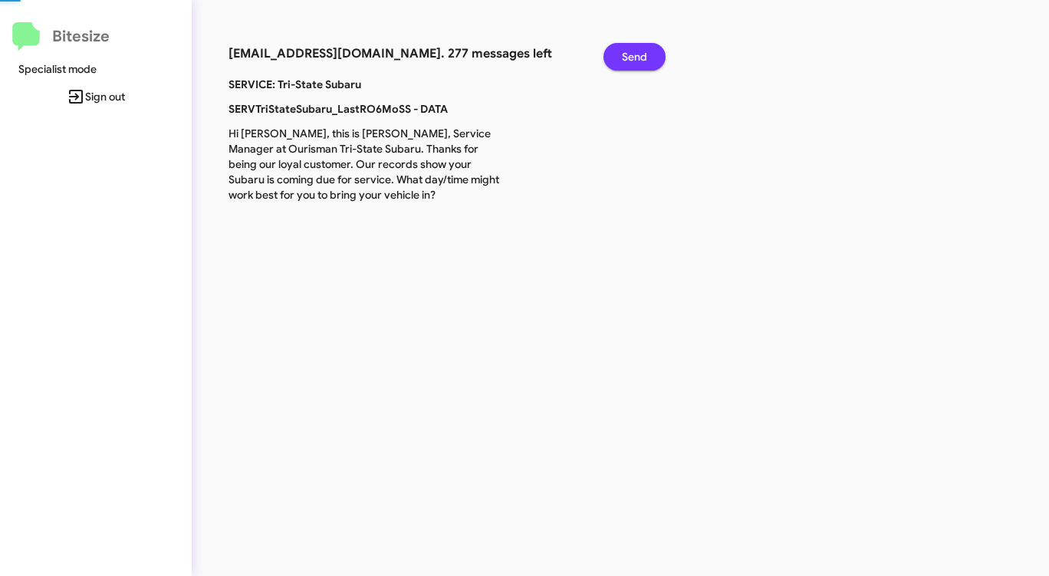
click at [630, 55] on span "Send" at bounding box center [634, 57] width 25 height 28
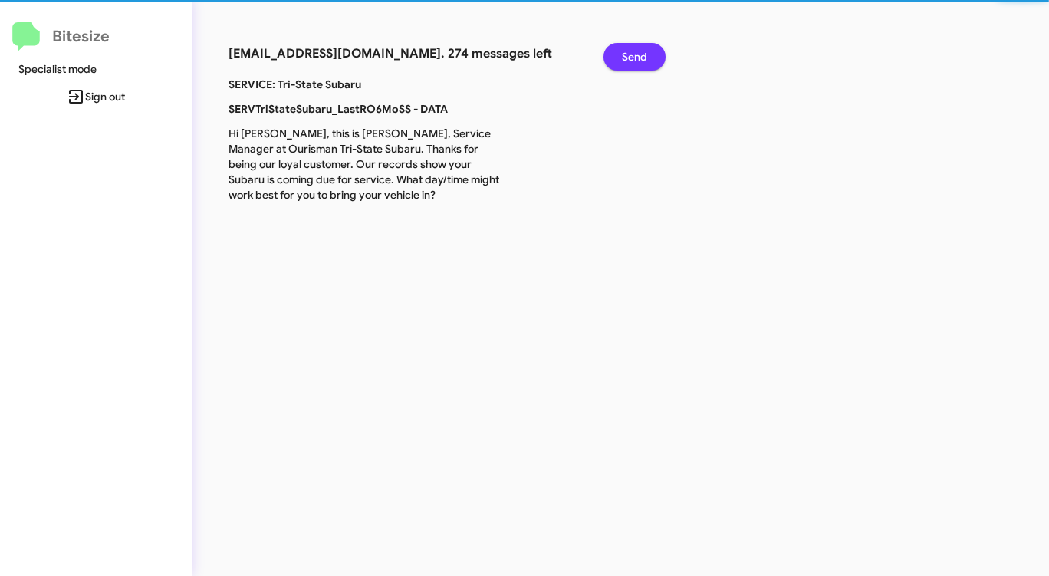
click at [630, 56] on span "Send" at bounding box center [634, 57] width 25 height 28
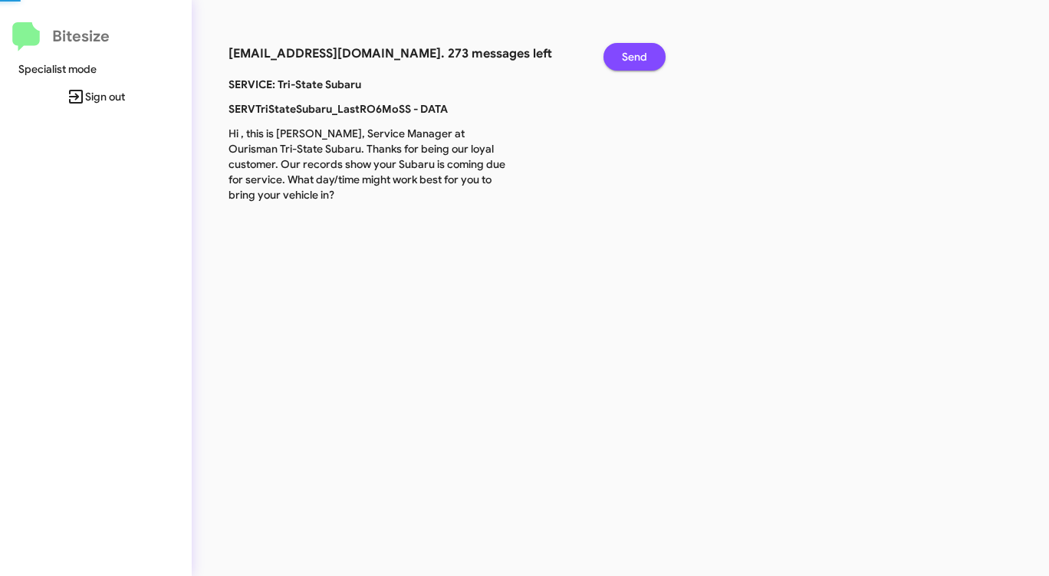
click at [630, 56] on span "Send" at bounding box center [634, 57] width 25 height 28
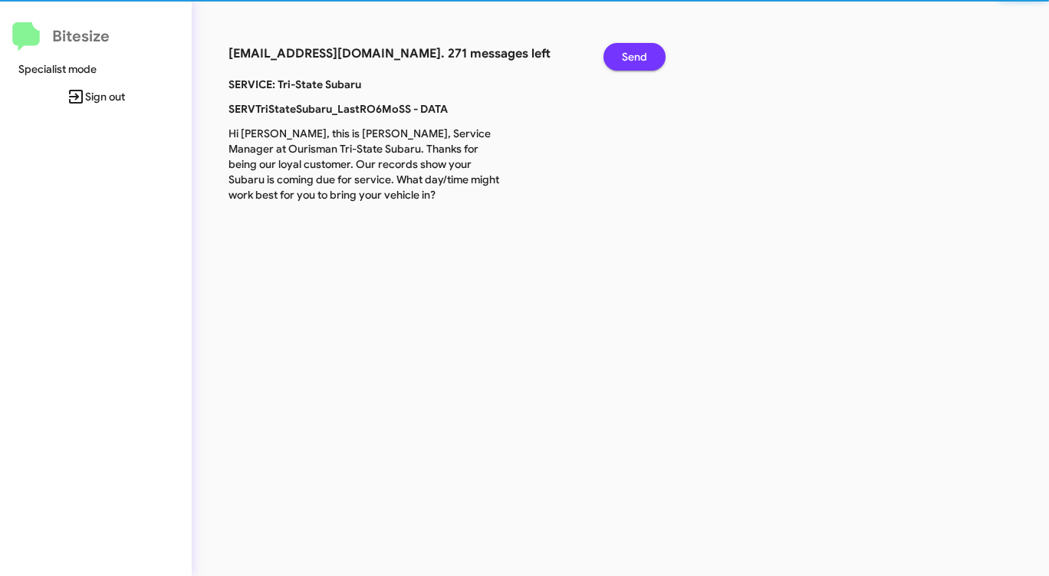
click at [630, 56] on span "Send" at bounding box center [634, 57] width 25 height 28
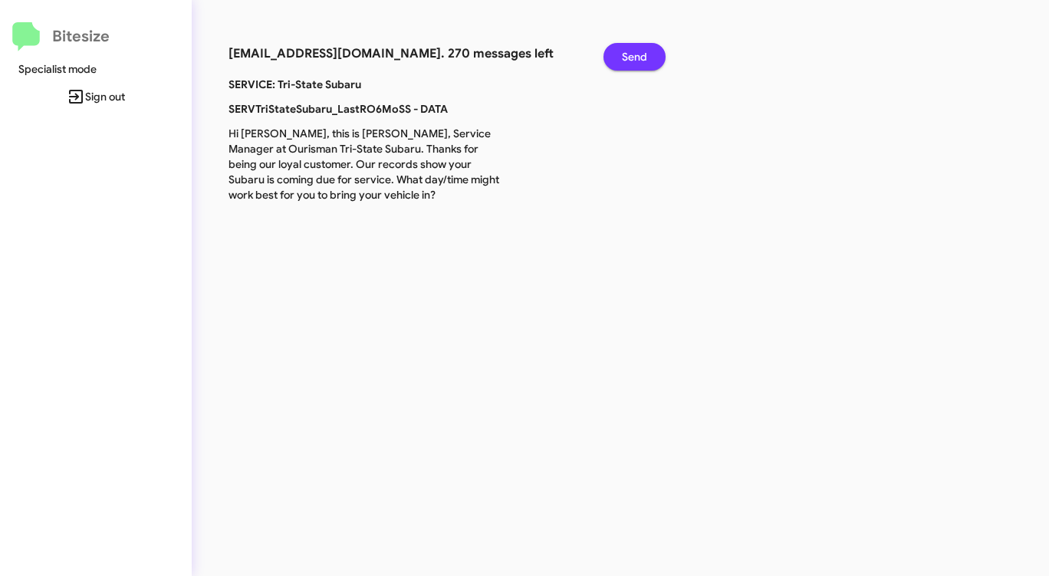
click at [630, 56] on span "Send" at bounding box center [634, 57] width 25 height 28
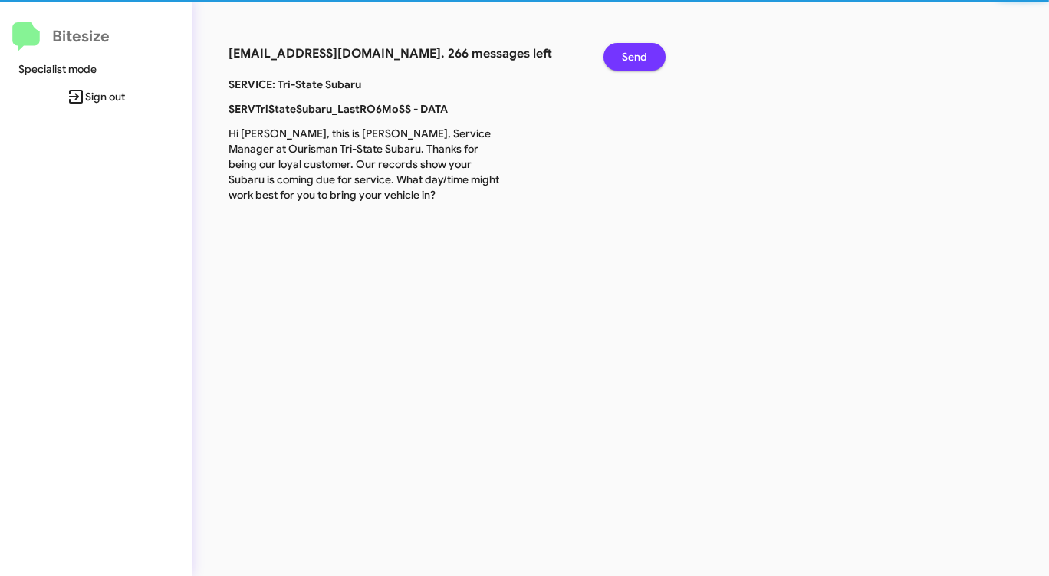
click at [630, 56] on span "Send" at bounding box center [634, 57] width 25 height 28
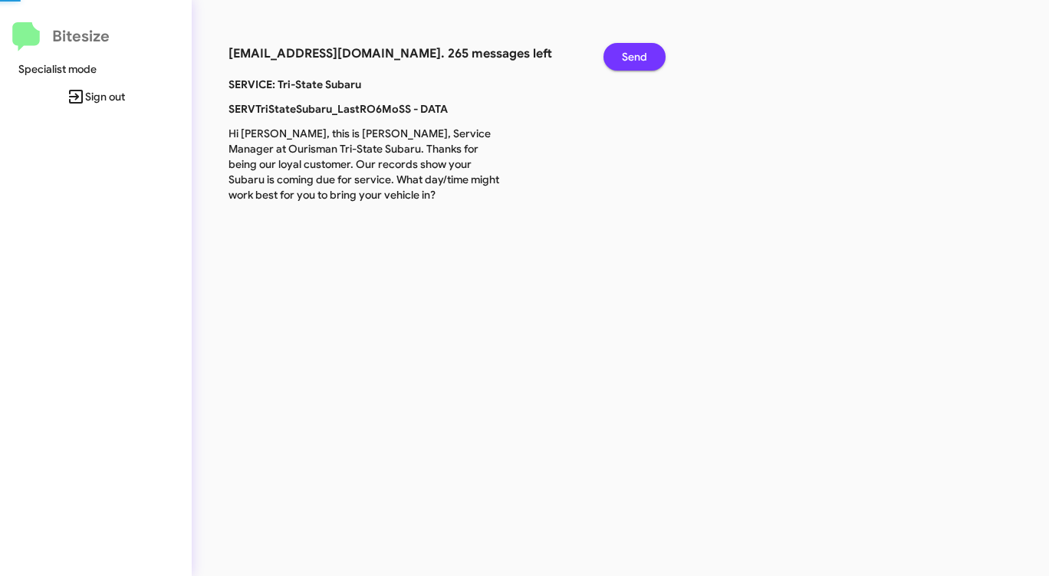
click at [630, 56] on span "Send" at bounding box center [634, 57] width 25 height 28
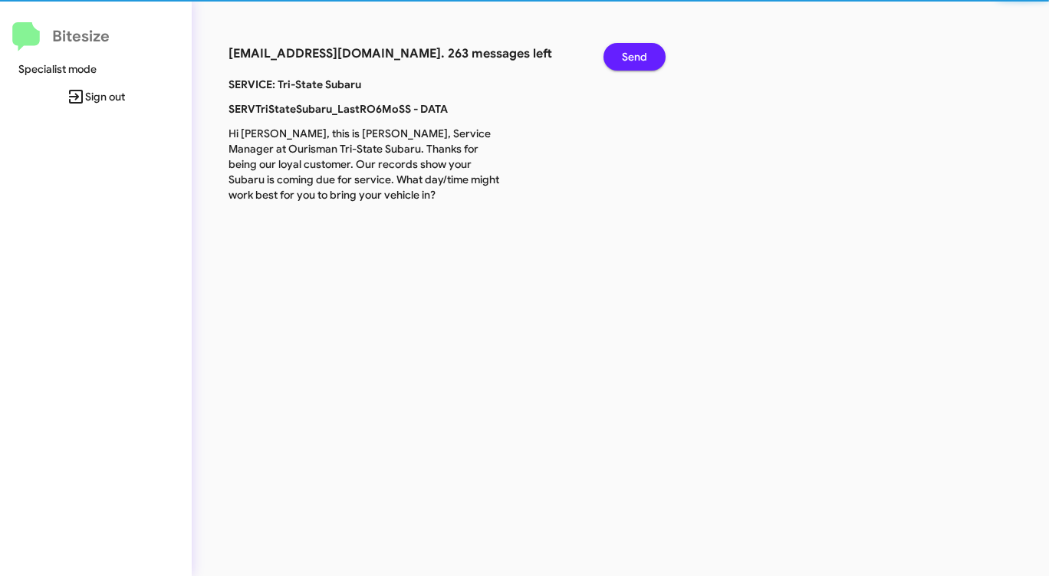
click at [630, 56] on span "Send" at bounding box center [634, 57] width 25 height 28
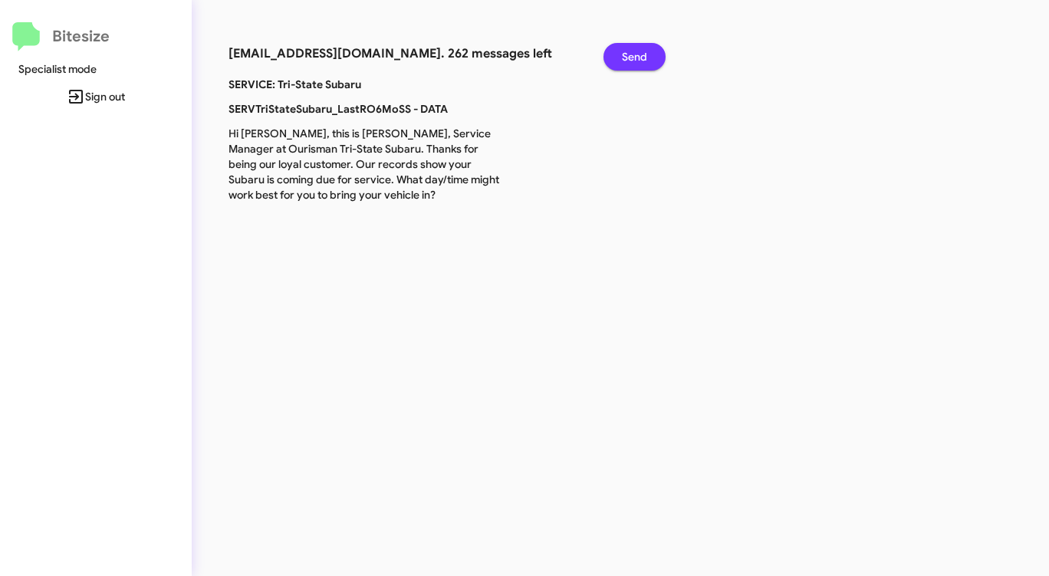
click at [630, 56] on span "Send" at bounding box center [634, 57] width 25 height 28
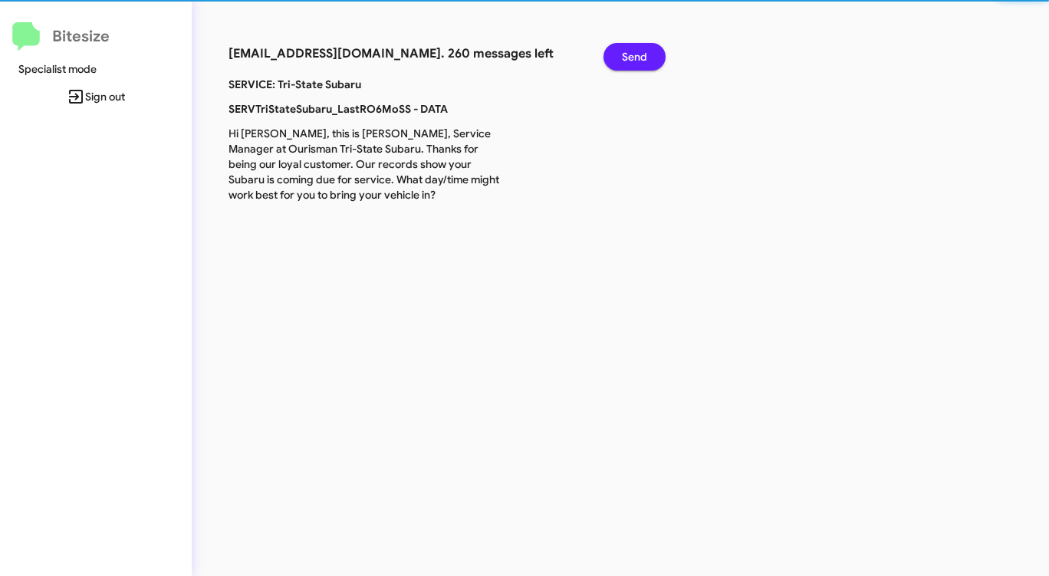
click at [630, 56] on span "Send" at bounding box center [634, 57] width 25 height 28
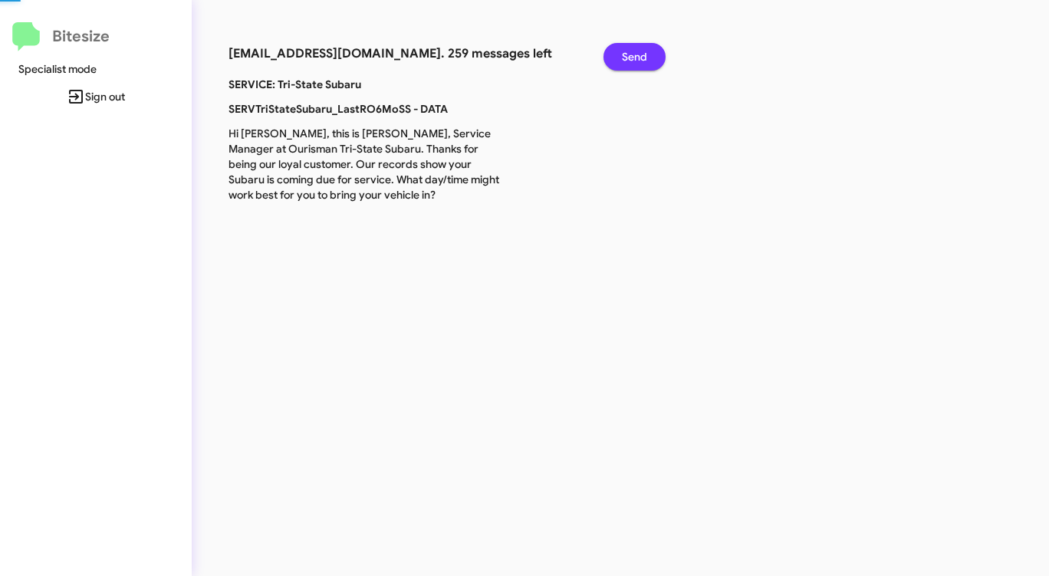
click at [630, 56] on span "Send" at bounding box center [634, 57] width 25 height 28
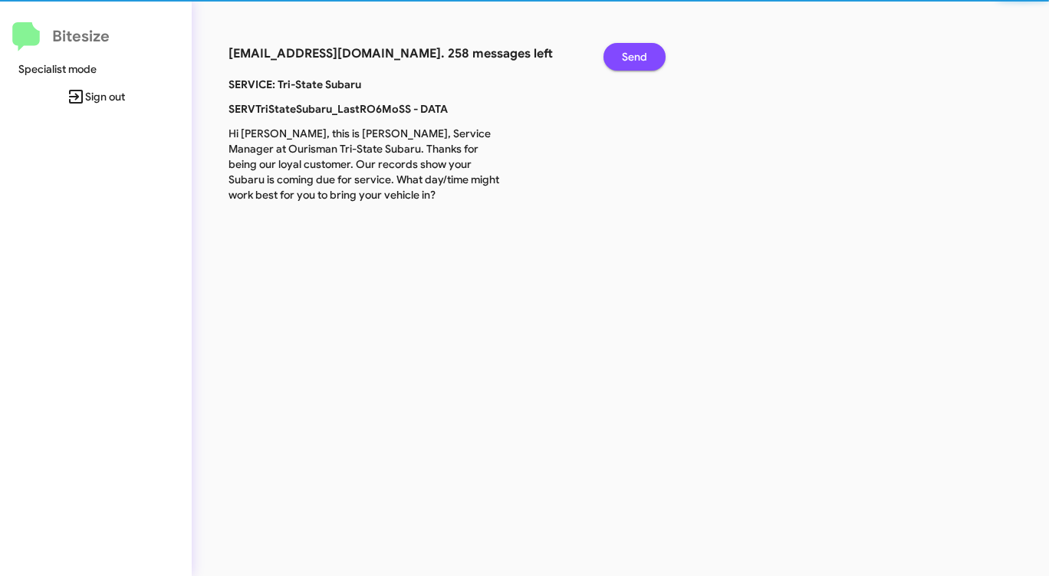
click at [630, 56] on span "Send" at bounding box center [634, 57] width 25 height 28
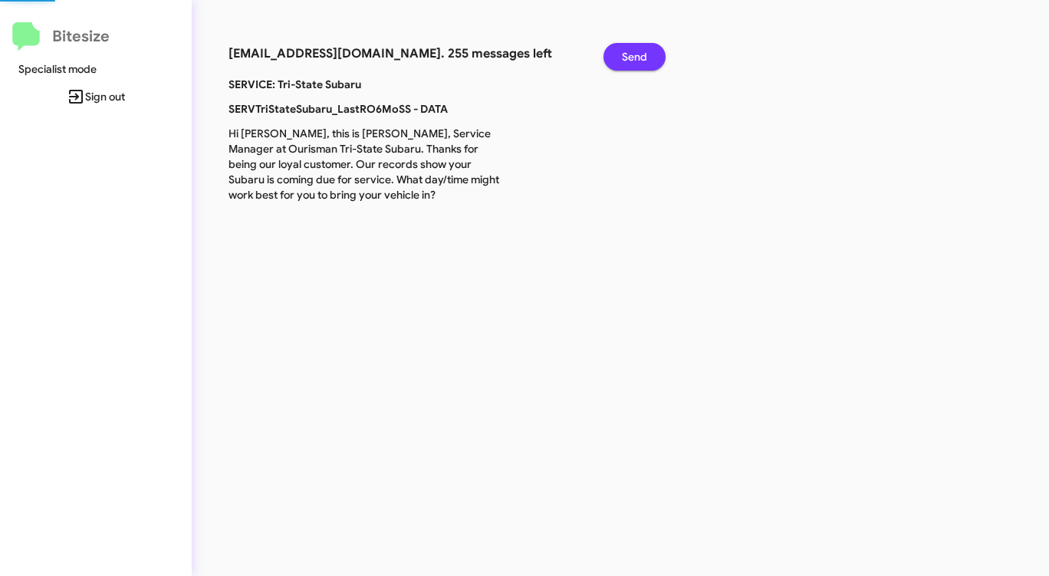
click at [630, 56] on span "Send" at bounding box center [634, 57] width 25 height 28
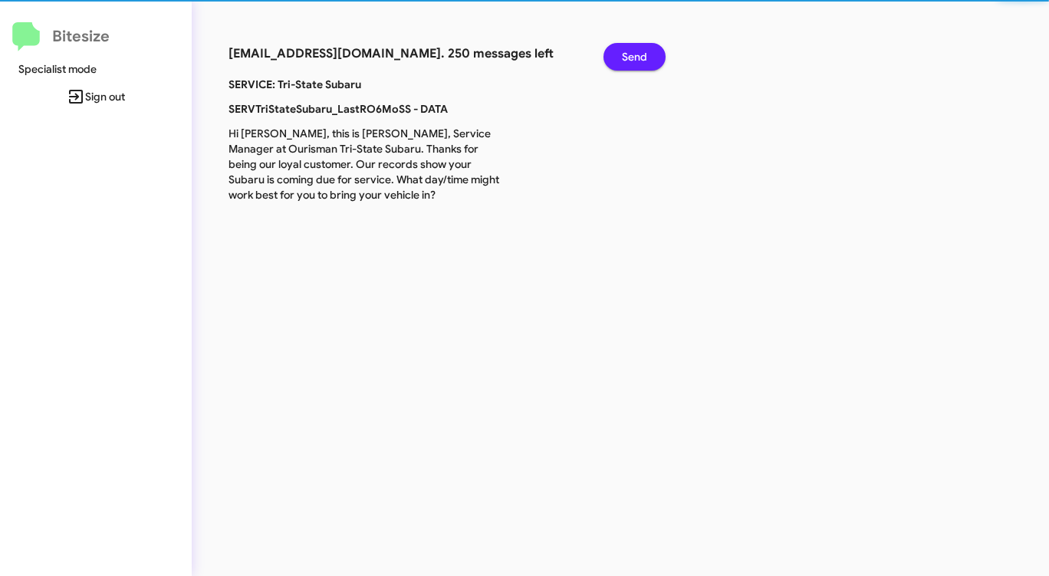
click at [630, 56] on span "Send" at bounding box center [634, 57] width 25 height 28
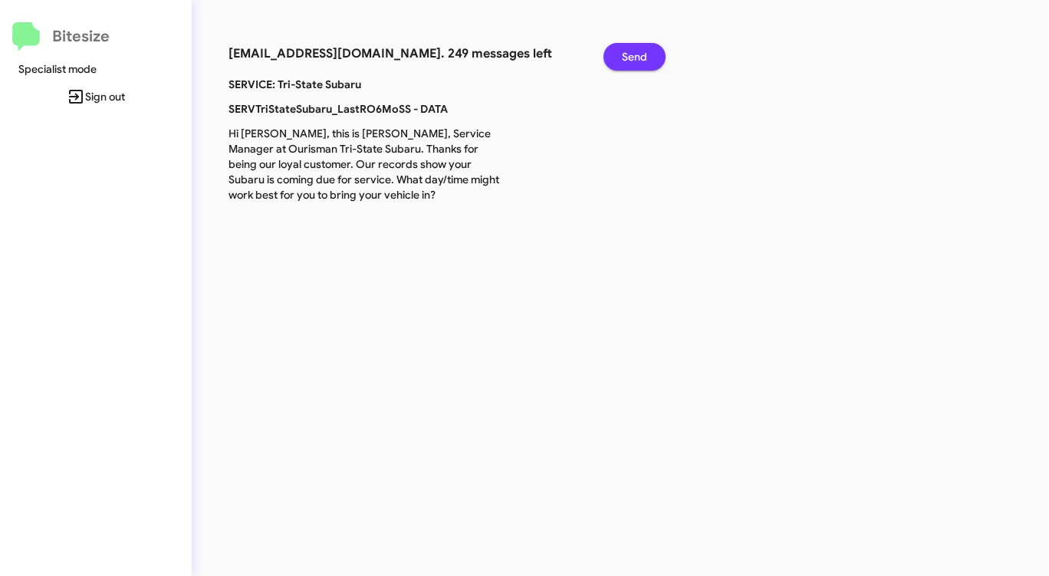
click at [630, 56] on span "Send" at bounding box center [634, 57] width 25 height 28
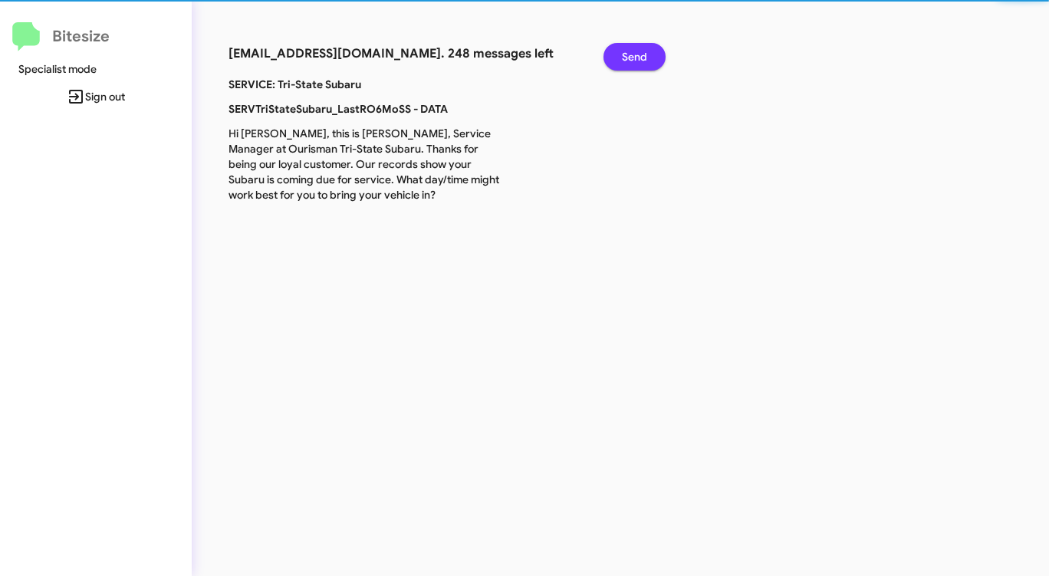
click at [629, 56] on span "Send" at bounding box center [634, 57] width 25 height 28
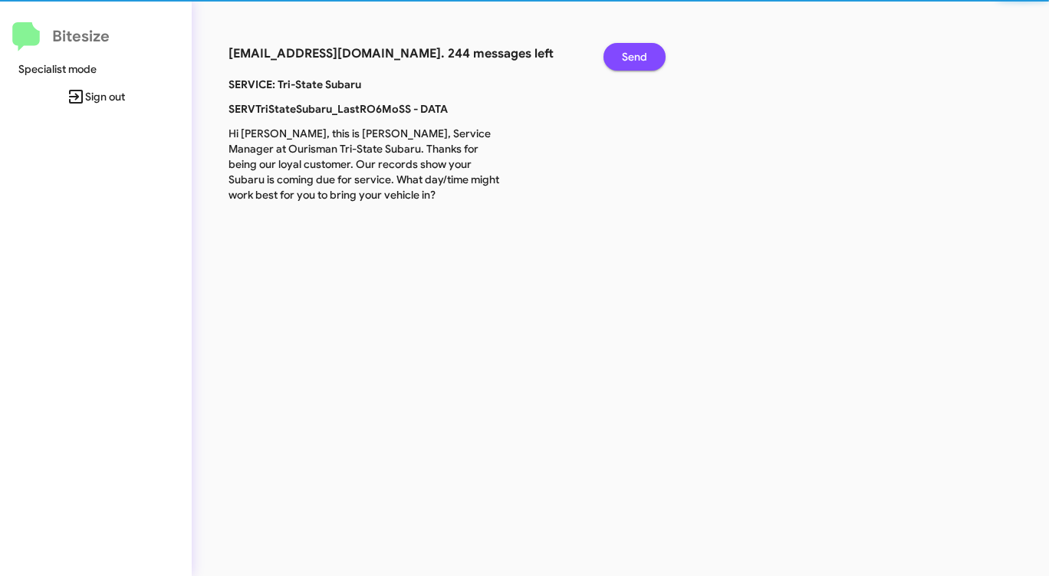
click at [629, 56] on span "Send" at bounding box center [634, 57] width 25 height 28
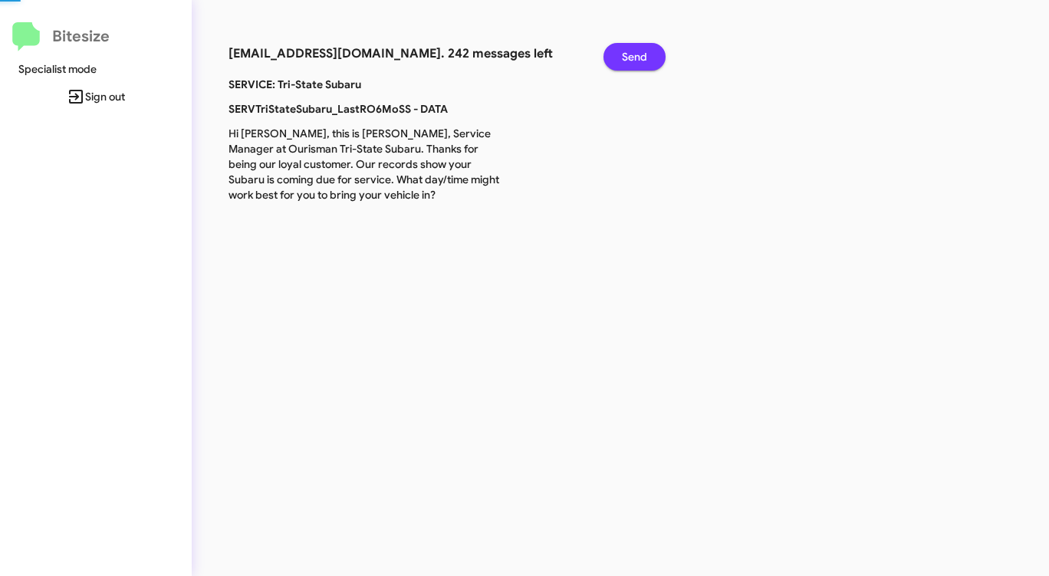
click at [629, 56] on span "Send" at bounding box center [634, 57] width 25 height 28
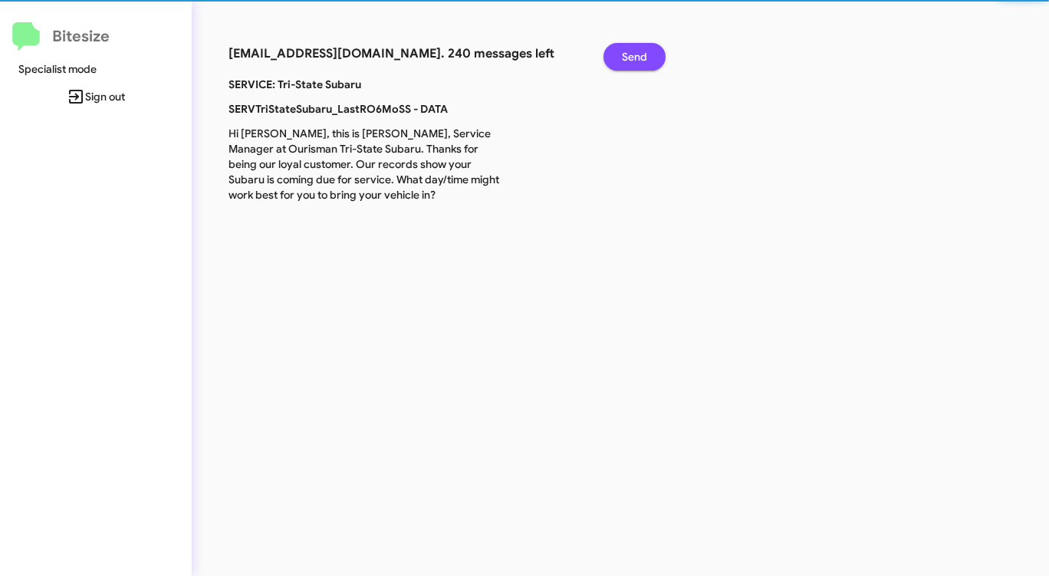
click at [629, 56] on span "Send" at bounding box center [634, 57] width 25 height 28
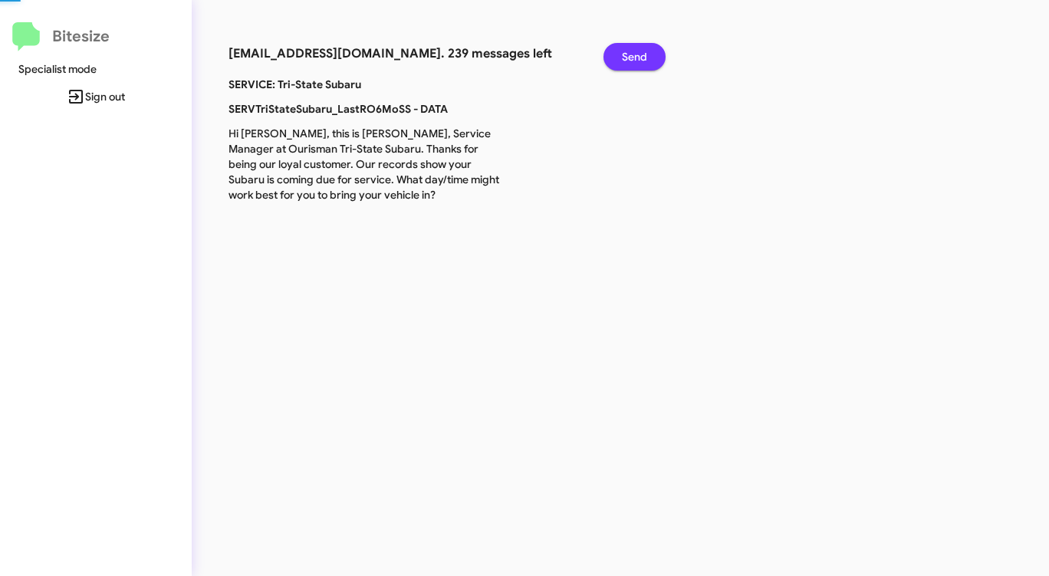
click at [629, 56] on span "Send" at bounding box center [634, 57] width 25 height 28
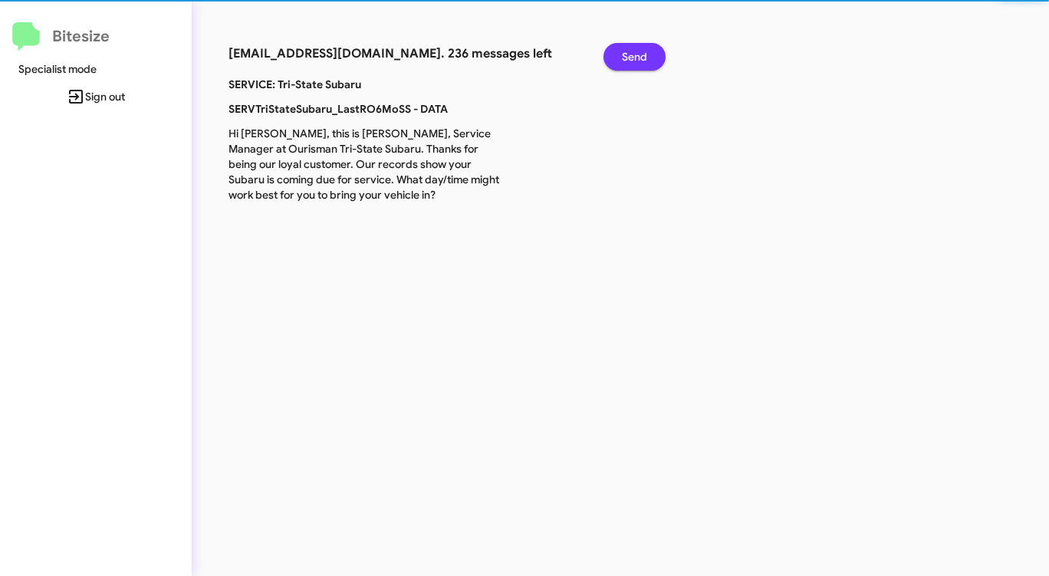
click at [629, 56] on span "Send" at bounding box center [634, 57] width 25 height 28
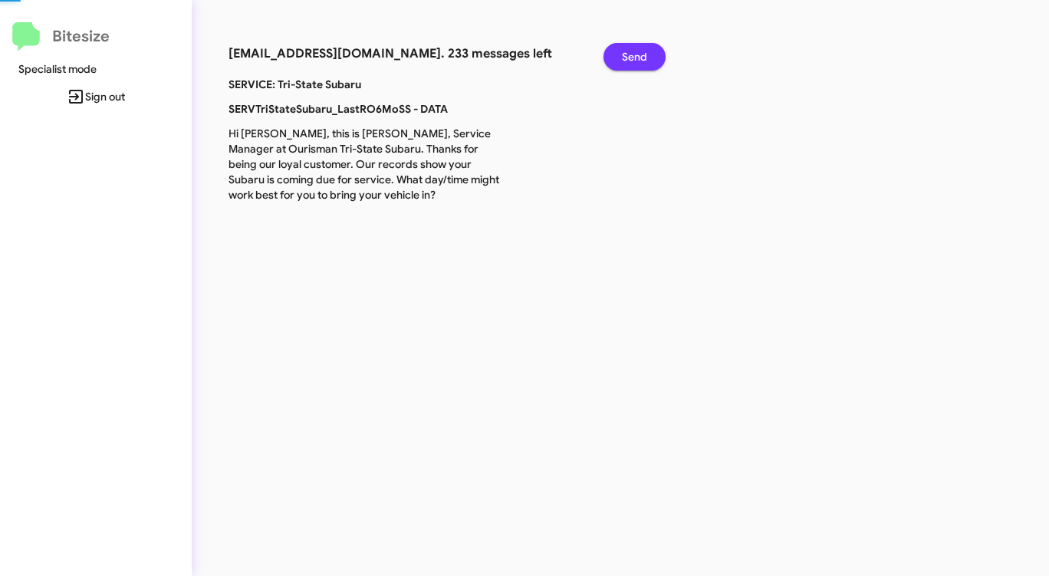
click at [629, 56] on span "Send" at bounding box center [634, 57] width 25 height 28
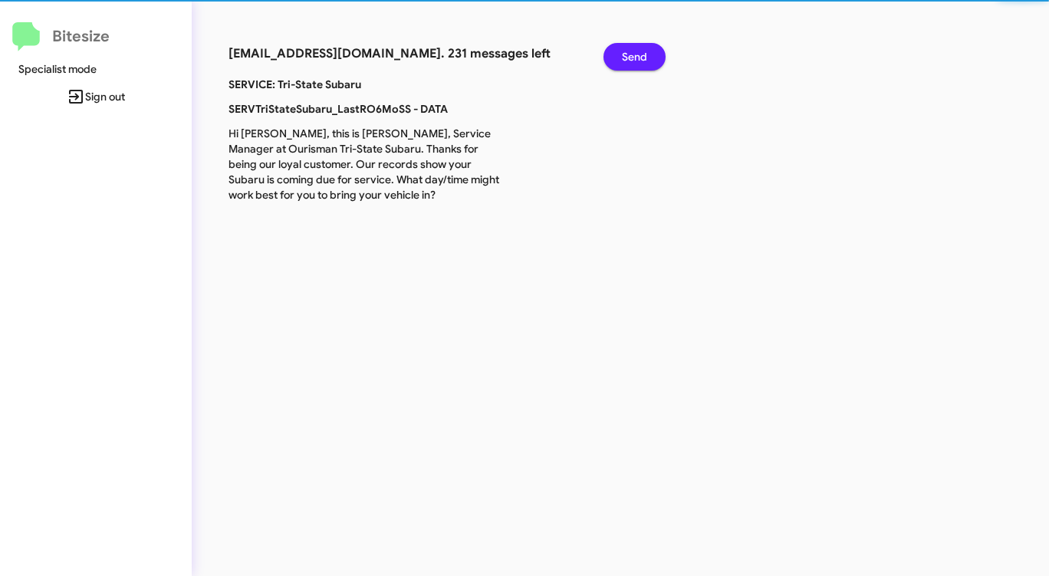
click at [628, 56] on span "Send" at bounding box center [634, 57] width 25 height 28
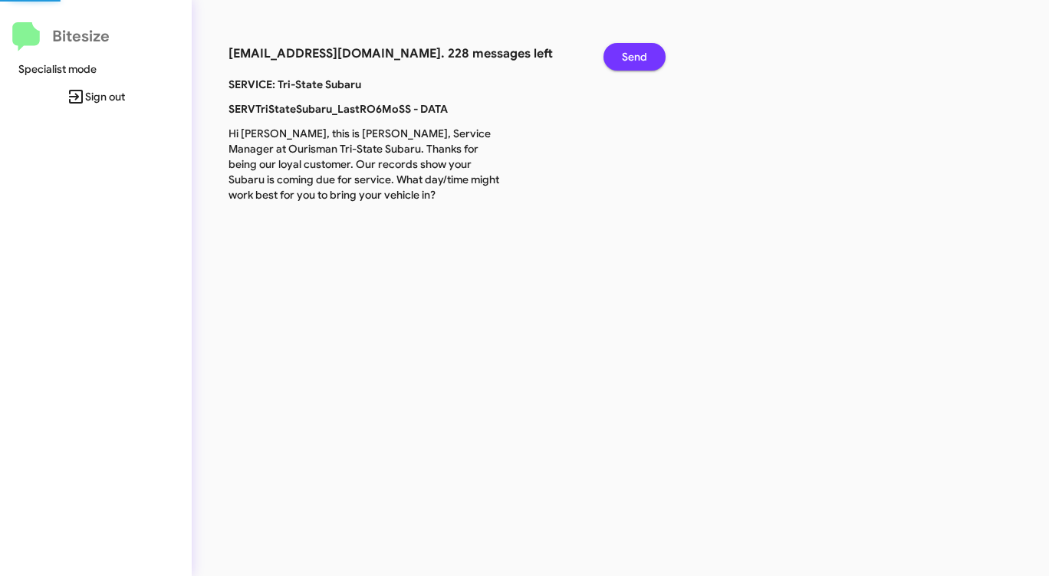
click at [628, 56] on span "Send" at bounding box center [634, 57] width 25 height 28
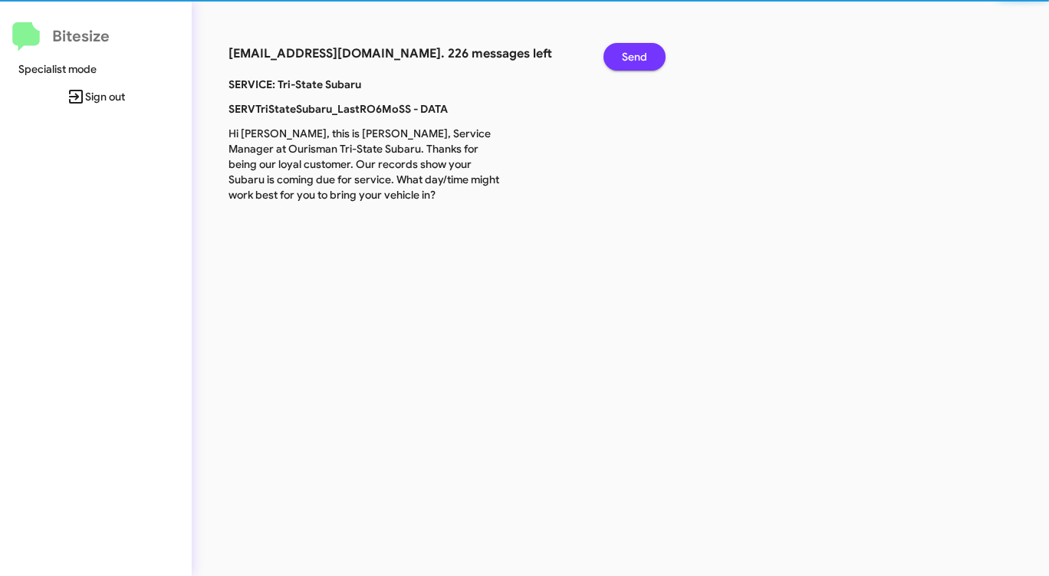
click at [628, 56] on span "Send" at bounding box center [634, 57] width 25 height 28
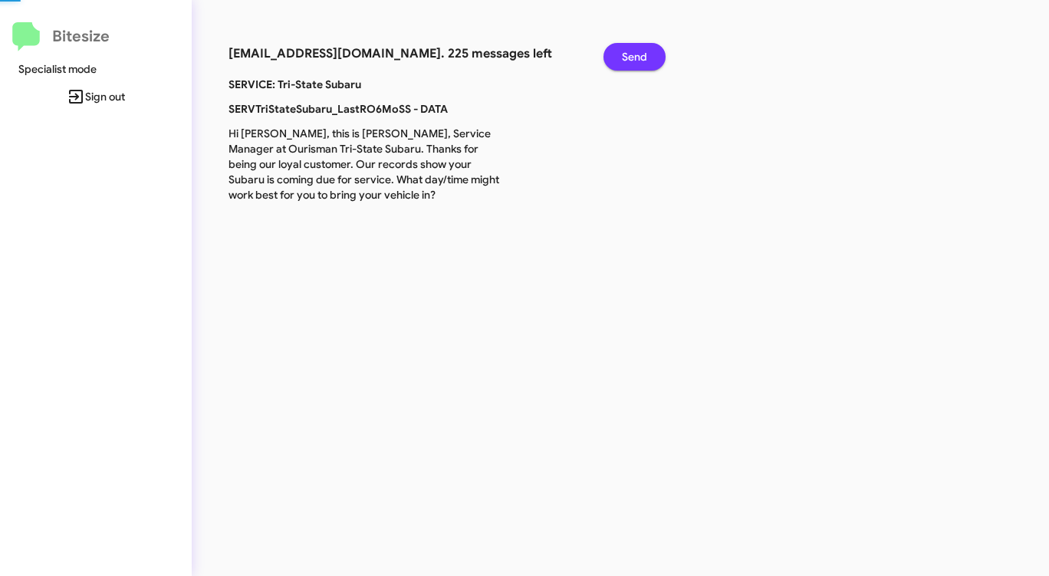
click at [628, 56] on span "Send" at bounding box center [634, 57] width 25 height 28
click at [627, 56] on span "Send" at bounding box center [634, 57] width 25 height 28
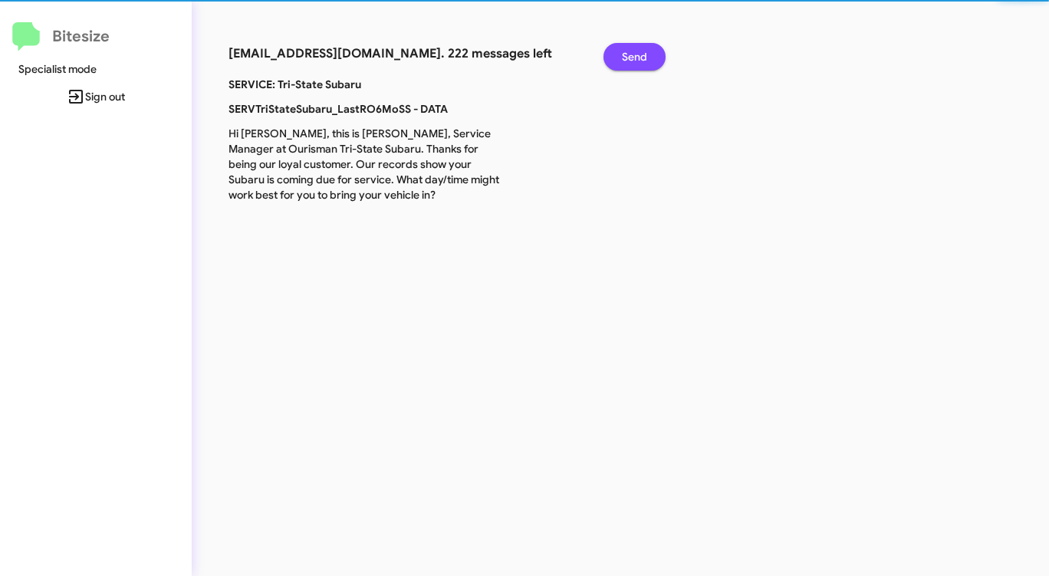
click at [627, 56] on span "Send" at bounding box center [634, 57] width 25 height 28
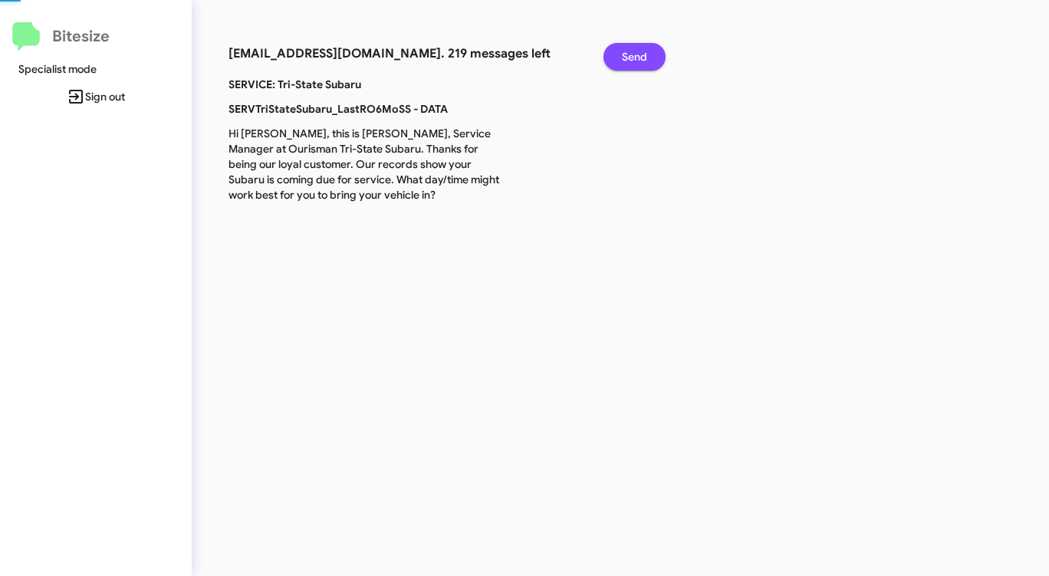
click at [627, 56] on span "Send" at bounding box center [634, 57] width 25 height 28
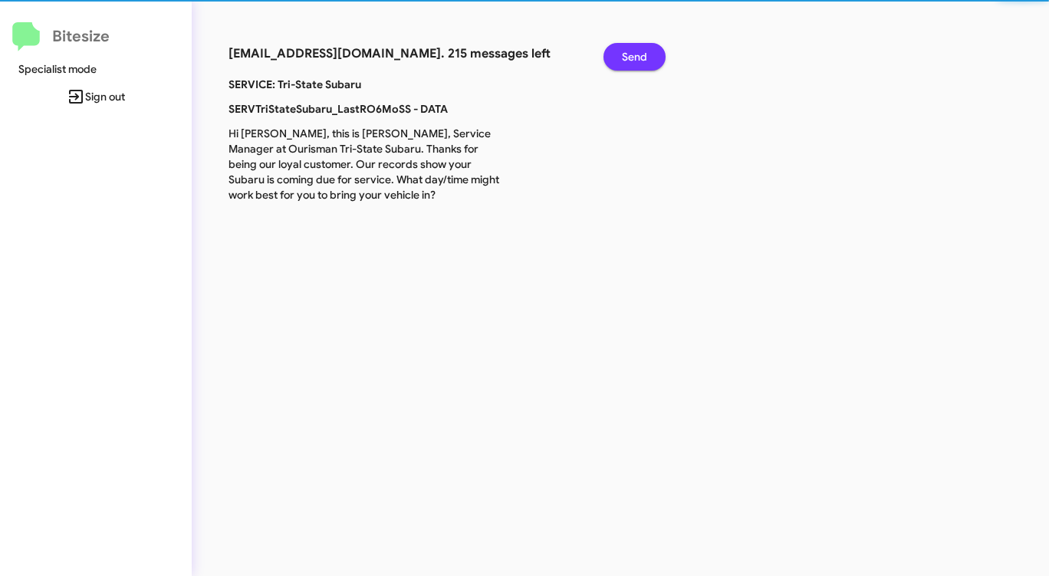
click at [627, 56] on span "Send" at bounding box center [634, 57] width 25 height 28
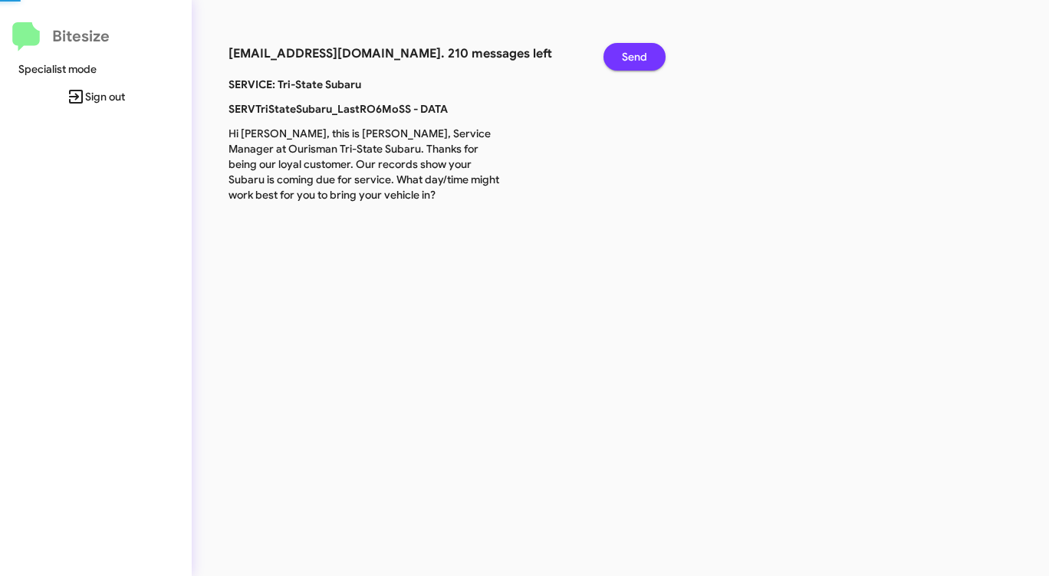
click at [627, 56] on span "Send" at bounding box center [634, 57] width 25 height 28
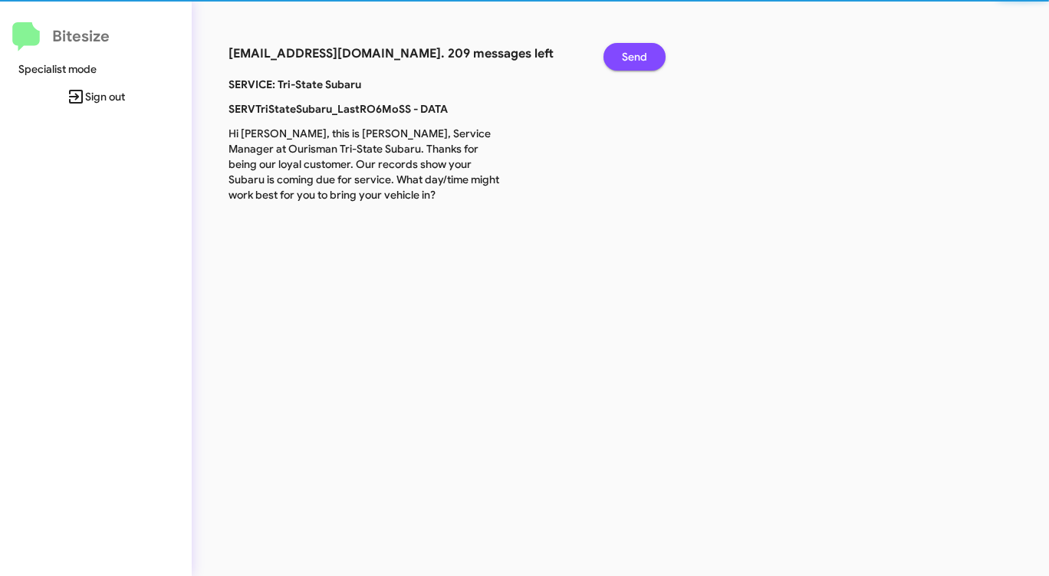
click at [627, 56] on span "Send" at bounding box center [634, 57] width 25 height 28
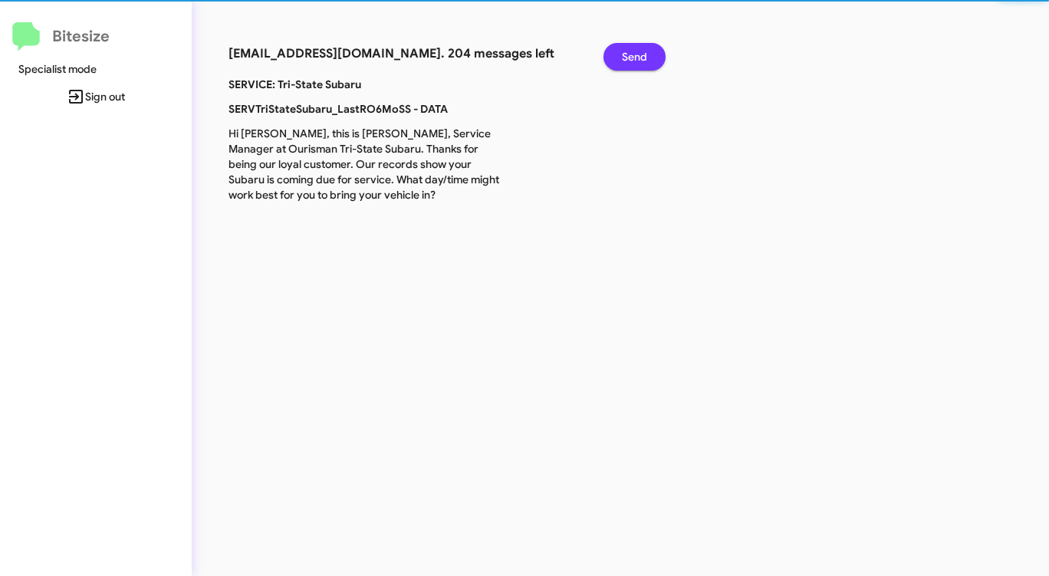
click at [627, 56] on span "Send" at bounding box center [634, 57] width 25 height 28
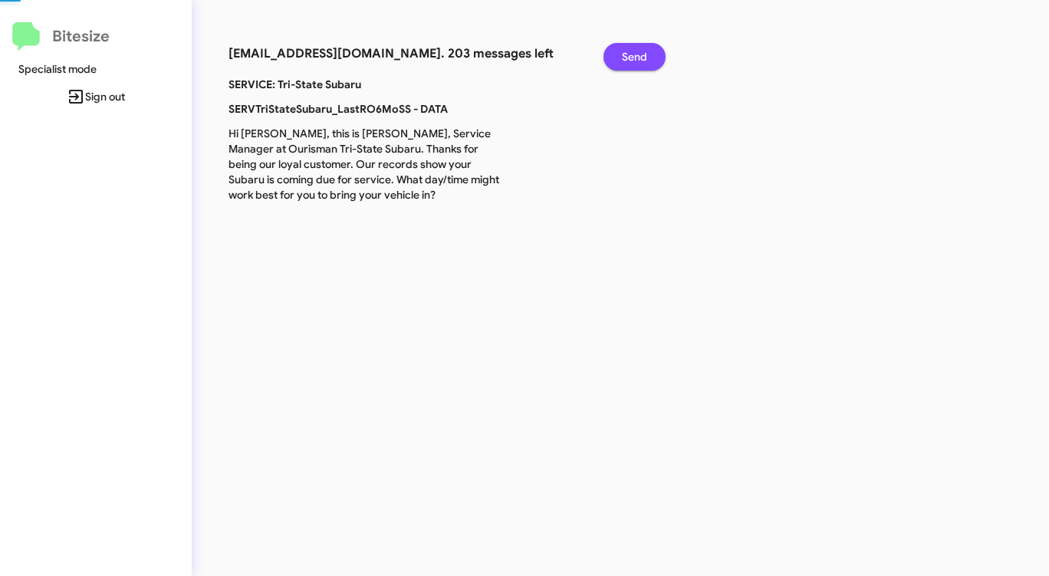
click at [627, 56] on span "Send" at bounding box center [634, 57] width 25 height 28
click at [626, 57] on span "Send" at bounding box center [634, 57] width 25 height 28
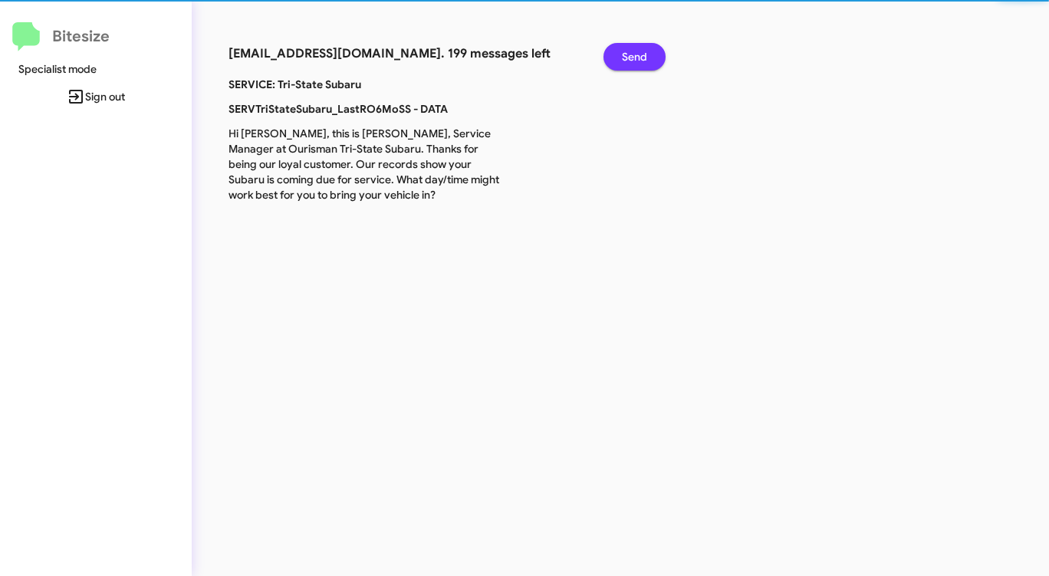
click at [626, 57] on span "Send" at bounding box center [634, 57] width 25 height 28
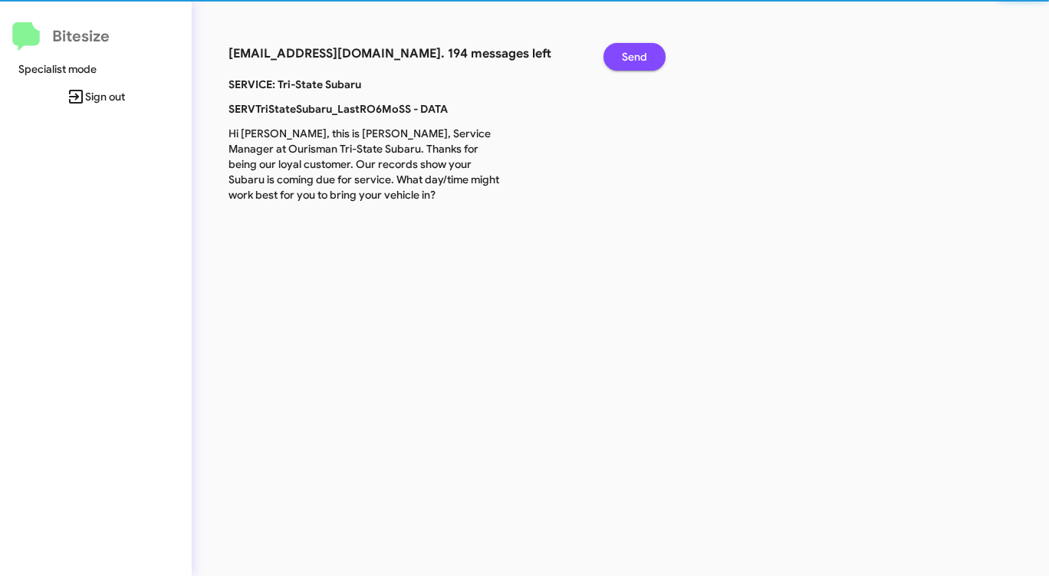
click at [626, 57] on span "Send" at bounding box center [634, 57] width 25 height 28
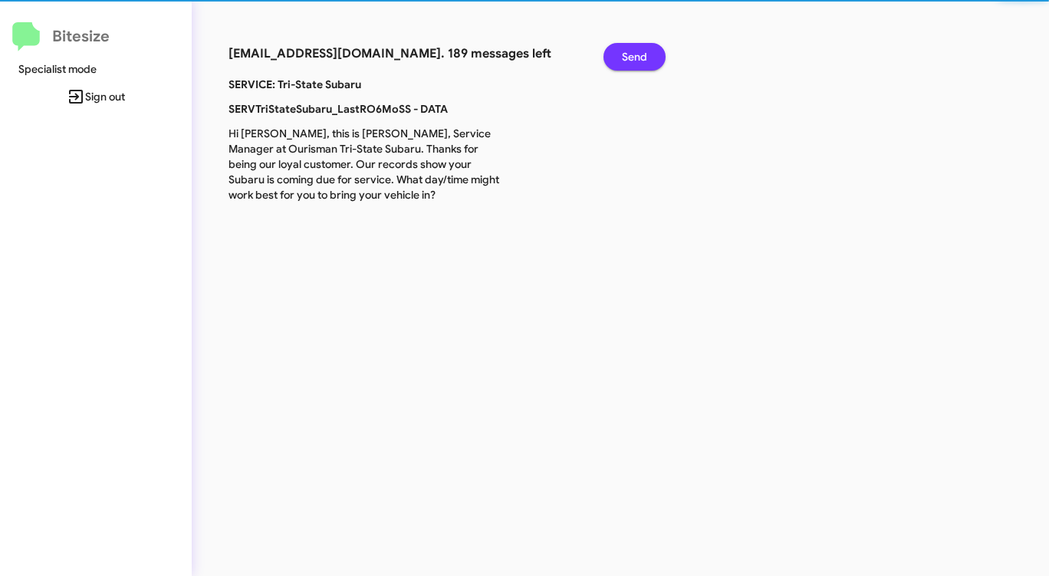
click at [626, 57] on span "Send" at bounding box center [634, 57] width 25 height 28
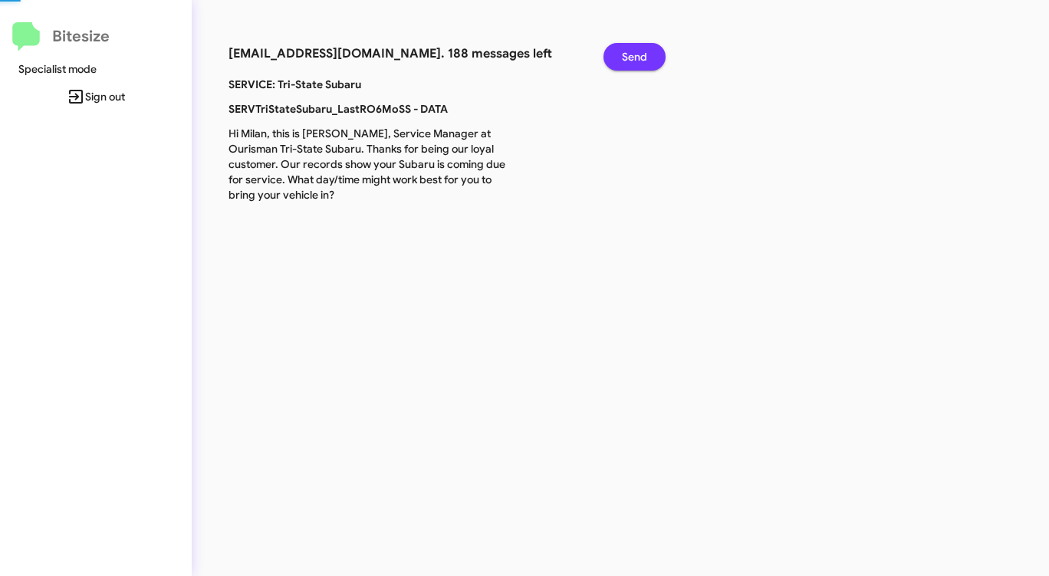
click at [626, 57] on span "Send" at bounding box center [634, 57] width 25 height 28
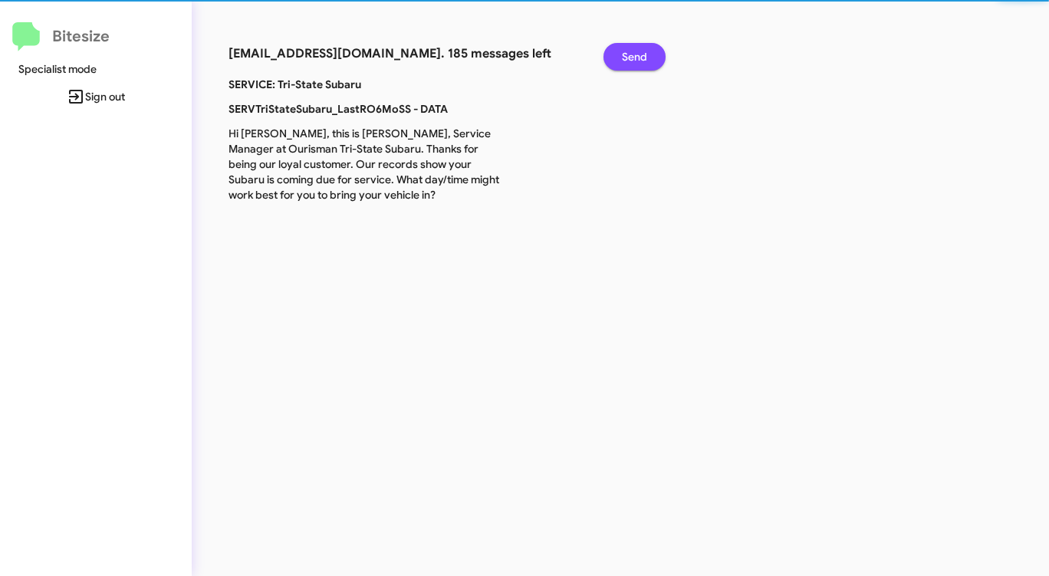
click at [626, 57] on span "Send" at bounding box center [634, 57] width 25 height 28
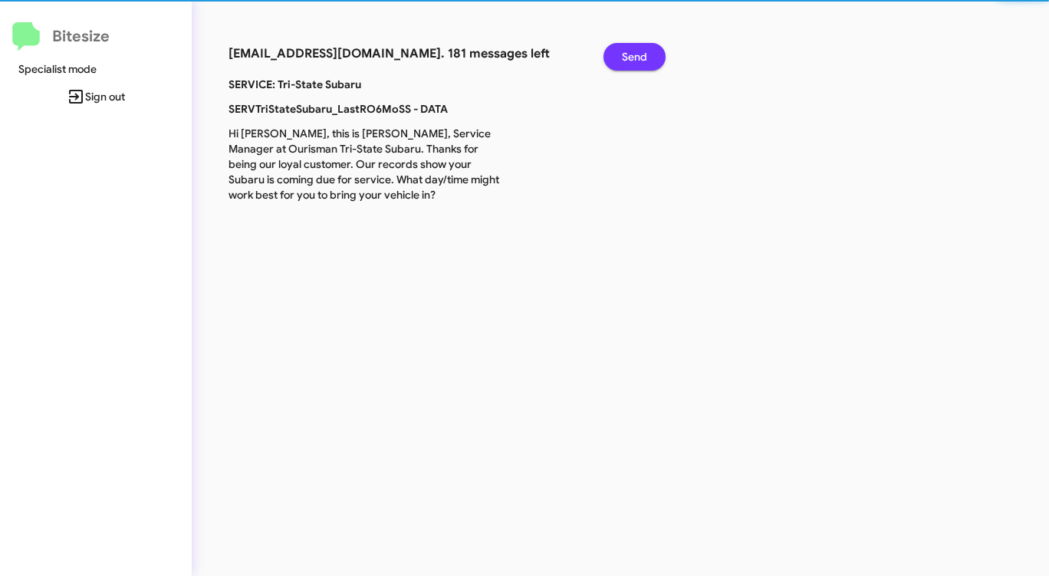
click at [626, 57] on span "Send" at bounding box center [634, 57] width 25 height 28
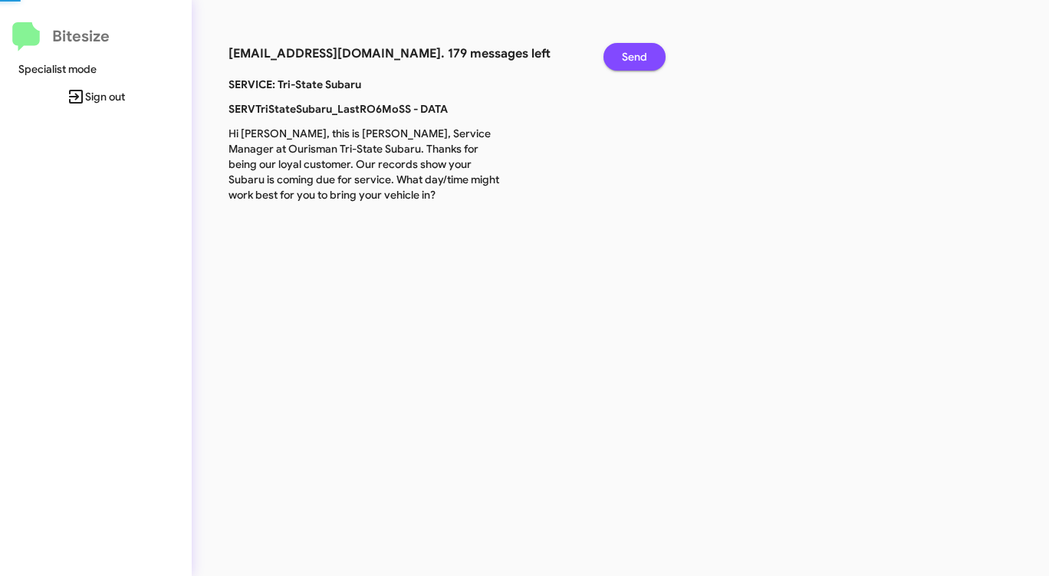
click at [626, 57] on span "Send" at bounding box center [634, 57] width 25 height 28
click at [625, 57] on span "Send" at bounding box center [634, 57] width 25 height 28
click at [624, 57] on span "Send" at bounding box center [634, 57] width 25 height 28
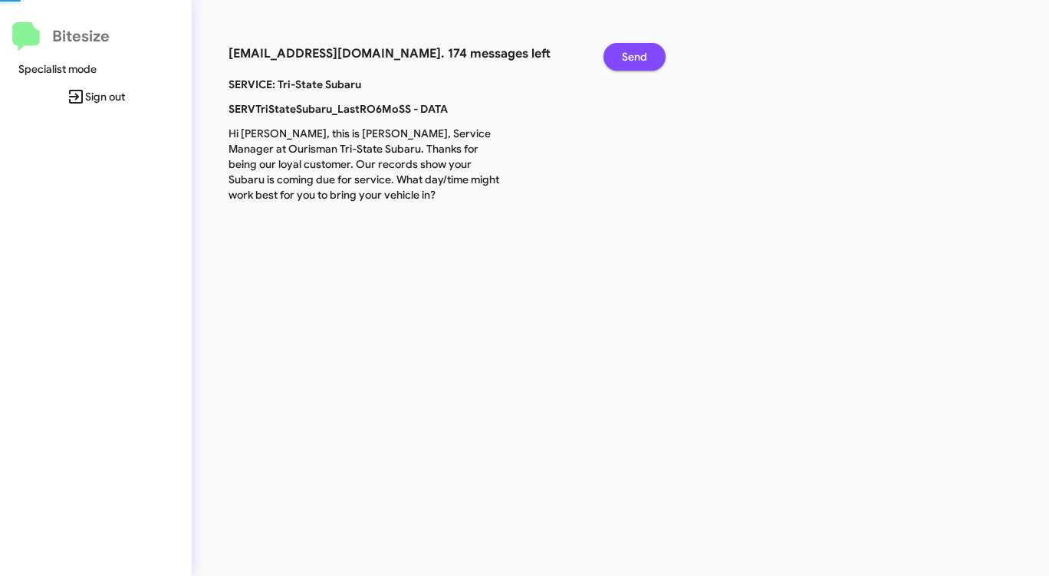
click at [624, 57] on span "Send" at bounding box center [634, 57] width 25 height 28
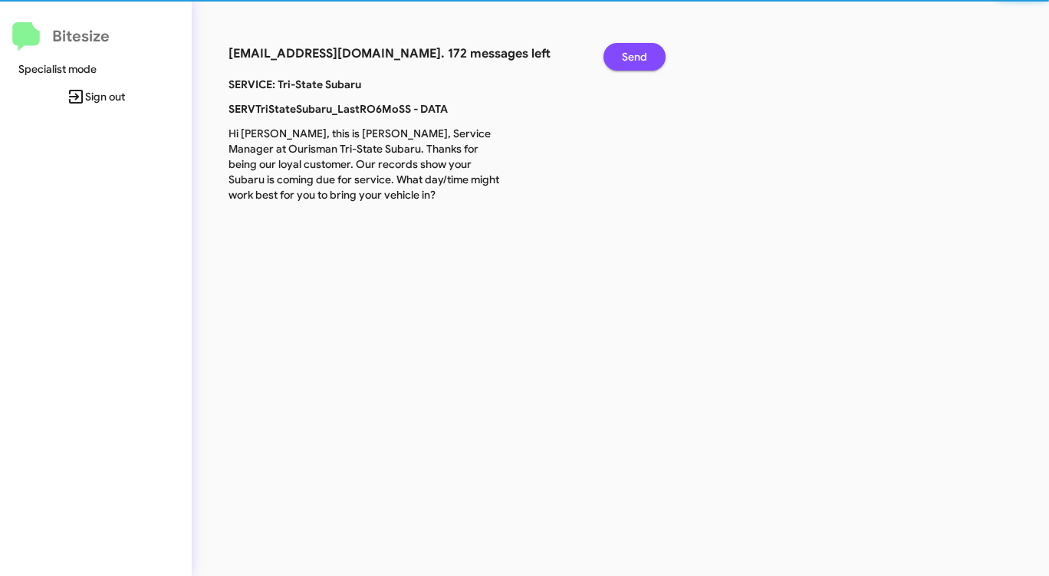
click at [624, 57] on span "Send" at bounding box center [634, 57] width 25 height 28
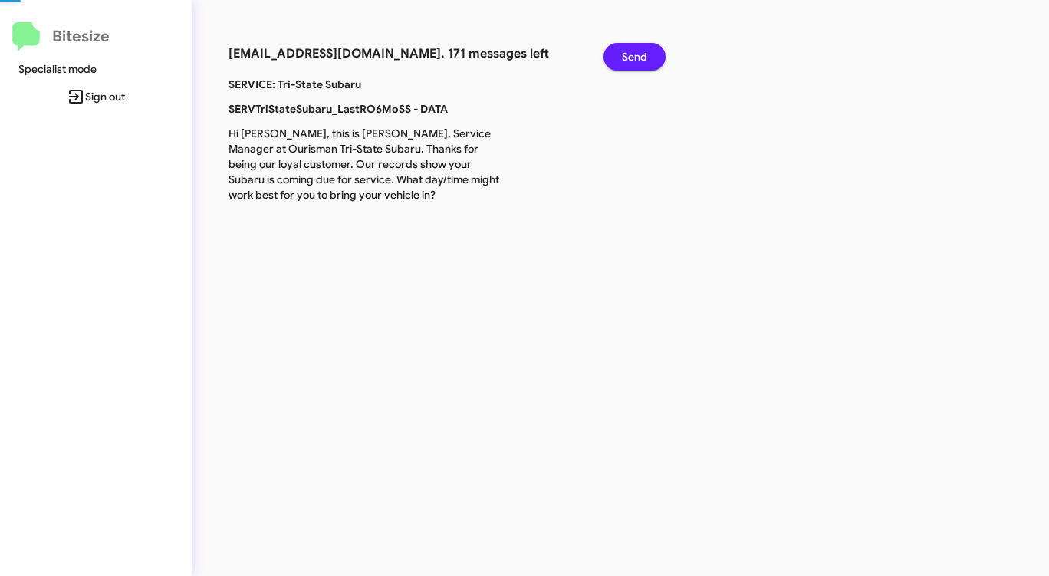
click at [624, 57] on span "Send" at bounding box center [634, 57] width 25 height 28
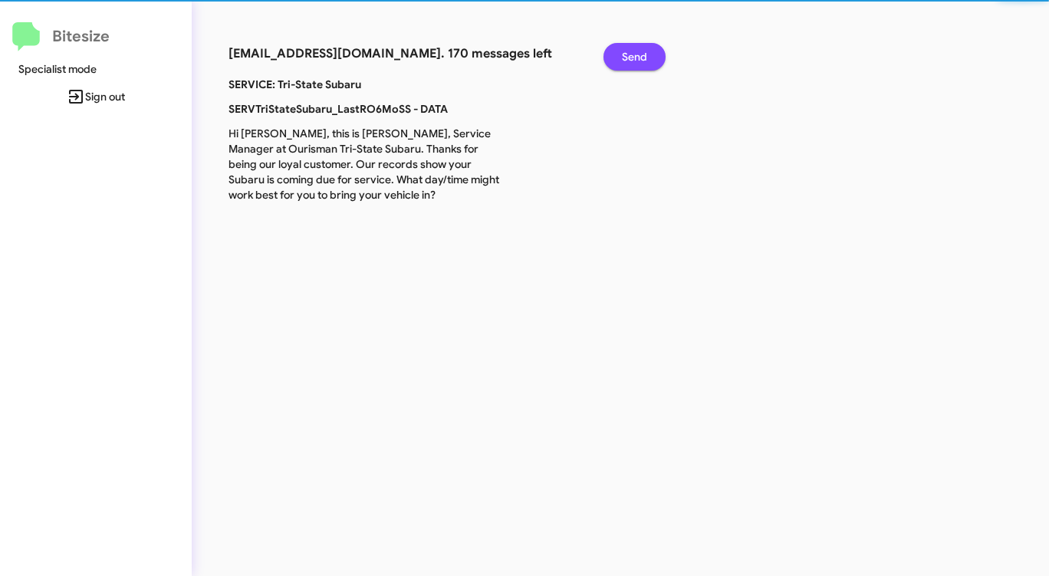
click at [624, 57] on span "Send" at bounding box center [634, 57] width 25 height 28
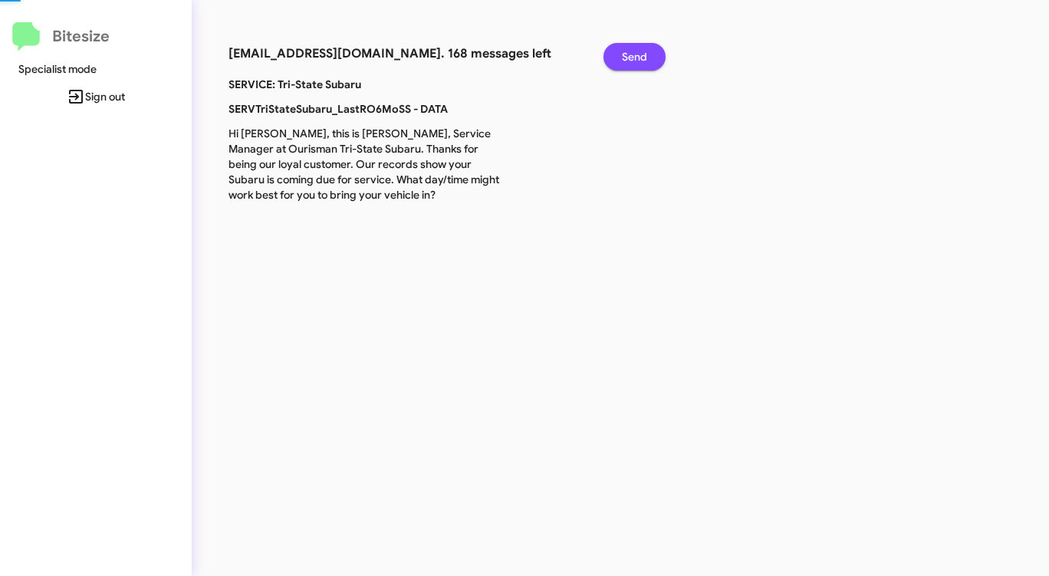
click at [624, 57] on span "Send" at bounding box center [634, 57] width 25 height 28
click at [623, 57] on span "Send" at bounding box center [634, 57] width 25 height 28
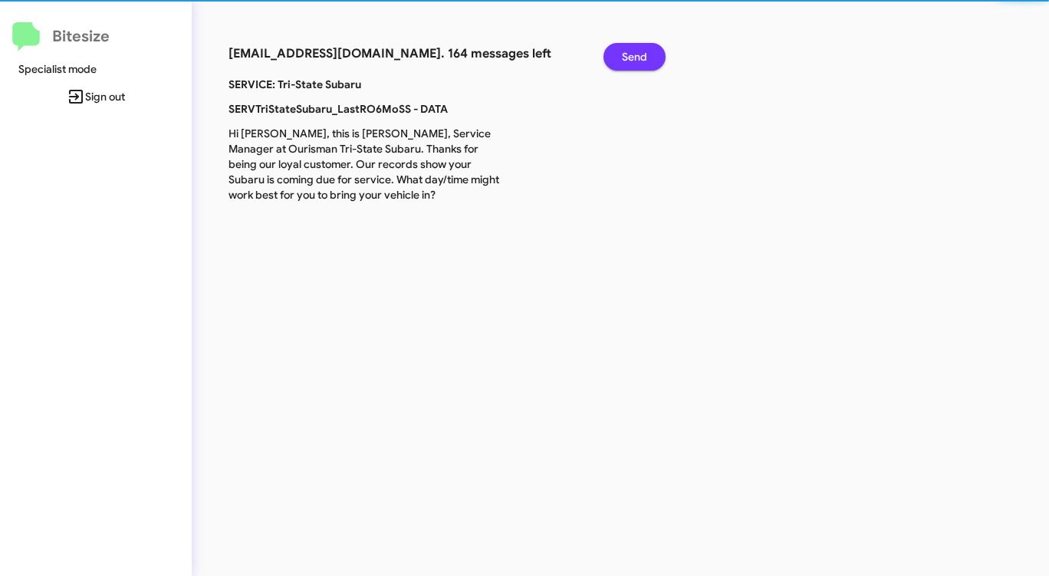
click at [623, 57] on span "Send" at bounding box center [634, 57] width 25 height 28
click at [622, 57] on span "Send" at bounding box center [634, 57] width 25 height 28
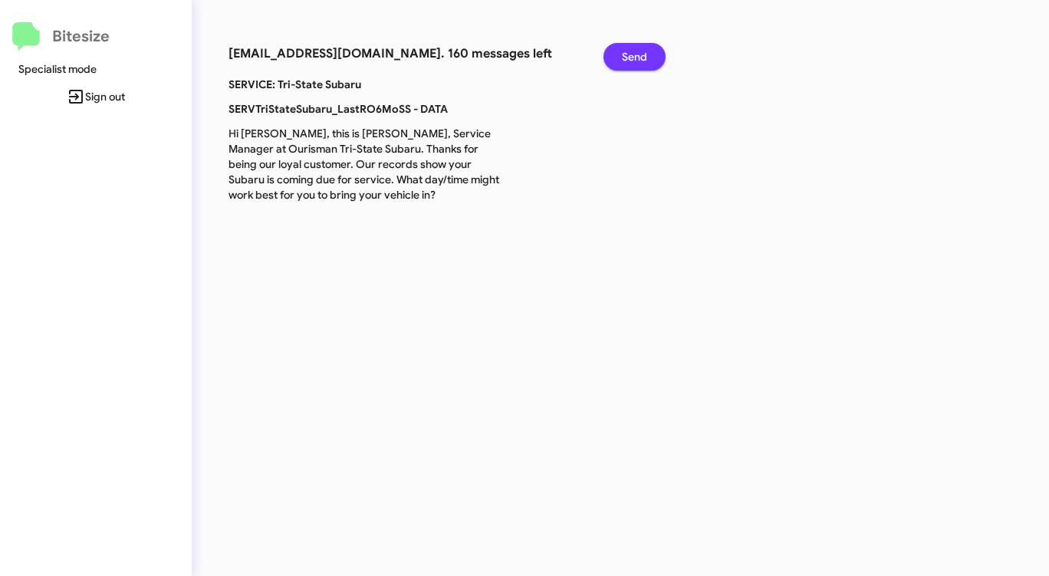
click at [622, 57] on span "Send" at bounding box center [634, 57] width 25 height 28
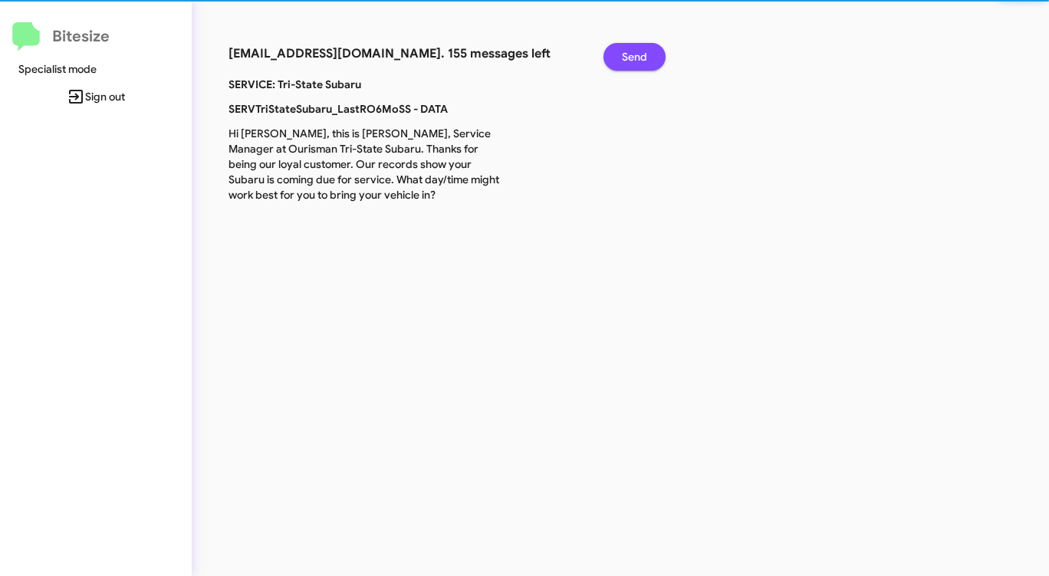
click at [622, 57] on span "Send" at bounding box center [634, 57] width 25 height 28
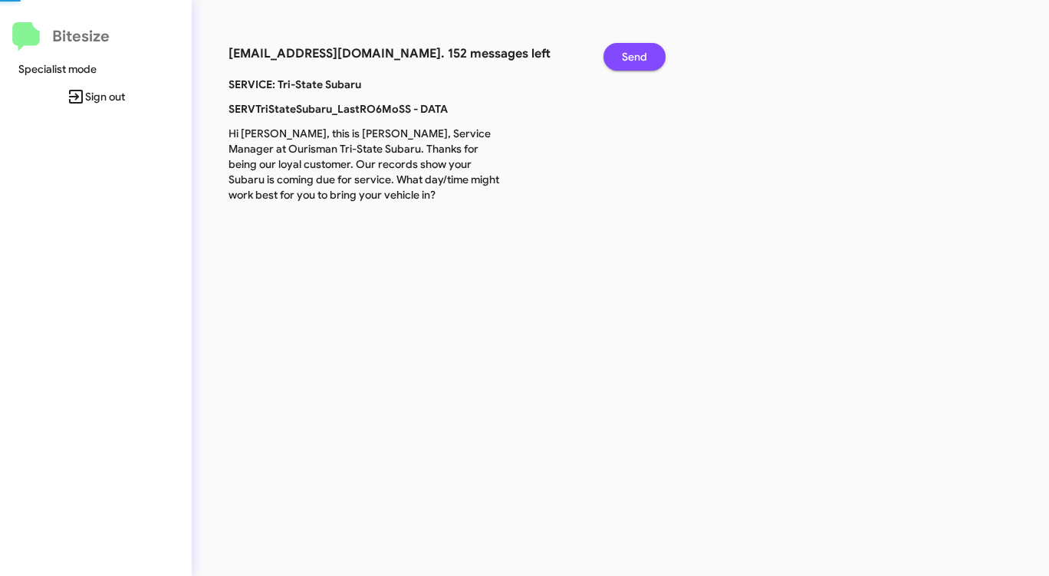
click at [622, 57] on span "Send" at bounding box center [634, 57] width 25 height 28
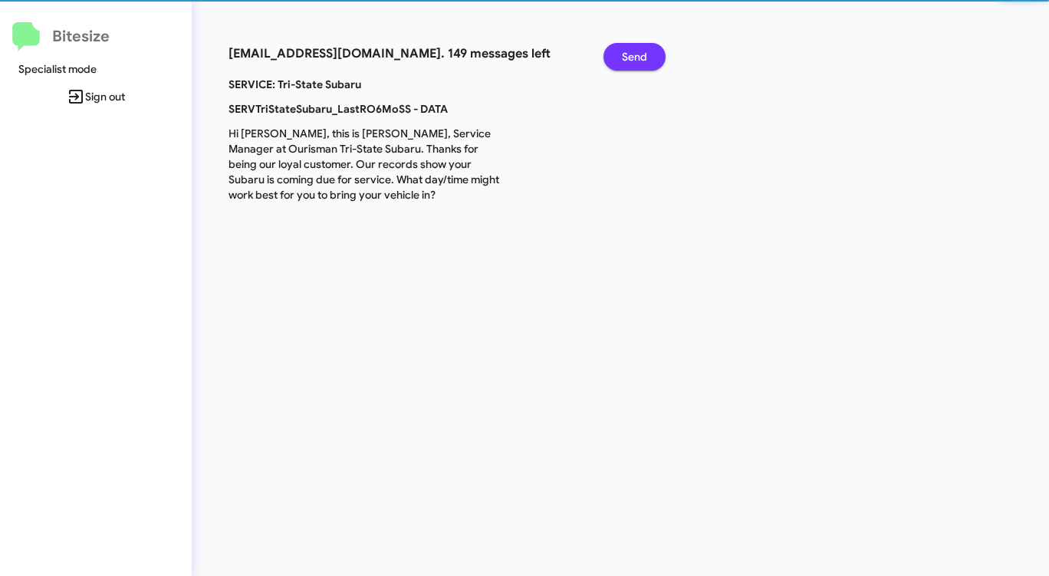
click at [622, 57] on span "Send" at bounding box center [634, 57] width 25 height 28
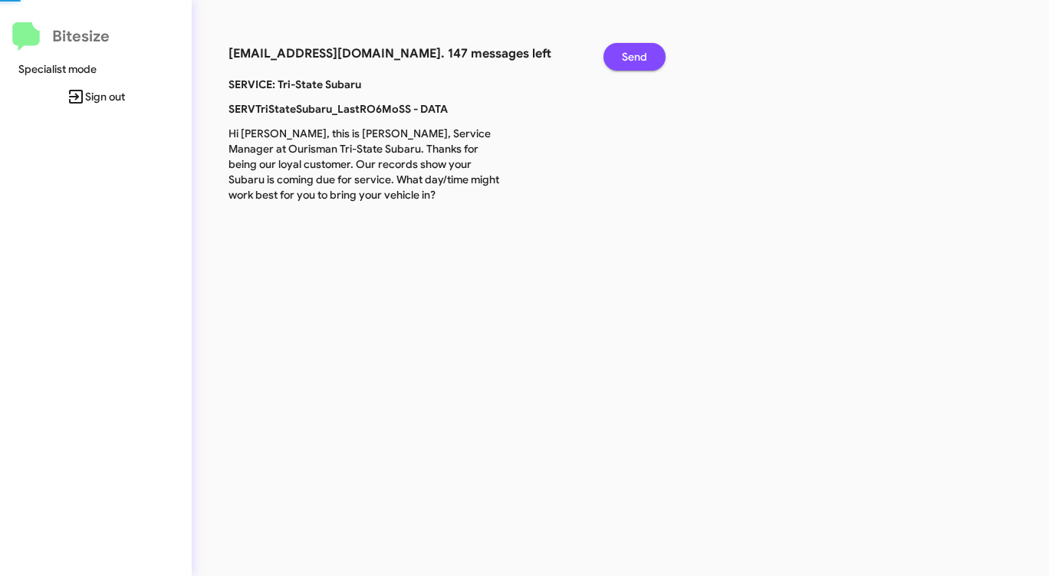
click at [621, 57] on button "Send" at bounding box center [634, 57] width 62 height 28
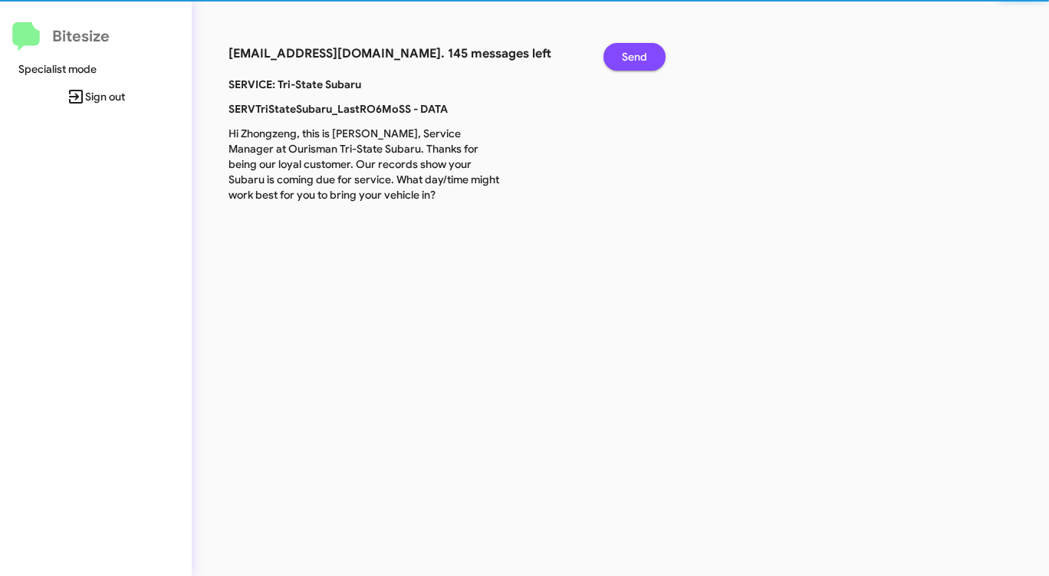
click at [621, 57] on button "Send" at bounding box center [634, 57] width 62 height 28
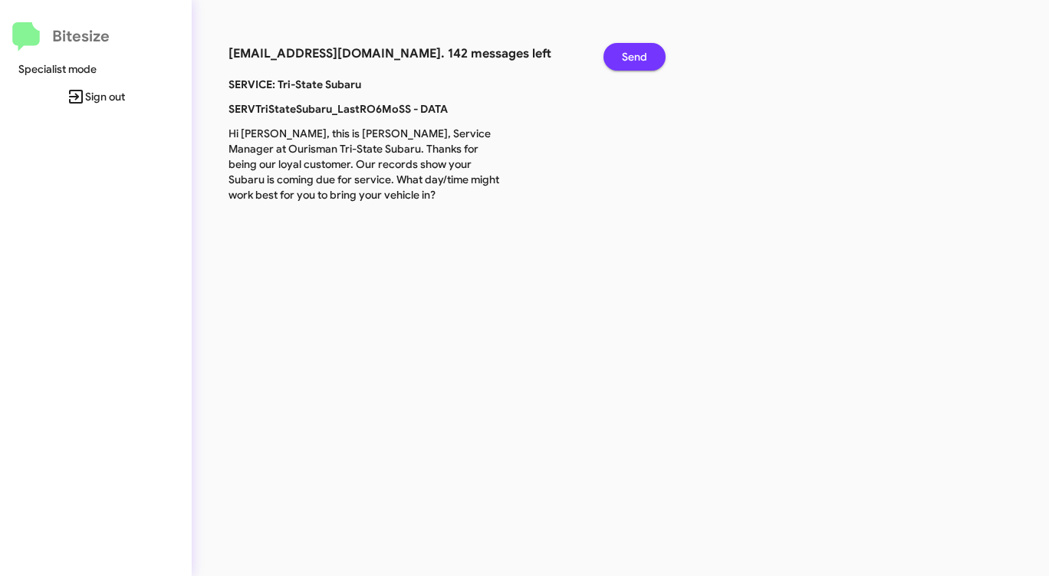
click at [621, 57] on button "Send" at bounding box center [634, 57] width 62 height 28
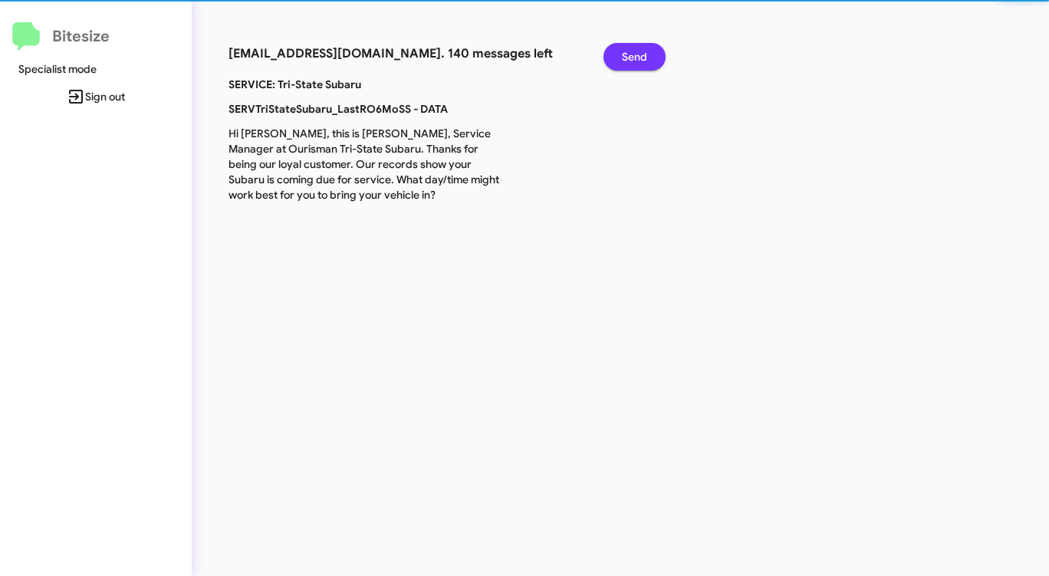
click at [621, 57] on button "Send" at bounding box center [634, 57] width 62 height 28
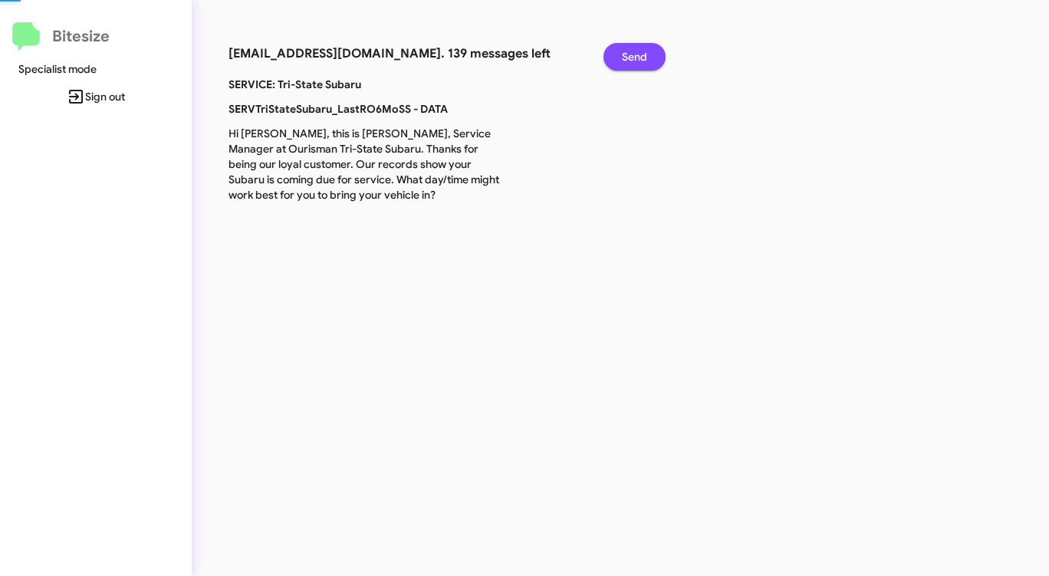
click at [621, 57] on button "Send" at bounding box center [634, 57] width 62 height 28
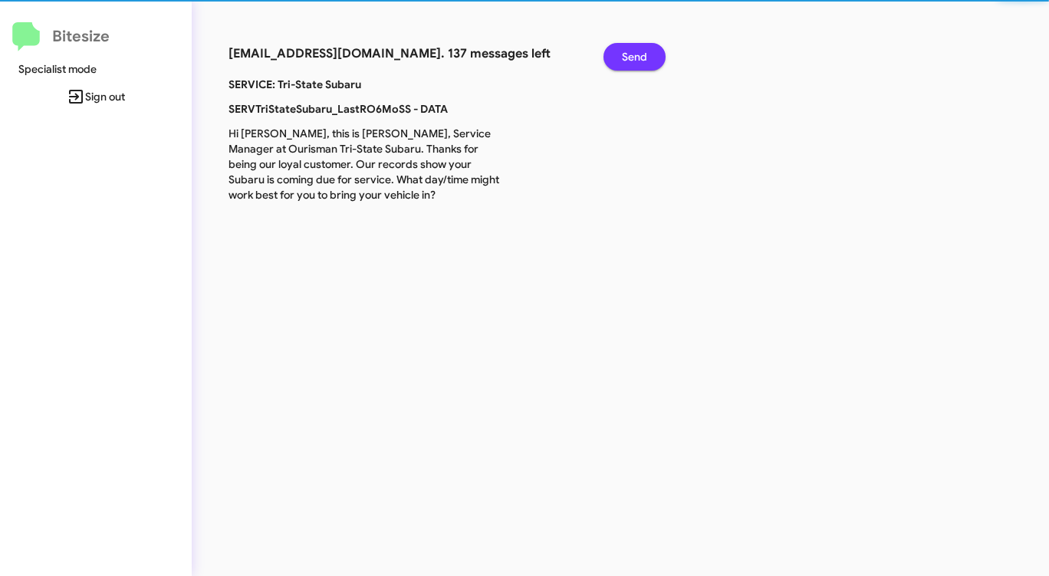
click at [620, 57] on button "Send" at bounding box center [634, 57] width 62 height 28
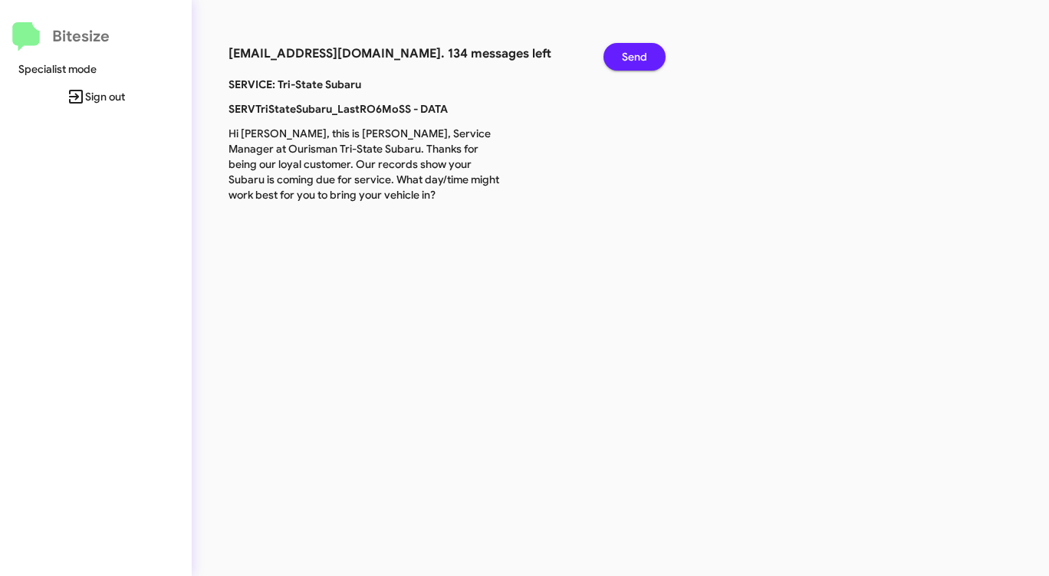
click at [620, 57] on button "Send" at bounding box center [634, 57] width 62 height 28
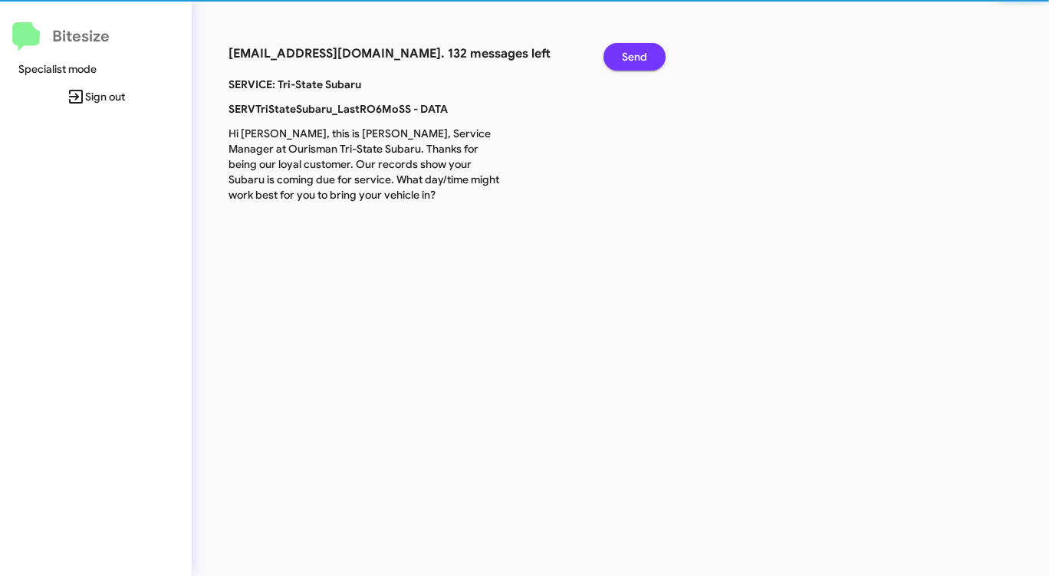
click at [620, 57] on button "Send" at bounding box center [634, 57] width 62 height 28
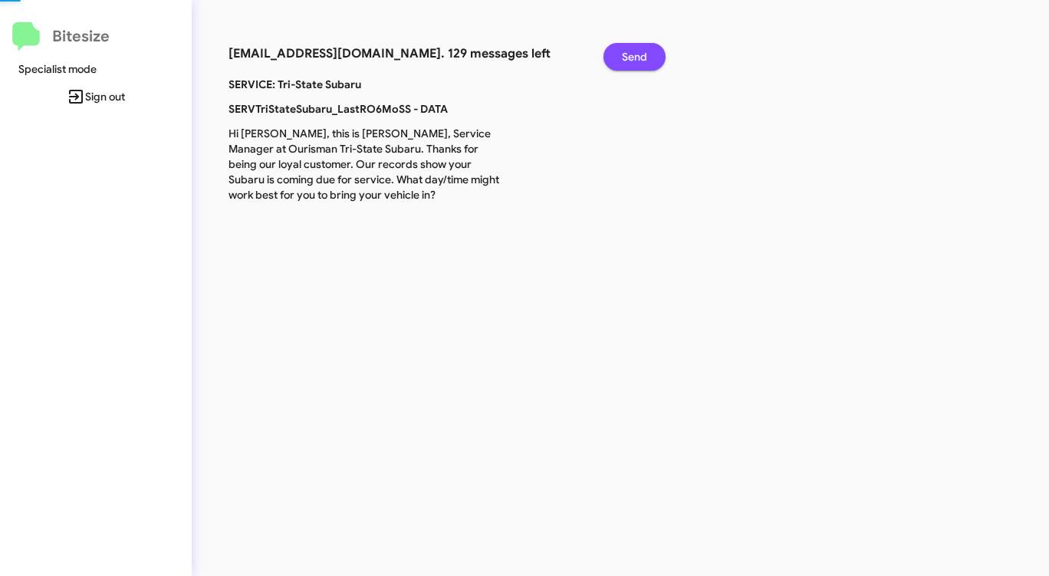
click at [619, 57] on button "Send" at bounding box center [634, 57] width 62 height 28
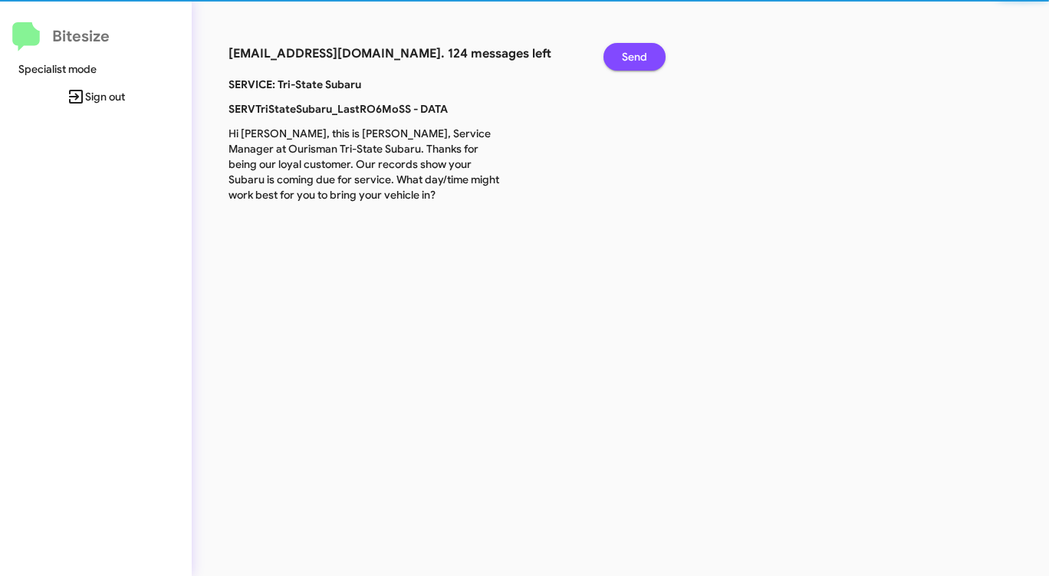
click at [619, 57] on button "Send" at bounding box center [634, 57] width 62 height 28
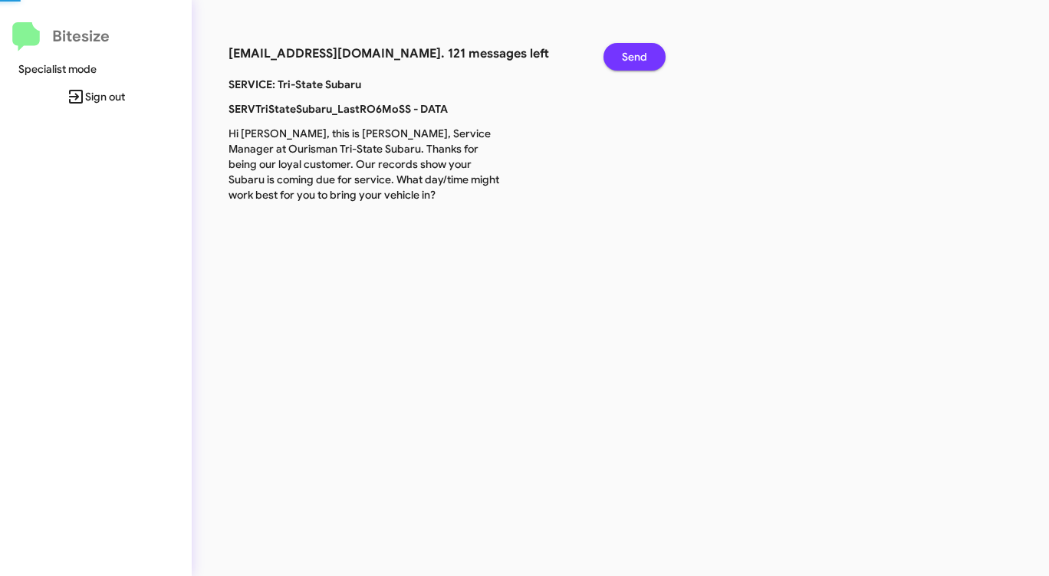
click at [619, 57] on button "Send" at bounding box center [634, 57] width 62 height 28
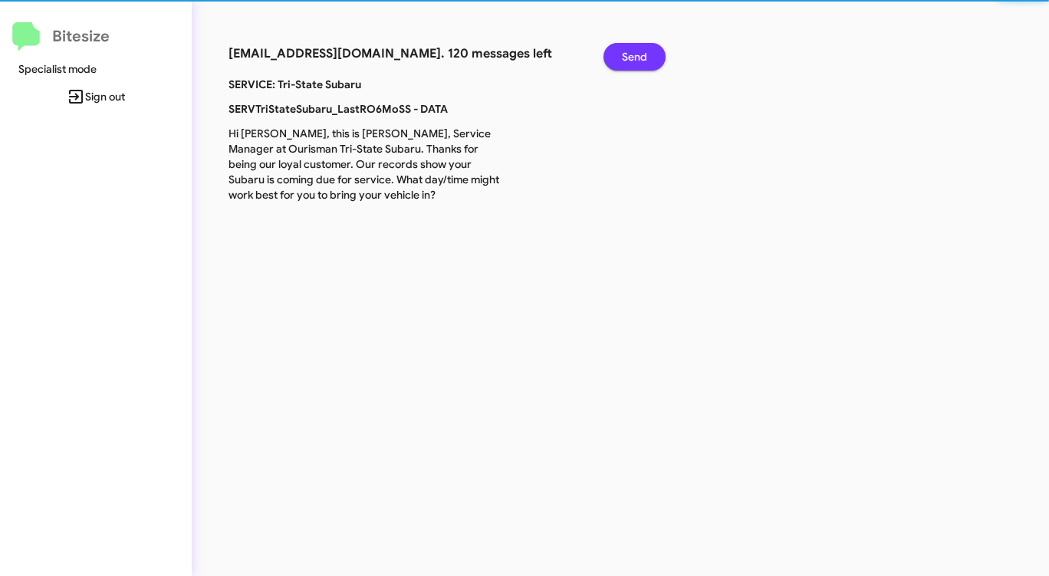
click at [619, 57] on button "Send" at bounding box center [634, 57] width 62 height 28
click at [618, 57] on button "Send" at bounding box center [634, 57] width 62 height 28
click at [617, 57] on button "Send" at bounding box center [634, 57] width 62 height 28
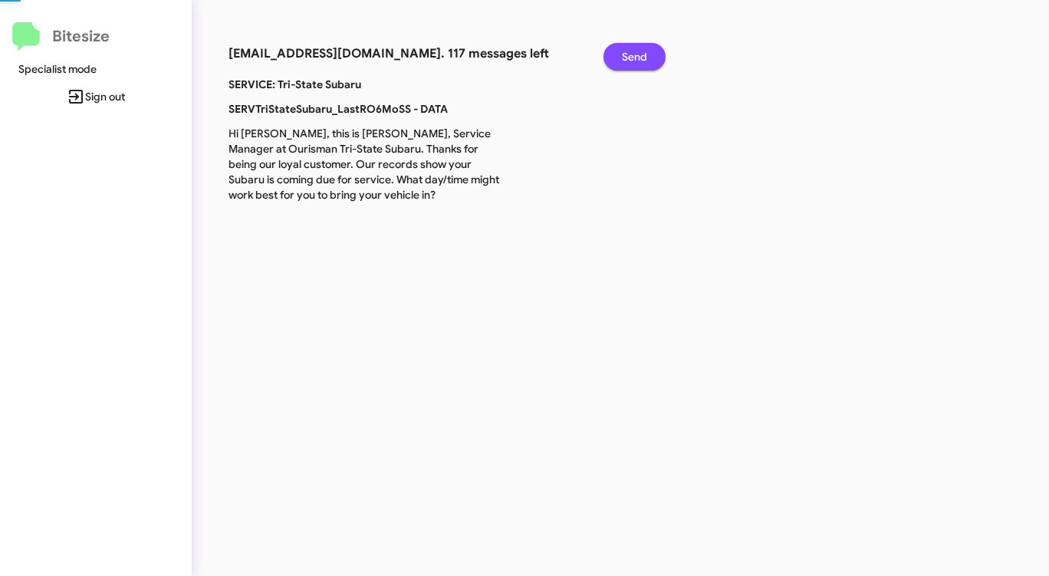
click at [617, 57] on button "Send" at bounding box center [634, 57] width 62 height 28
click at [616, 57] on button "Send" at bounding box center [634, 57] width 62 height 28
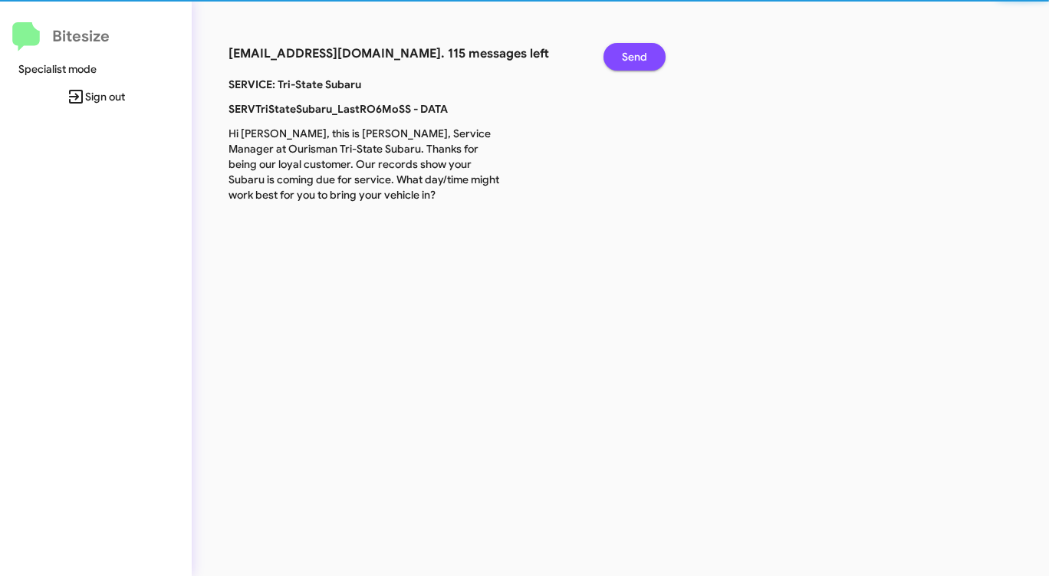
click at [616, 57] on button "Send" at bounding box center [634, 57] width 62 height 28
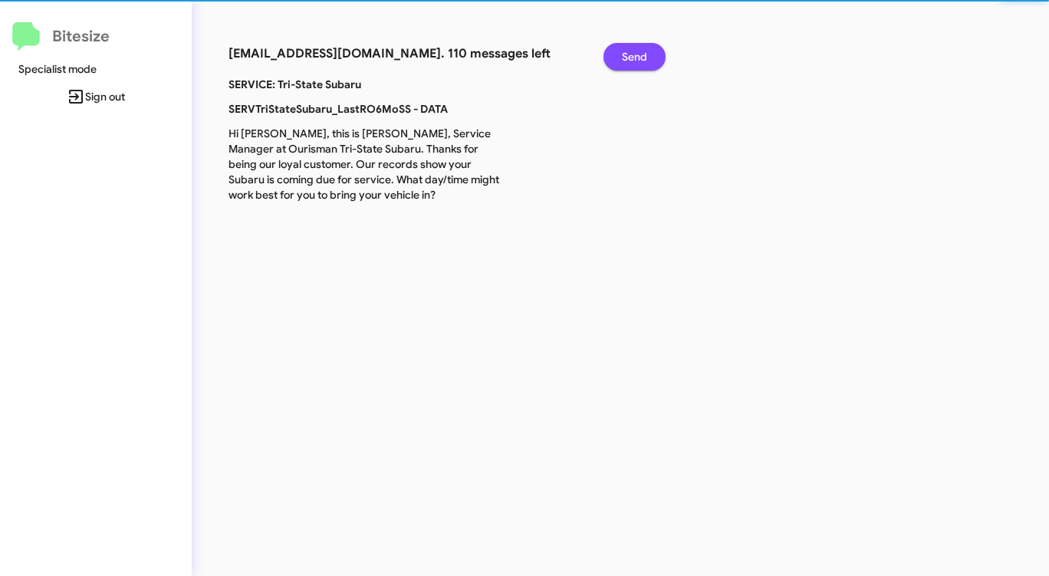
click at [616, 57] on button "Send" at bounding box center [634, 57] width 62 height 28
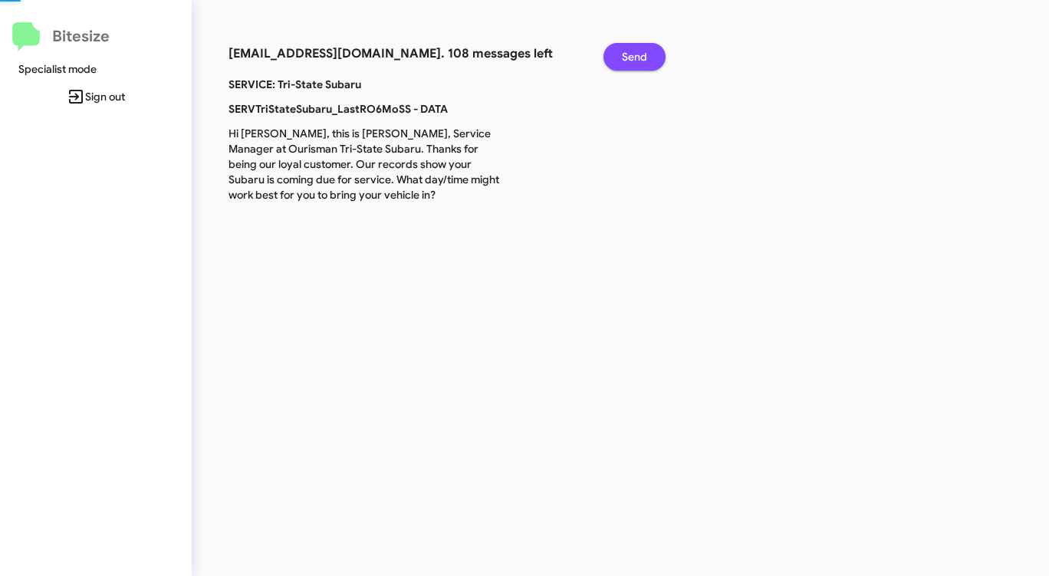
click at [616, 57] on button "Send" at bounding box center [634, 57] width 62 height 28
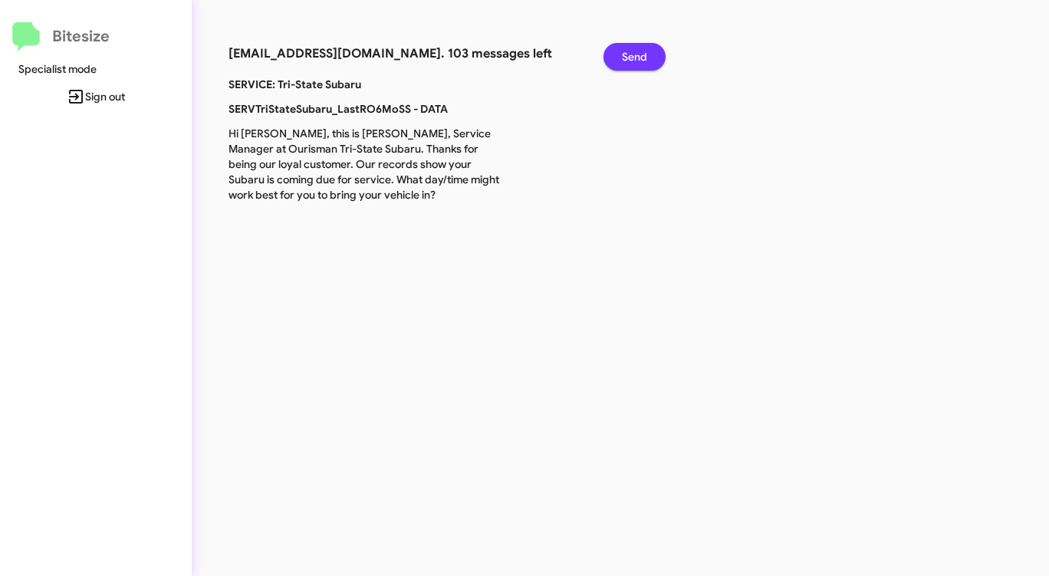
click at [616, 57] on button "Send" at bounding box center [634, 57] width 62 height 28
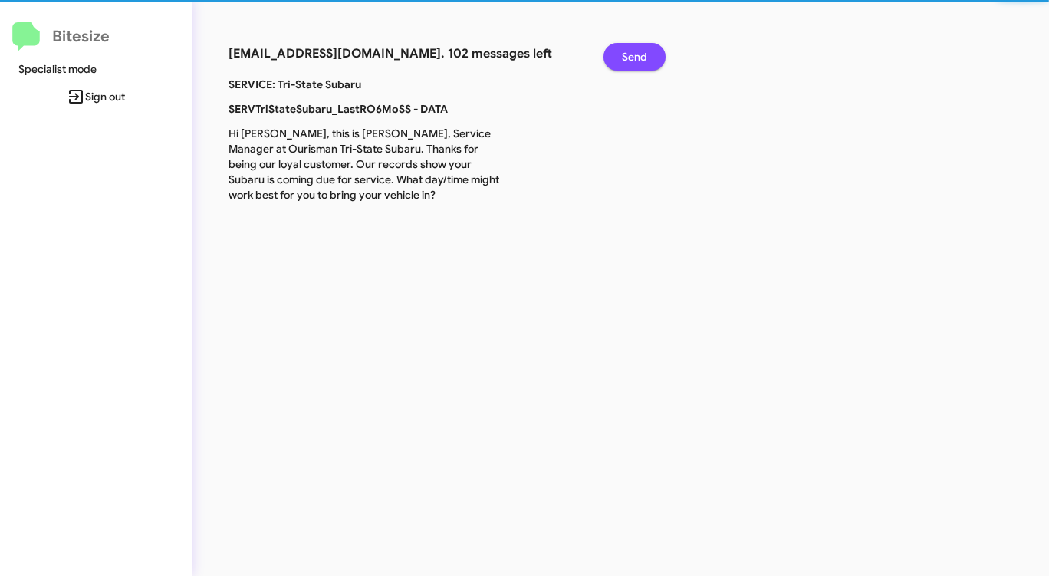
click at [616, 57] on button "Send" at bounding box center [634, 57] width 62 height 28
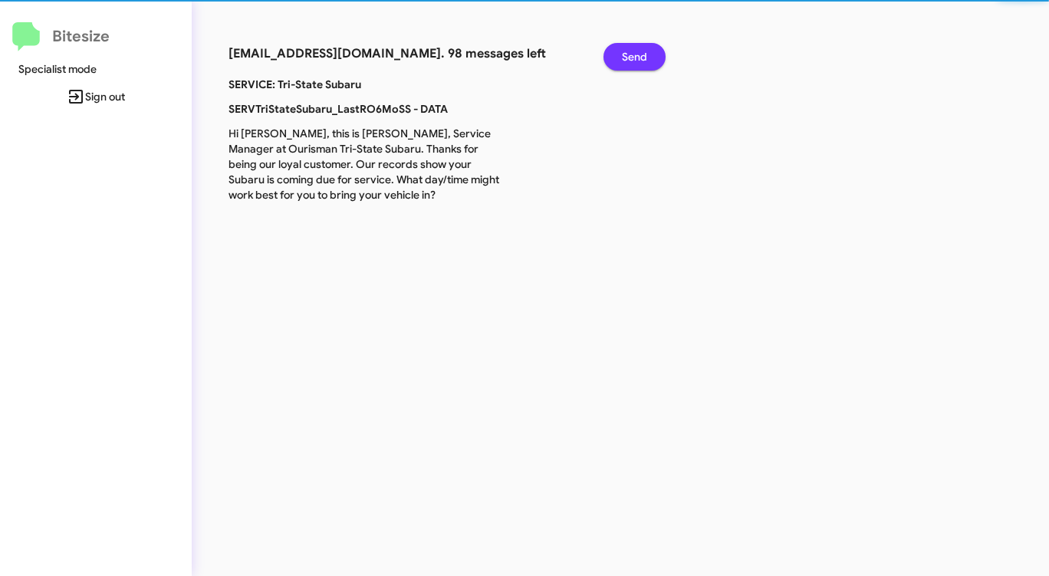
click at [616, 57] on button "Send" at bounding box center [634, 57] width 62 height 28
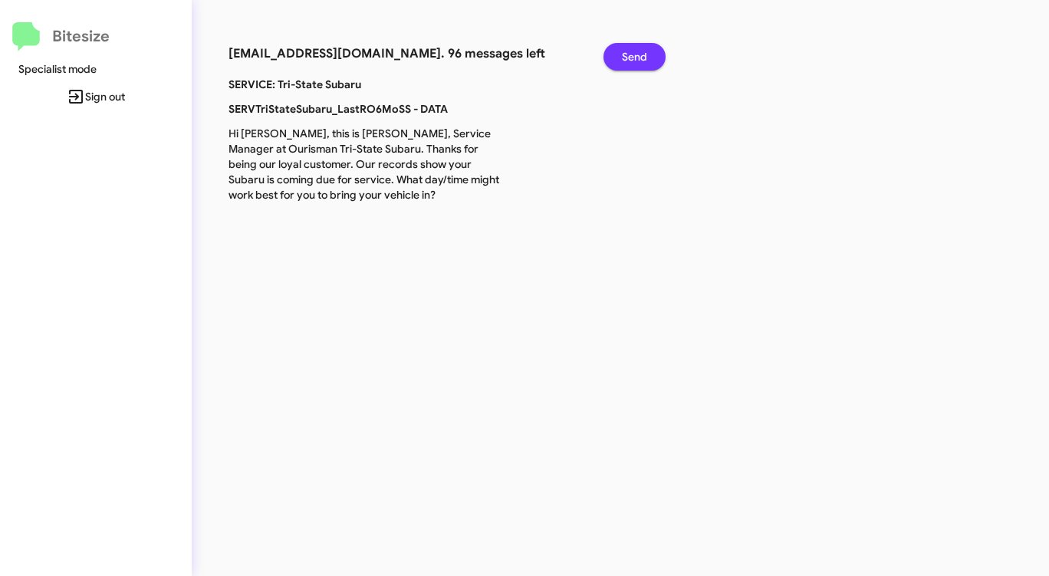
click at [616, 57] on button "Send" at bounding box center [634, 57] width 62 height 28
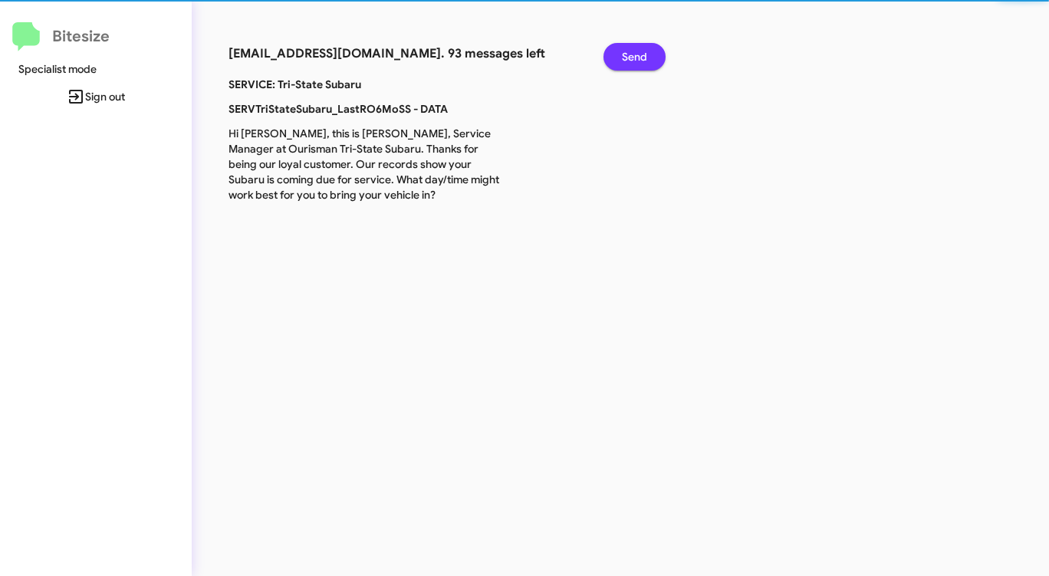
click at [616, 57] on button "Send" at bounding box center [634, 57] width 62 height 28
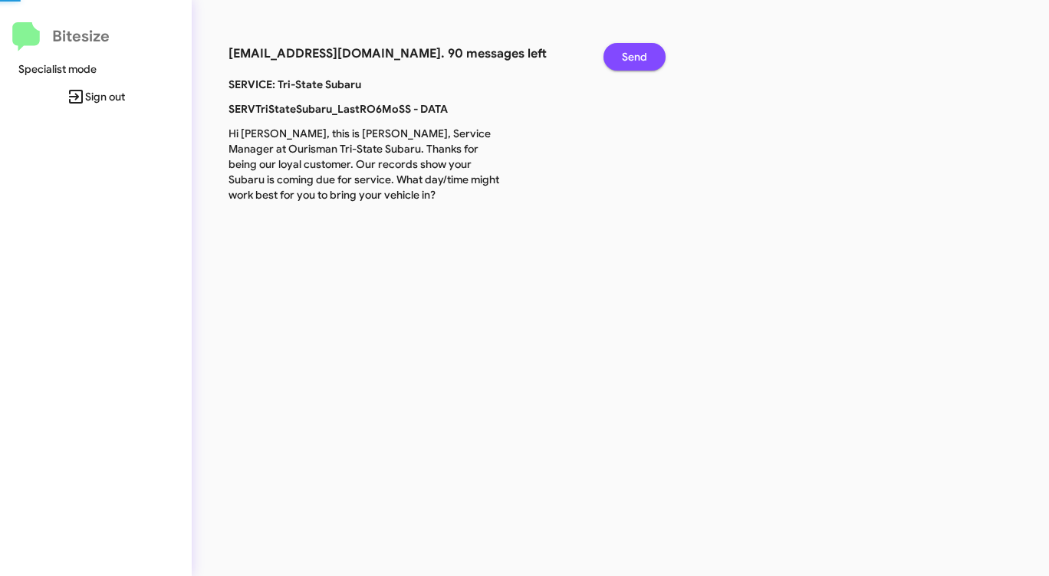
click at [616, 57] on button "Send" at bounding box center [634, 57] width 62 height 28
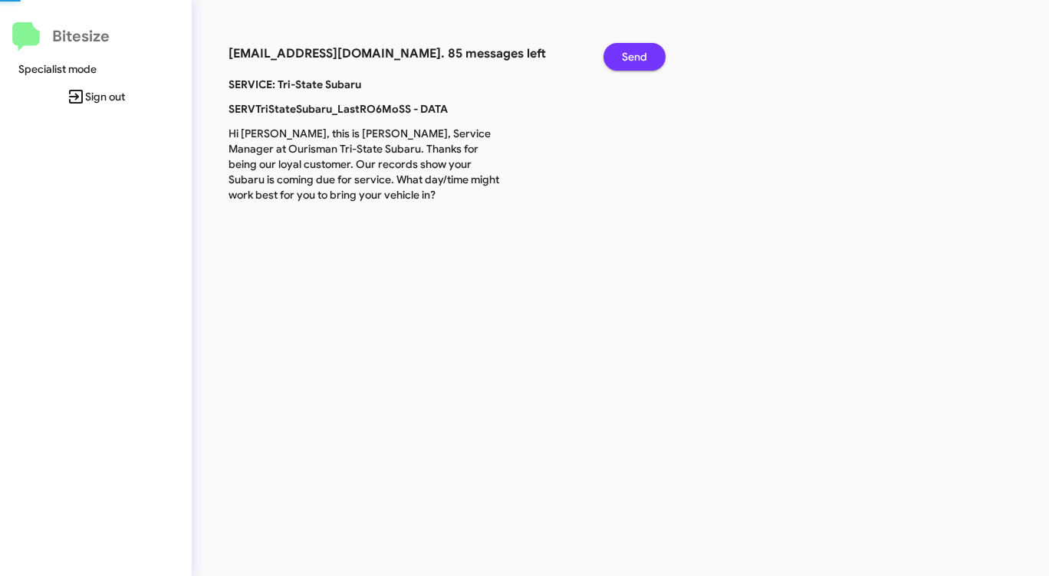
click at [616, 57] on button "Send" at bounding box center [634, 57] width 62 height 28
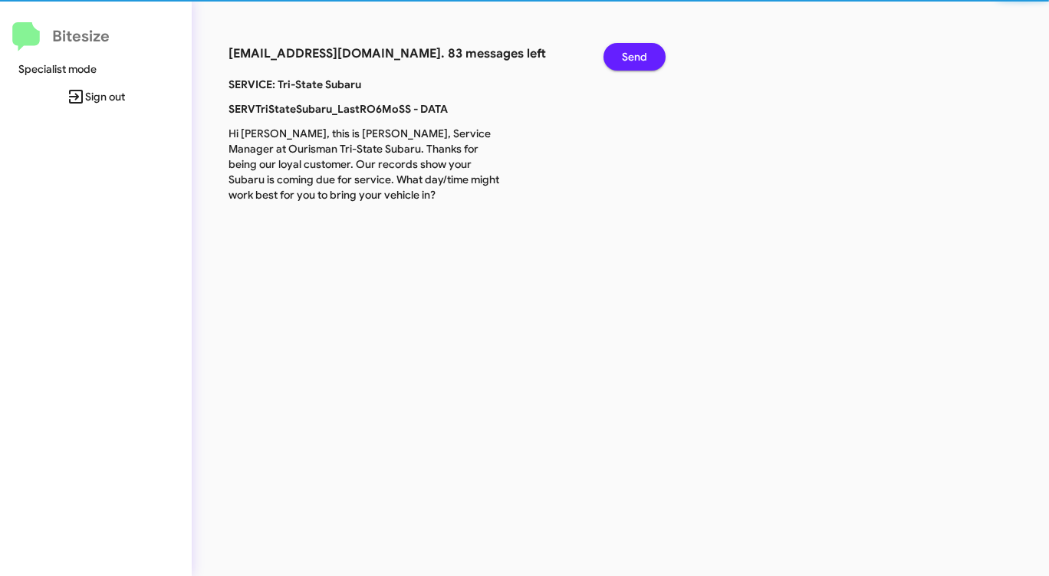
click at [616, 57] on button "Send" at bounding box center [634, 57] width 62 height 28
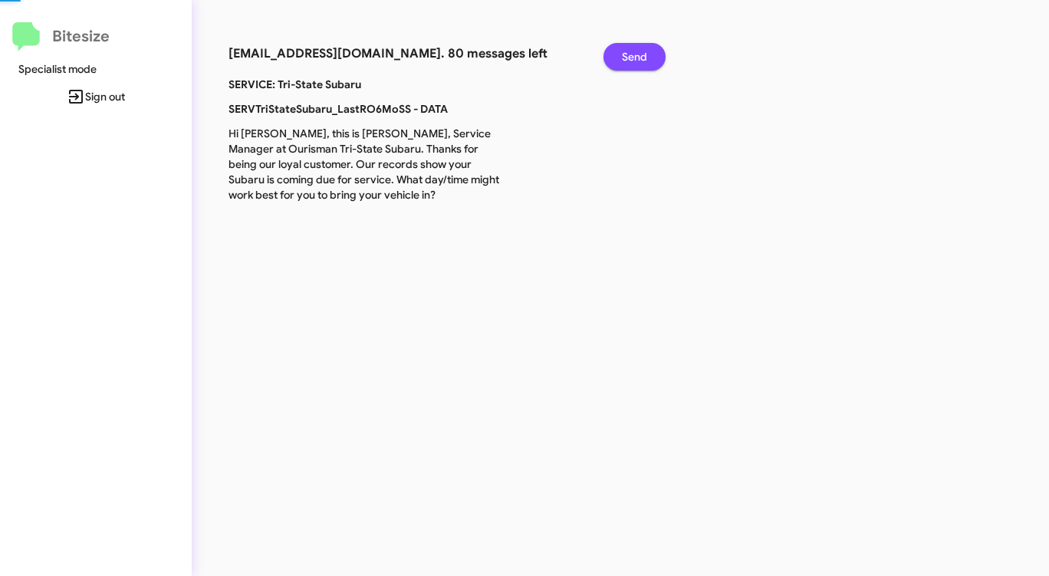
click at [615, 57] on button "Send" at bounding box center [634, 57] width 62 height 28
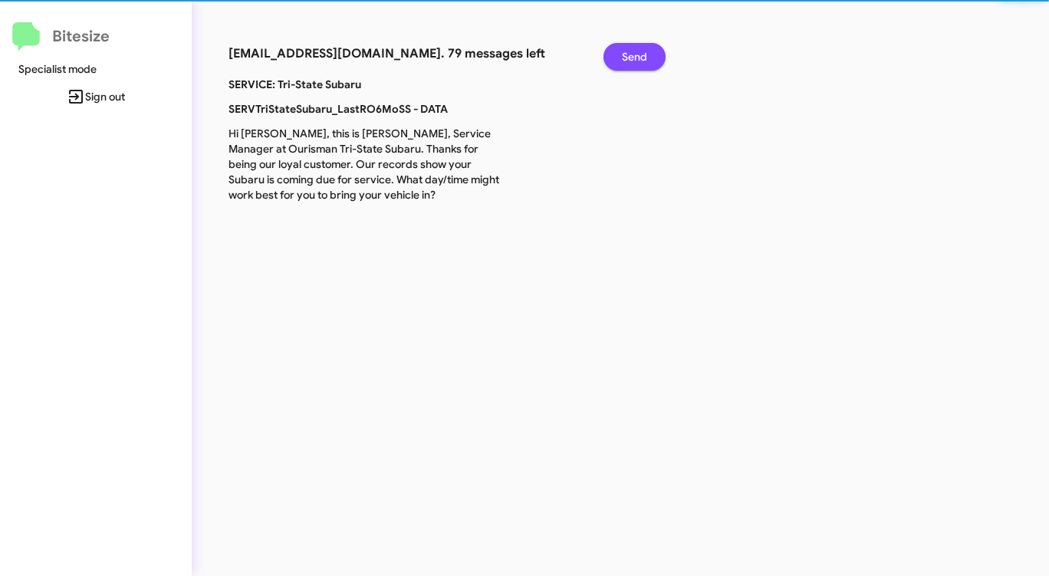
click at [615, 58] on button "Send" at bounding box center [634, 57] width 62 height 28
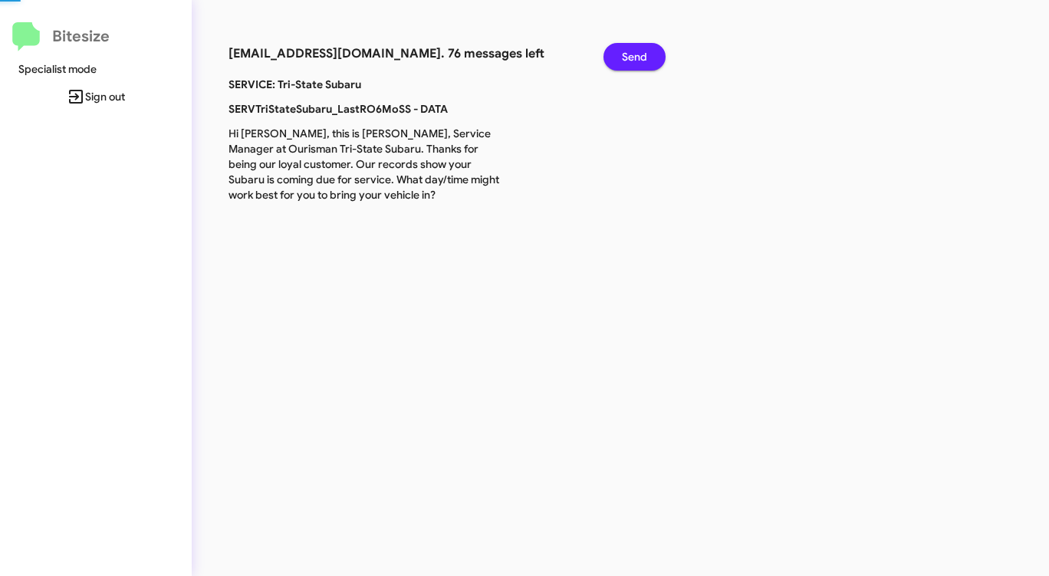
click at [615, 58] on button "Send" at bounding box center [634, 57] width 62 height 28
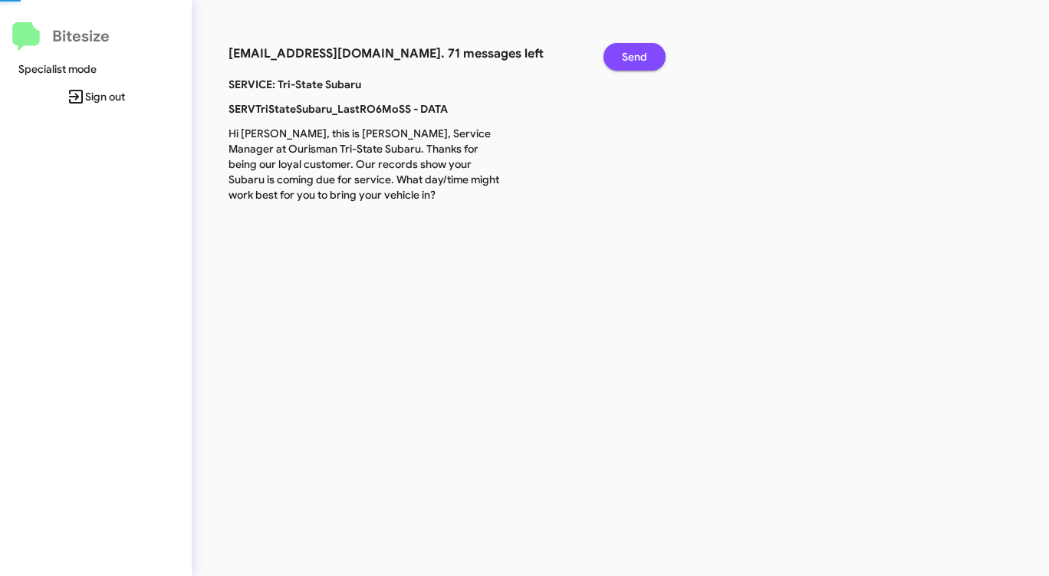
click at [615, 58] on button "Send" at bounding box center [634, 57] width 62 height 28
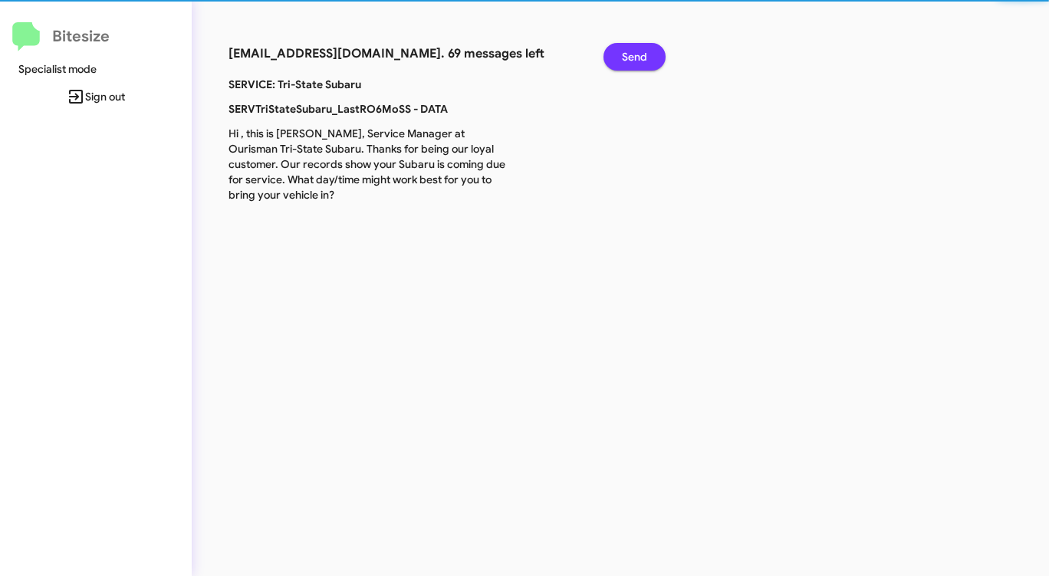
click at [615, 58] on button "Send" at bounding box center [634, 57] width 62 height 28
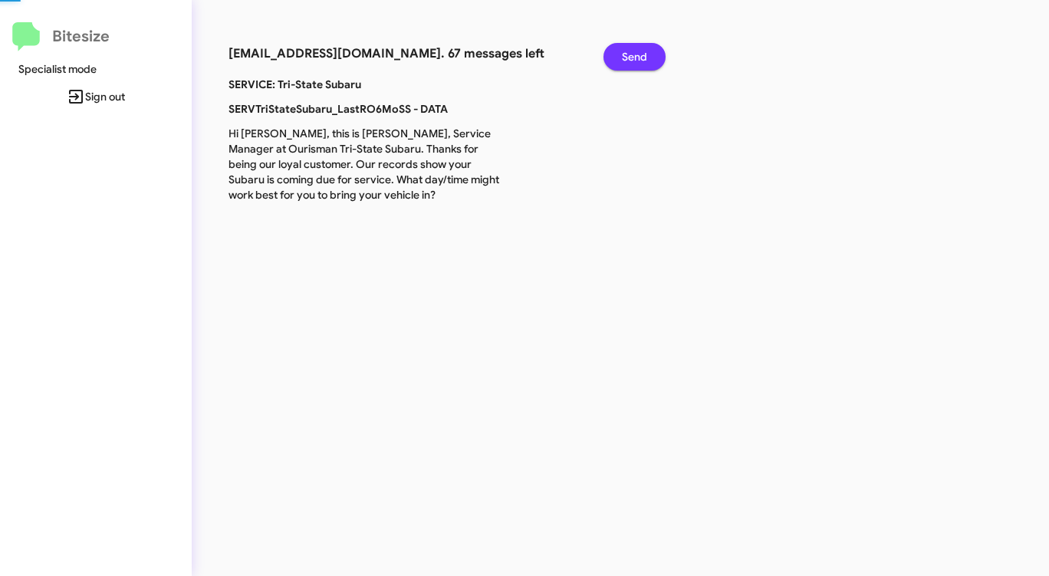
click at [615, 58] on button "Send" at bounding box center [634, 57] width 62 height 28
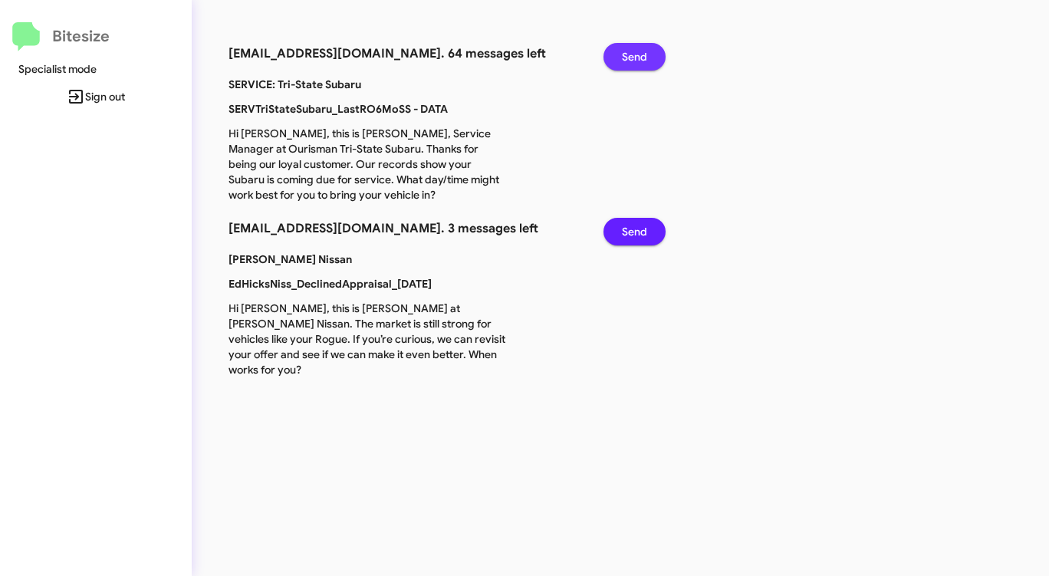
click at [615, 58] on button "Send" at bounding box center [634, 57] width 62 height 28
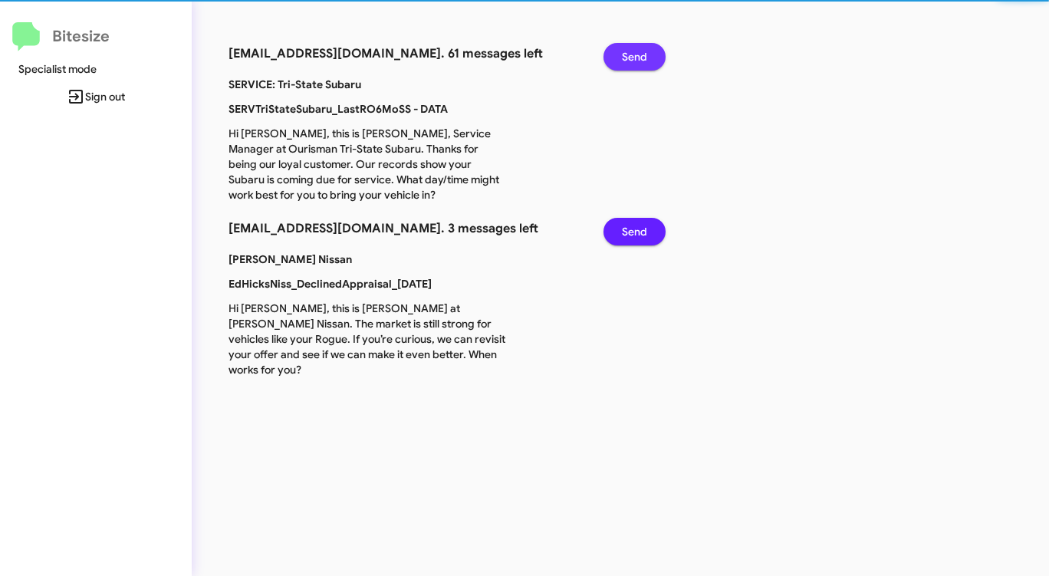
click at [615, 58] on button "Send" at bounding box center [634, 57] width 62 height 28
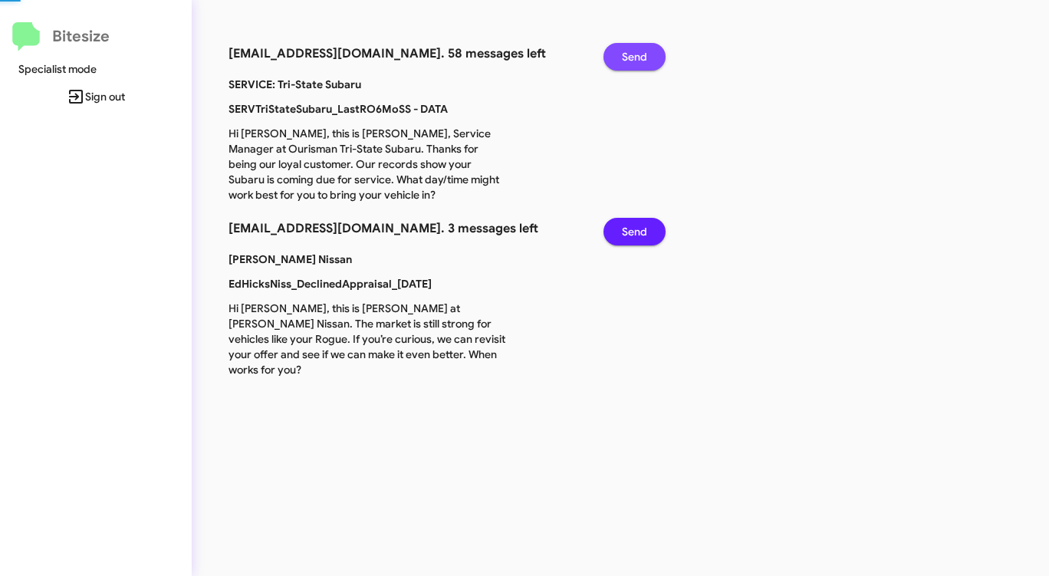
click at [615, 58] on button "Send" at bounding box center [634, 57] width 62 height 28
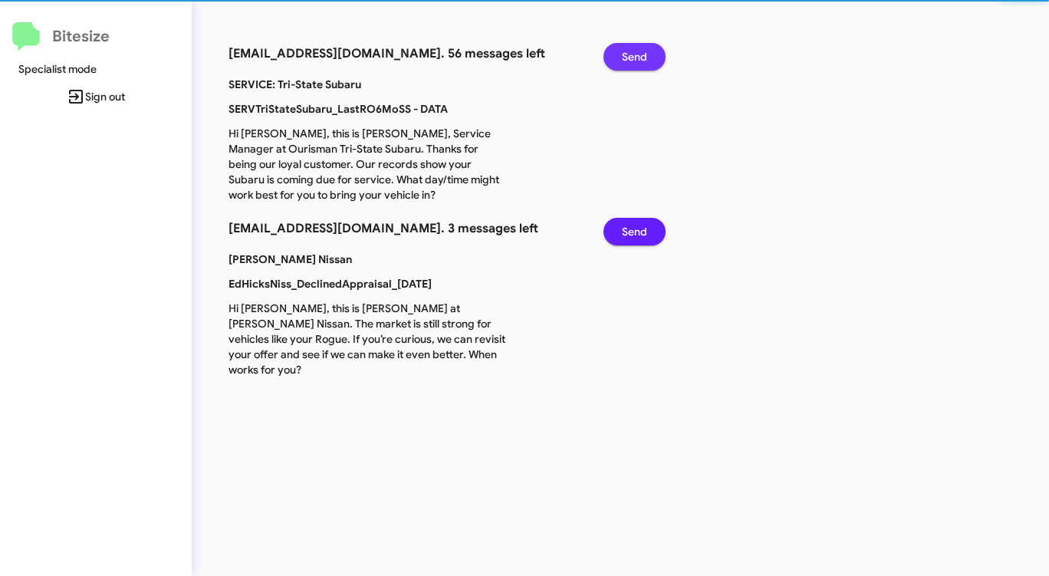
click at [615, 58] on button "Send" at bounding box center [634, 57] width 62 height 28
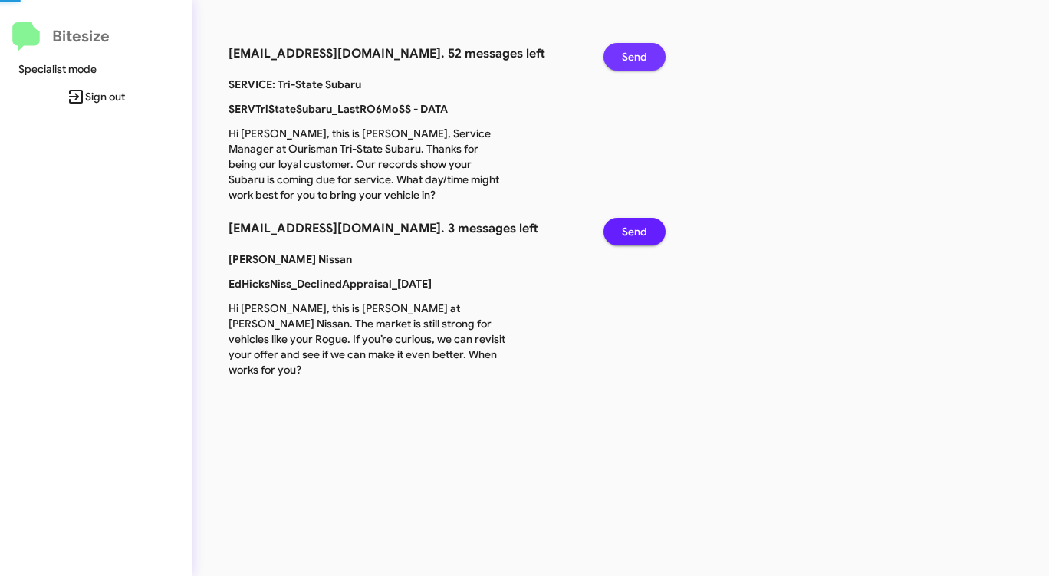
click at [615, 58] on button "Send" at bounding box center [634, 57] width 62 height 28
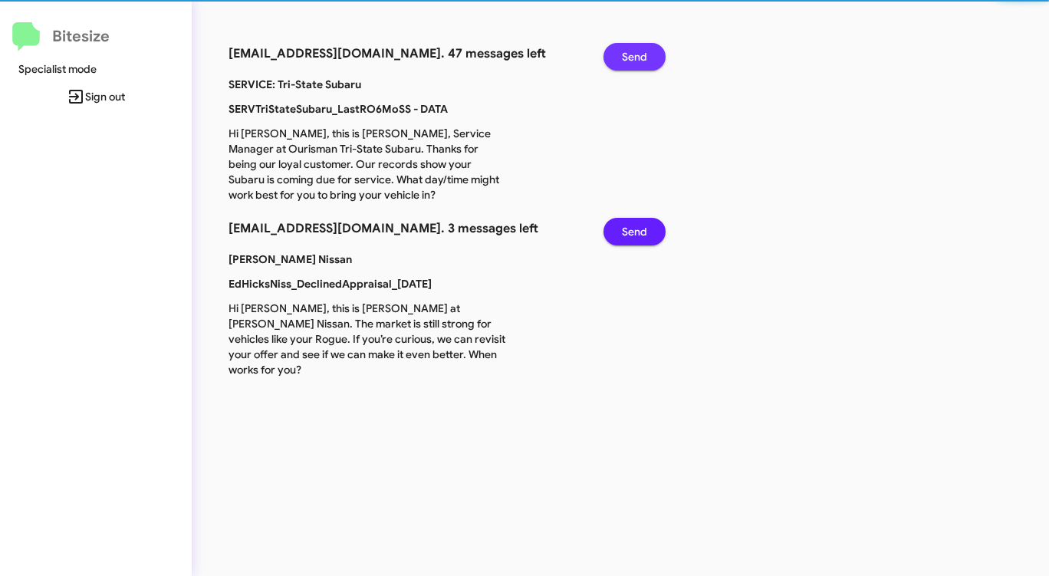
click at [615, 58] on button "Send" at bounding box center [634, 57] width 62 height 28
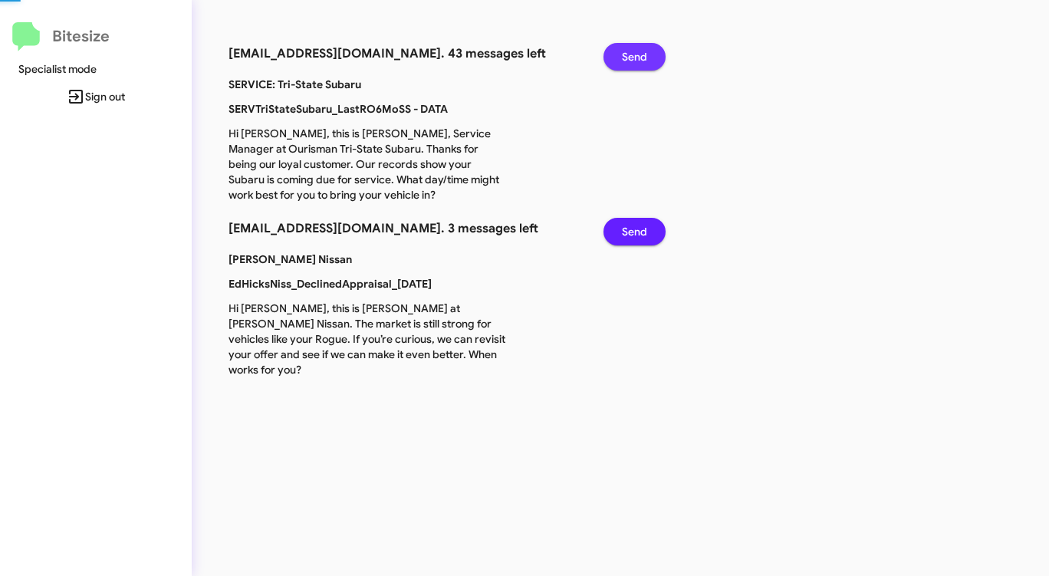
click at [615, 58] on button "Send" at bounding box center [634, 57] width 62 height 28
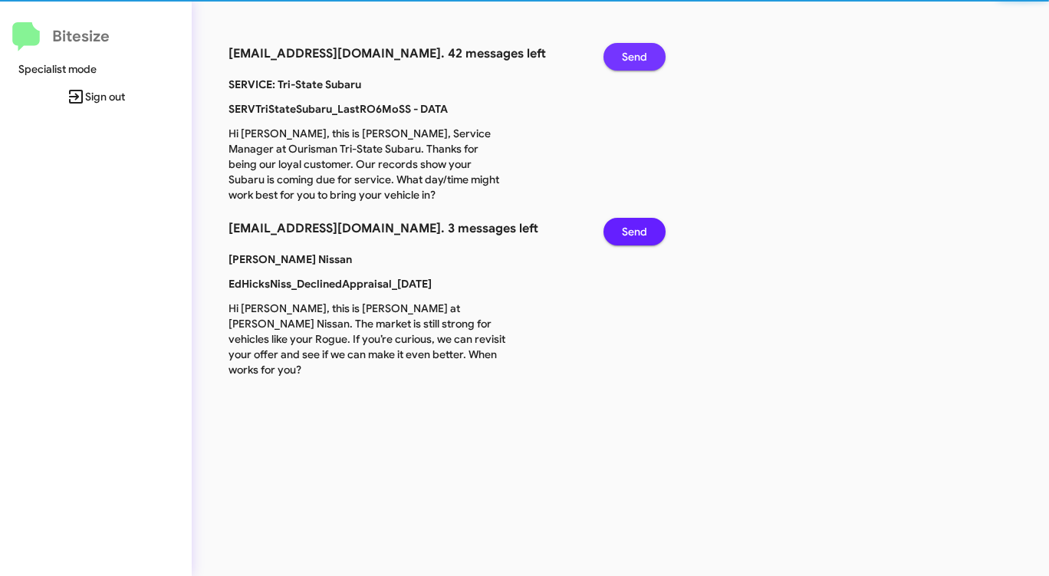
click at [615, 58] on button "Send" at bounding box center [634, 57] width 62 height 28
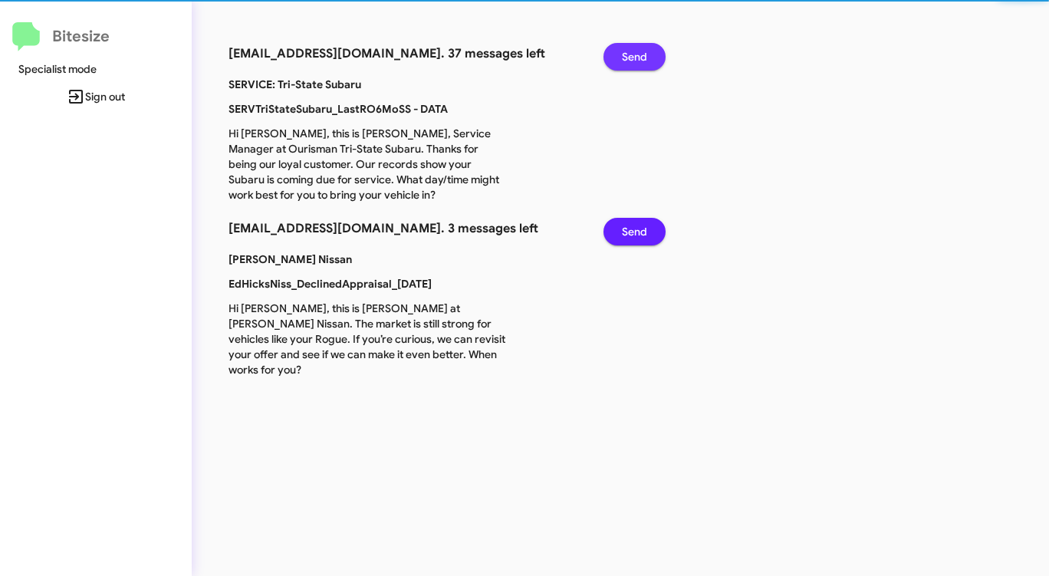
click at [615, 58] on button "Send" at bounding box center [634, 57] width 62 height 28
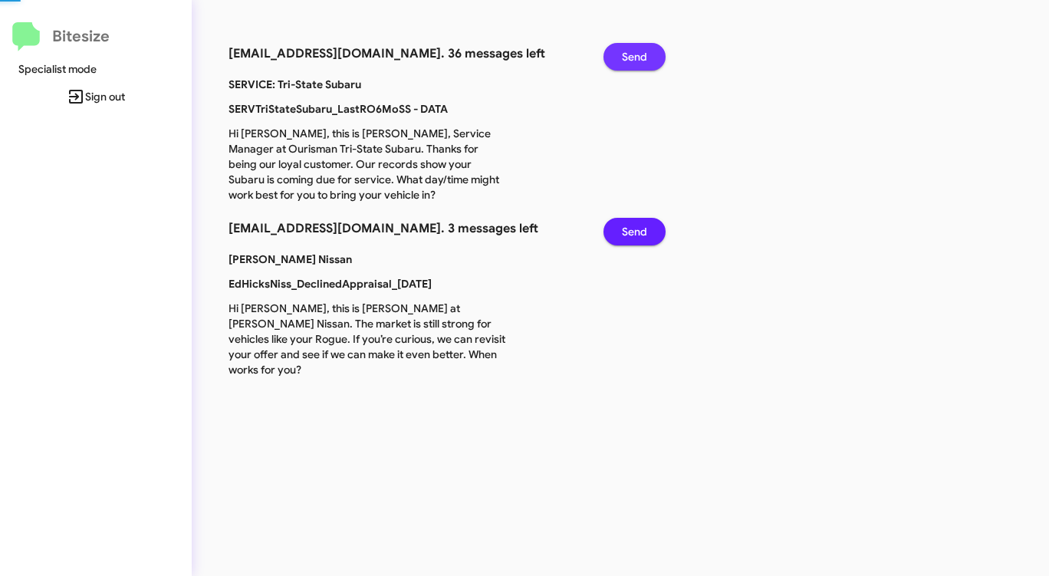
click at [615, 58] on button "Send" at bounding box center [634, 57] width 62 height 28
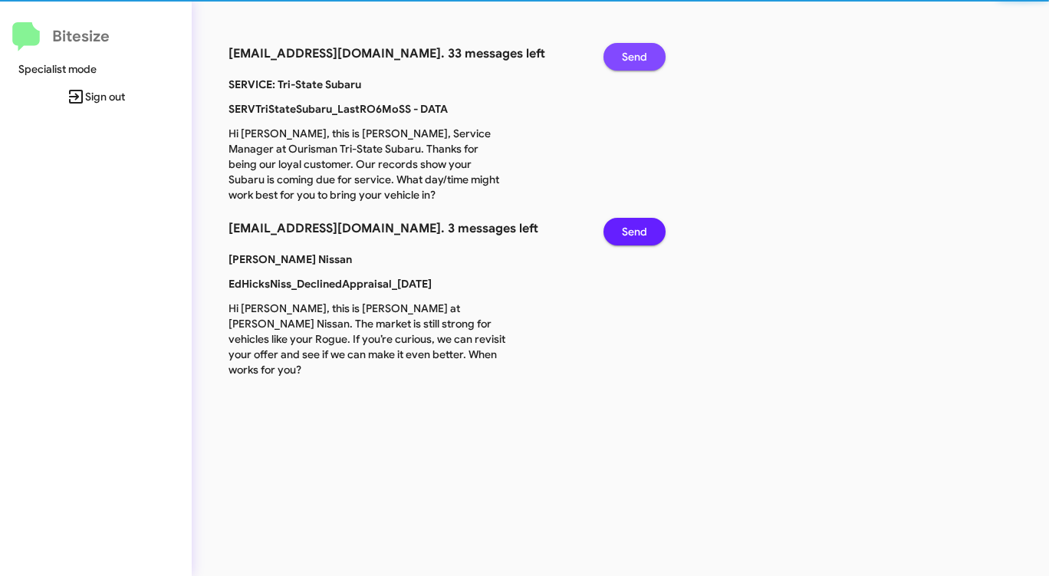
click at [615, 58] on button "Send" at bounding box center [634, 57] width 62 height 28
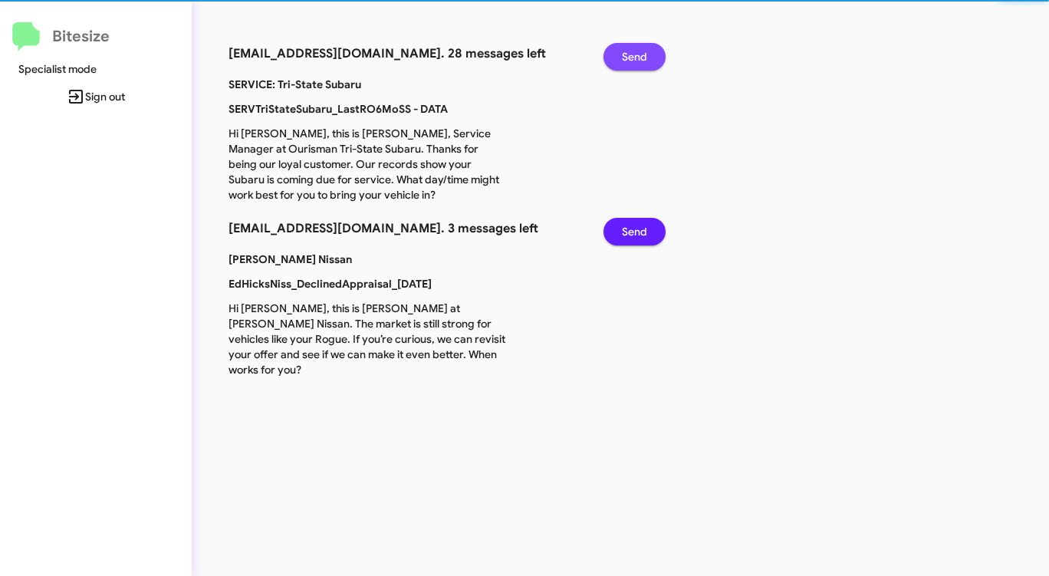
click at [615, 58] on button "Send" at bounding box center [634, 57] width 62 height 28
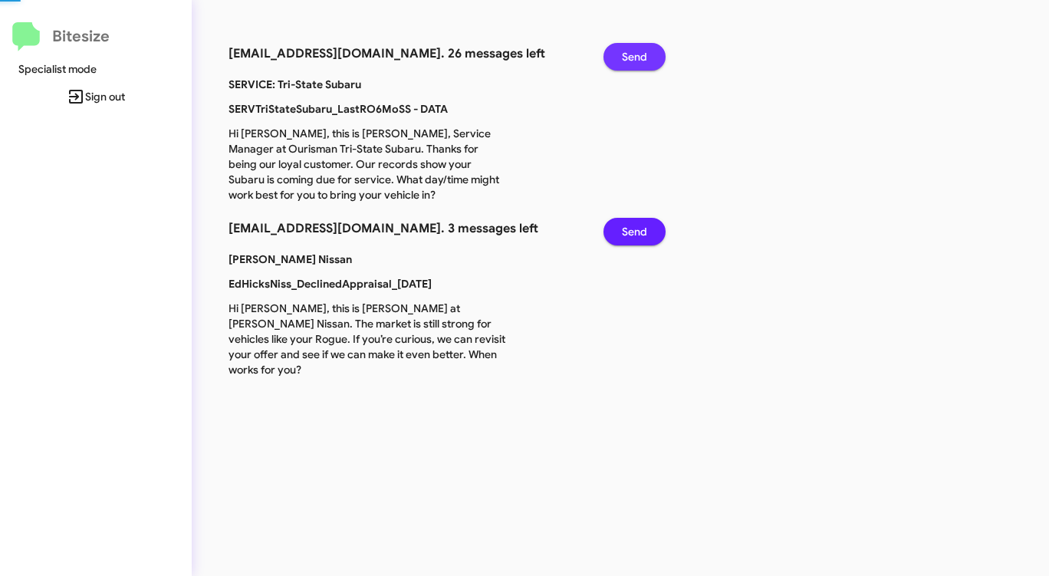
click at [615, 58] on button "Send" at bounding box center [634, 57] width 62 height 28
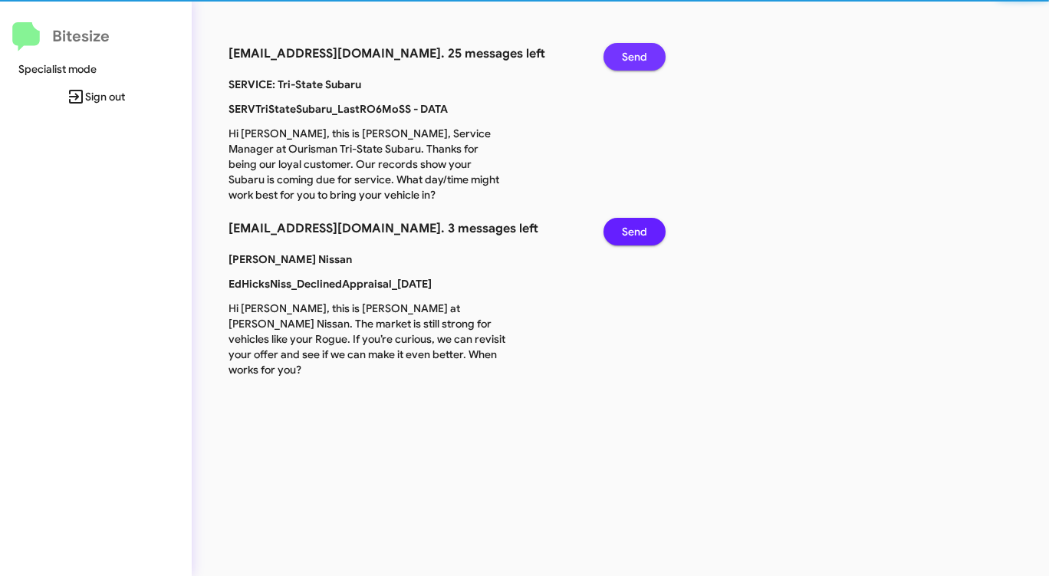
click at [615, 58] on button "Send" at bounding box center [634, 57] width 62 height 28
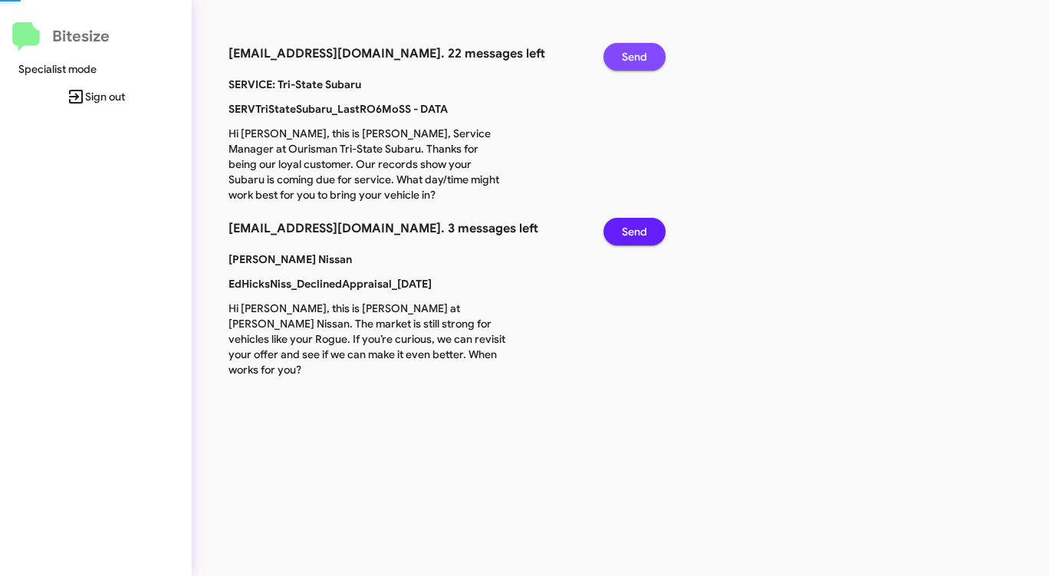
click at [615, 58] on button "Send" at bounding box center [634, 57] width 62 height 28
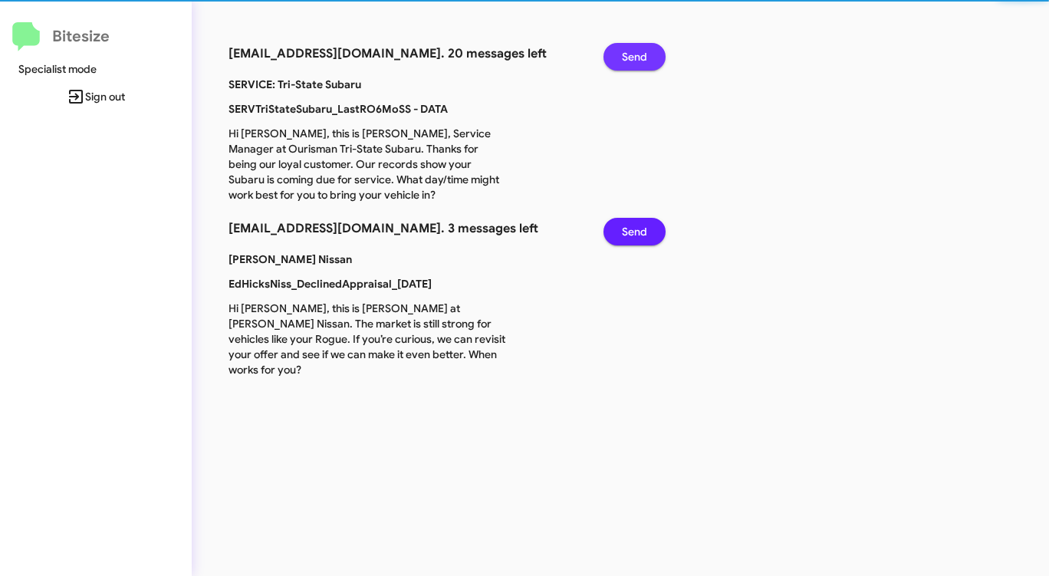
click at [615, 58] on button "Send" at bounding box center [634, 57] width 62 height 28
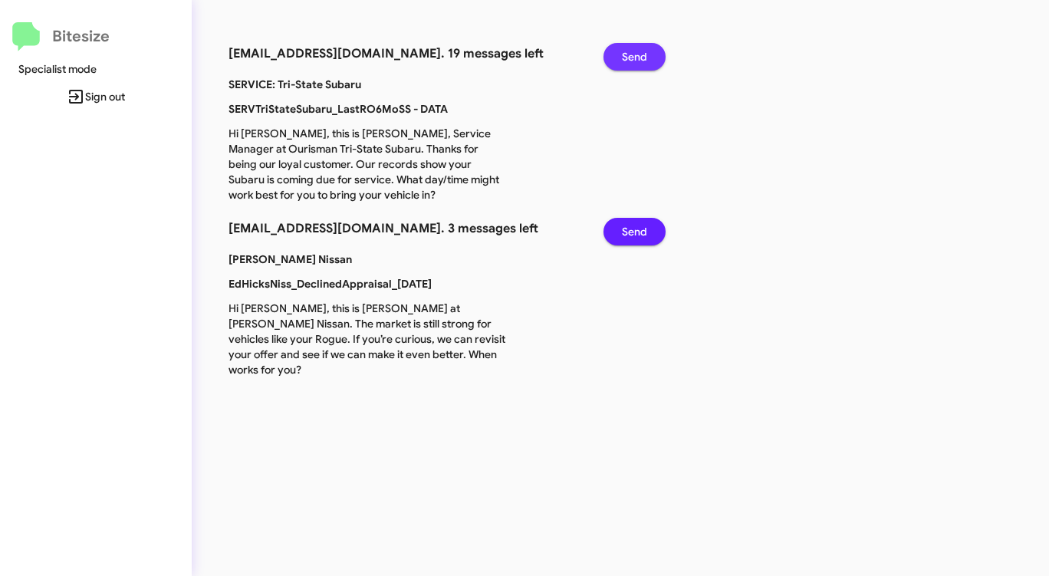
click at [615, 58] on button "Send" at bounding box center [634, 57] width 62 height 28
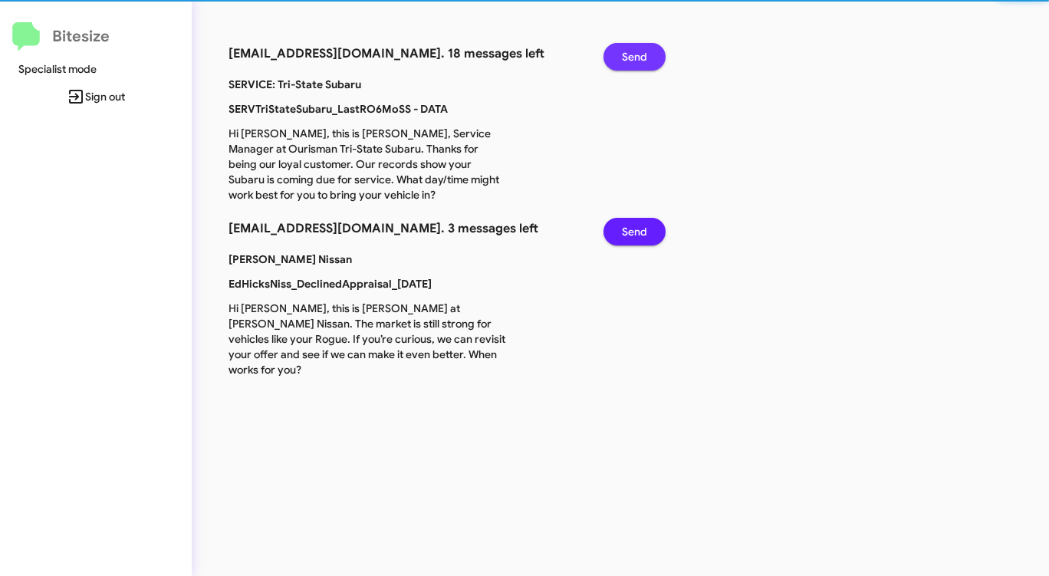
click at [615, 58] on button "Send" at bounding box center [634, 57] width 62 height 28
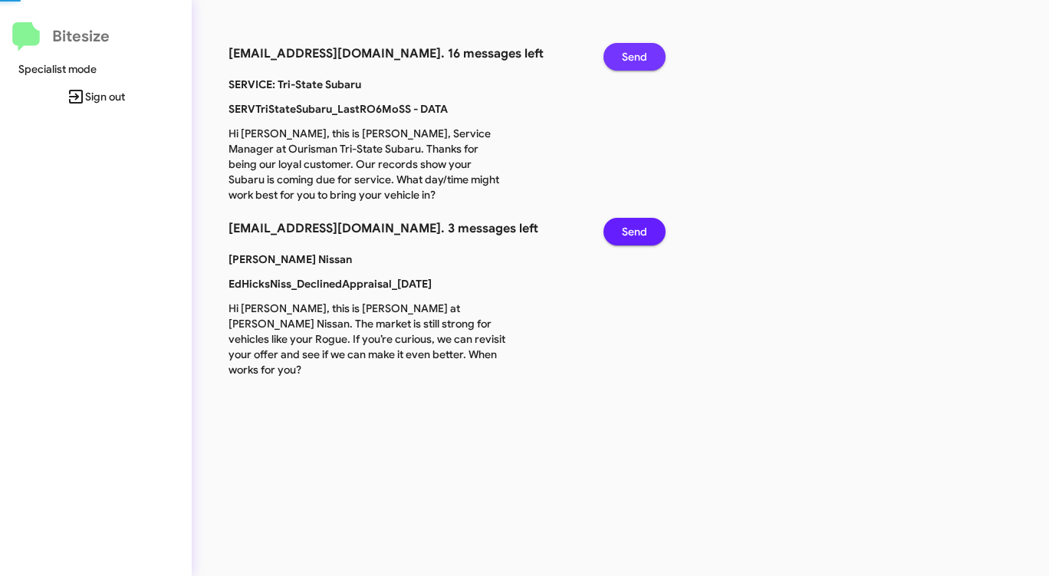
click at [615, 58] on button "Send" at bounding box center [634, 57] width 62 height 28
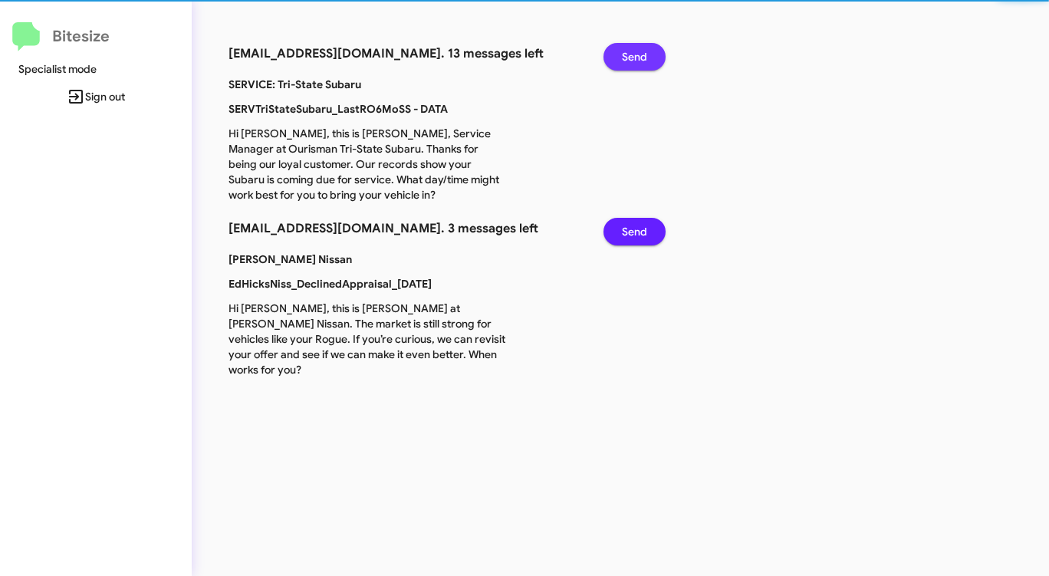
click at [615, 58] on button "Send" at bounding box center [634, 57] width 62 height 28
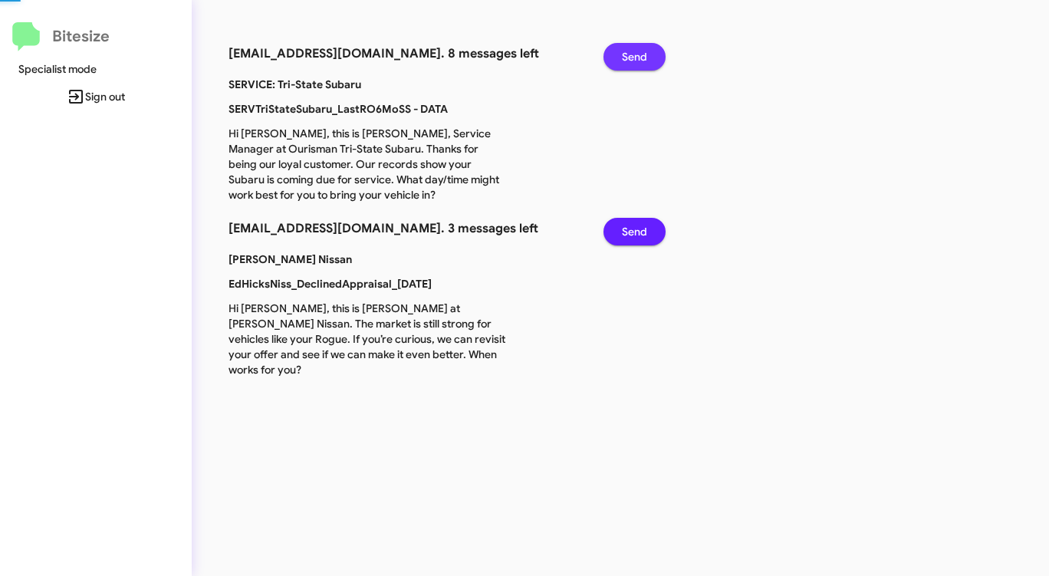
click at [615, 58] on button "Send" at bounding box center [634, 57] width 62 height 28
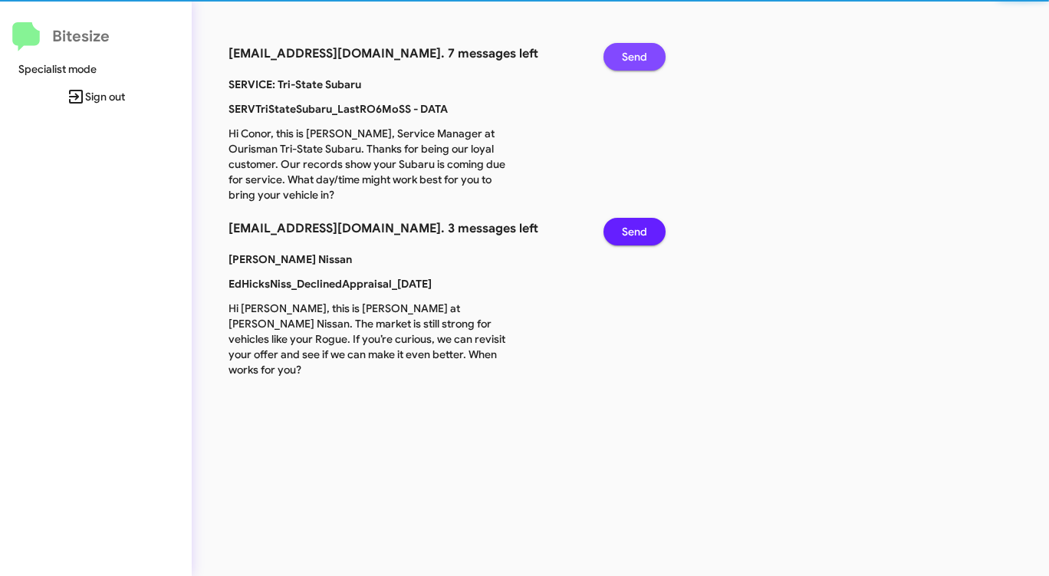
click at [615, 58] on button "Send" at bounding box center [634, 57] width 62 height 28
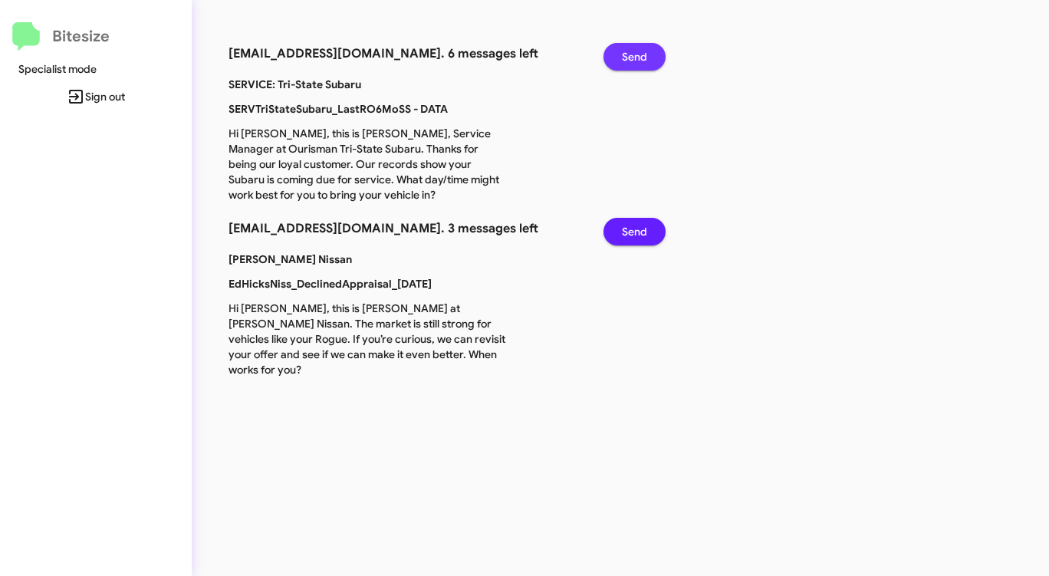
click at [615, 58] on button "Send" at bounding box center [634, 57] width 62 height 28
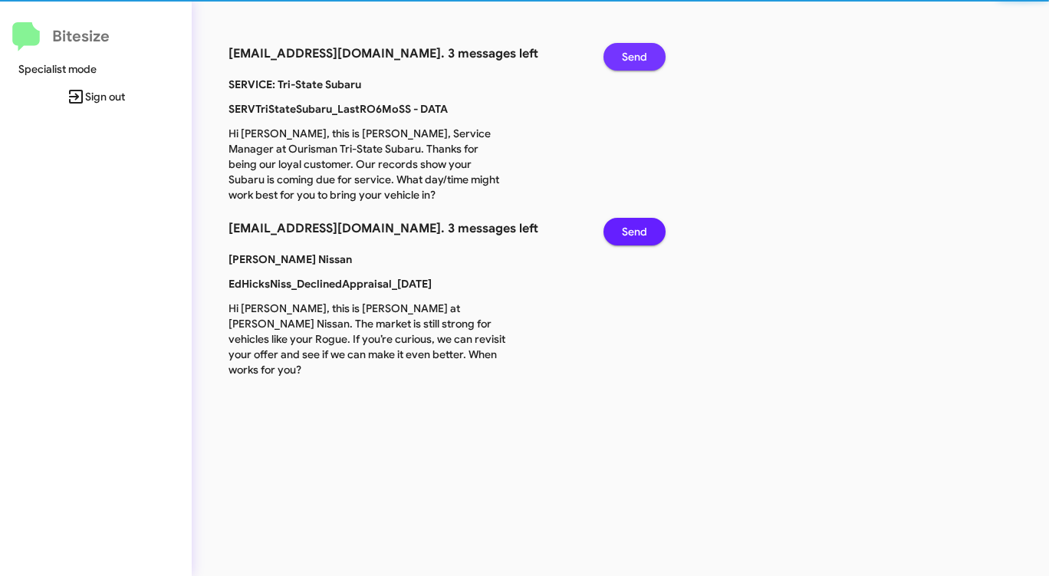
click at [615, 58] on button "Send" at bounding box center [634, 57] width 62 height 28
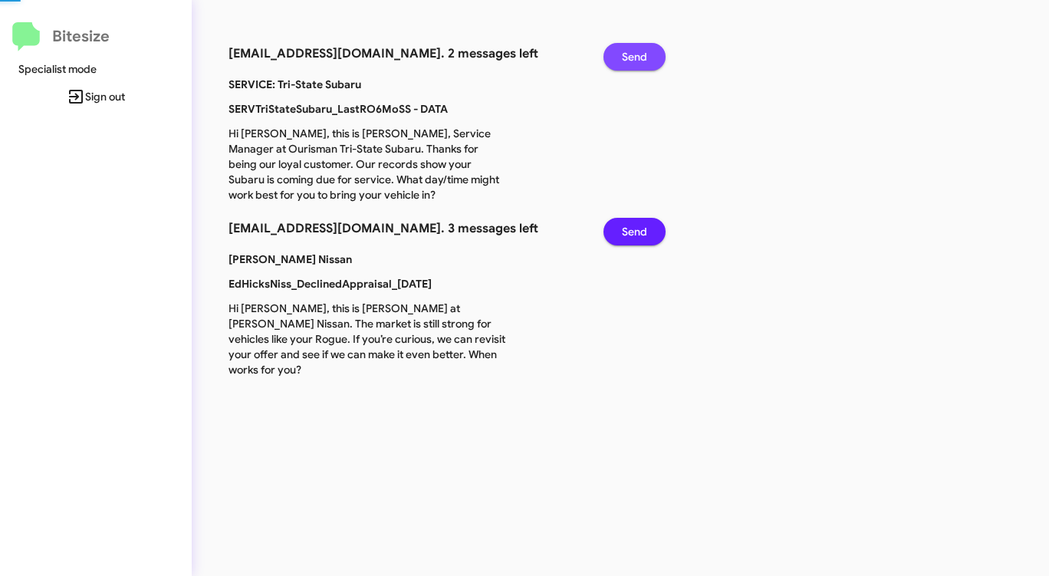
click at [615, 58] on button "Send" at bounding box center [634, 57] width 62 height 28
click at [615, 218] on button "Send" at bounding box center [634, 232] width 62 height 28
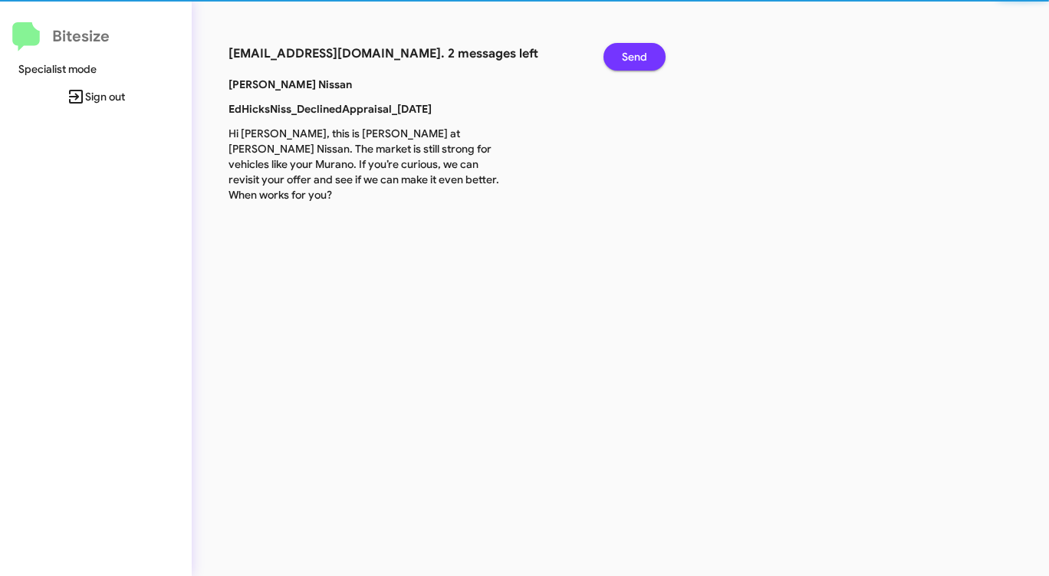
click at [615, 58] on button "Send" at bounding box center [634, 57] width 62 height 28
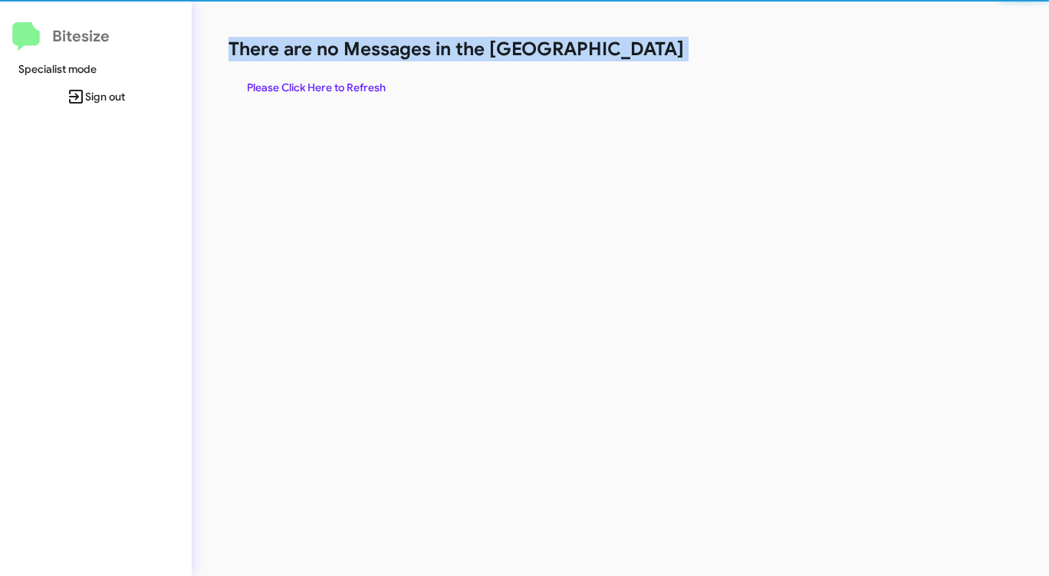
click at [615, 58] on h1 "There are no Messages in the [GEOGRAPHIC_DATA]" at bounding box center [548, 49] width 641 height 25
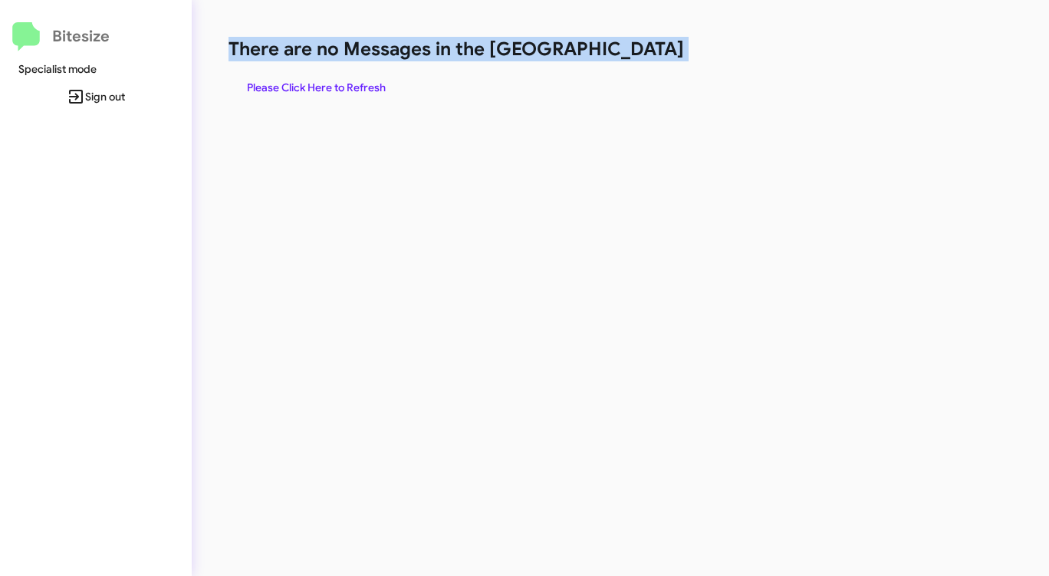
click at [615, 58] on h1 "There are no Messages in the [GEOGRAPHIC_DATA]" at bounding box center [548, 49] width 641 height 25
click at [325, 81] on span "Please Click Here to Refresh" at bounding box center [316, 88] width 139 height 28
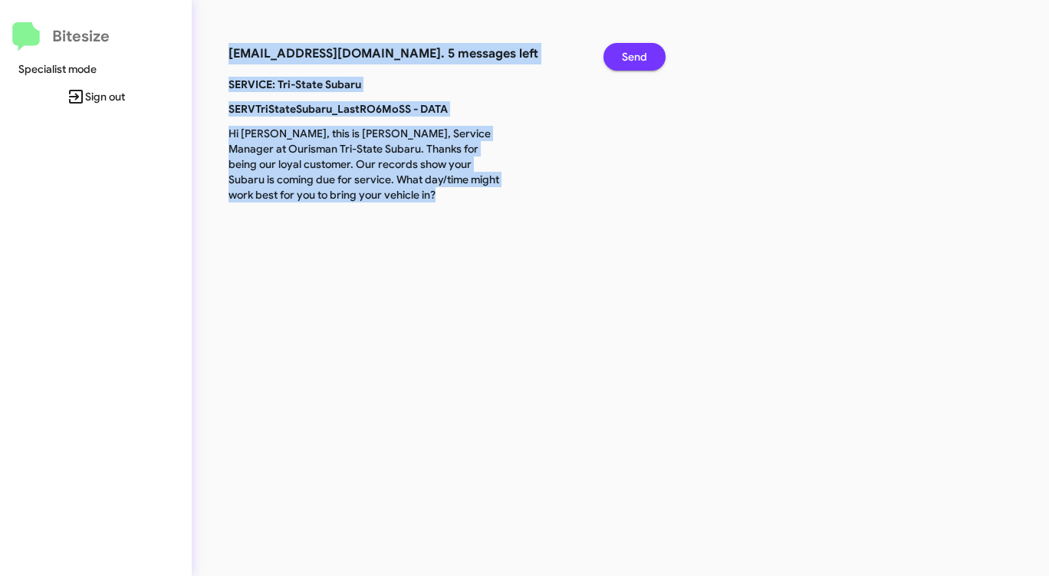
click at [628, 54] on span "Send" at bounding box center [634, 57] width 25 height 28
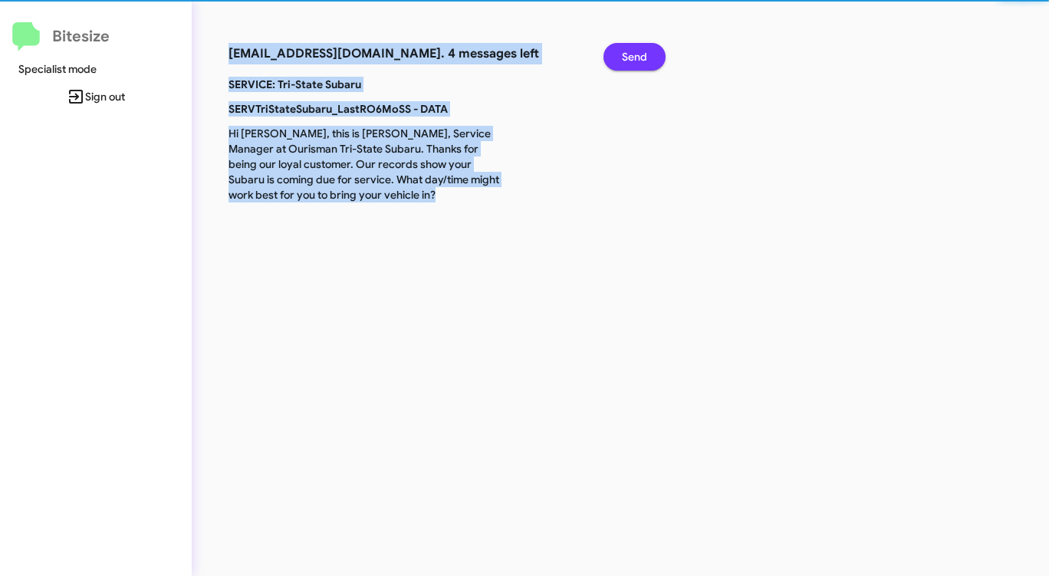
click at [628, 54] on span "Send" at bounding box center [634, 57] width 25 height 28
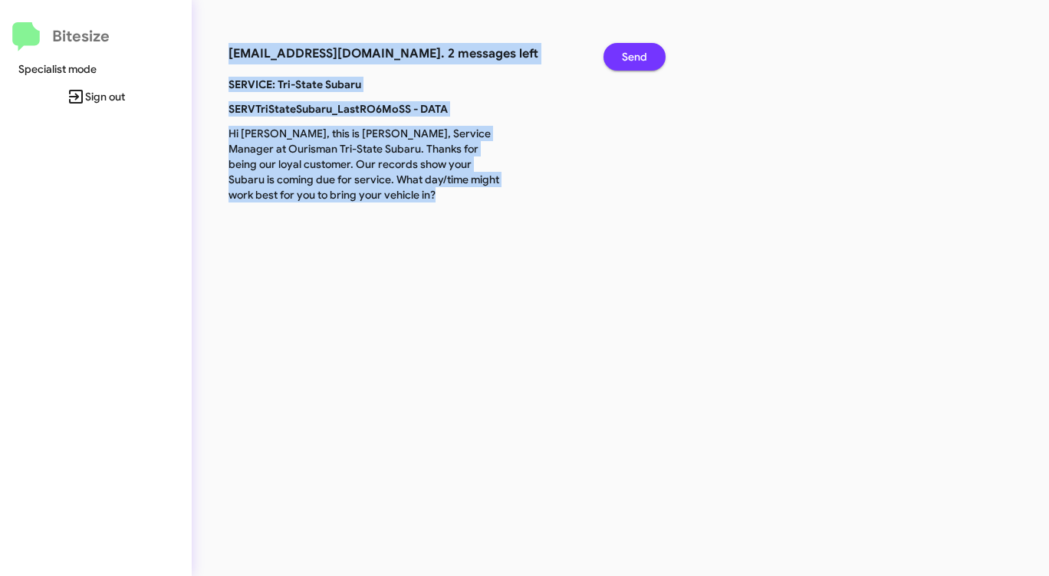
click at [628, 54] on span "Send" at bounding box center [634, 57] width 25 height 28
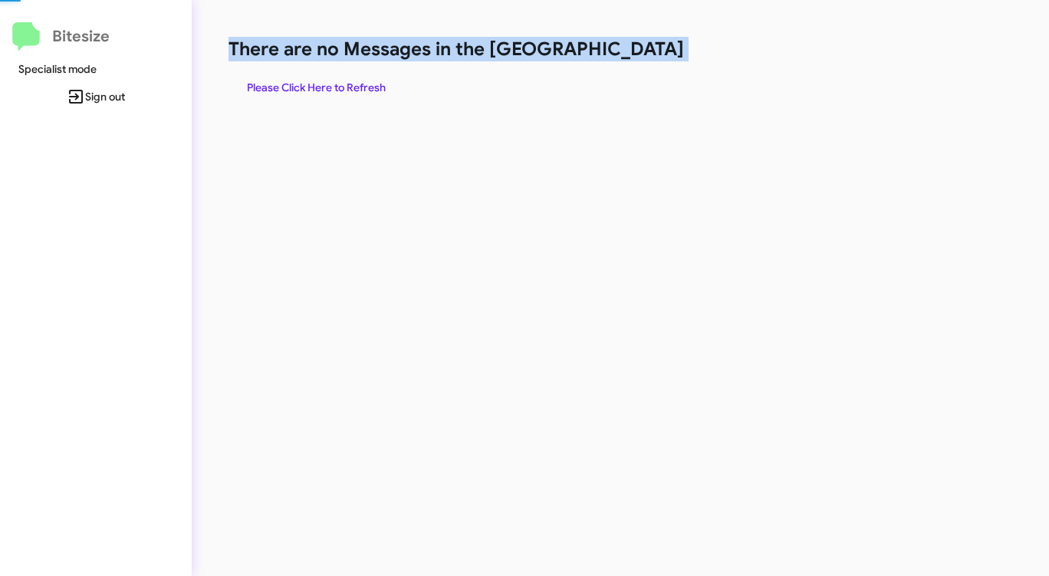
click at [628, 54] on h1 "There are no Messages in the [GEOGRAPHIC_DATA]" at bounding box center [548, 49] width 641 height 25
click at [307, 80] on span "Please Click Here to Refresh" at bounding box center [316, 88] width 139 height 28
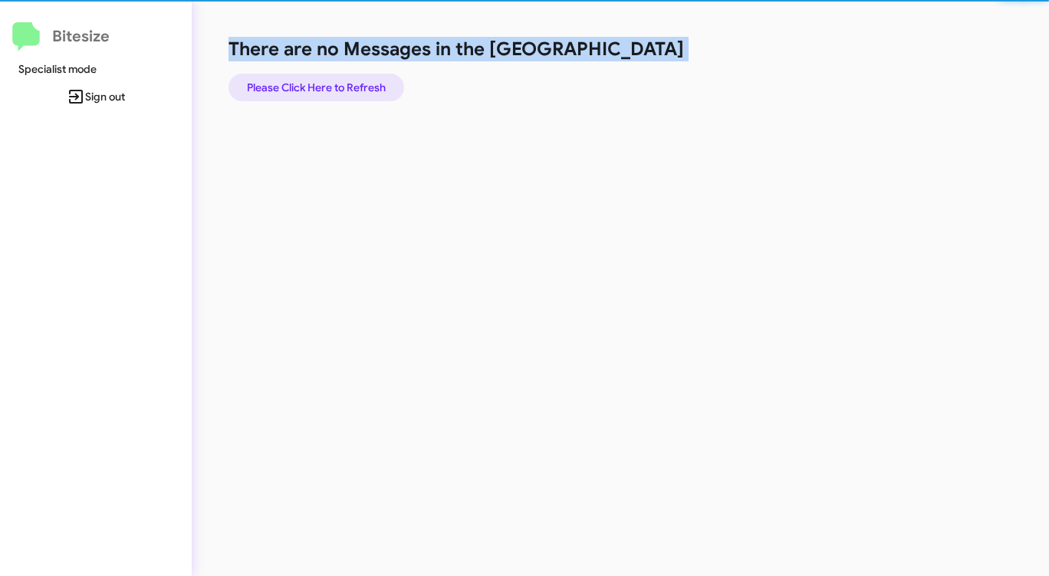
click at [307, 80] on span "Please Click Here to Refresh" at bounding box center [316, 88] width 139 height 28
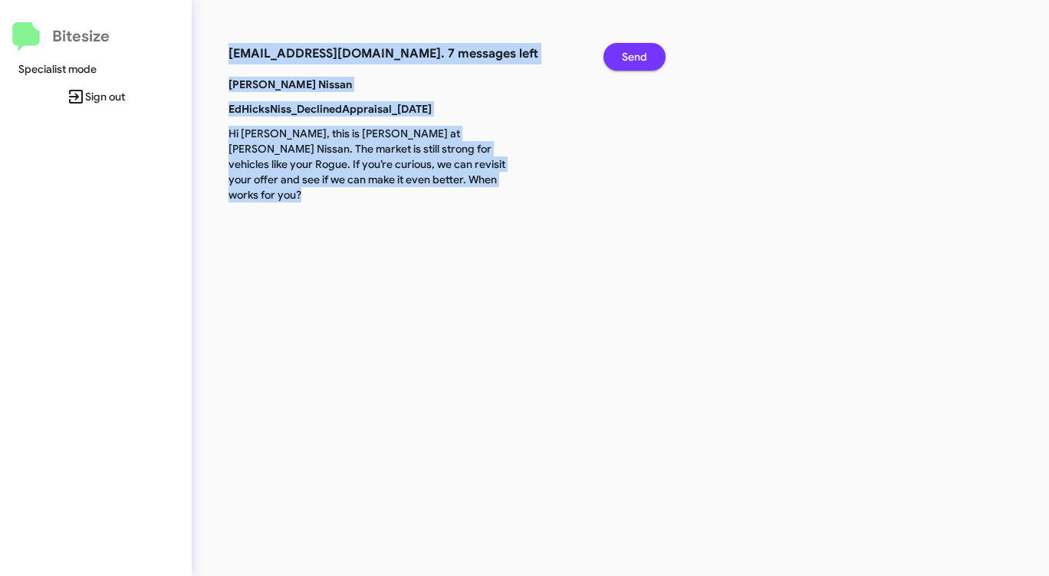
click at [636, 61] on span "Send" at bounding box center [634, 57] width 25 height 28
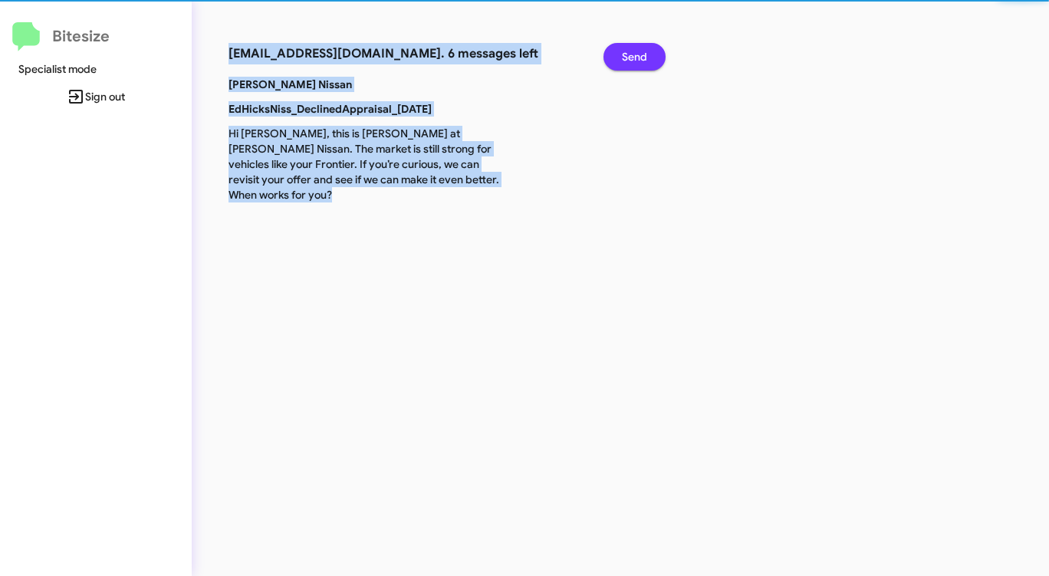
click at [636, 61] on span "Send" at bounding box center [634, 57] width 25 height 28
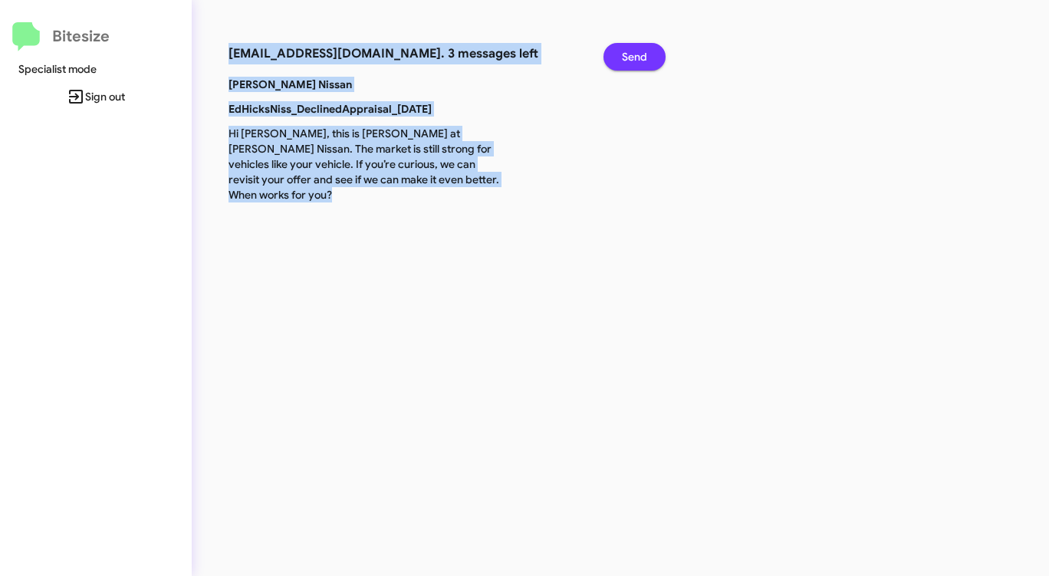
click at [636, 61] on span "Send" at bounding box center [634, 57] width 25 height 28
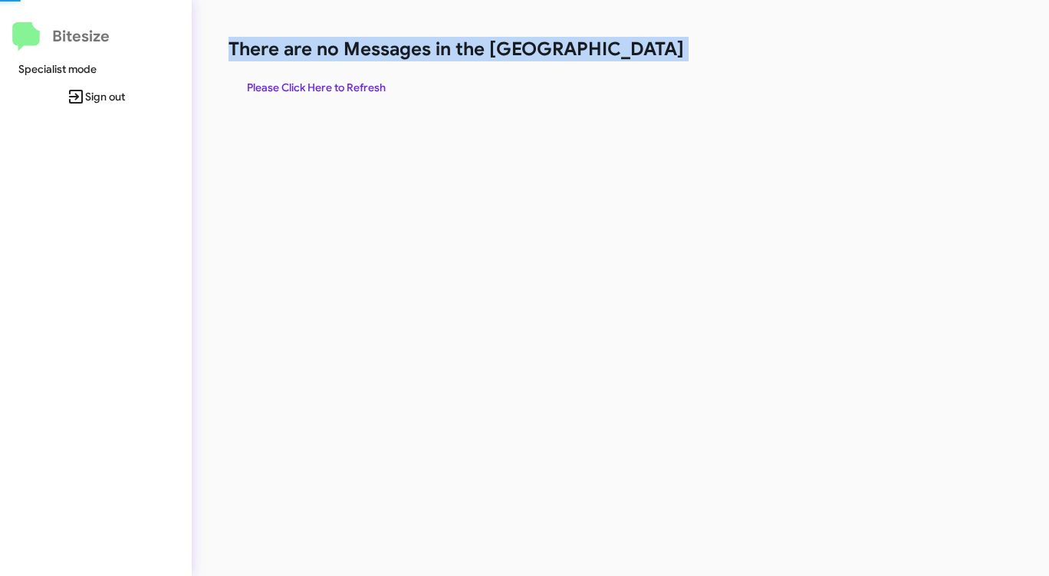
click at [636, 61] on h1 "There are no Messages in the [GEOGRAPHIC_DATA]" at bounding box center [548, 49] width 641 height 25
click at [357, 92] on span "Please Click Here to Refresh" at bounding box center [316, 88] width 139 height 28
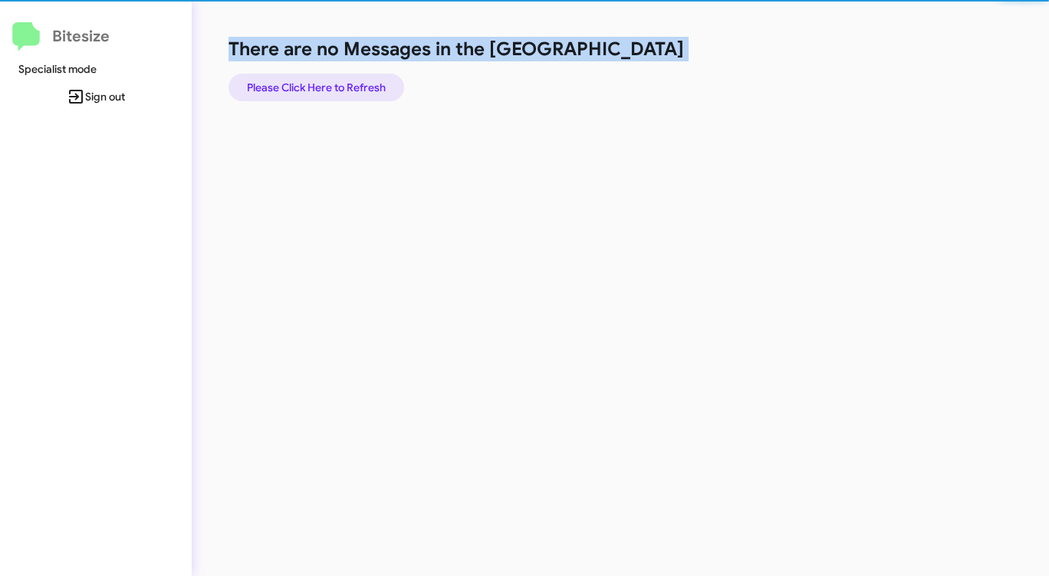
click at [357, 92] on span "Please Click Here to Refresh" at bounding box center [316, 88] width 139 height 28
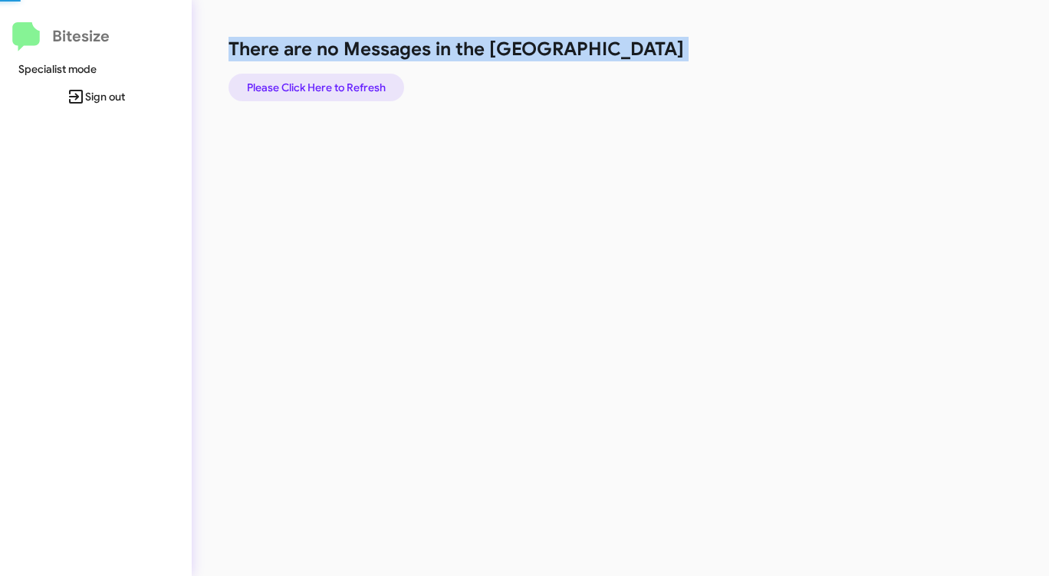
click at [357, 92] on span "Please Click Here to Refresh" at bounding box center [316, 88] width 139 height 28
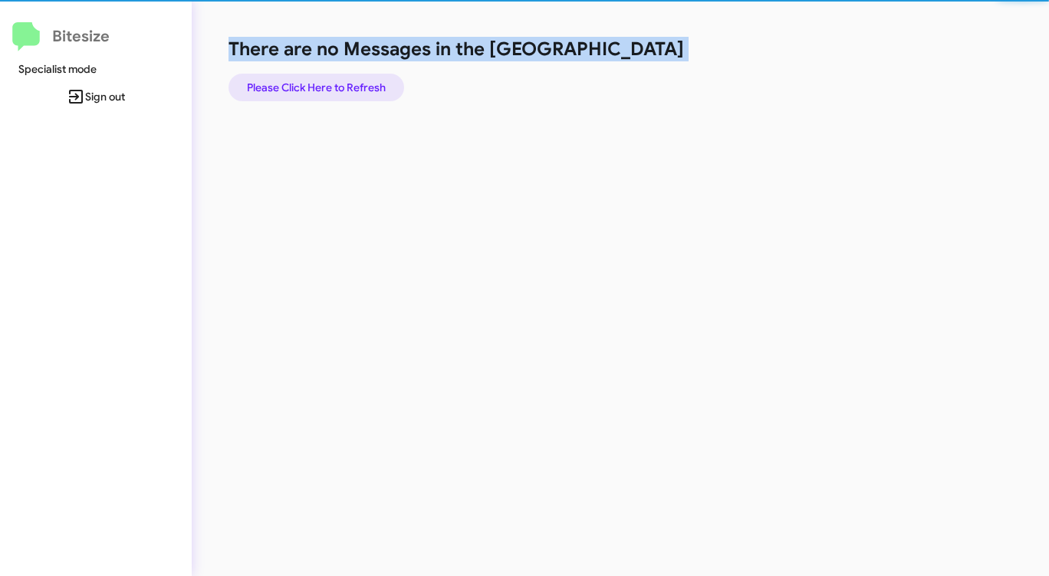
click at [357, 92] on span "Please Click Here to Refresh" at bounding box center [316, 88] width 139 height 28
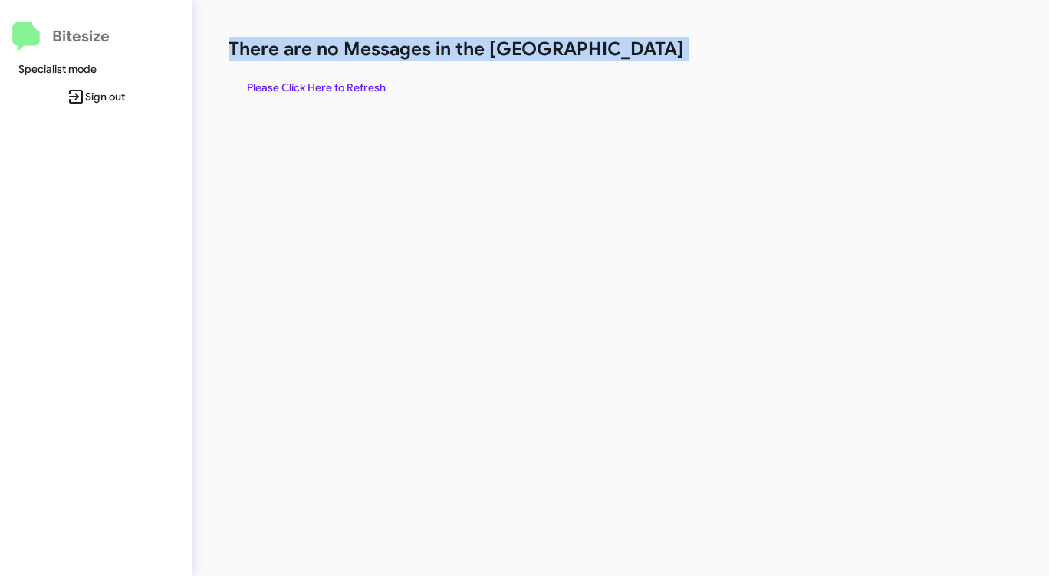
click at [357, 92] on span "Please Click Here to Refresh" at bounding box center [316, 88] width 139 height 28
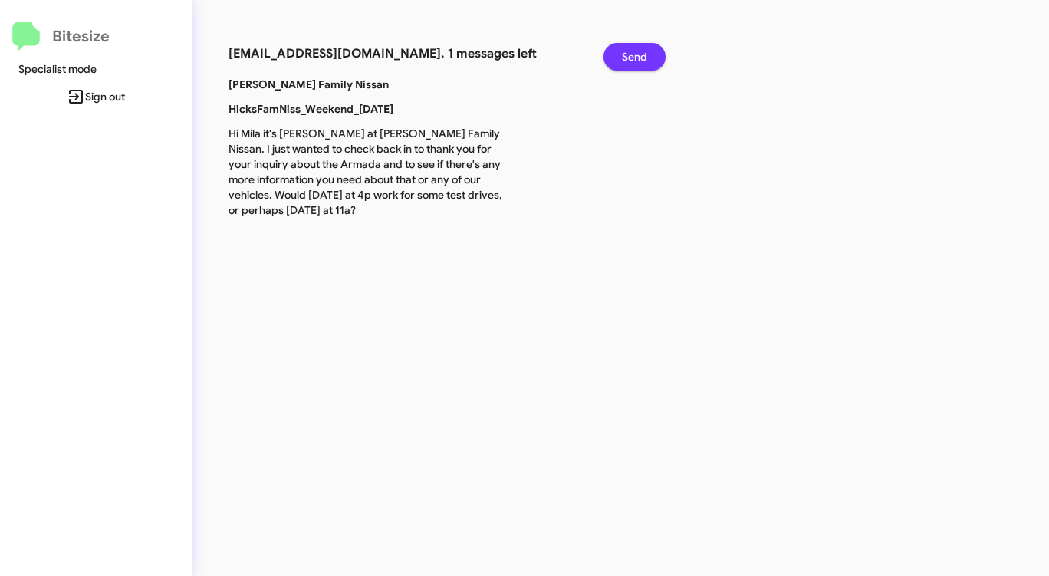
click at [638, 58] on span "Send" at bounding box center [634, 57] width 25 height 28
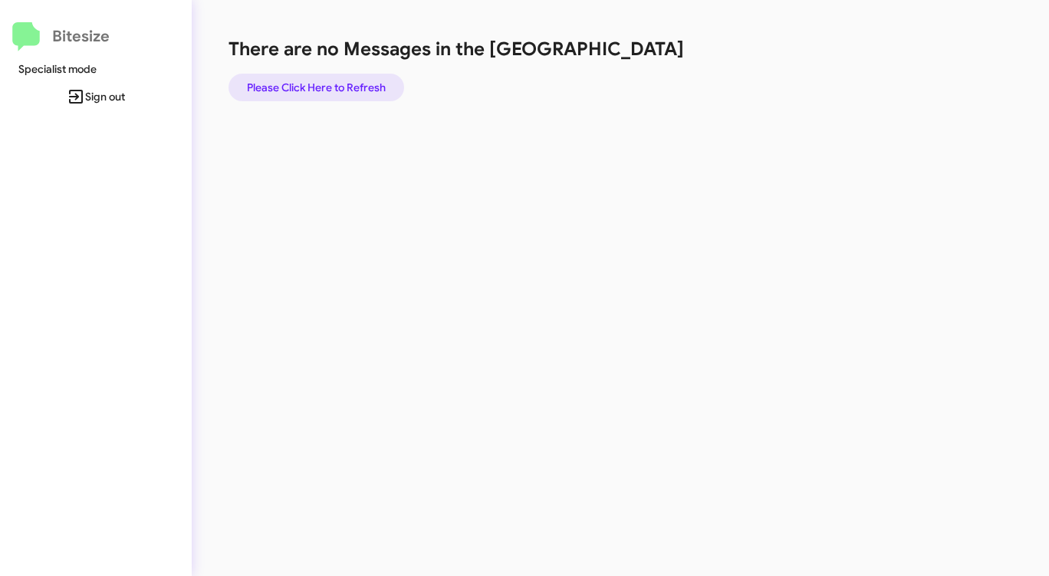
click at [328, 79] on span "Please Click Here to Refresh" at bounding box center [316, 88] width 139 height 28
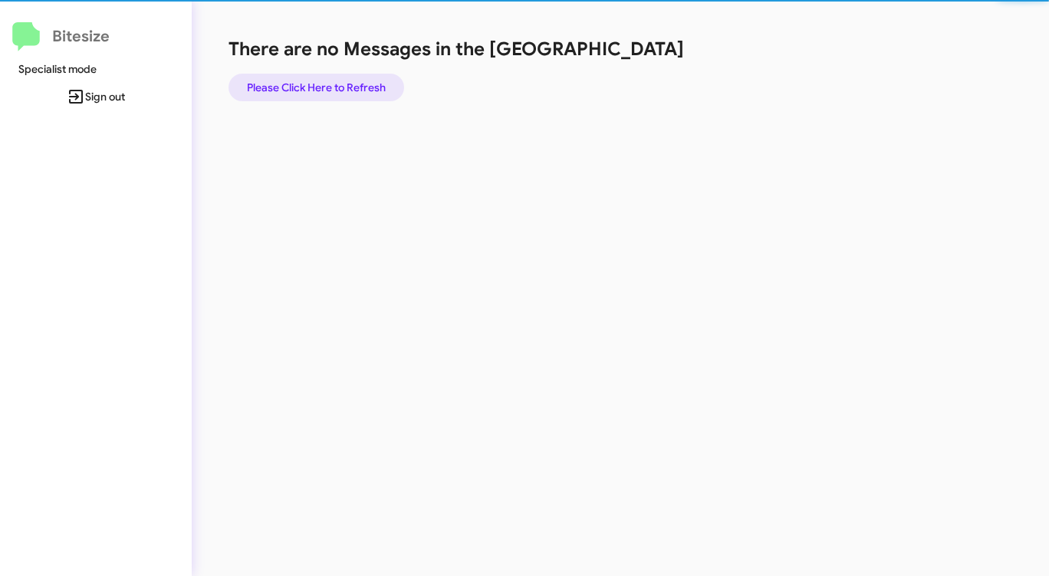
click at [328, 79] on span "Please Click Here to Refresh" at bounding box center [316, 88] width 139 height 28
click at [329, 79] on span "Please Click Here to Refresh" at bounding box center [316, 88] width 139 height 28
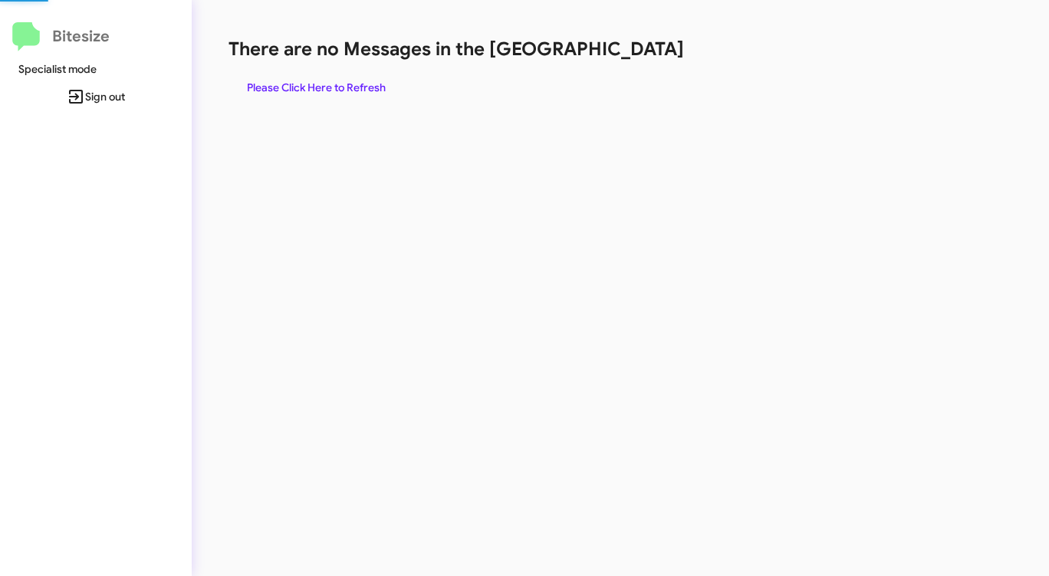
click at [574, 176] on div "There are no Messages in the Queue Please Click Here to Refresh" at bounding box center [549, 288] width 715 height 576
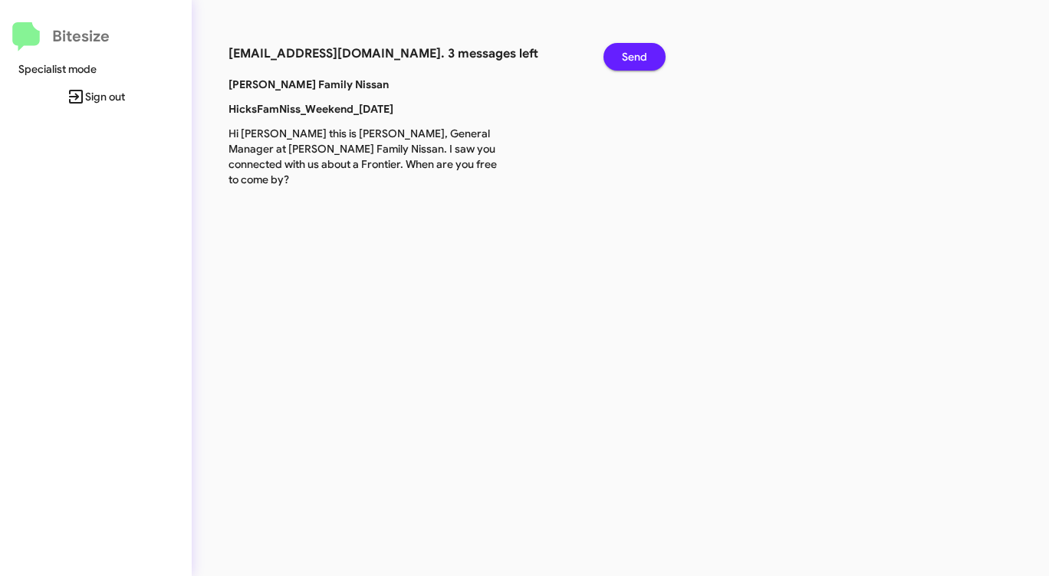
click at [639, 58] on span "Send" at bounding box center [634, 57] width 25 height 28
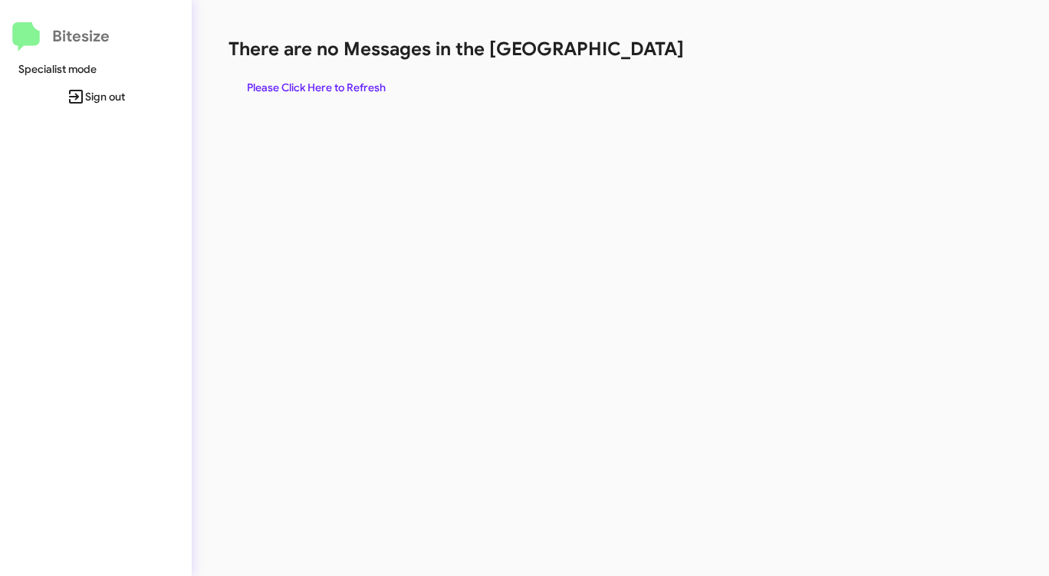
click at [639, 58] on h1 "There are no Messages in the [GEOGRAPHIC_DATA]" at bounding box center [548, 49] width 641 height 25
click at [322, 82] on span "Please Click Here to Refresh" at bounding box center [316, 88] width 139 height 28
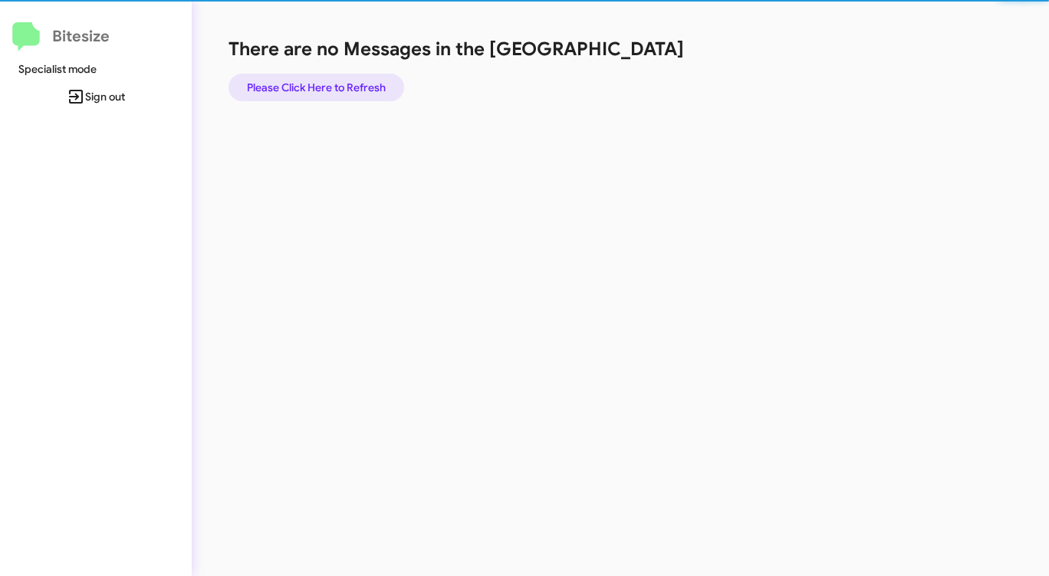
click at [322, 82] on span "Please Click Here to Refresh" at bounding box center [316, 88] width 139 height 28
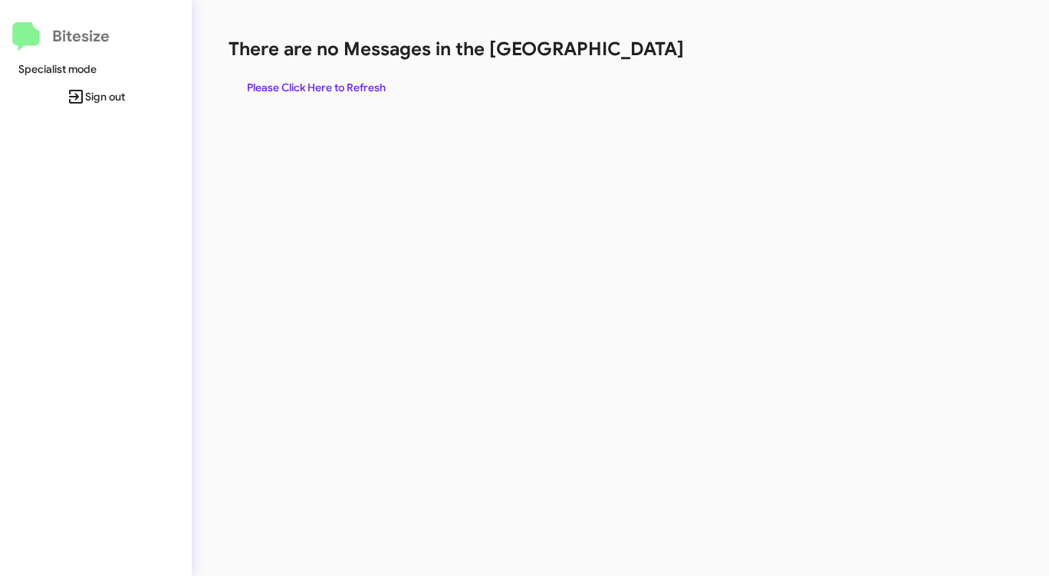
click at [324, 80] on span "Please Click Here to Refresh" at bounding box center [316, 88] width 139 height 28
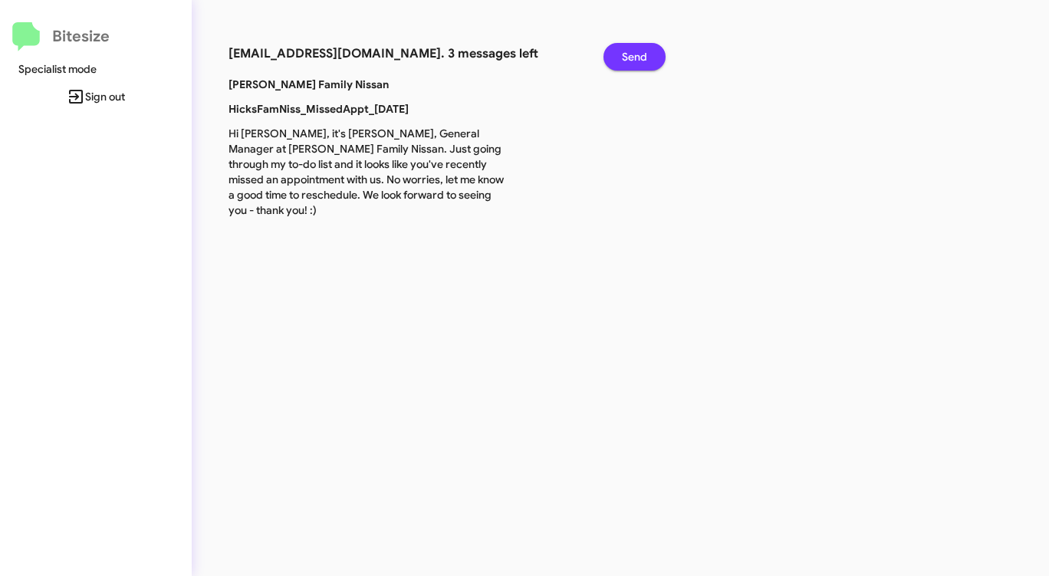
click at [645, 59] on span "Send" at bounding box center [634, 57] width 25 height 28
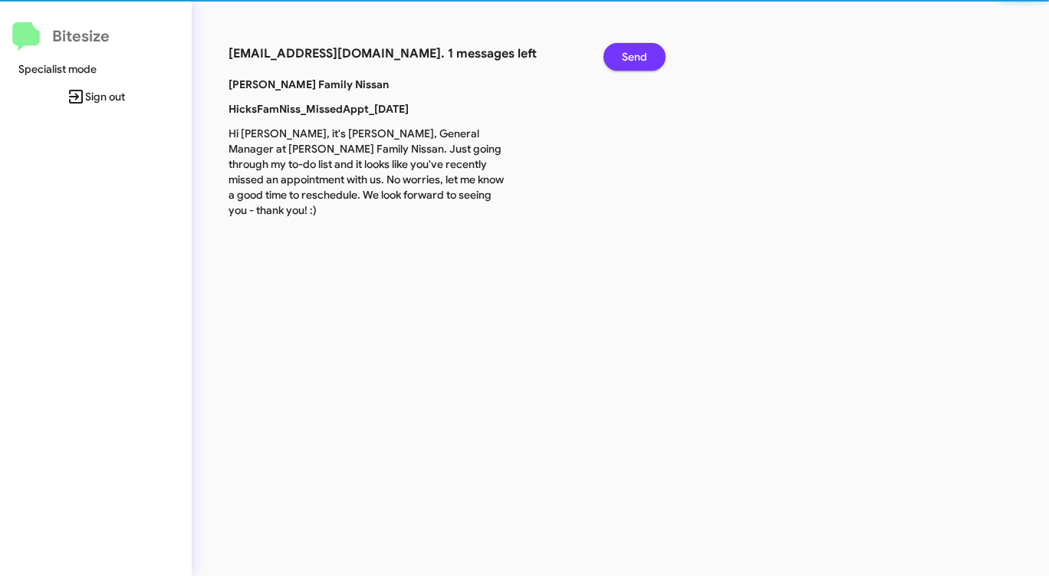
click at [645, 59] on span "Send" at bounding box center [634, 57] width 25 height 28
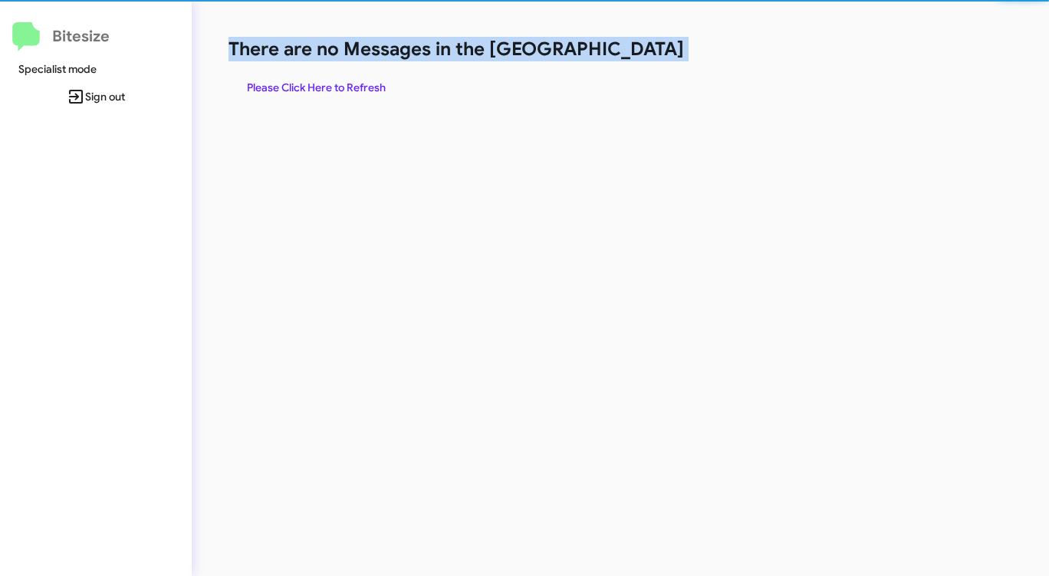
click at [645, 59] on h1 "There are no Messages in the [GEOGRAPHIC_DATA]" at bounding box center [548, 49] width 641 height 25
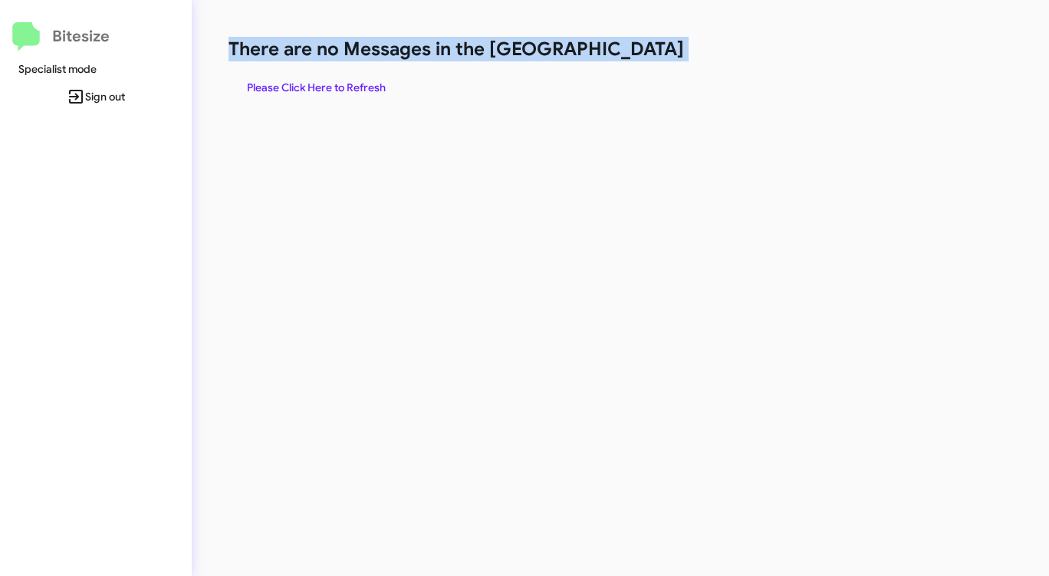
click at [645, 59] on h1 "There are no Messages in the [GEOGRAPHIC_DATA]" at bounding box center [548, 49] width 641 height 25
click at [354, 82] on span "Please Click Here to Refresh" at bounding box center [316, 88] width 139 height 28
click at [353, 82] on span "Please Click Here to Refresh" at bounding box center [316, 88] width 139 height 28
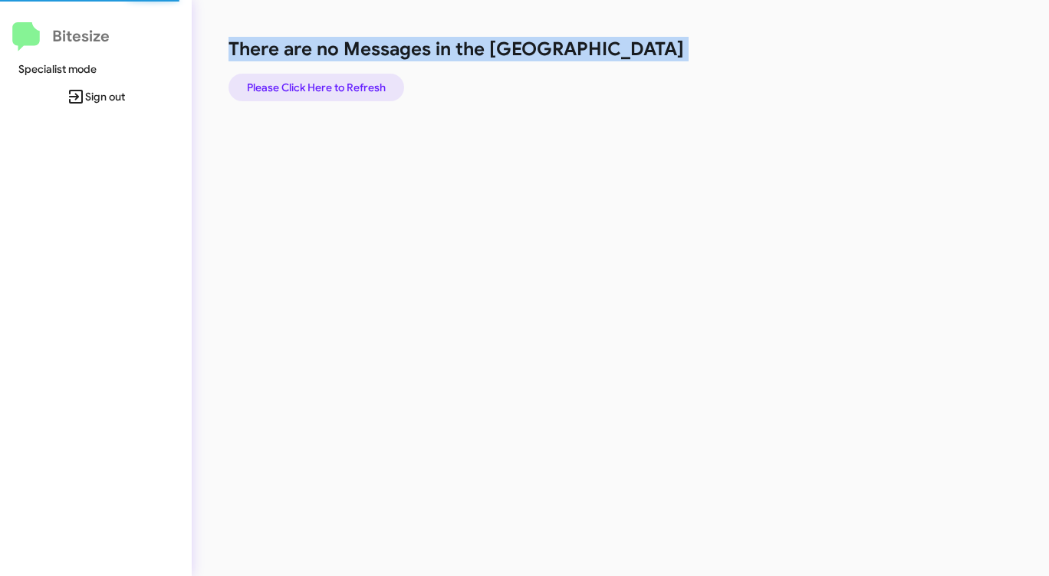
click at [353, 82] on span "Please Click Here to Refresh" at bounding box center [316, 88] width 139 height 28
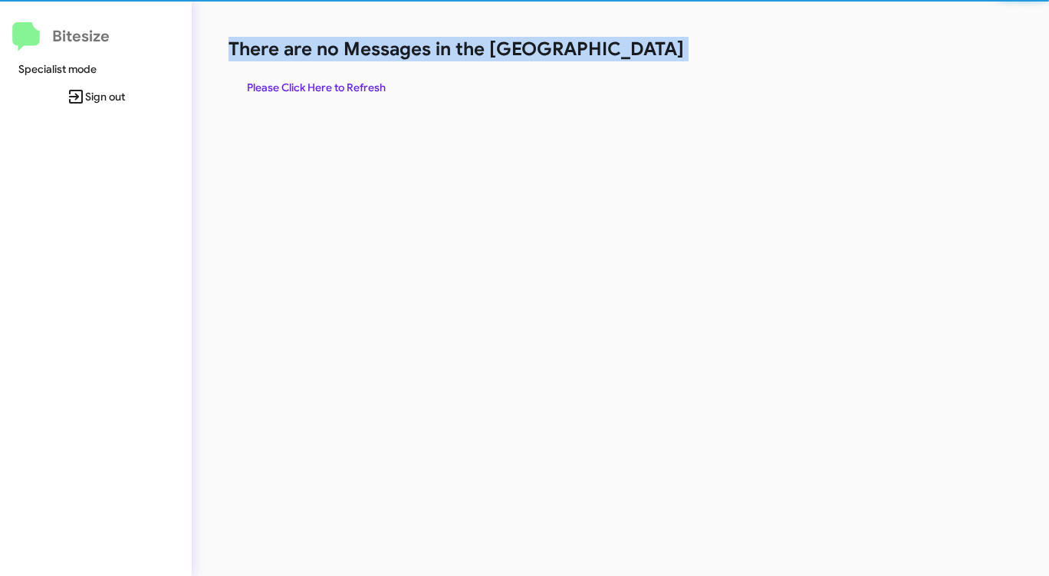
click at [353, 82] on span "Please Click Here to Refresh" at bounding box center [316, 88] width 139 height 28
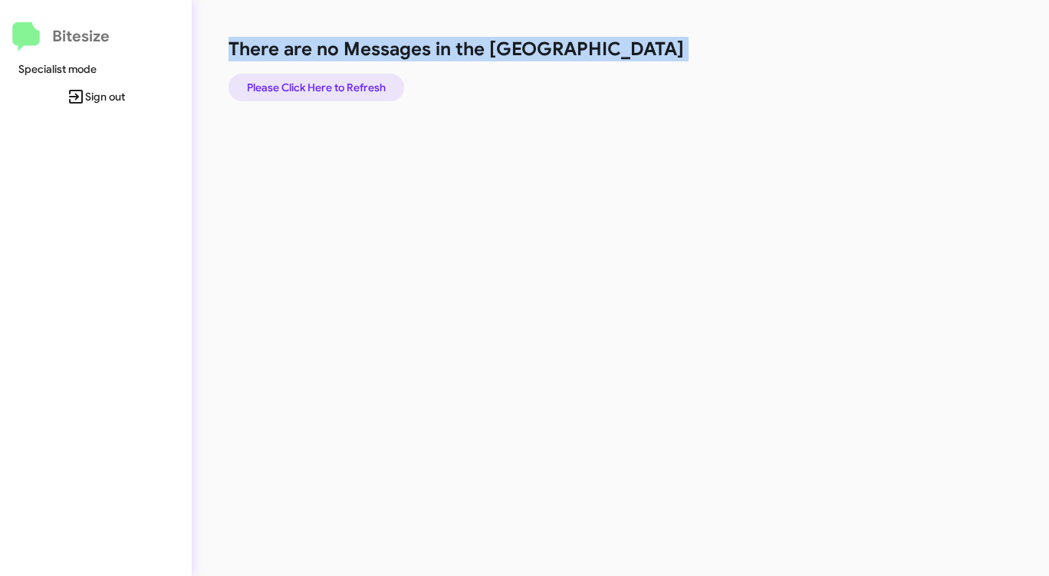
click at [353, 82] on span "Please Click Here to Refresh" at bounding box center [316, 88] width 139 height 28
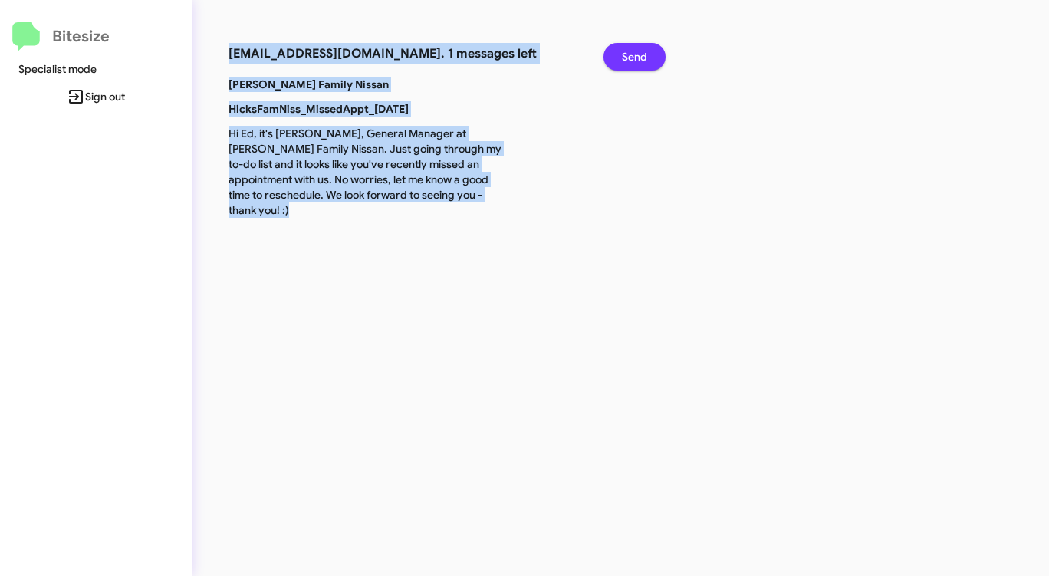
click at [639, 51] on span "Send" at bounding box center [634, 57] width 25 height 28
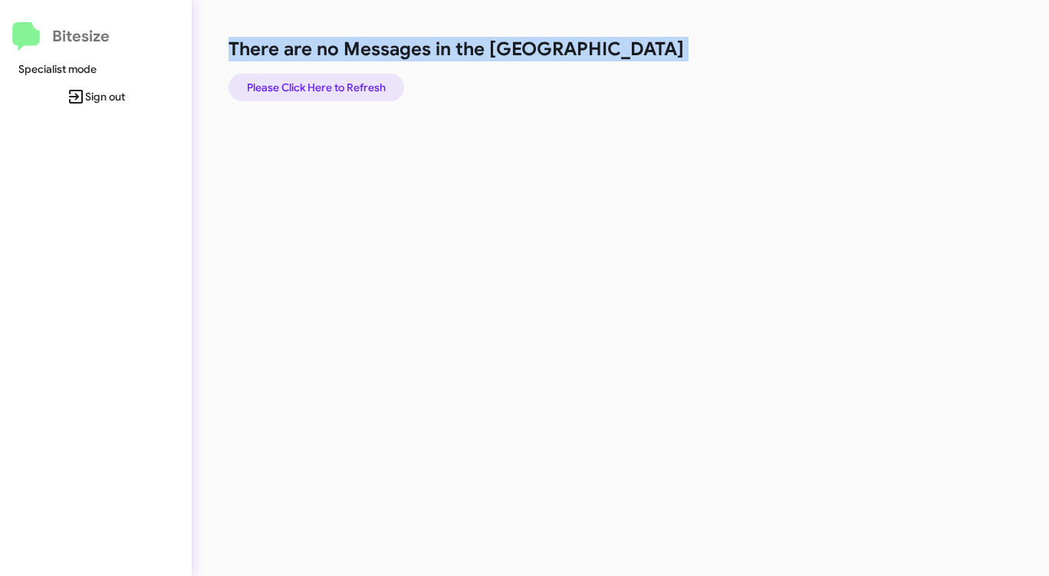
click at [328, 86] on span "Please Click Here to Refresh" at bounding box center [316, 88] width 139 height 28
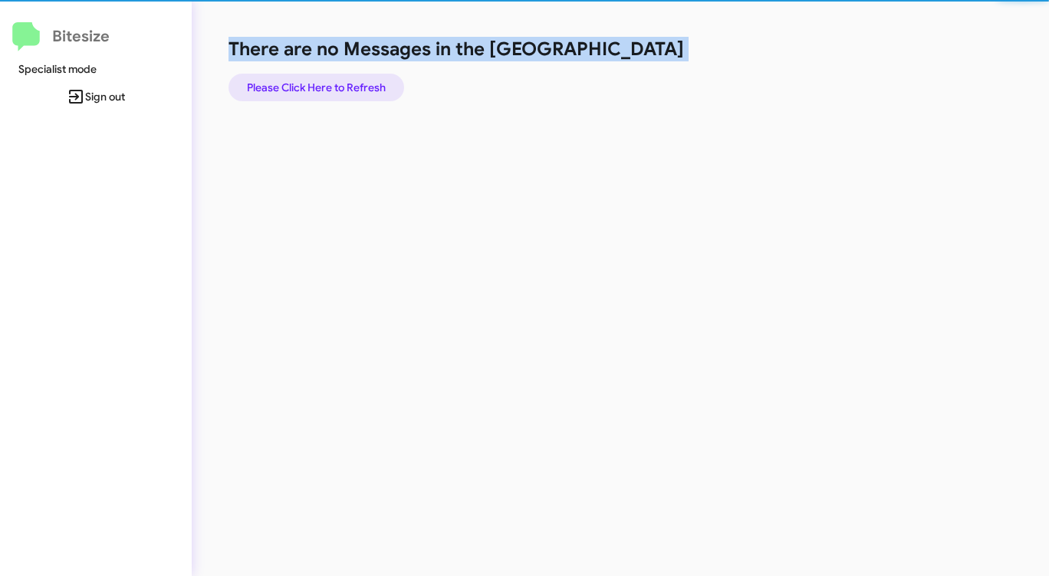
click at [328, 86] on span "Please Click Here to Refresh" at bounding box center [316, 88] width 139 height 28
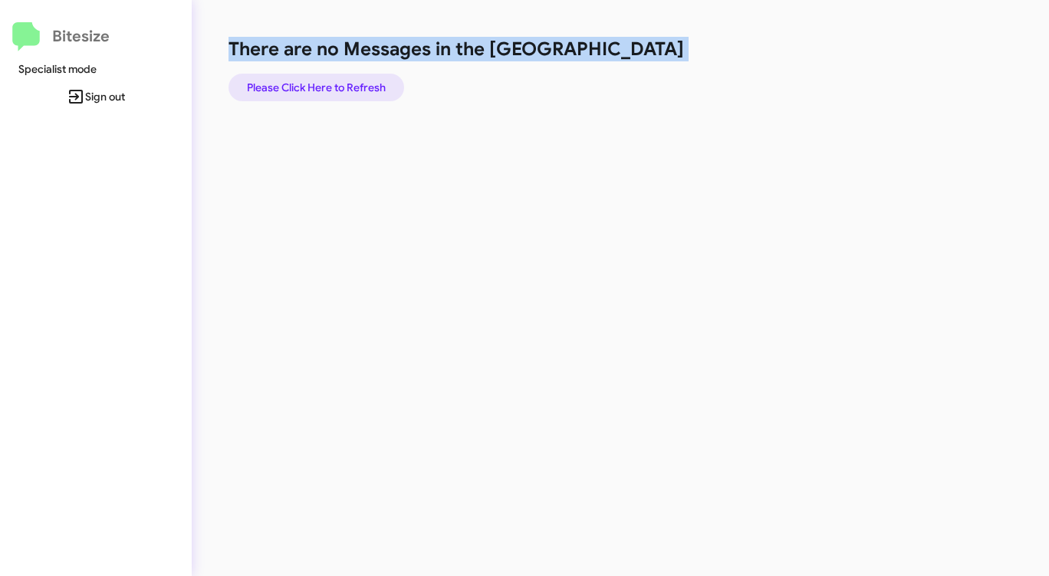
click at [329, 86] on span "Please Click Here to Refresh" at bounding box center [316, 88] width 139 height 28
click at [601, 77] on div "There are no Messages in the Queue Please Click Here to Refresh" at bounding box center [548, 69] width 641 height 64
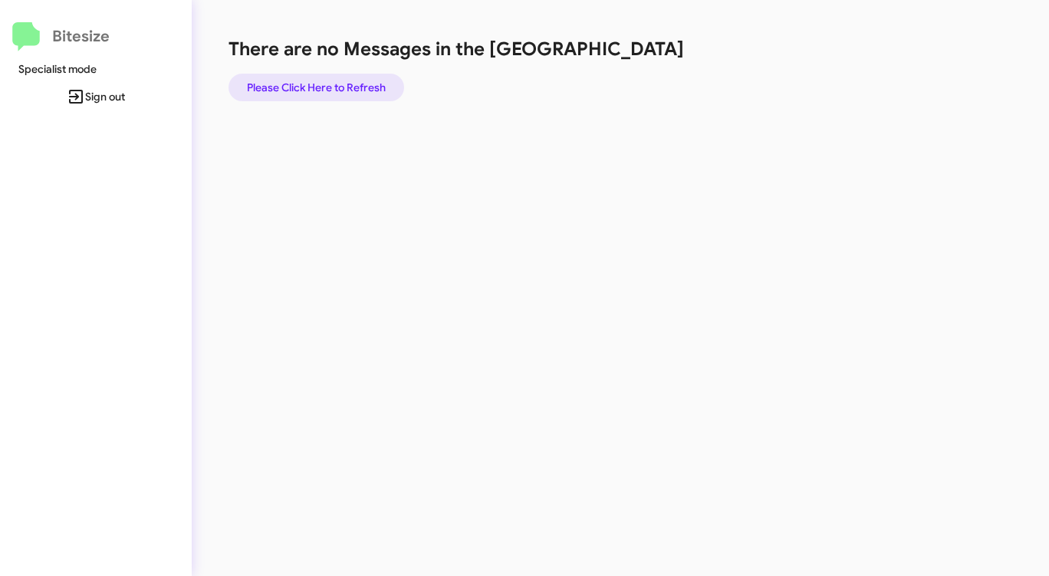
click at [343, 83] on span "Please Click Here to Refresh" at bounding box center [316, 88] width 139 height 28
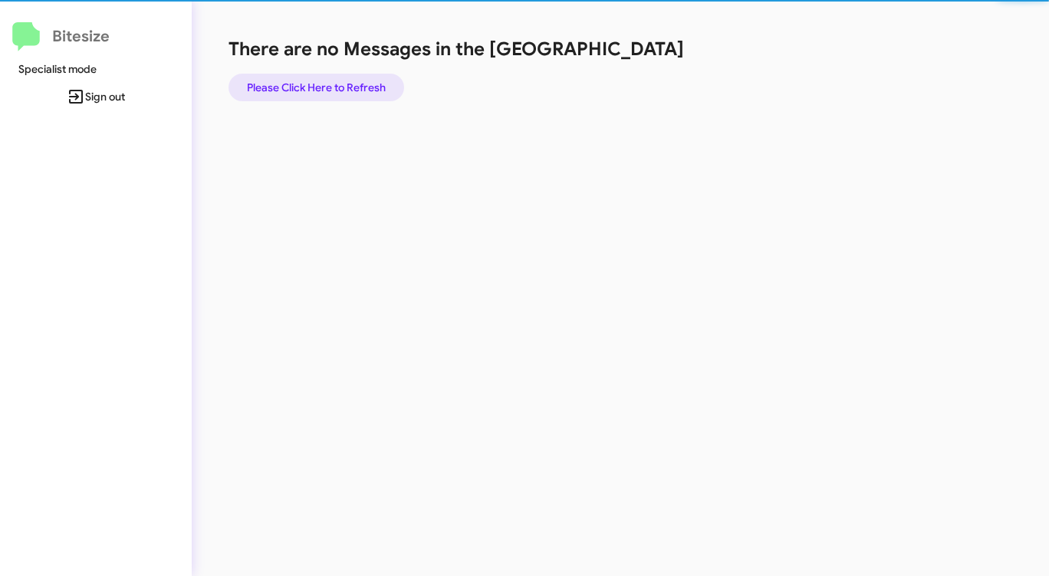
click at [343, 83] on span "Please Click Here to Refresh" at bounding box center [316, 88] width 139 height 28
